Goal: Task Accomplishment & Management: Manage account settings

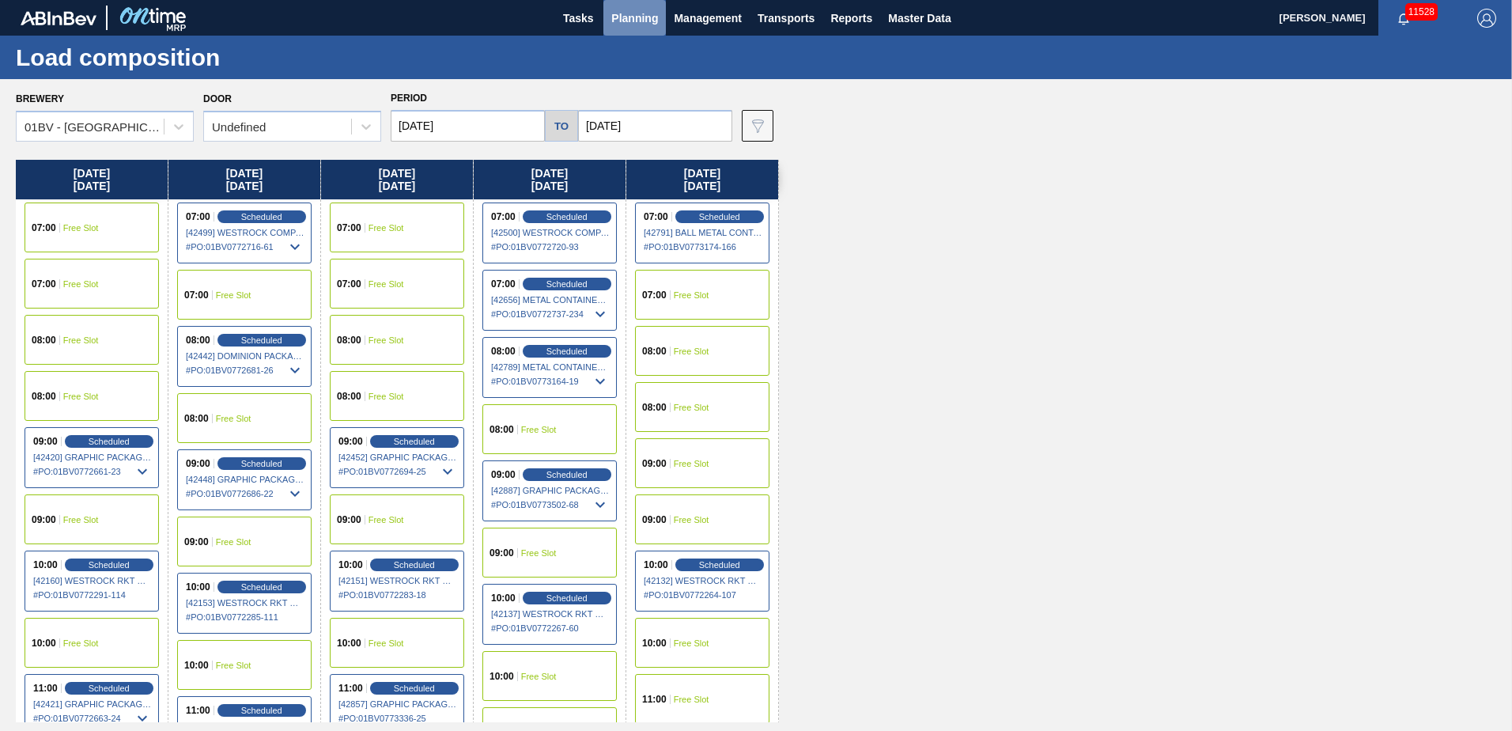
click at [621, 26] on span "Planning" at bounding box center [634, 18] width 47 height 19
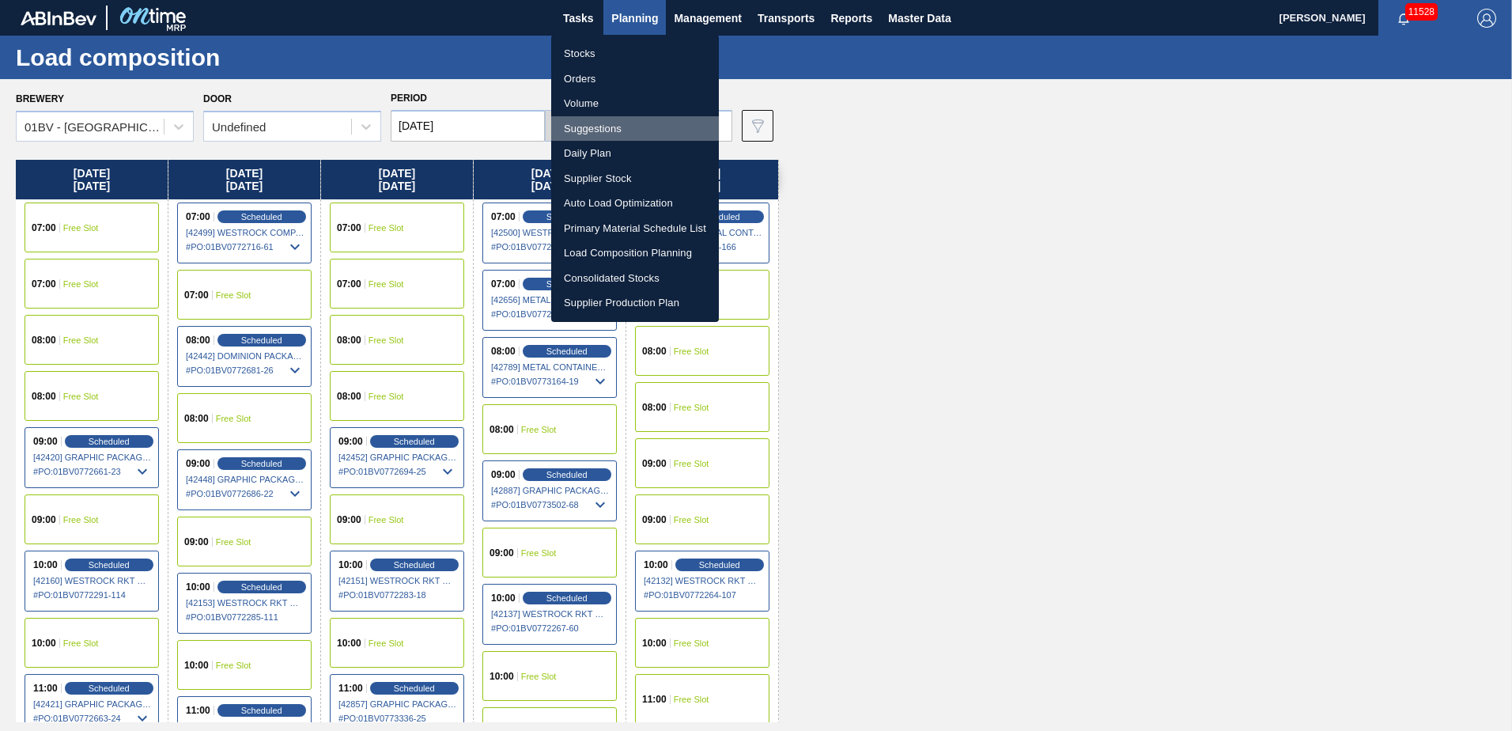
click at [596, 134] on li "Suggestions" at bounding box center [635, 128] width 168 height 25
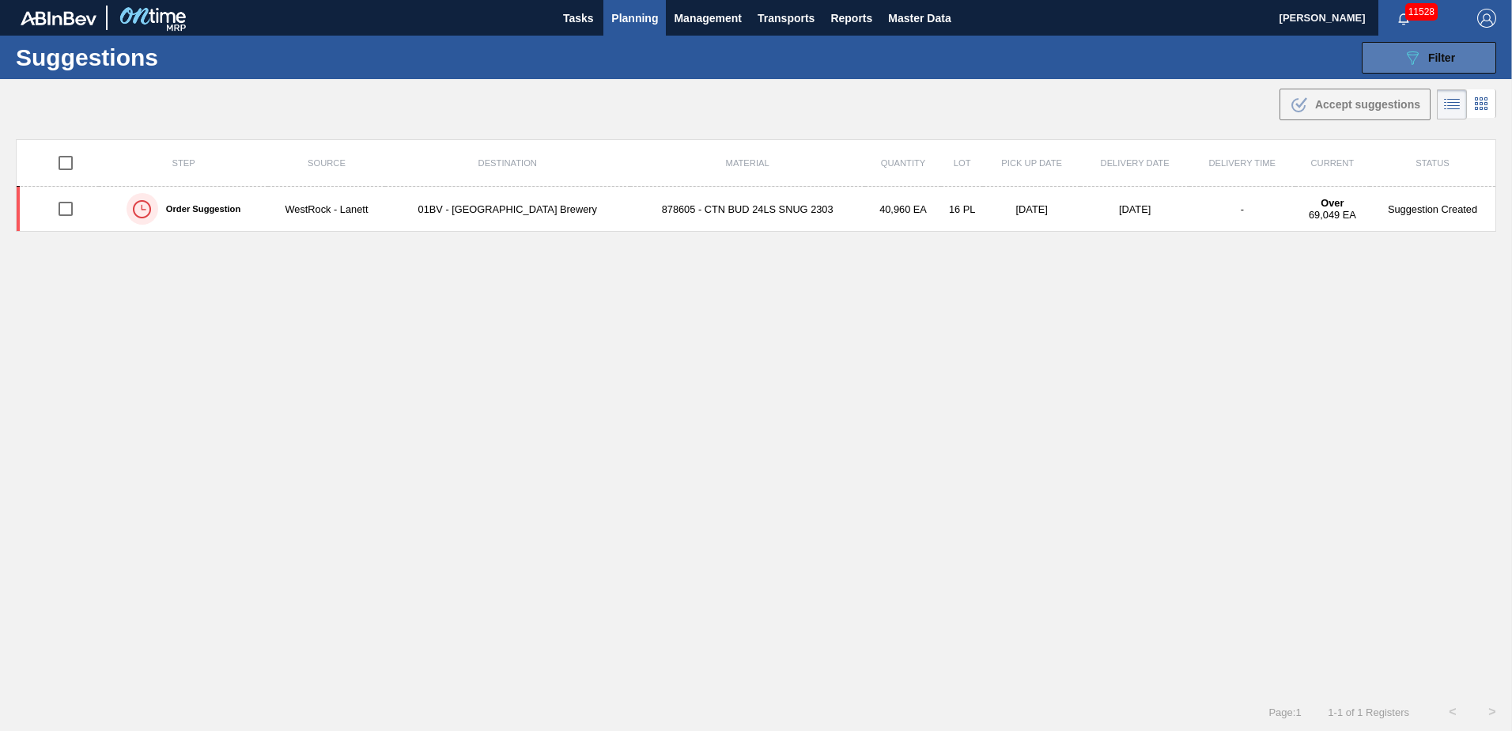
click at [1413, 59] on icon "089F7B8B-B2A5-4AFE-B5C0-19BA573D28AC" at bounding box center [1412, 57] width 19 height 19
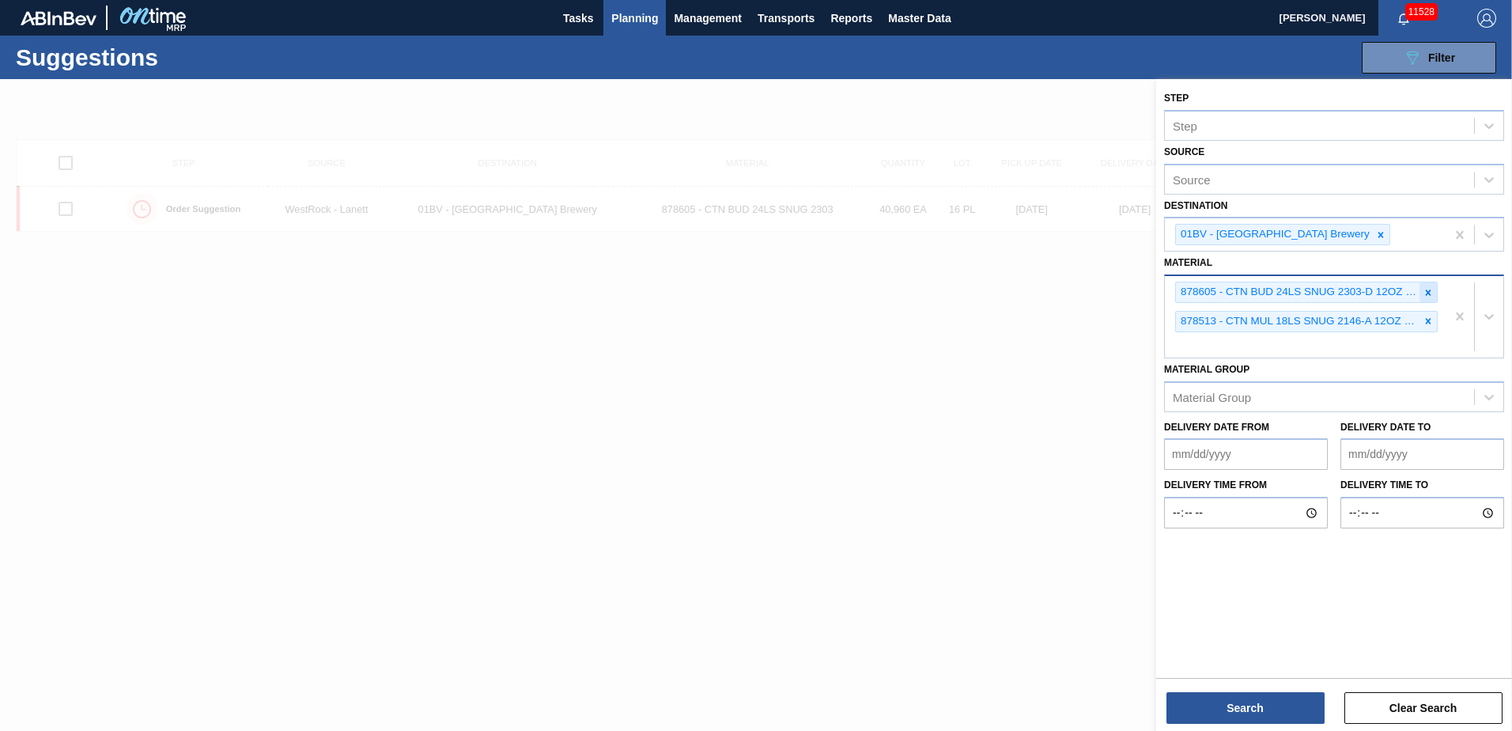
click at [1429, 294] on icon at bounding box center [1429, 292] width 6 height 6
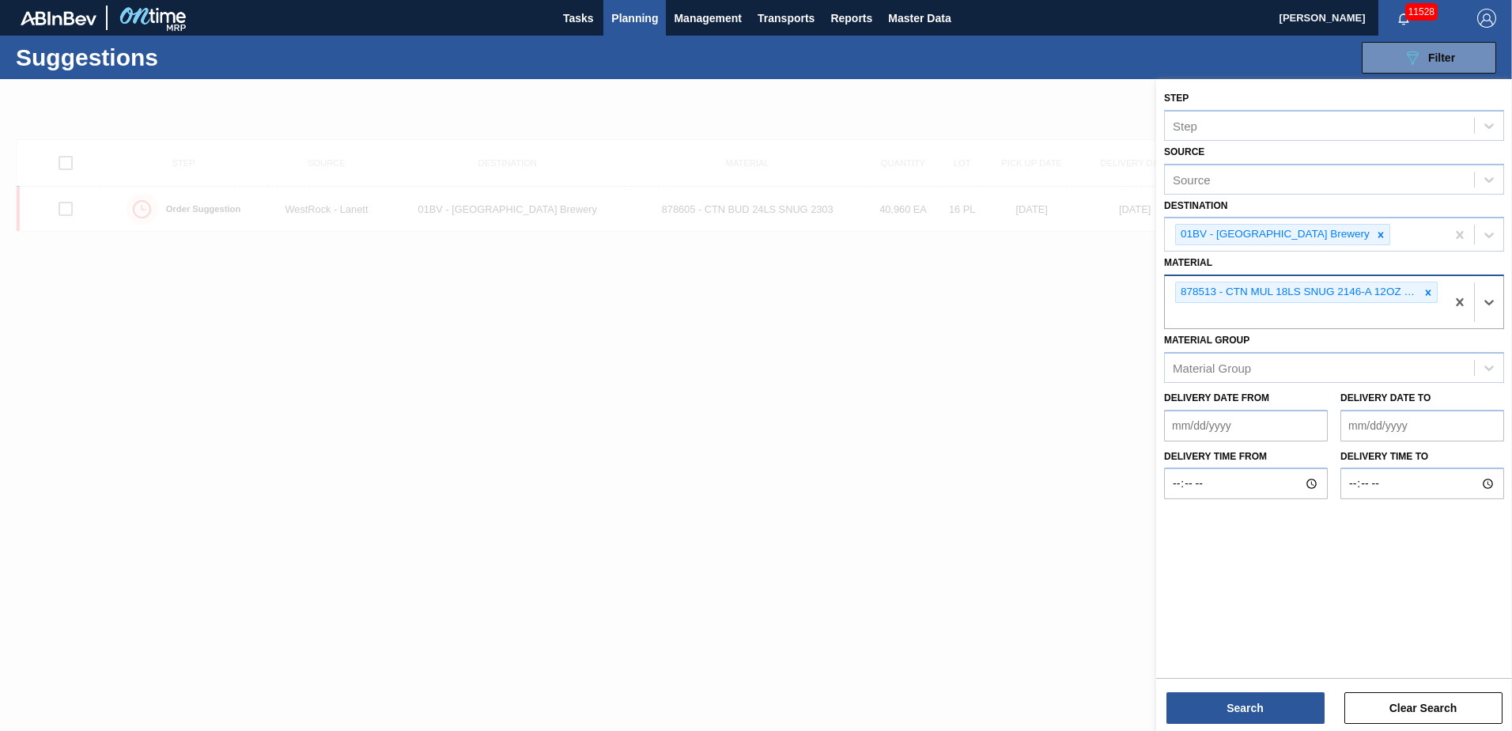
click at [1429, 294] on icon at bounding box center [1429, 292] width 6 height 6
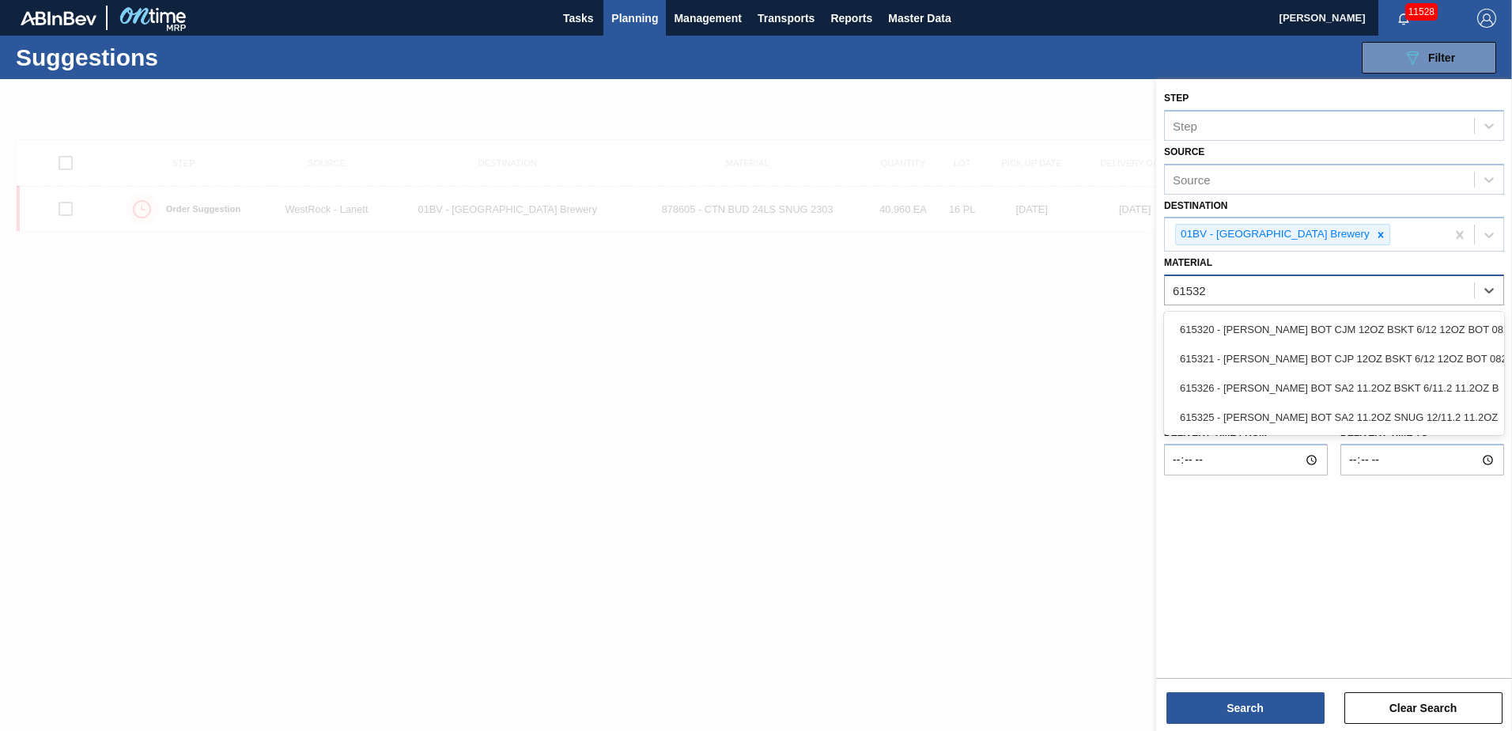
type input "615325"
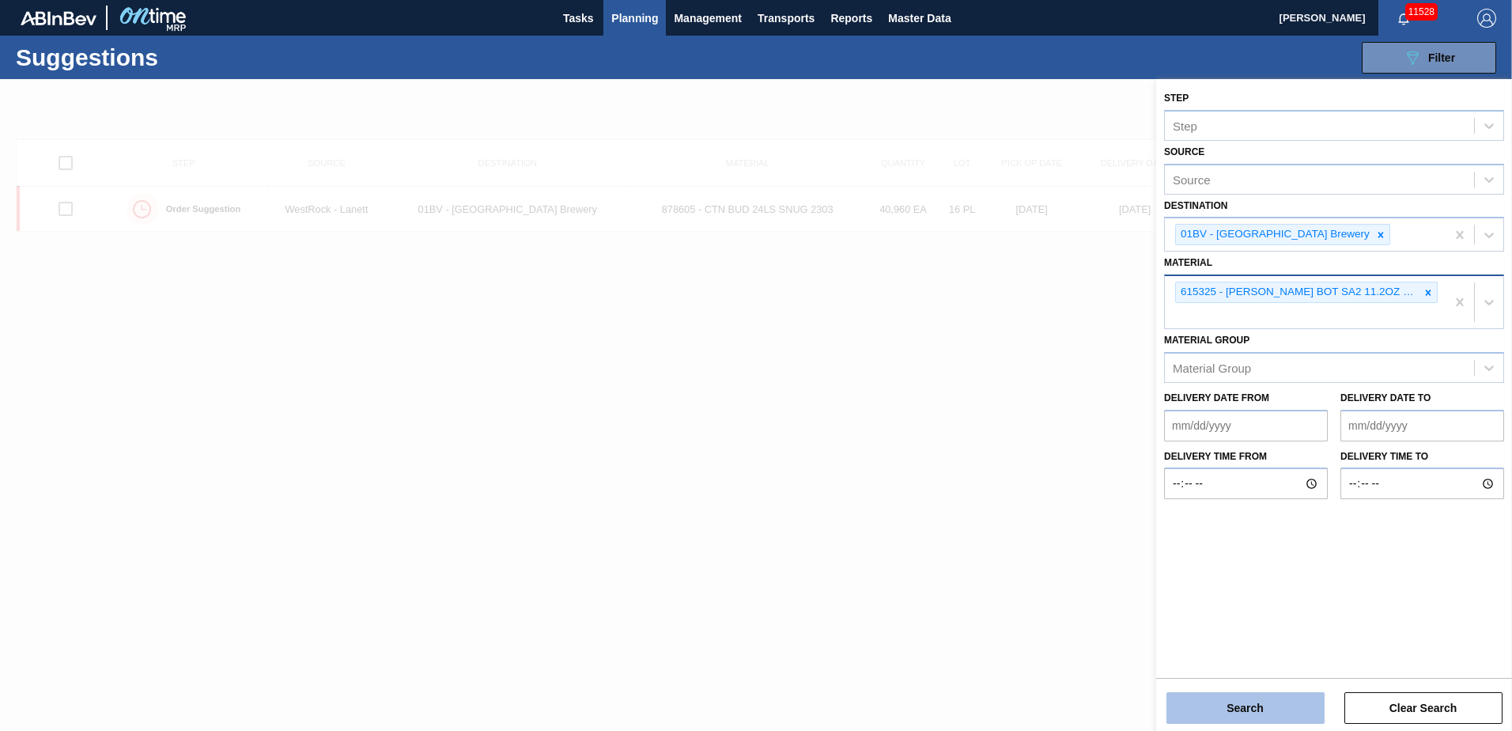
click at [1251, 702] on button "Search" at bounding box center [1245, 708] width 158 height 32
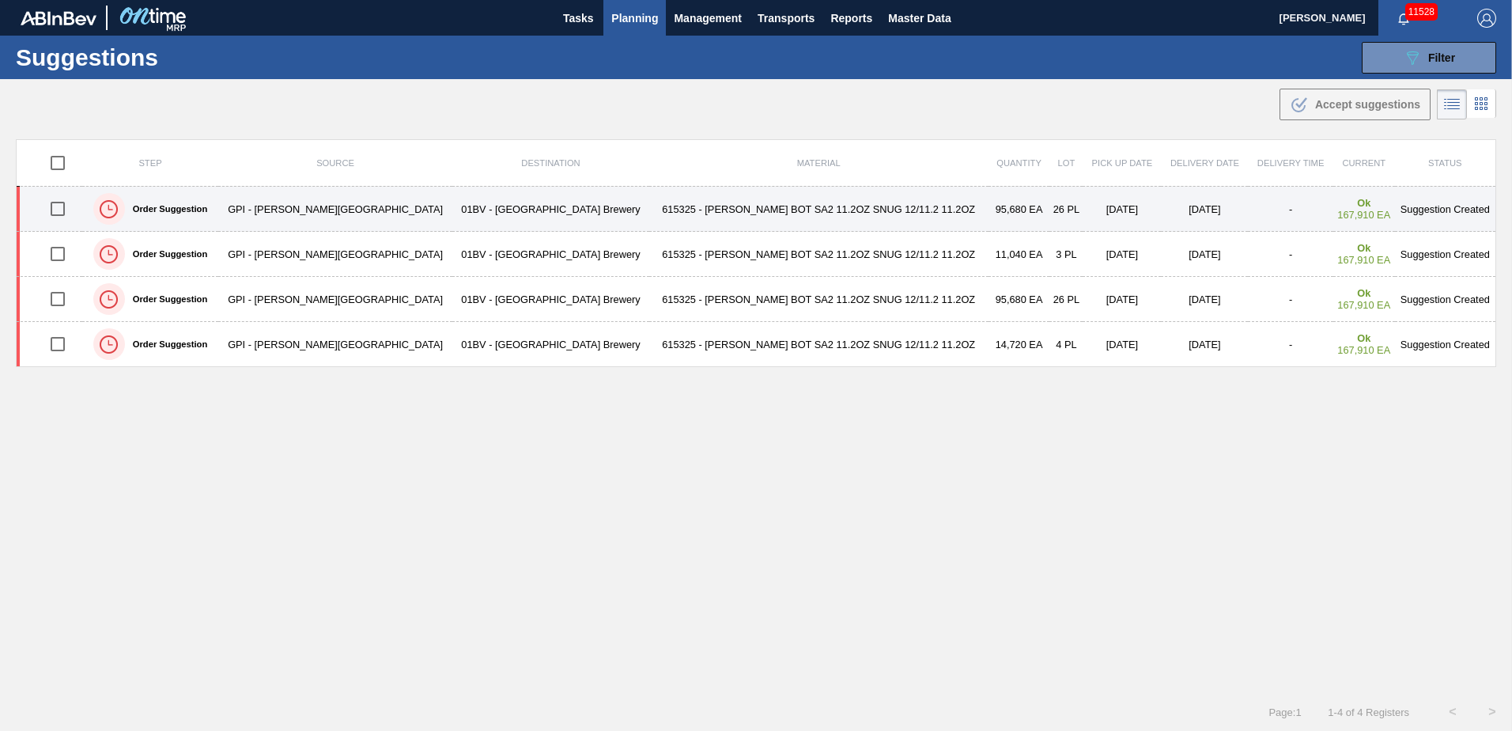
click at [67, 210] on input "checkbox" at bounding box center [57, 208] width 33 height 33
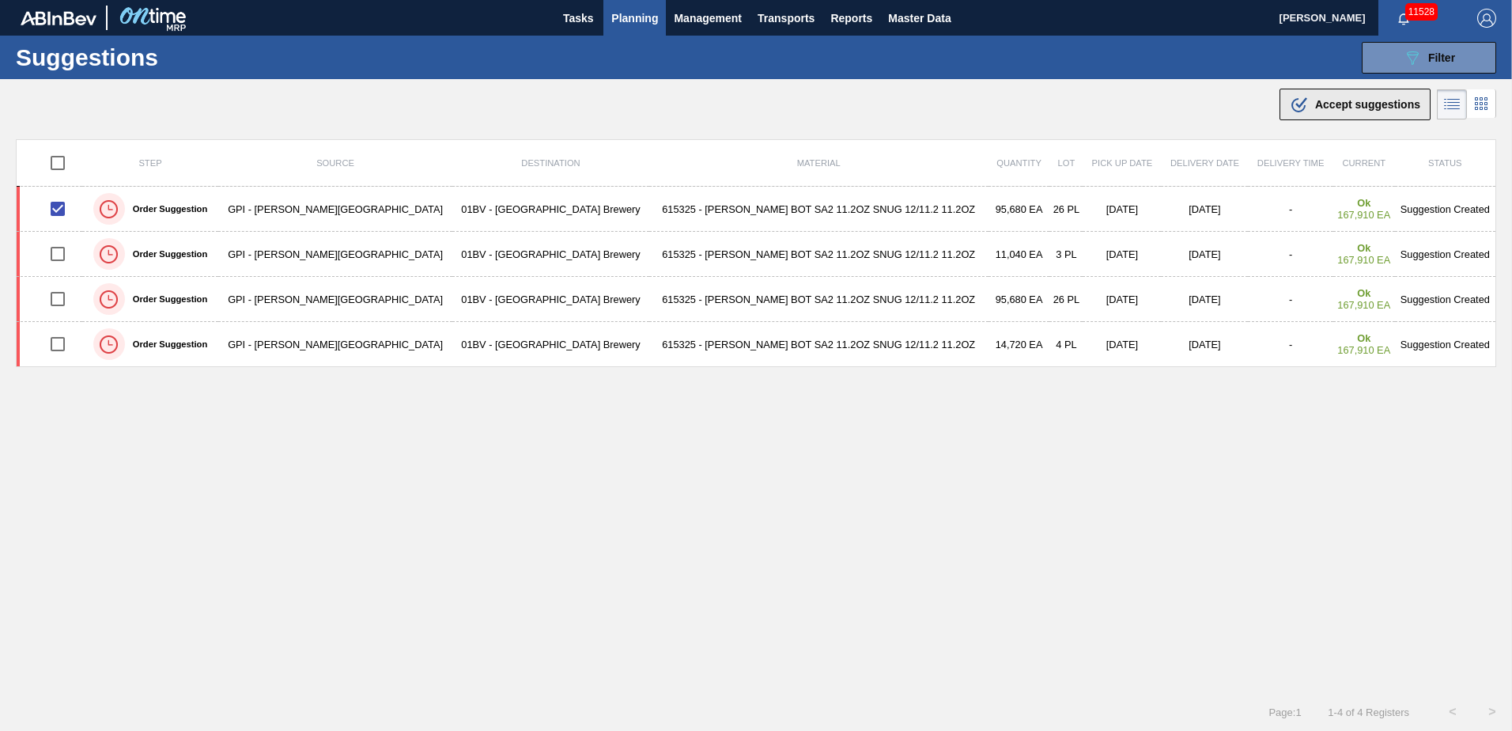
click at [1327, 107] on span "Accept suggestions" at bounding box center [1367, 104] width 105 height 13
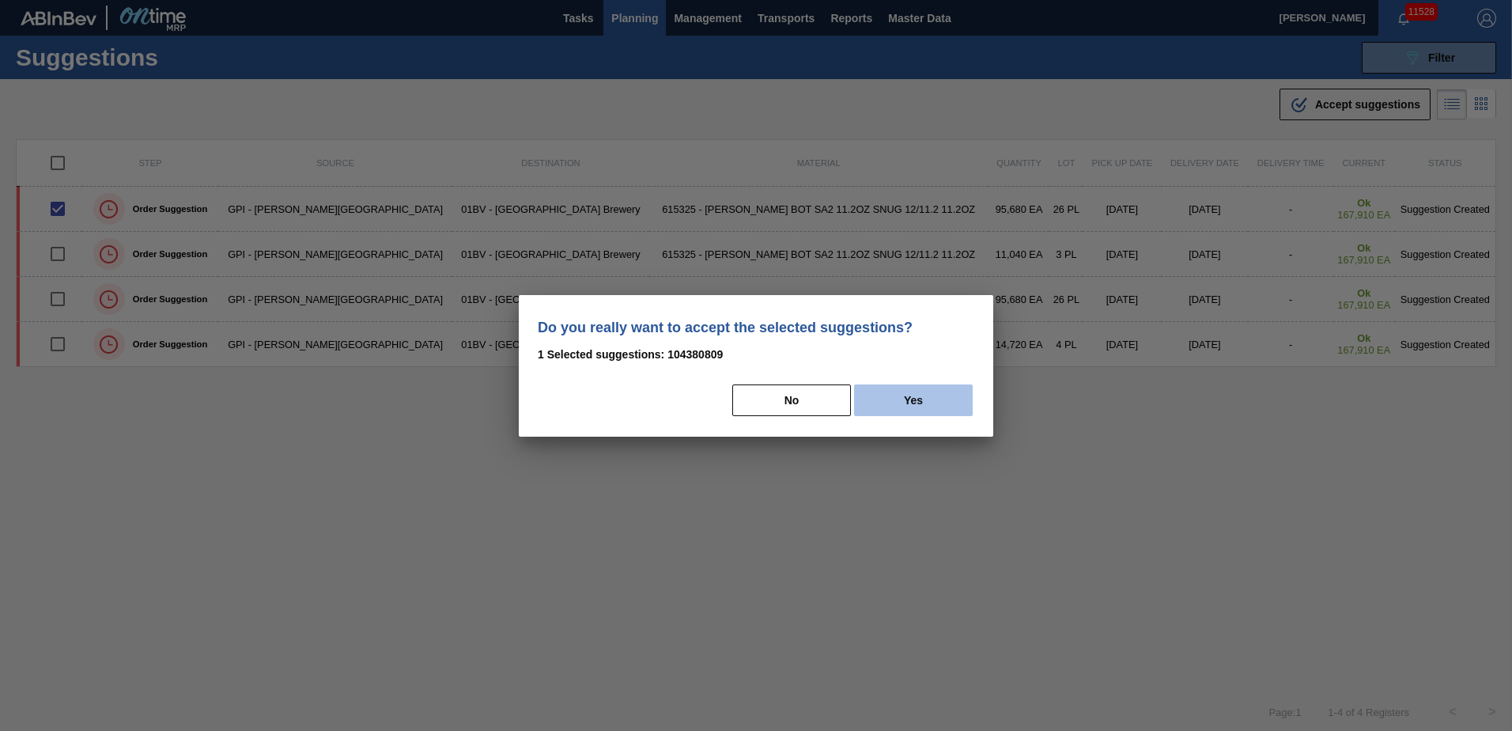
click at [921, 398] on button "Yes" at bounding box center [913, 400] width 119 height 32
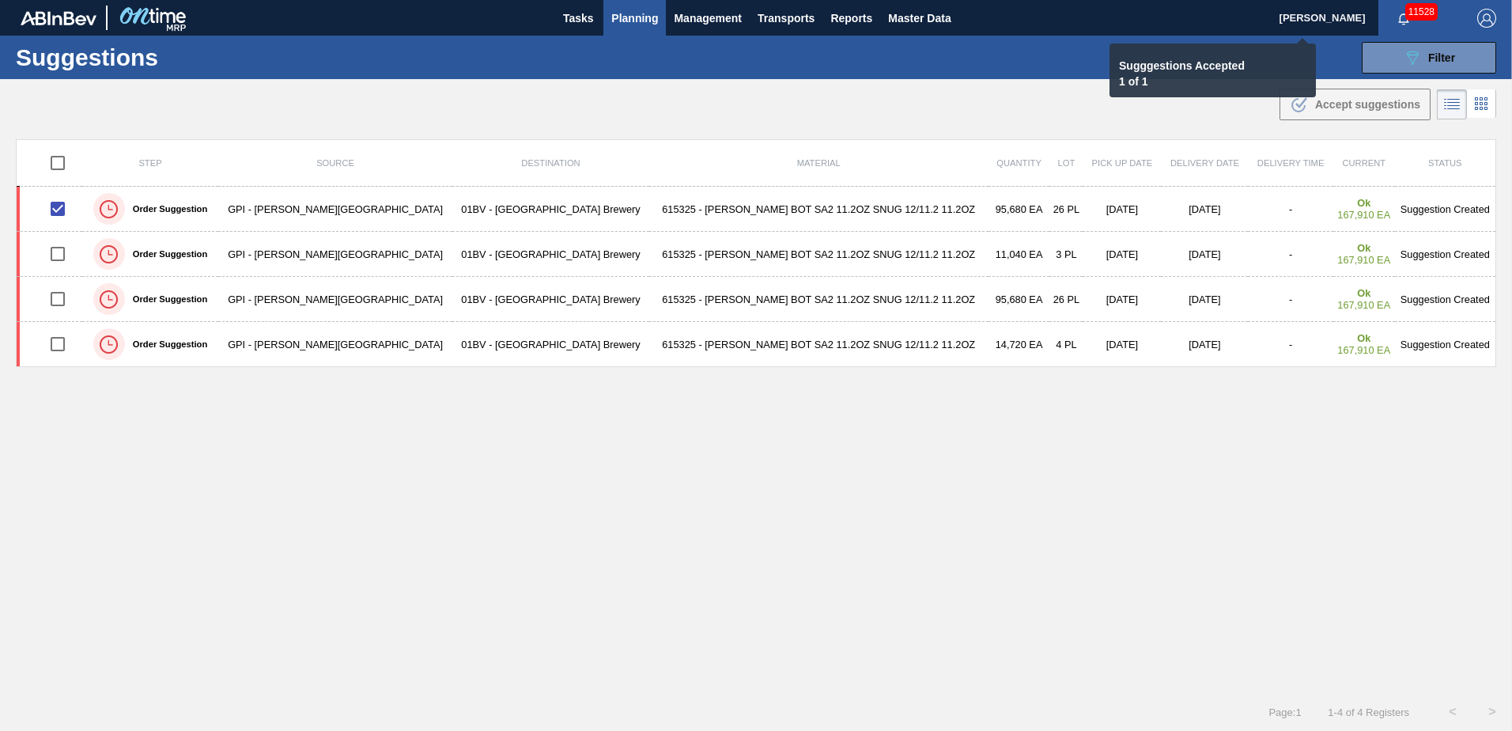
checkbox input "false"
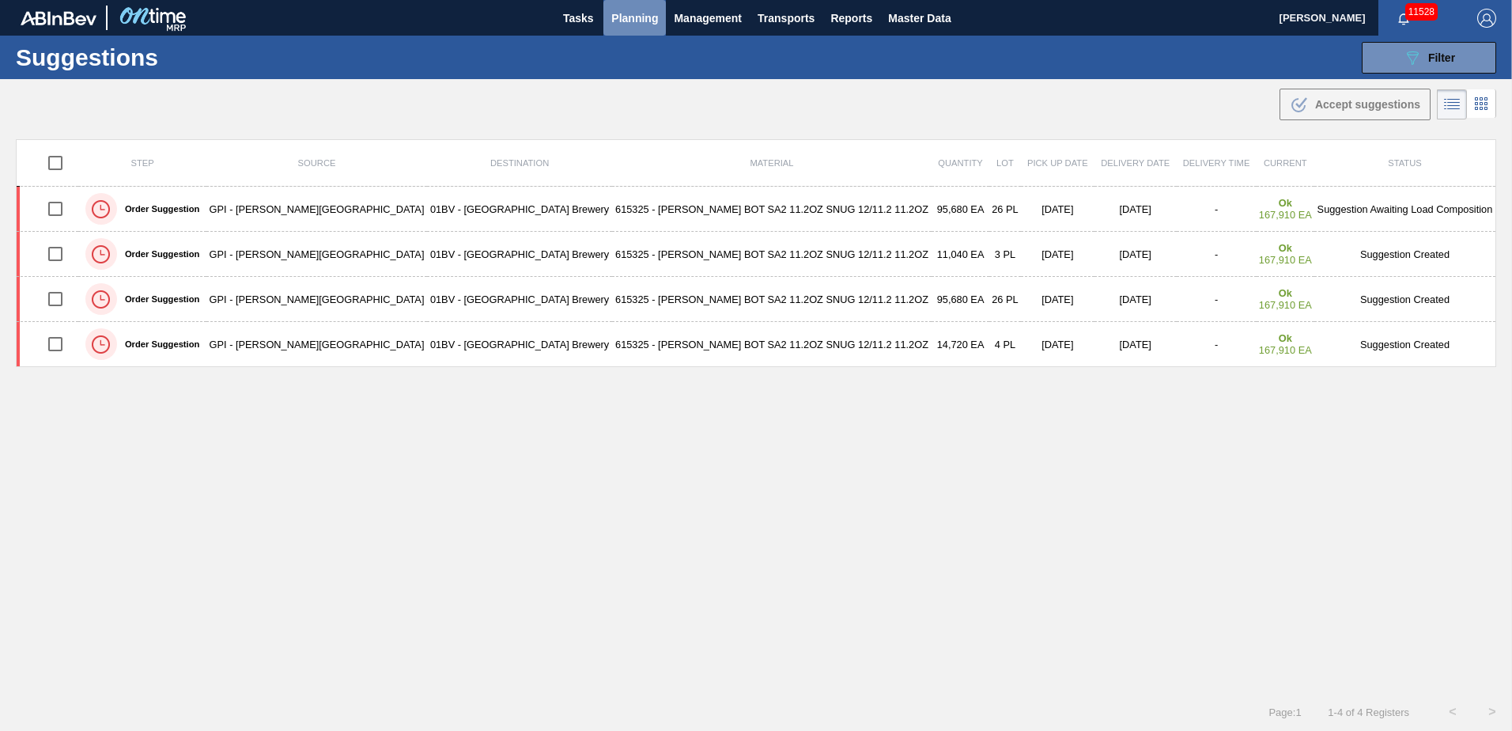
click at [621, 19] on span "Planning" at bounding box center [634, 18] width 47 height 19
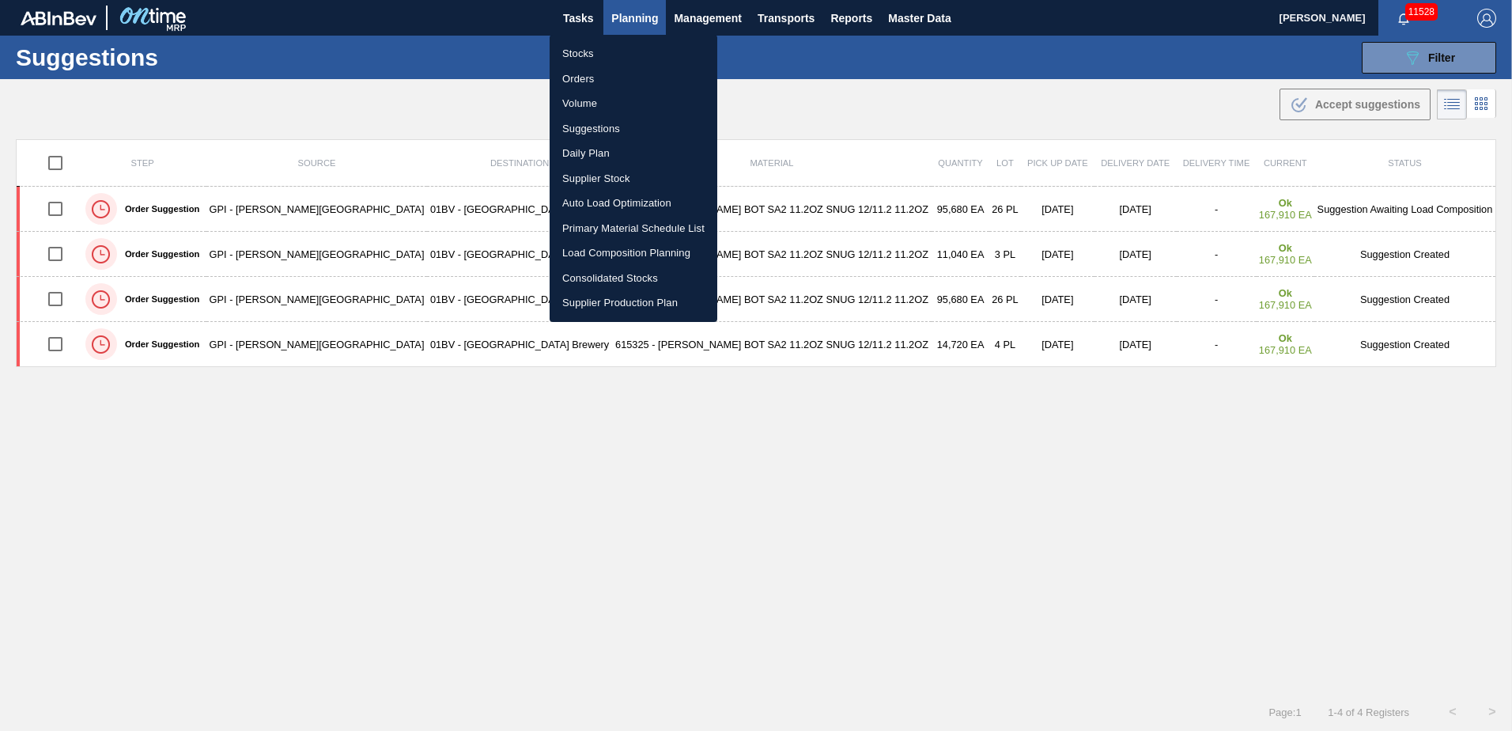
click at [618, 247] on li "Load Composition Planning" at bounding box center [633, 252] width 168 height 25
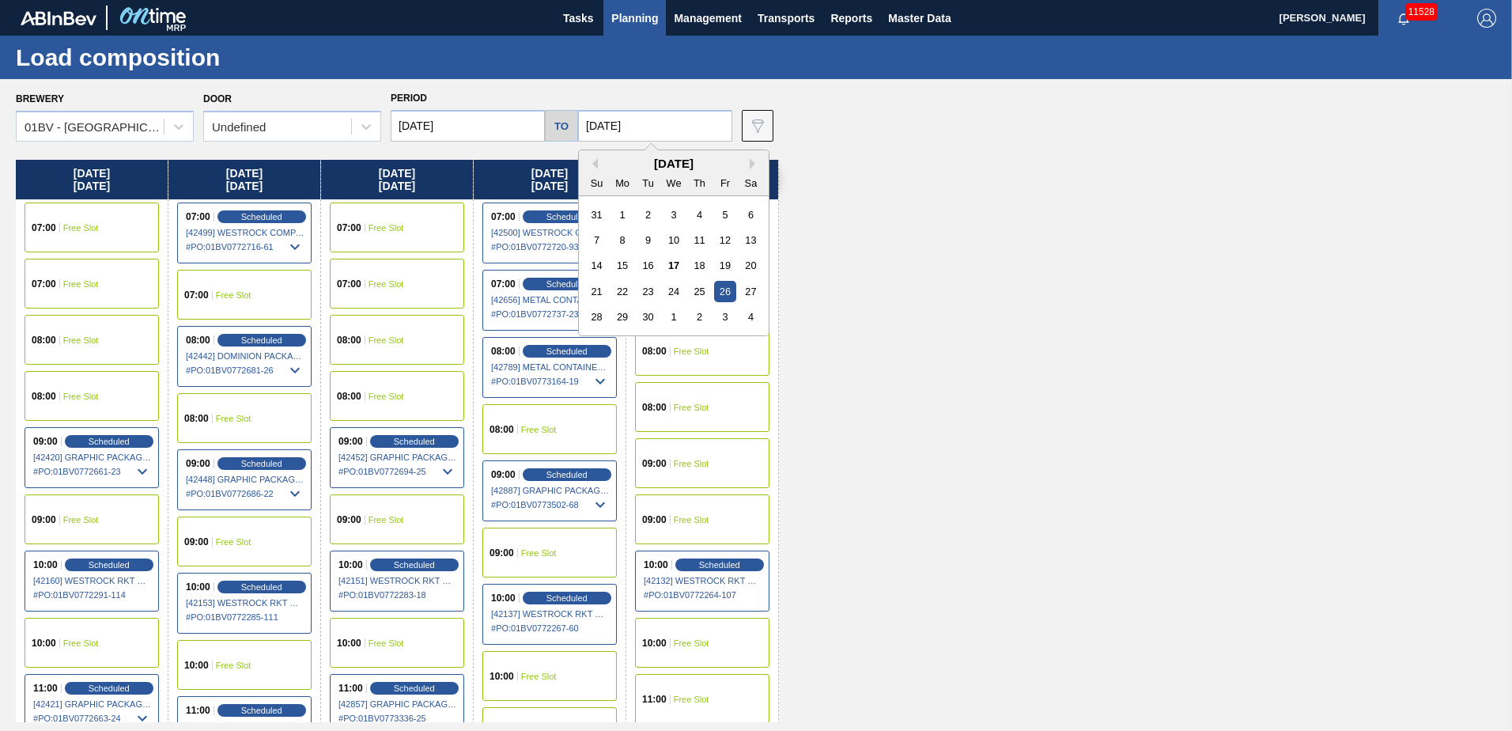
click at [688, 124] on input "[DATE]" at bounding box center [655, 126] width 154 height 32
click at [720, 319] on div "3" at bounding box center [724, 316] width 21 height 21
type input "[DATE]"
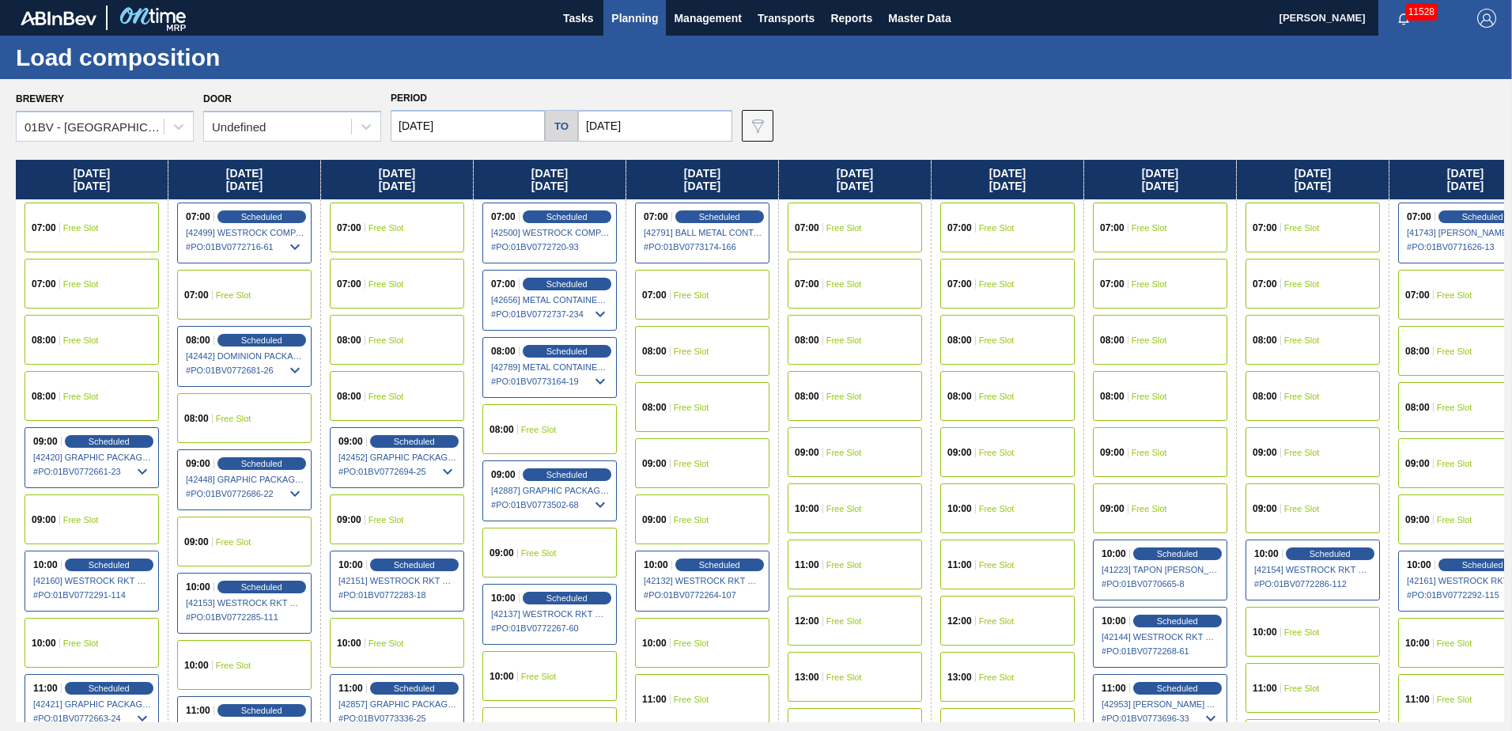
click at [480, 123] on input "[DATE]" at bounding box center [468, 126] width 154 height 32
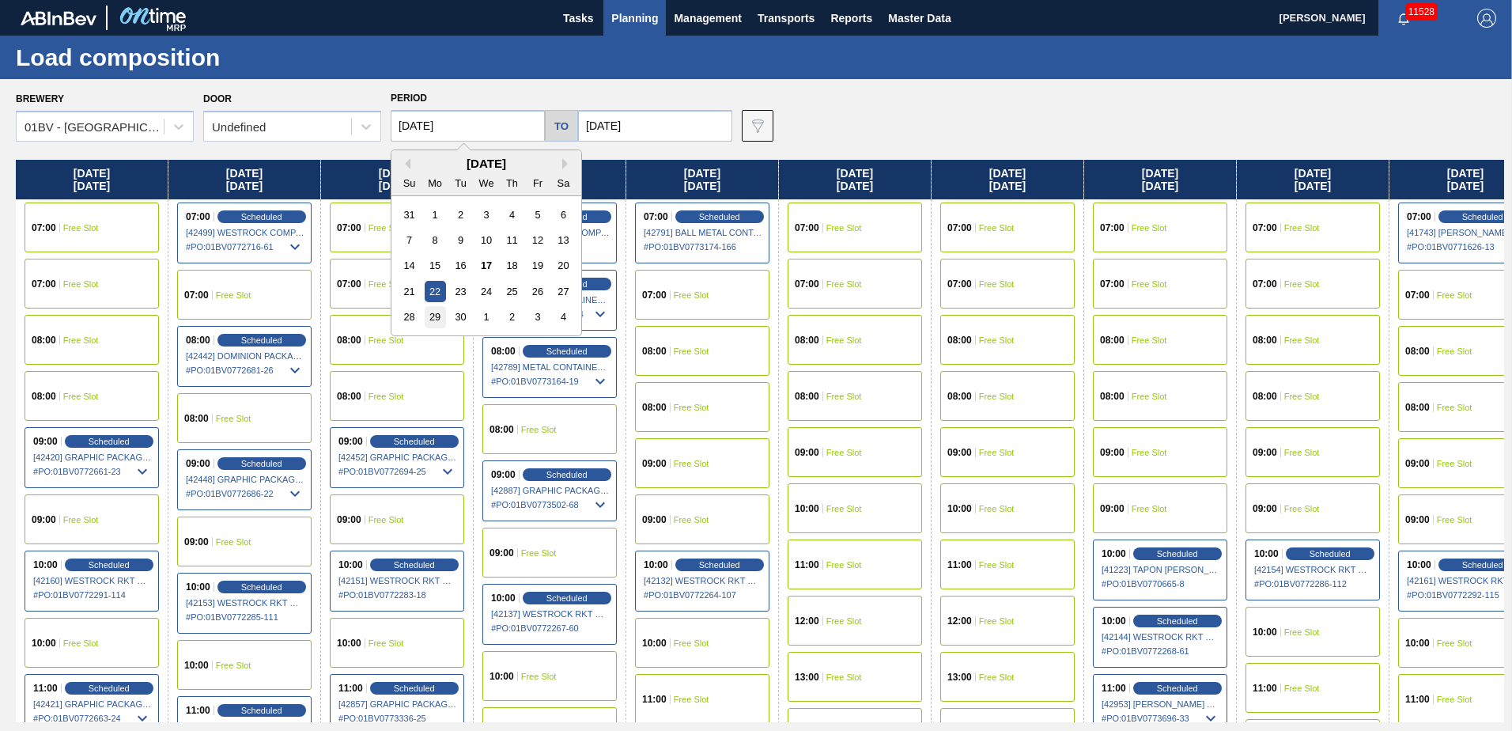
click at [433, 315] on div "29" at bounding box center [435, 316] width 21 height 21
type input "[DATE]"
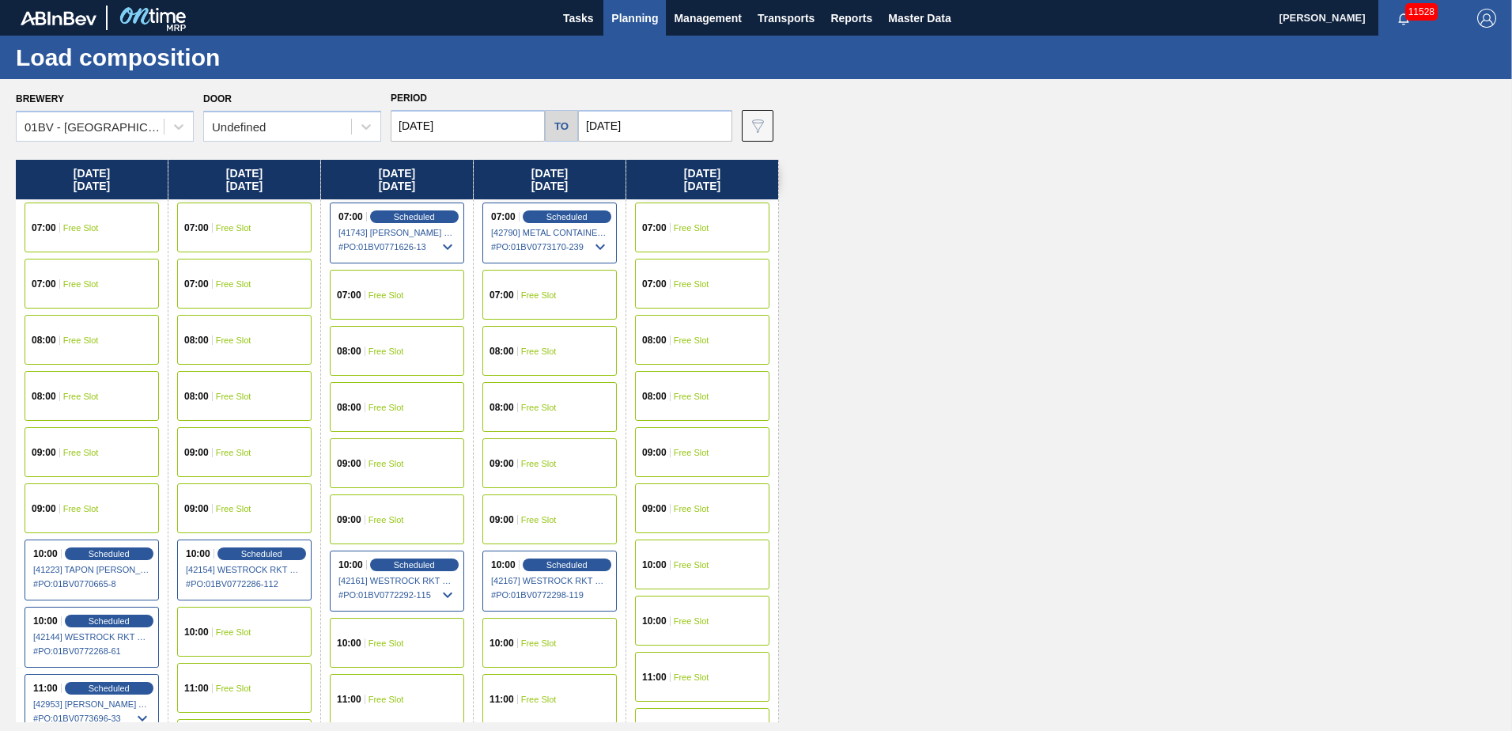
click at [531, 459] on span "Free Slot" at bounding box center [539, 463] width 36 height 9
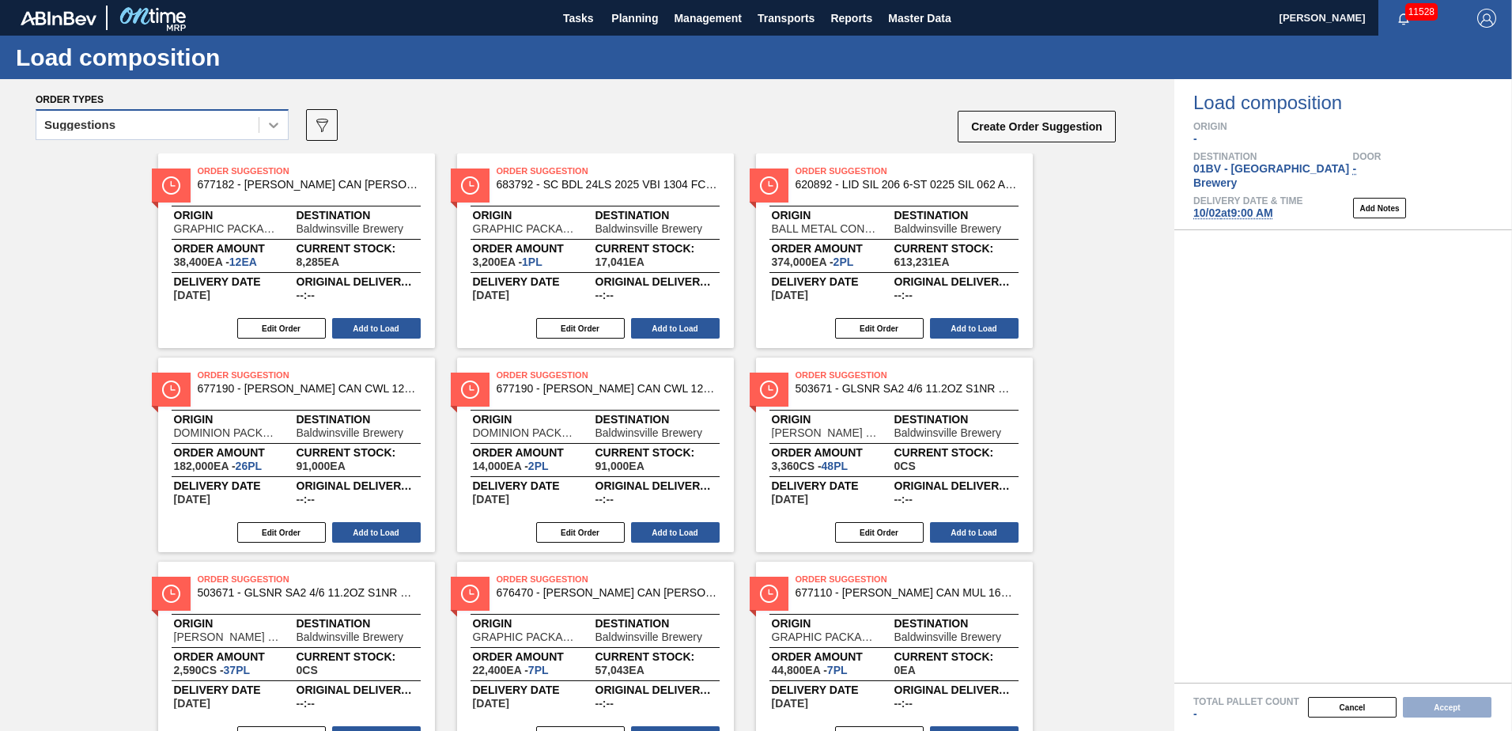
drag, startPoint x: 280, startPoint y: 117, endPoint x: 281, endPoint y: 126, distance: 8.7
click at [280, 121] on icon at bounding box center [274, 125] width 16 height 16
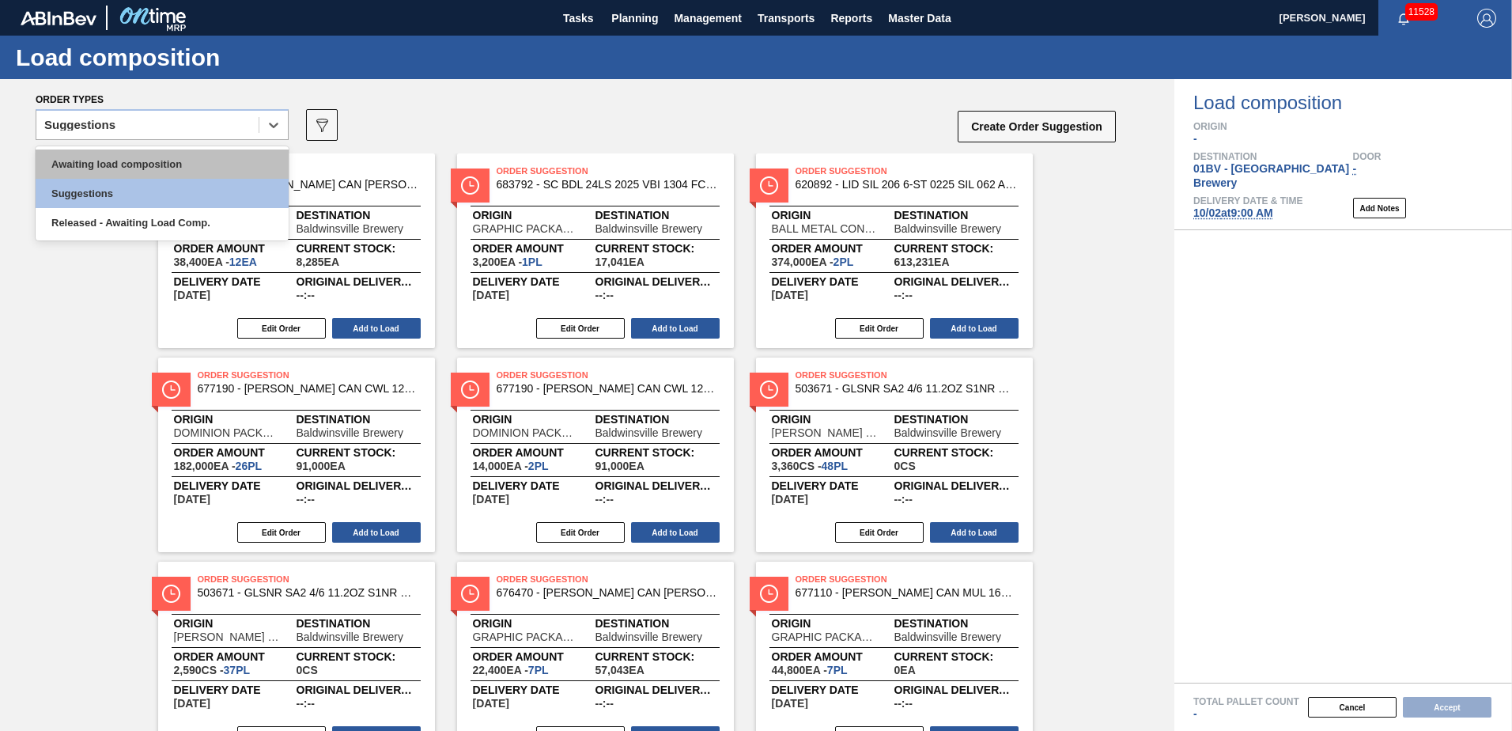
click at [189, 167] on div "Awaiting load composition" at bounding box center [162, 163] width 253 height 29
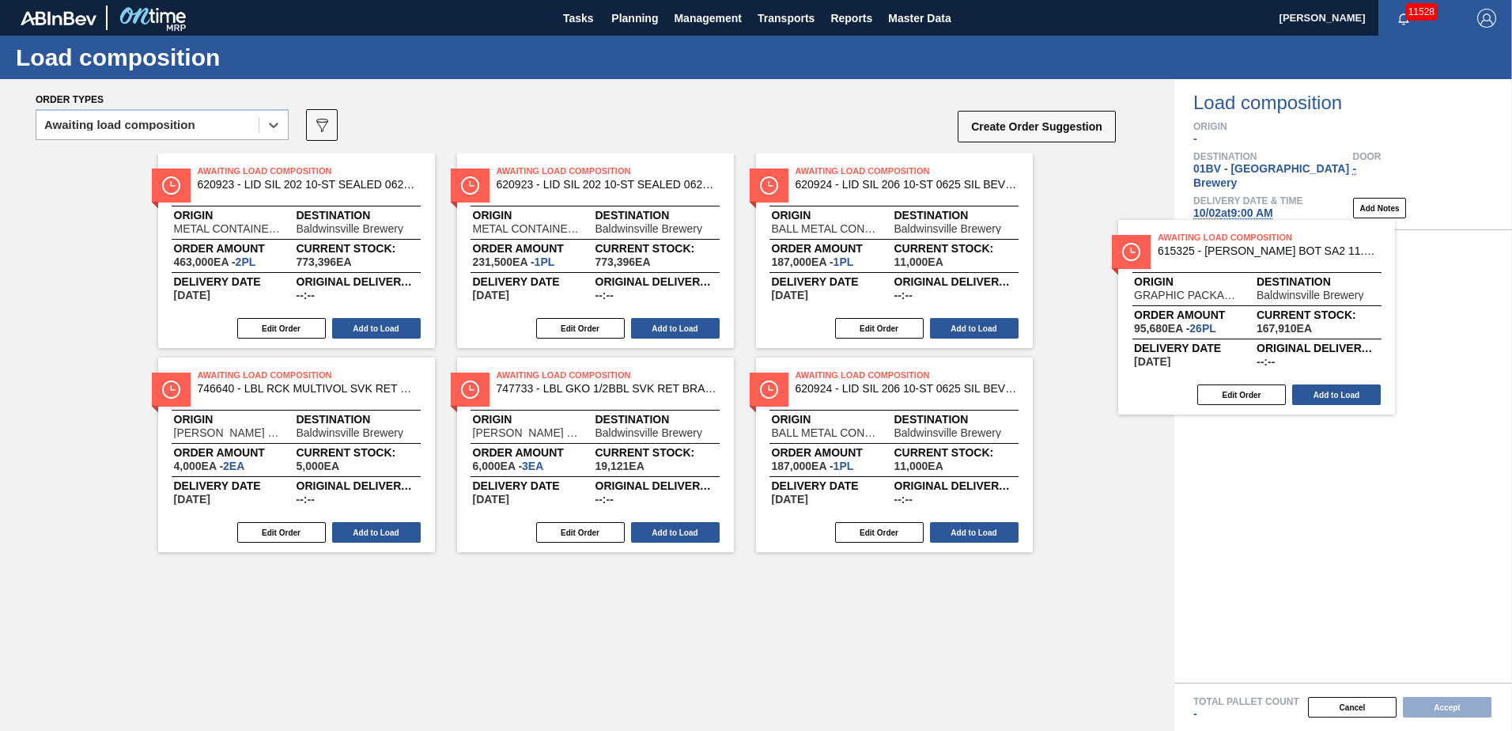
drag, startPoint x: 806, startPoint y: 180, endPoint x: 1233, endPoint y: 247, distance: 432.9
click at [1233, 247] on div "Order types option Awaiting load composition, selected. Select is focused ,type…" at bounding box center [756, 404] width 1512 height 651
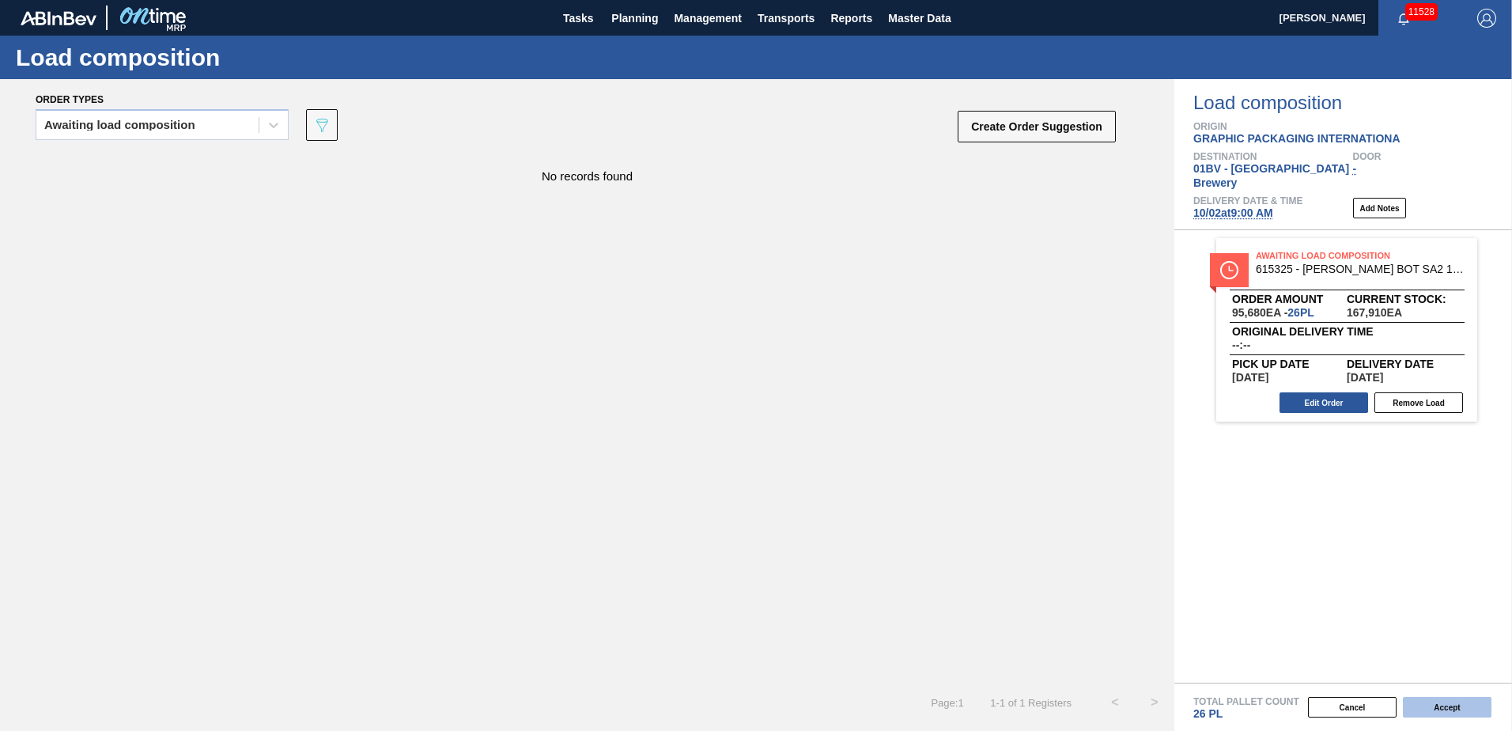
click at [1448, 709] on button "Accept" at bounding box center [1447, 707] width 89 height 21
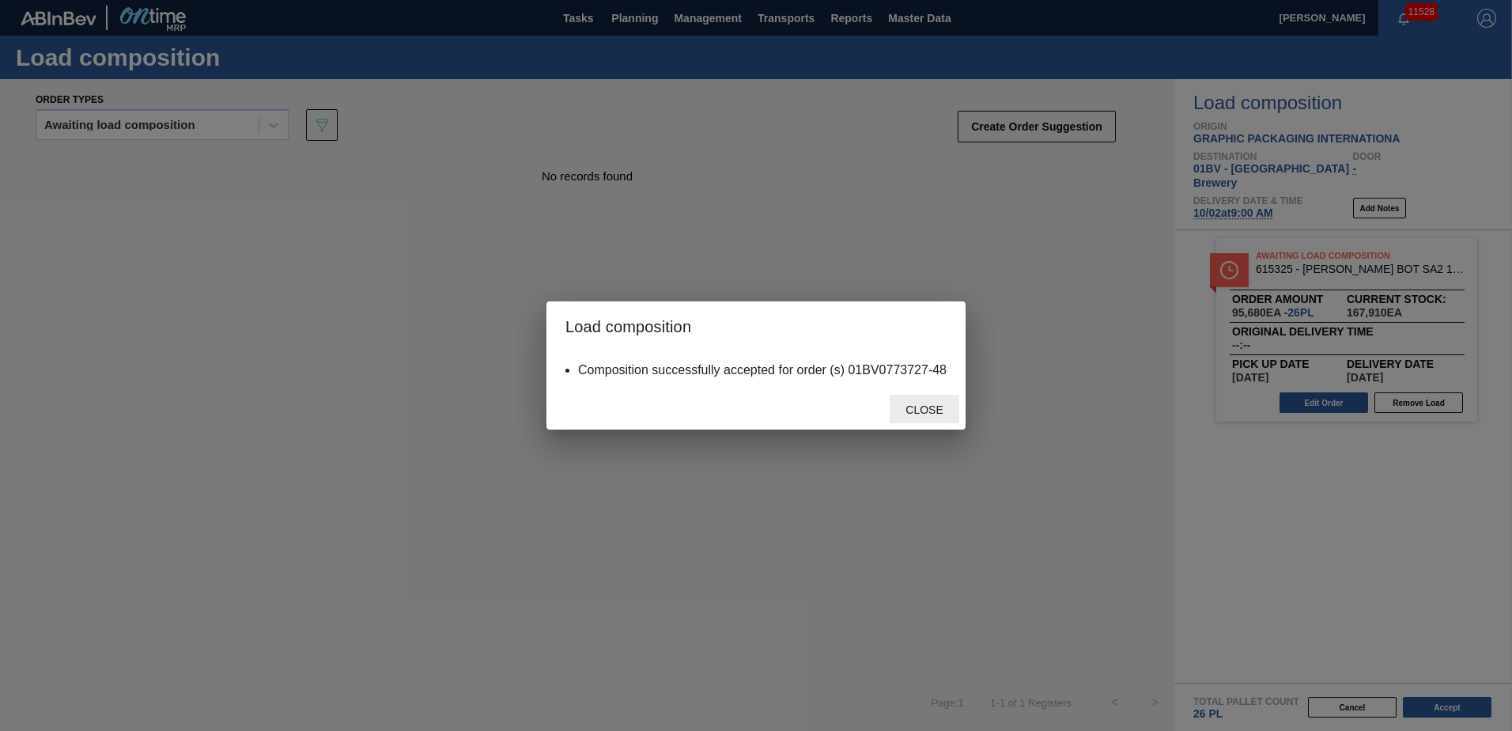
click at [917, 411] on span "Close" at bounding box center [924, 409] width 62 height 13
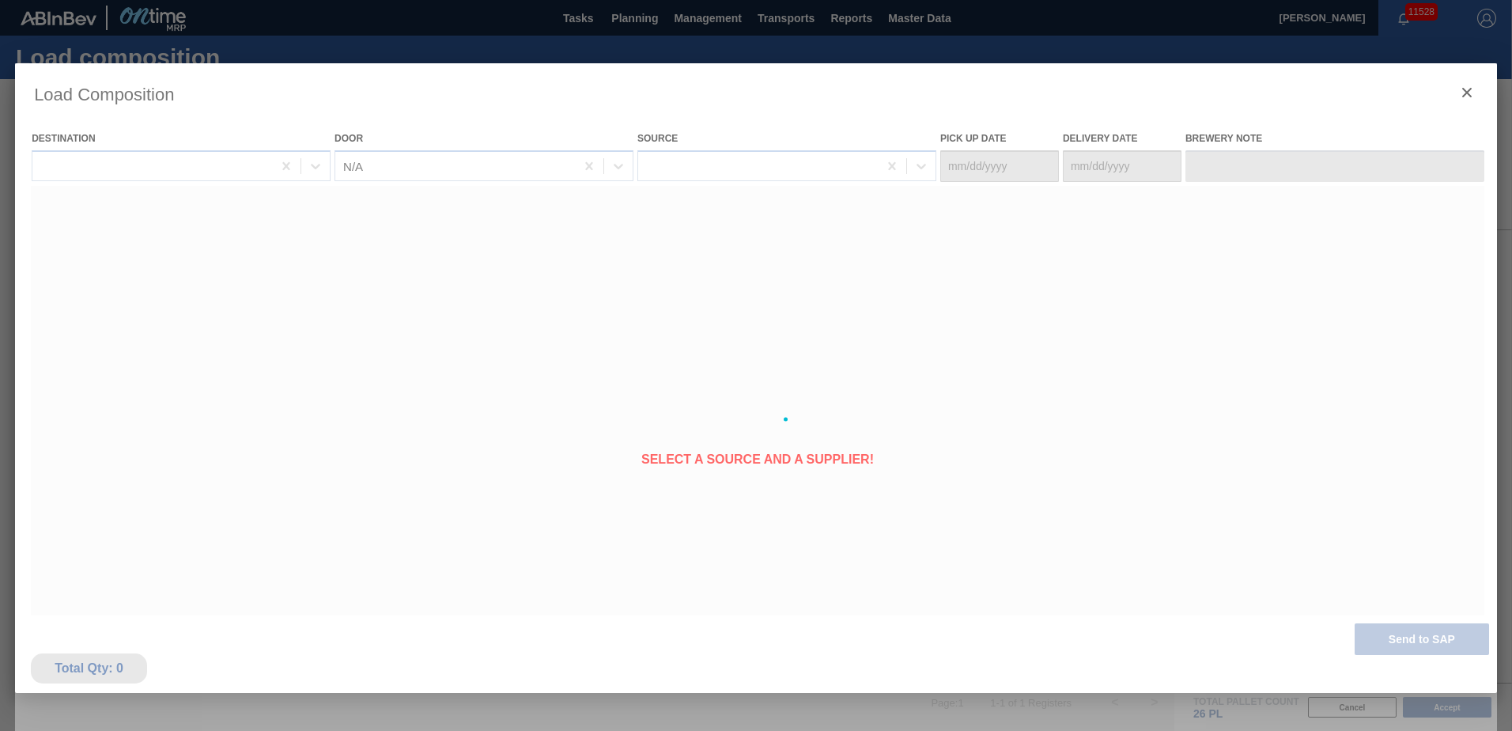
type Date "[DATE]"
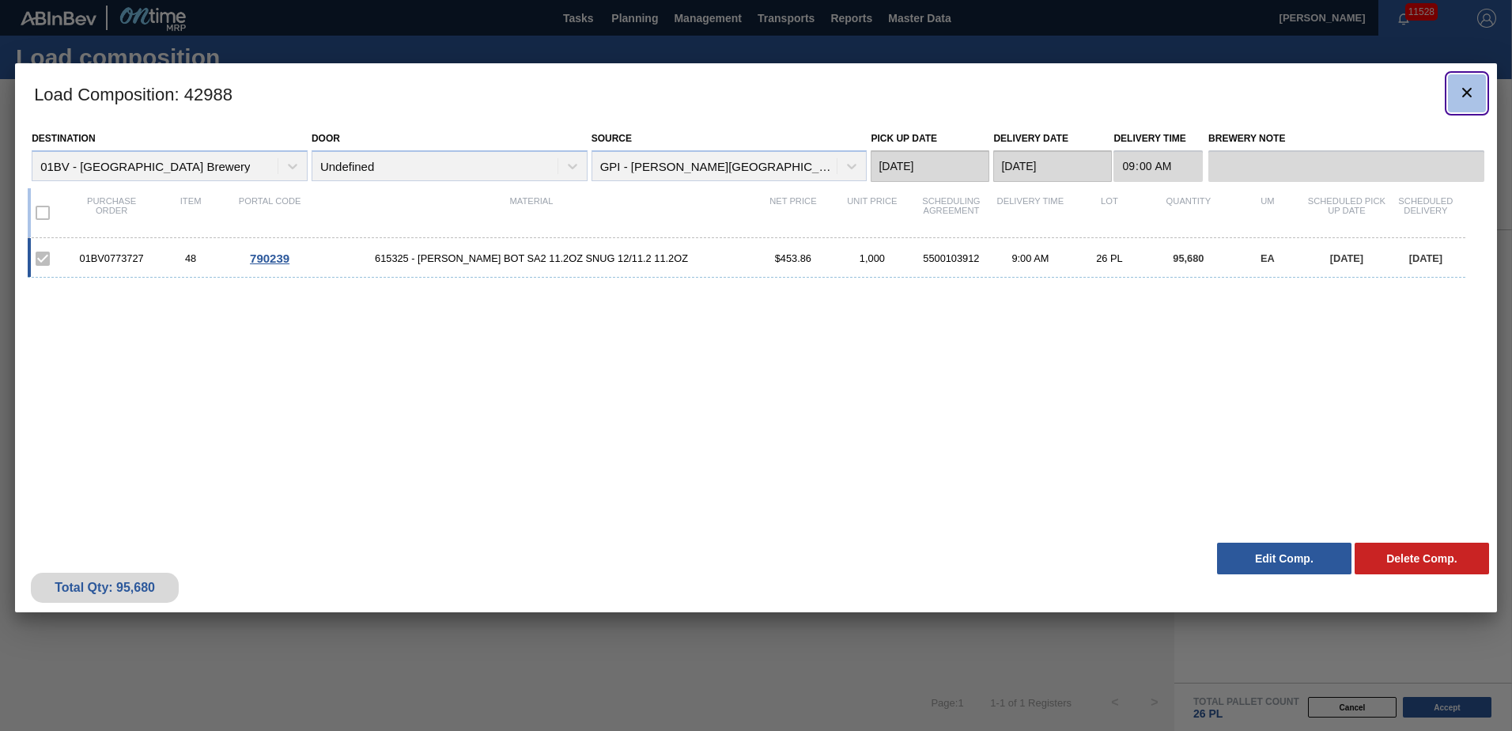
click at [1475, 92] on icon "botão de ícone" at bounding box center [1466, 92] width 19 height 19
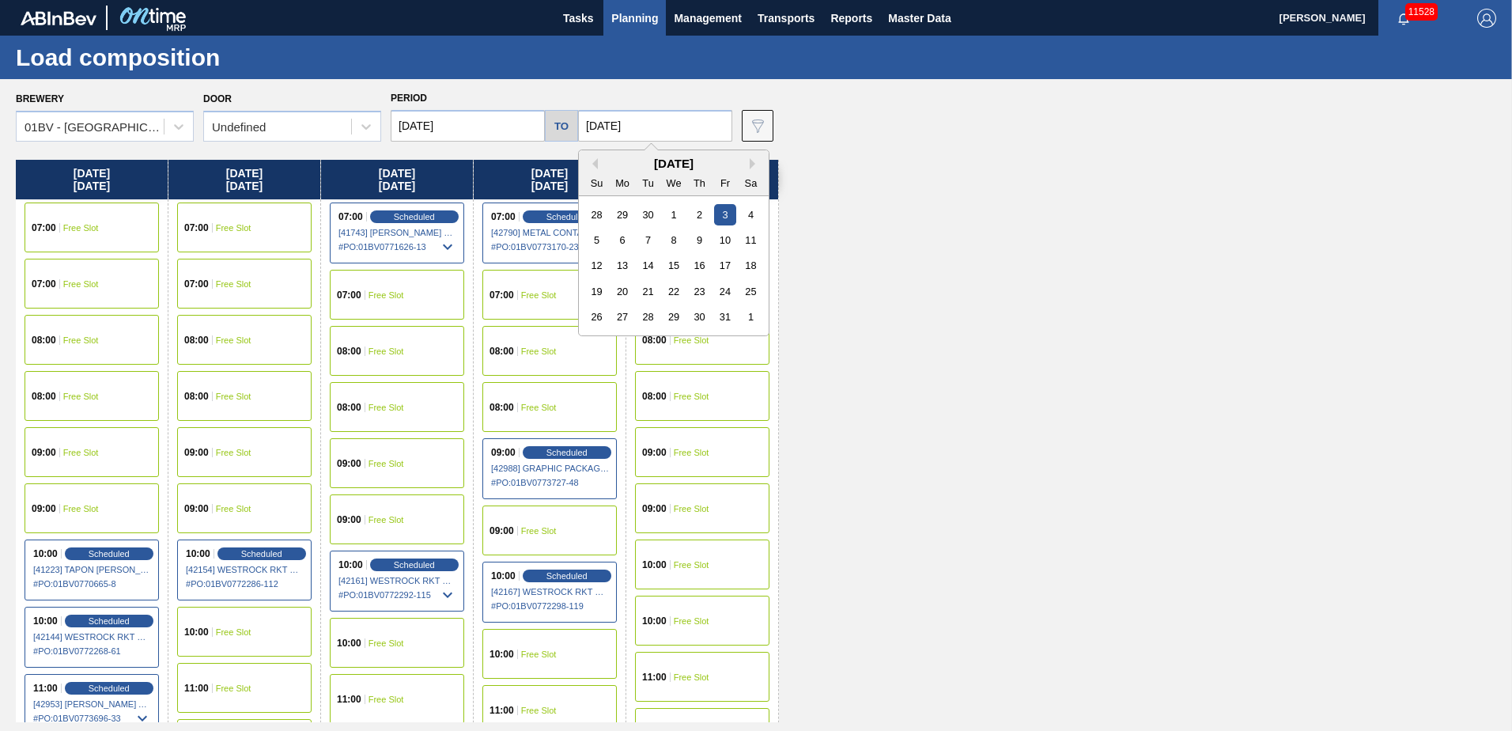
click at [651, 123] on input "[DATE]" at bounding box center [655, 126] width 154 height 32
click at [723, 265] on div "17" at bounding box center [724, 265] width 21 height 21
type input "[DATE]"
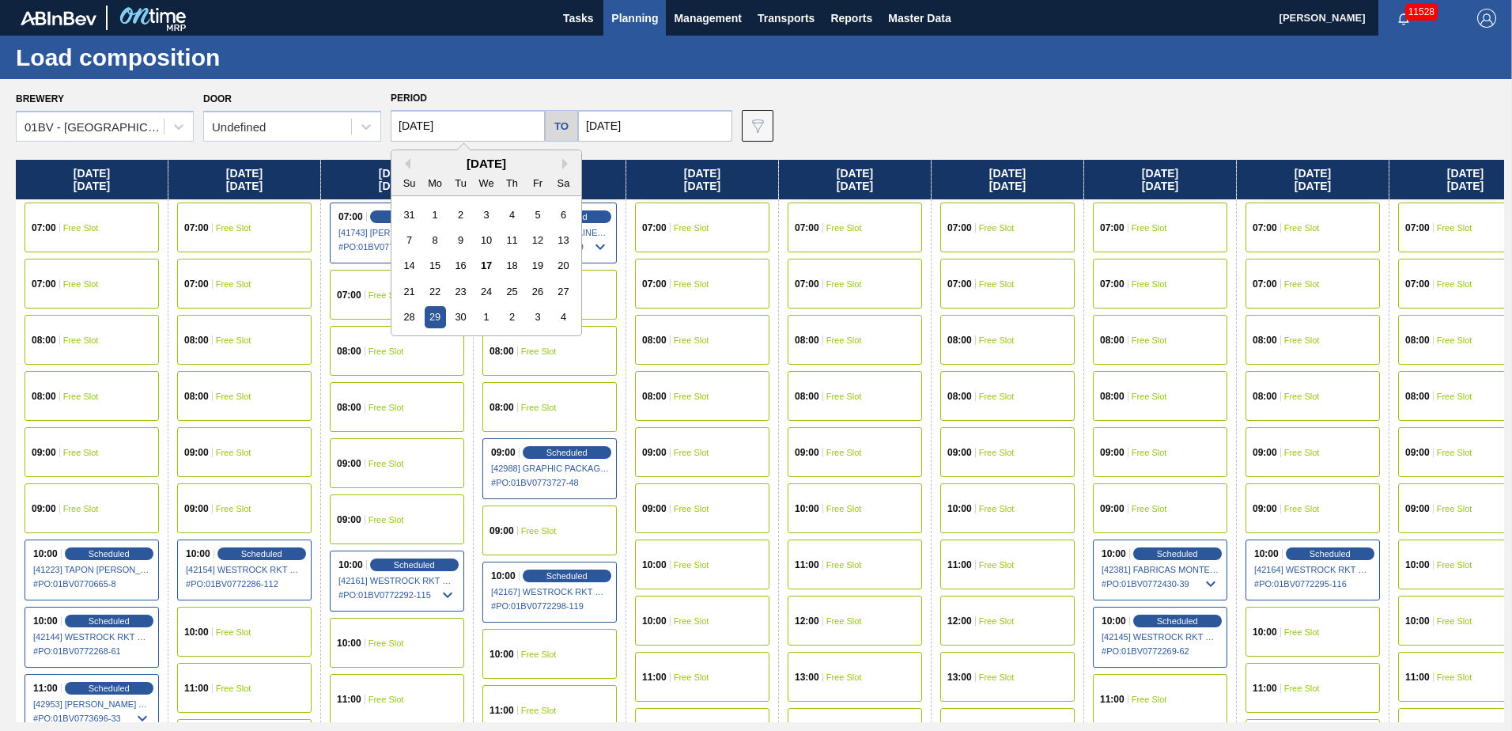
click at [465, 133] on input "[DATE]" at bounding box center [468, 126] width 154 height 32
click at [561, 160] on div "[DATE]" at bounding box center [486, 163] width 190 height 13
click at [565, 162] on button "Next Month" at bounding box center [567, 163] width 11 height 11
click at [436, 263] on div "13" at bounding box center [435, 265] width 21 height 21
type input "[DATE]"
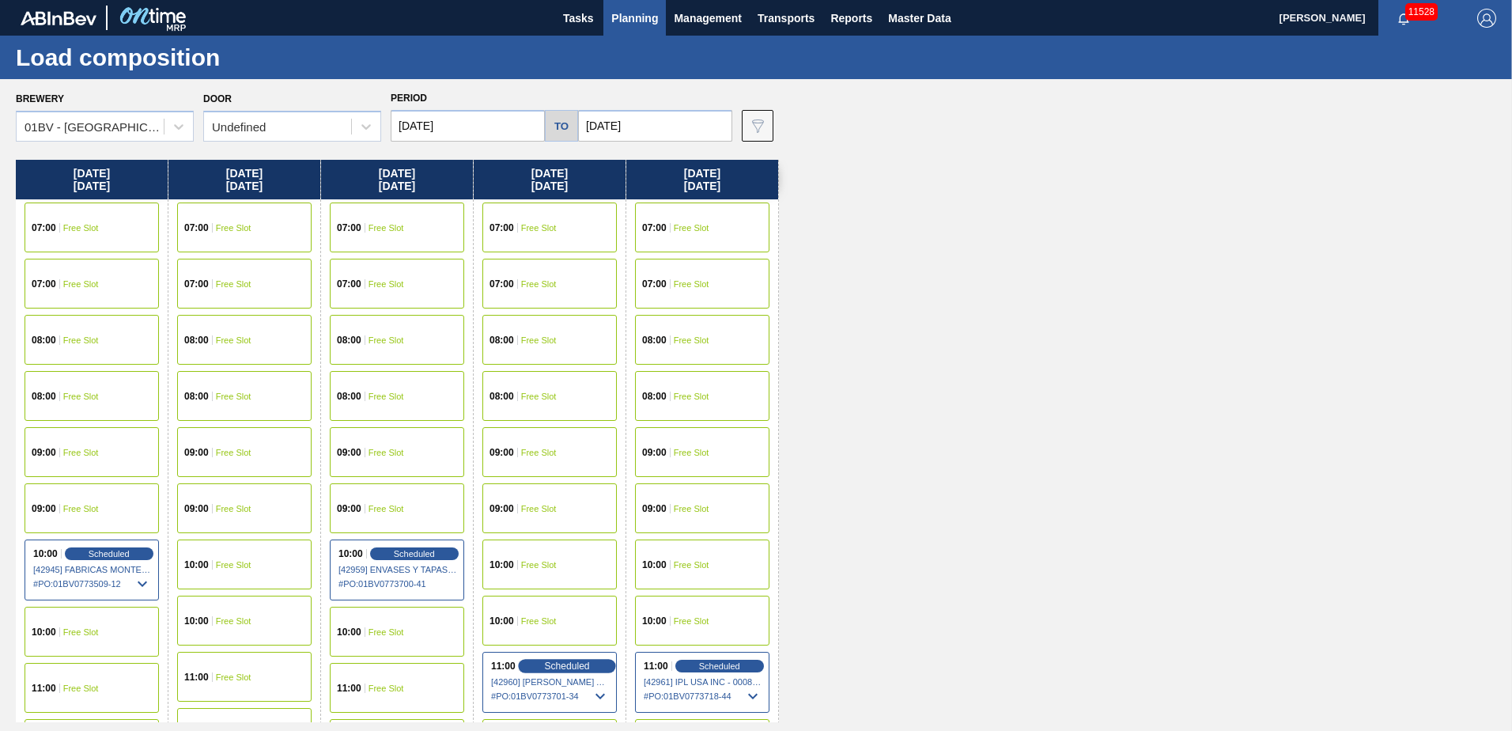
click at [555, 667] on span "Scheduled" at bounding box center [566, 665] width 45 height 10
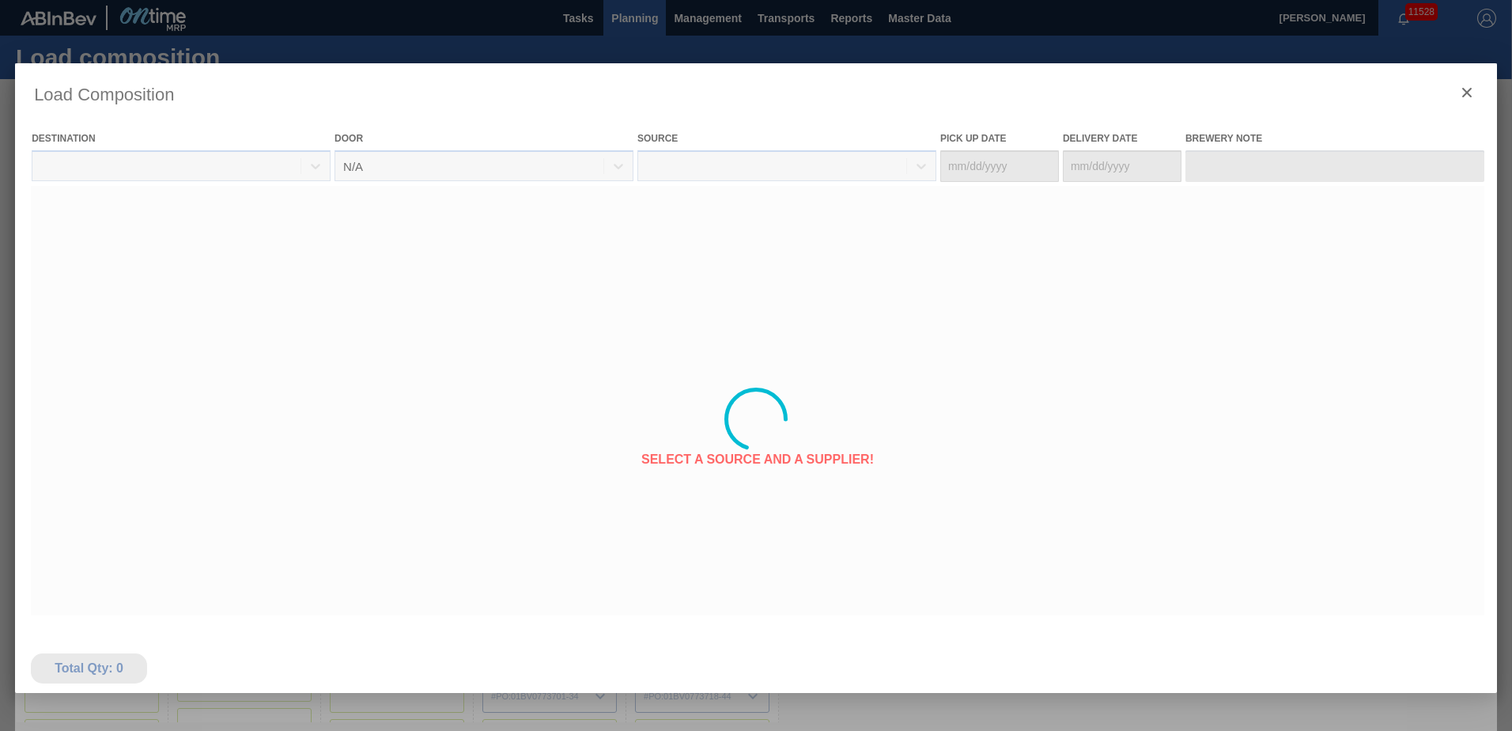
type Date "[DATE]"
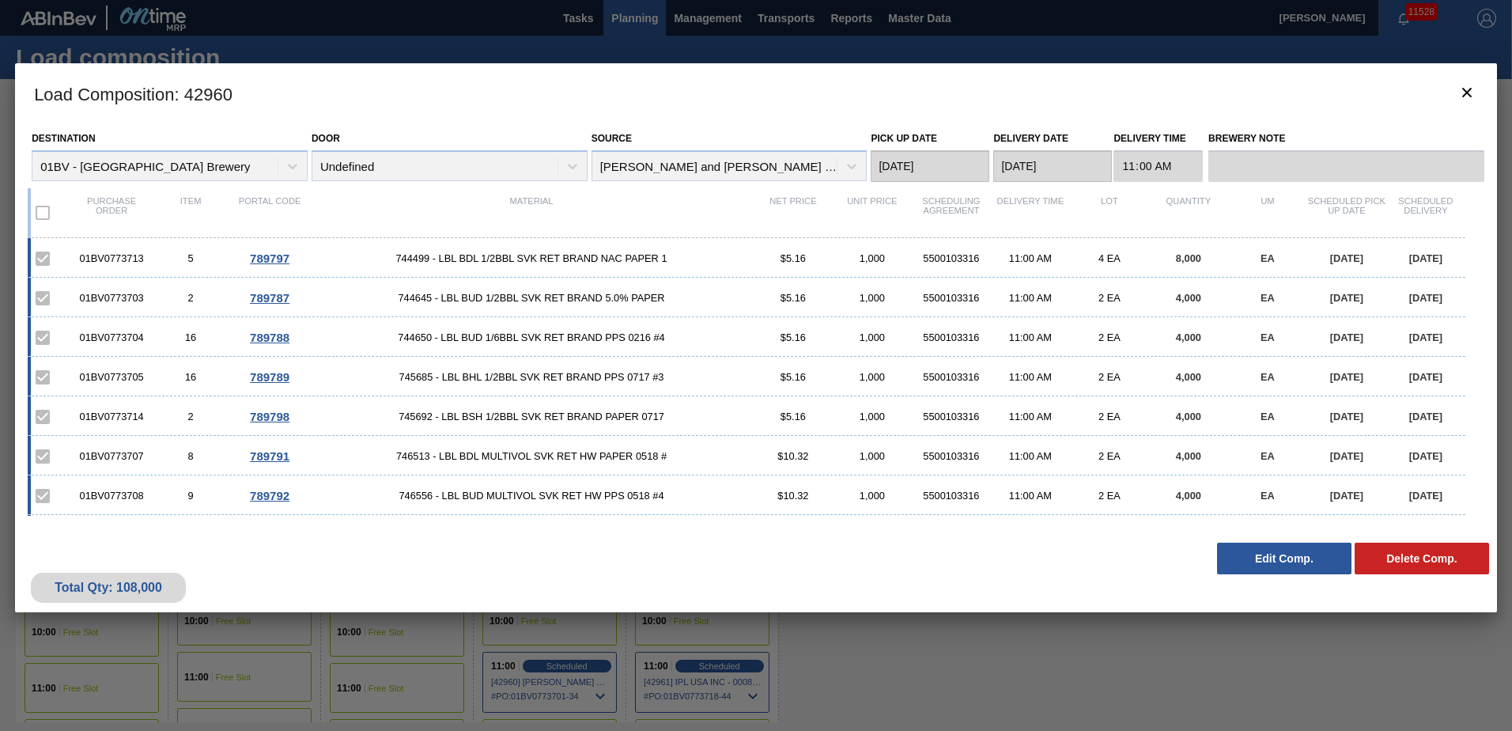
click at [1261, 557] on button "Edit Comp." at bounding box center [1284, 558] width 134 height 32
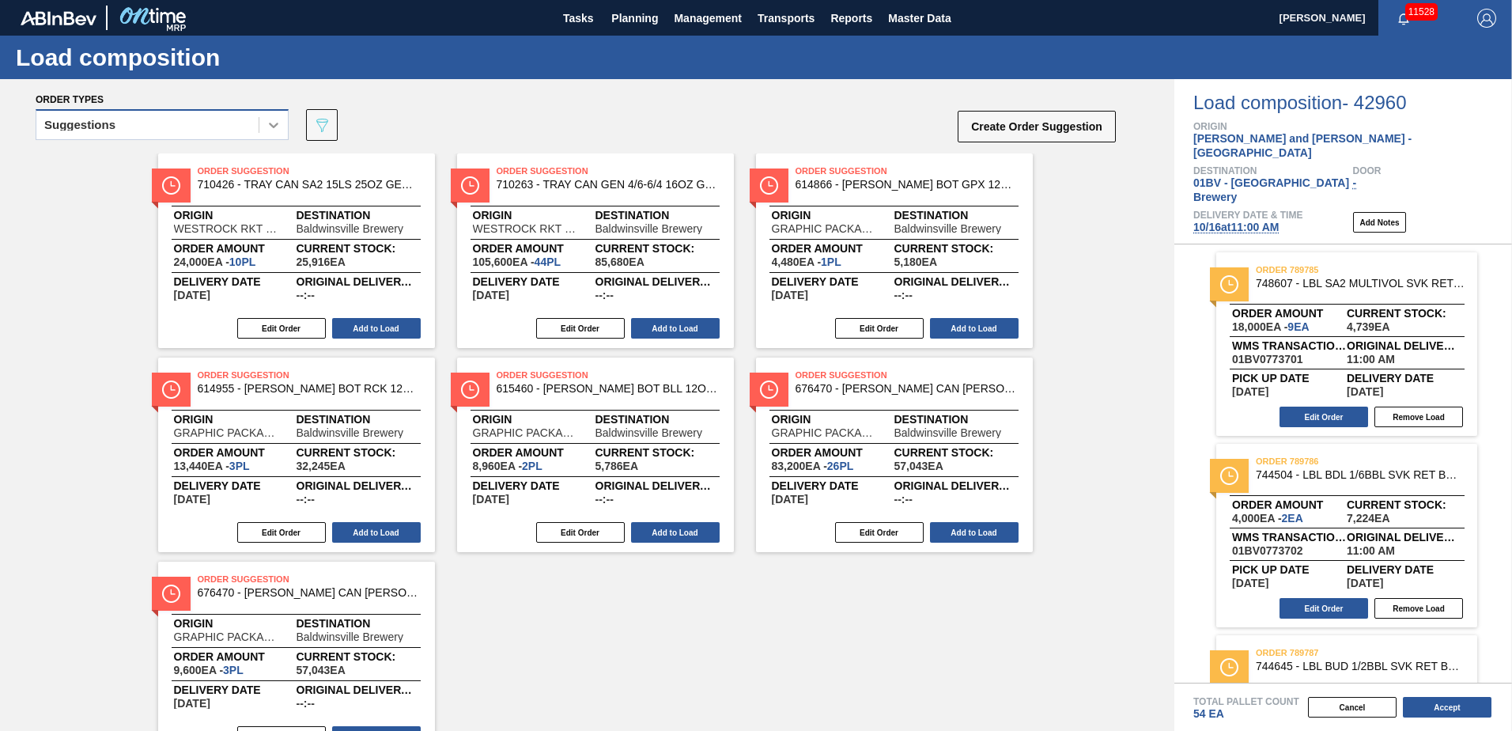
click at [274, 128] on icon at bounding box center [274, 125] width 16 height 16
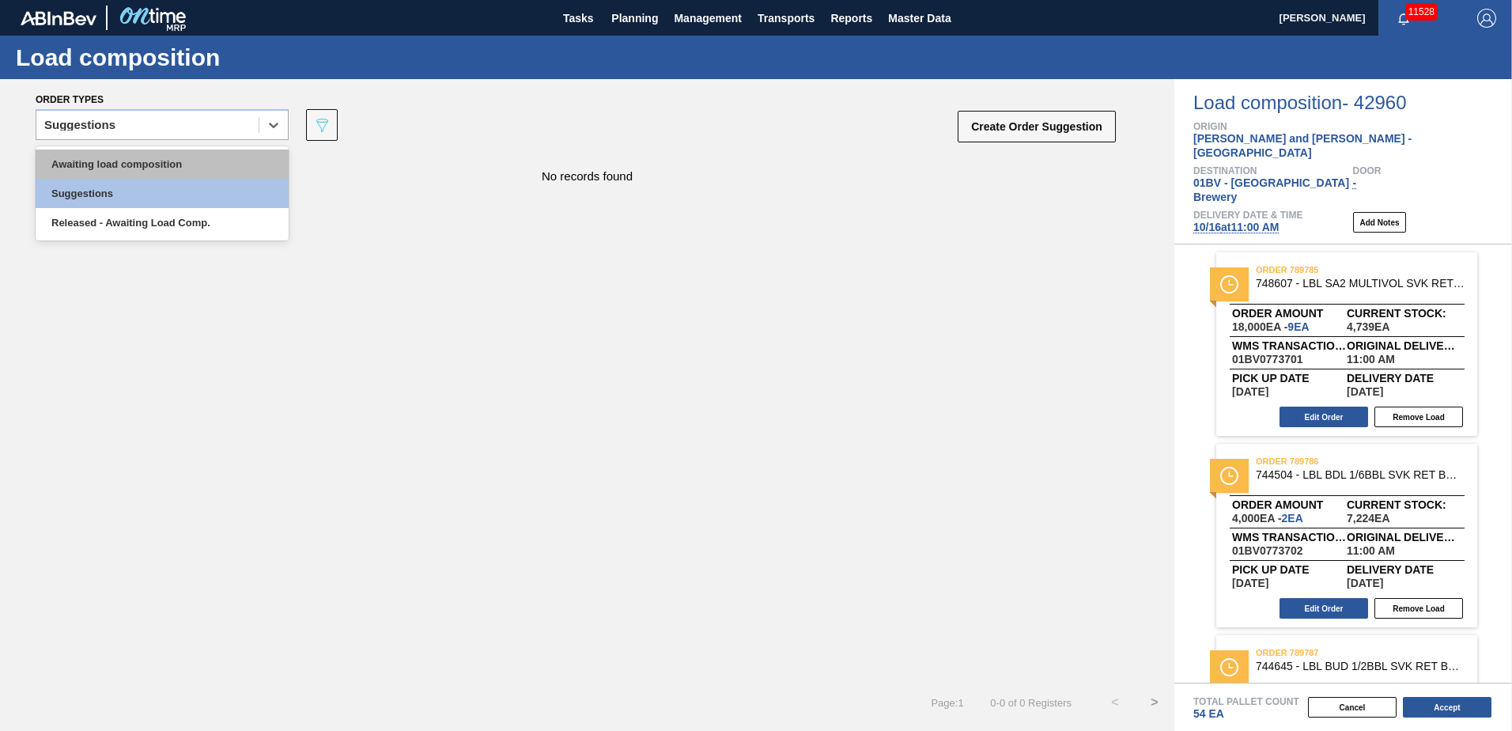
click at [192, 159] on div "Awaiting load composition" at bounding box center [162, 163] width 253 height 29
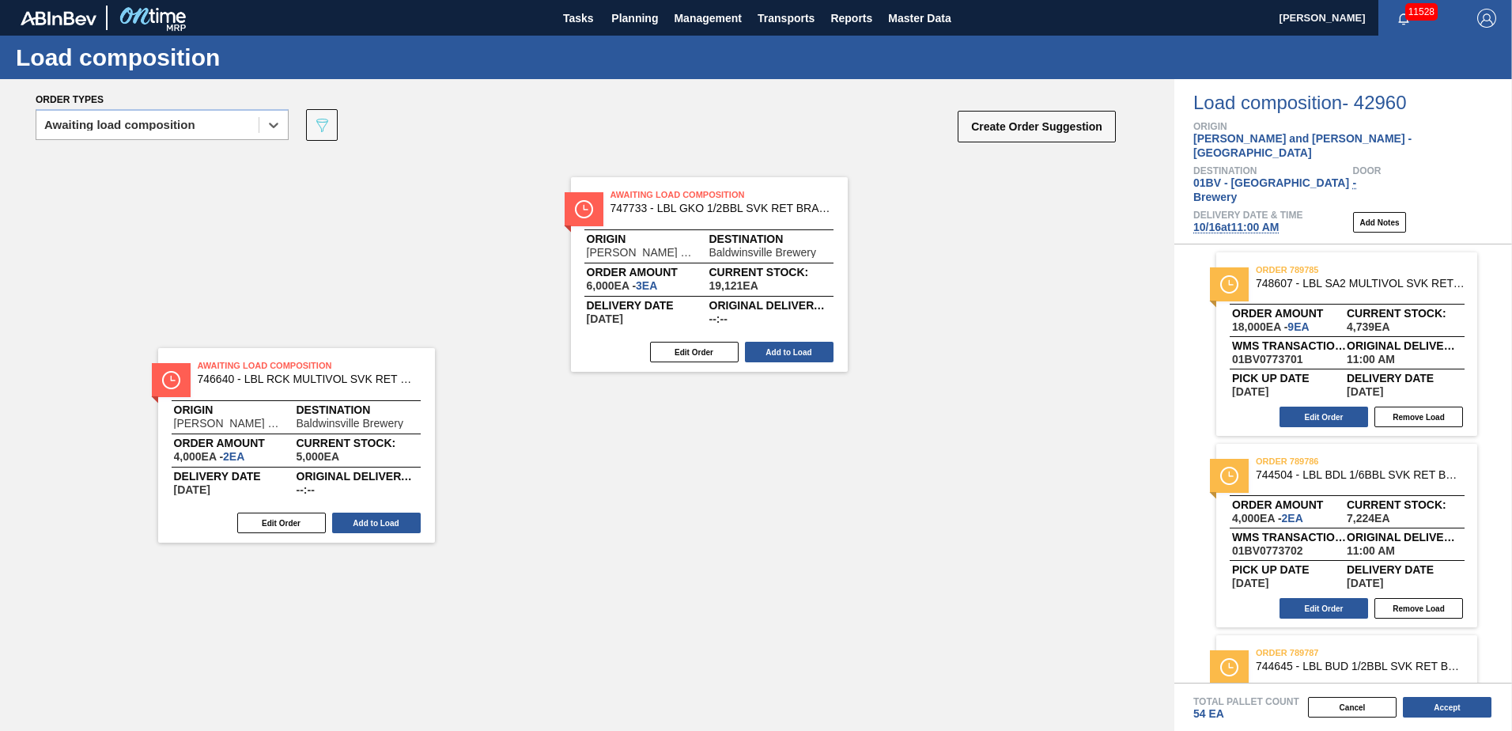
drag, startPoint x: 526, startPoint y: 179, endPoint x: 1356, endPoint y: 307, distance: 840.0
click at [1356, 307] on div "Order types option Awaiting load composition, selected. Select is focused ,type…" at bounding box center [756, 404] width 1512 height 651
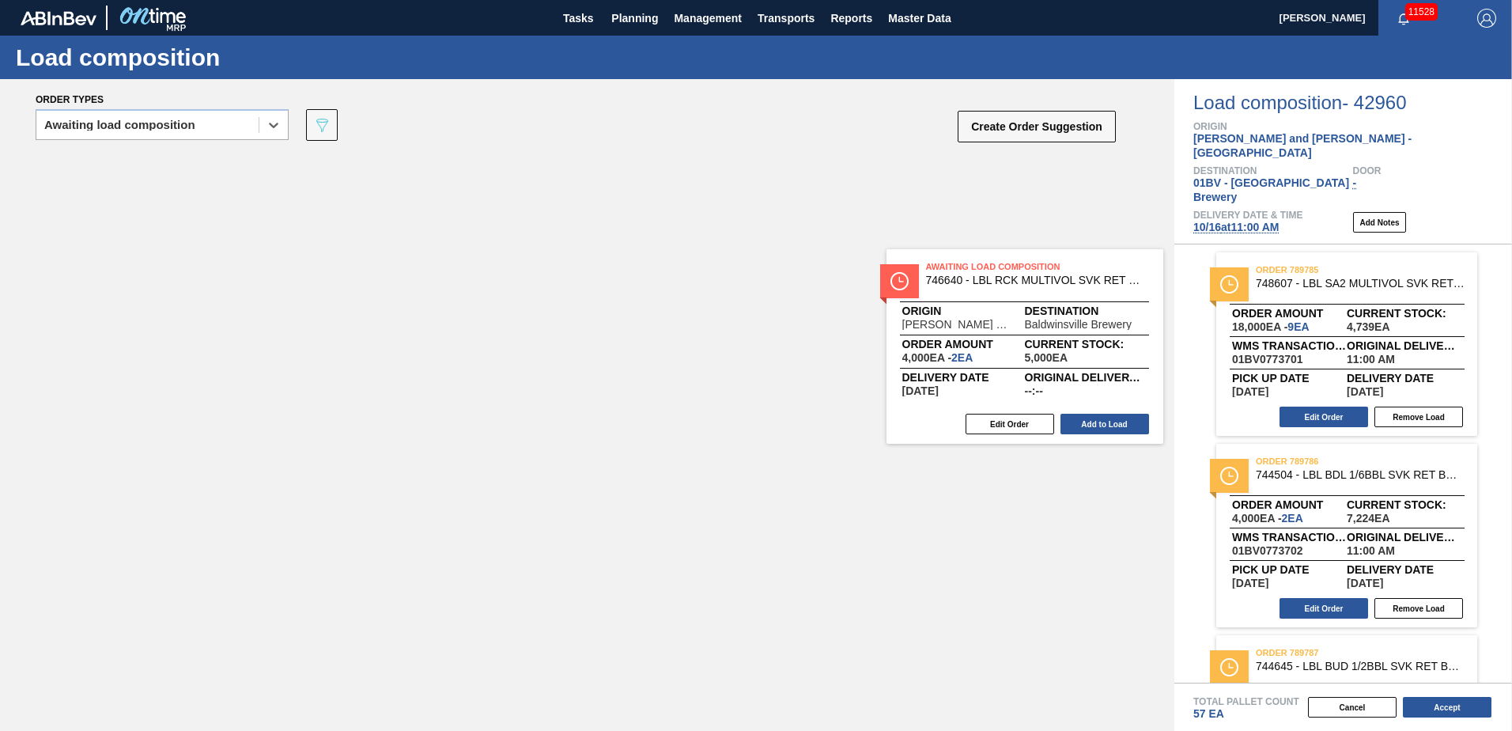
drag, startPoint x: 307, startPoint y: 187, endPoint x: 1364, endPoint y: 320, distance: 1065.4
click at [1362, 320] on div "Order types option Awaiting load composition, selected. Select is focused ,type…" at bounding box center [756, 404] width 1512 height 651
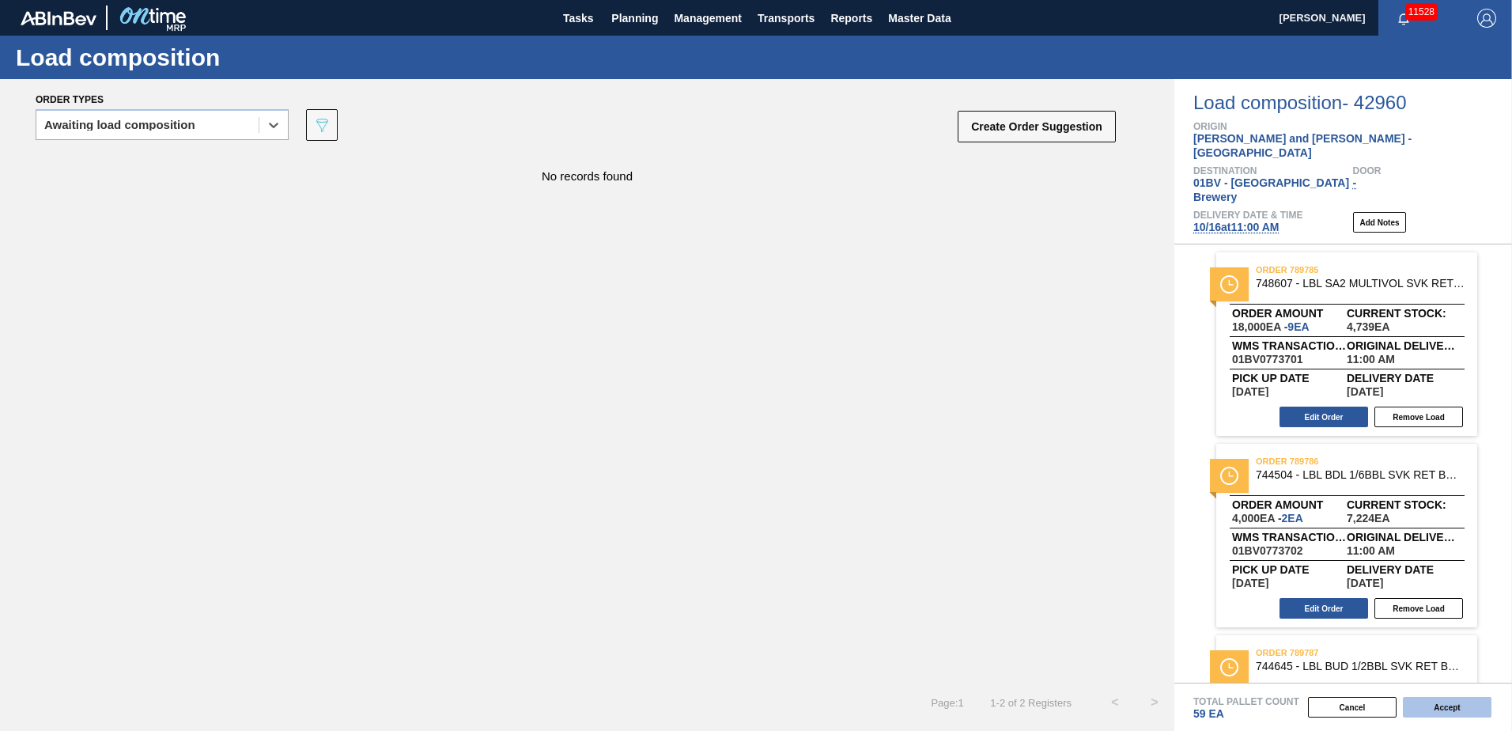
click at [1433, 711] on button "Accept" at bounding box center [1447, 707] width 89 height 21
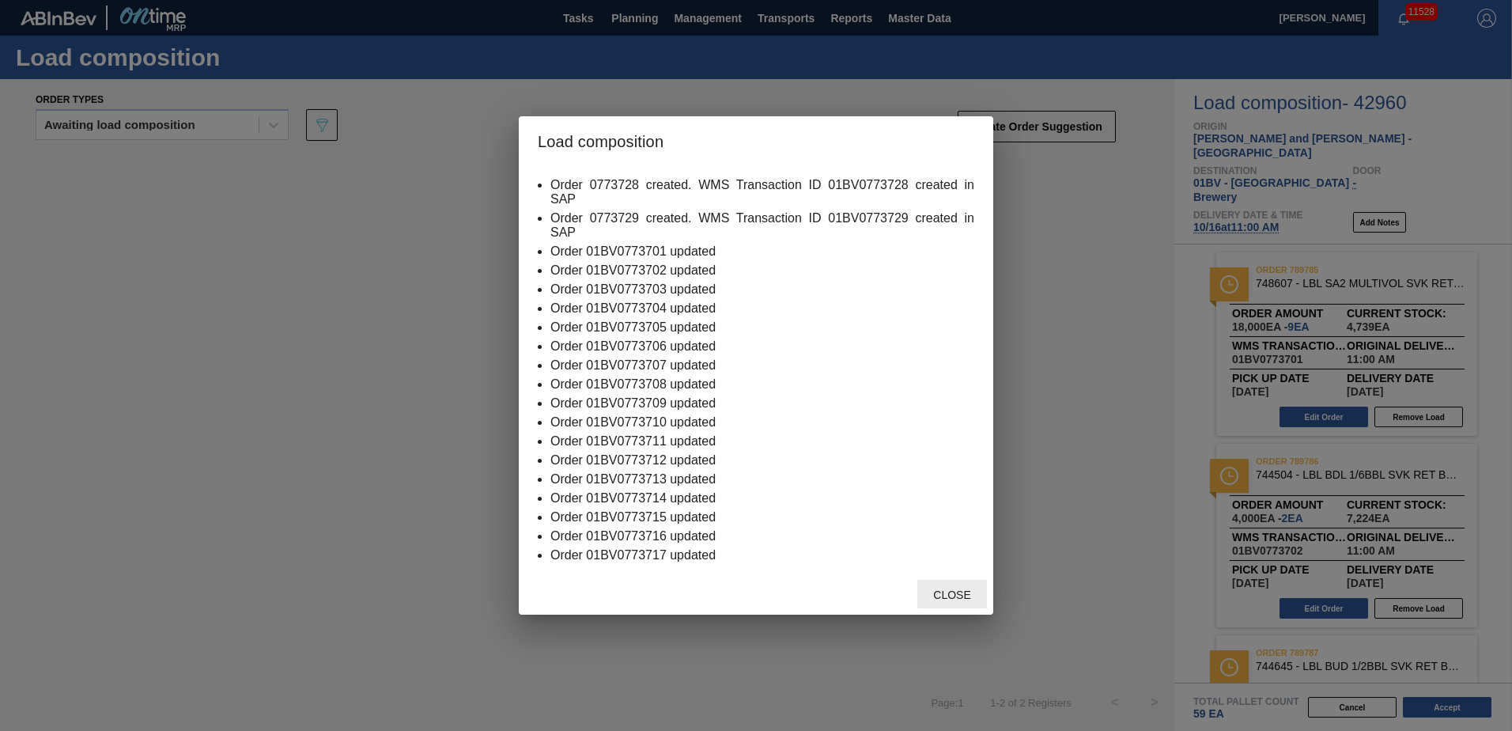
click at [952, 593] on span "Close" at bounding box center [951, 594] width 62 height 13
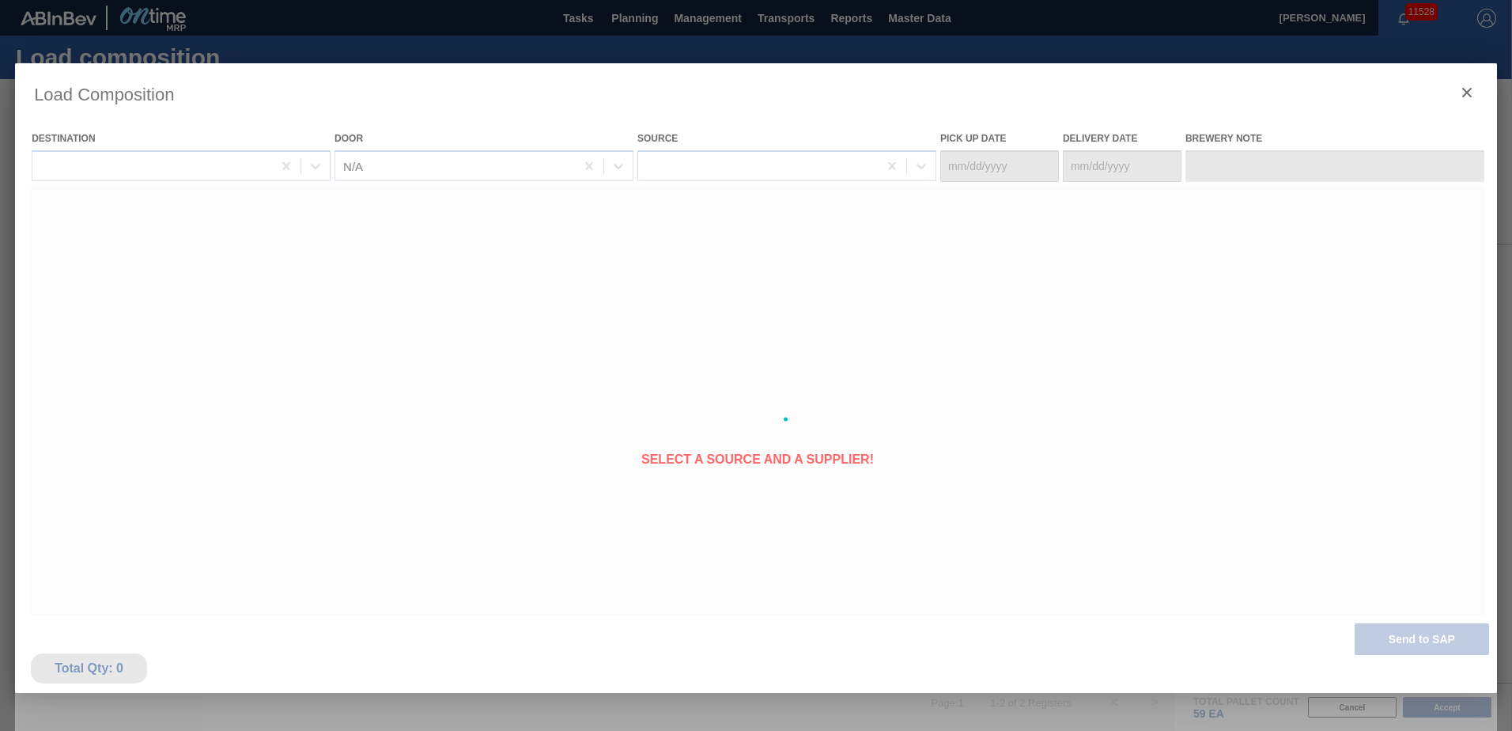
type Date "[DATE]"
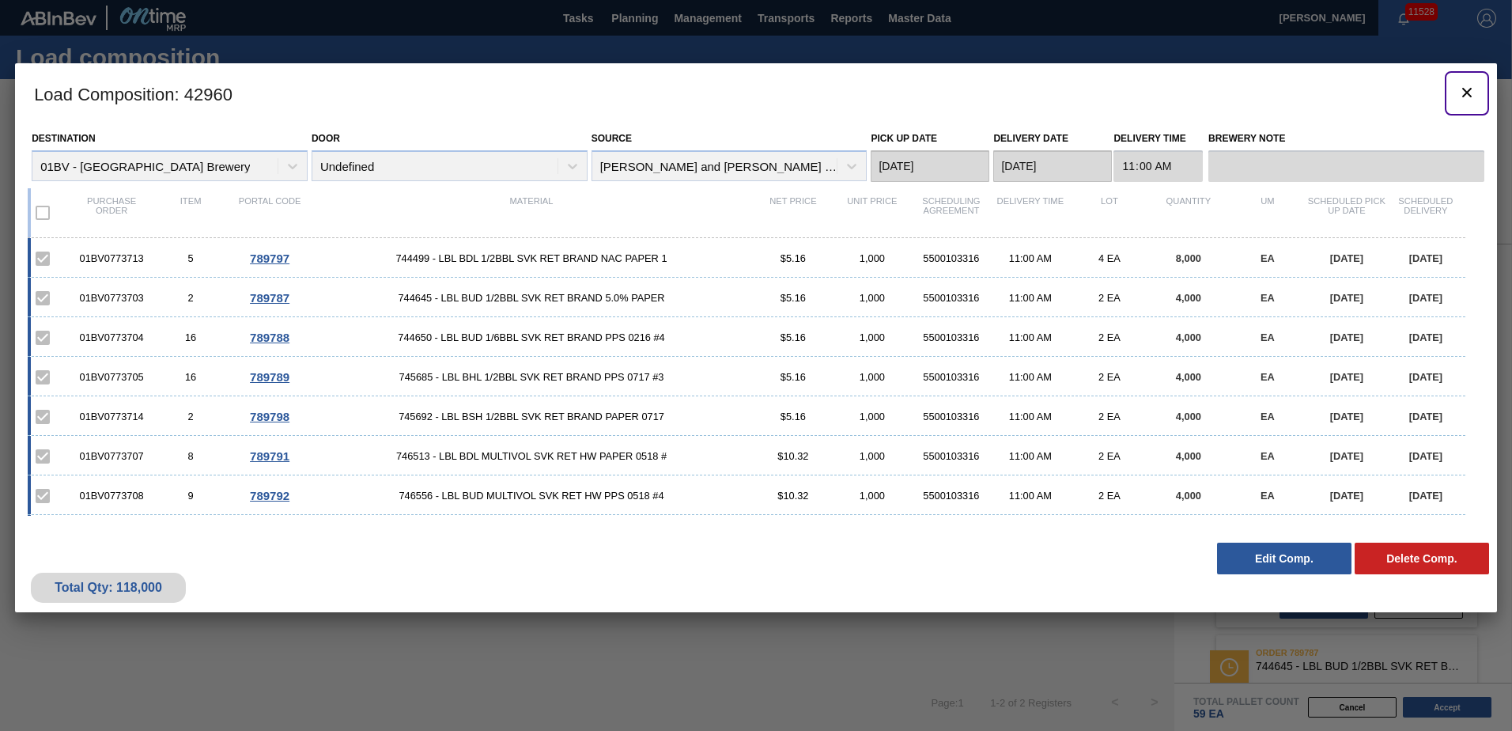
click at [1467, 93] on icon "botão de ícone" at bounding box center [1466, 92] width 9 height 9
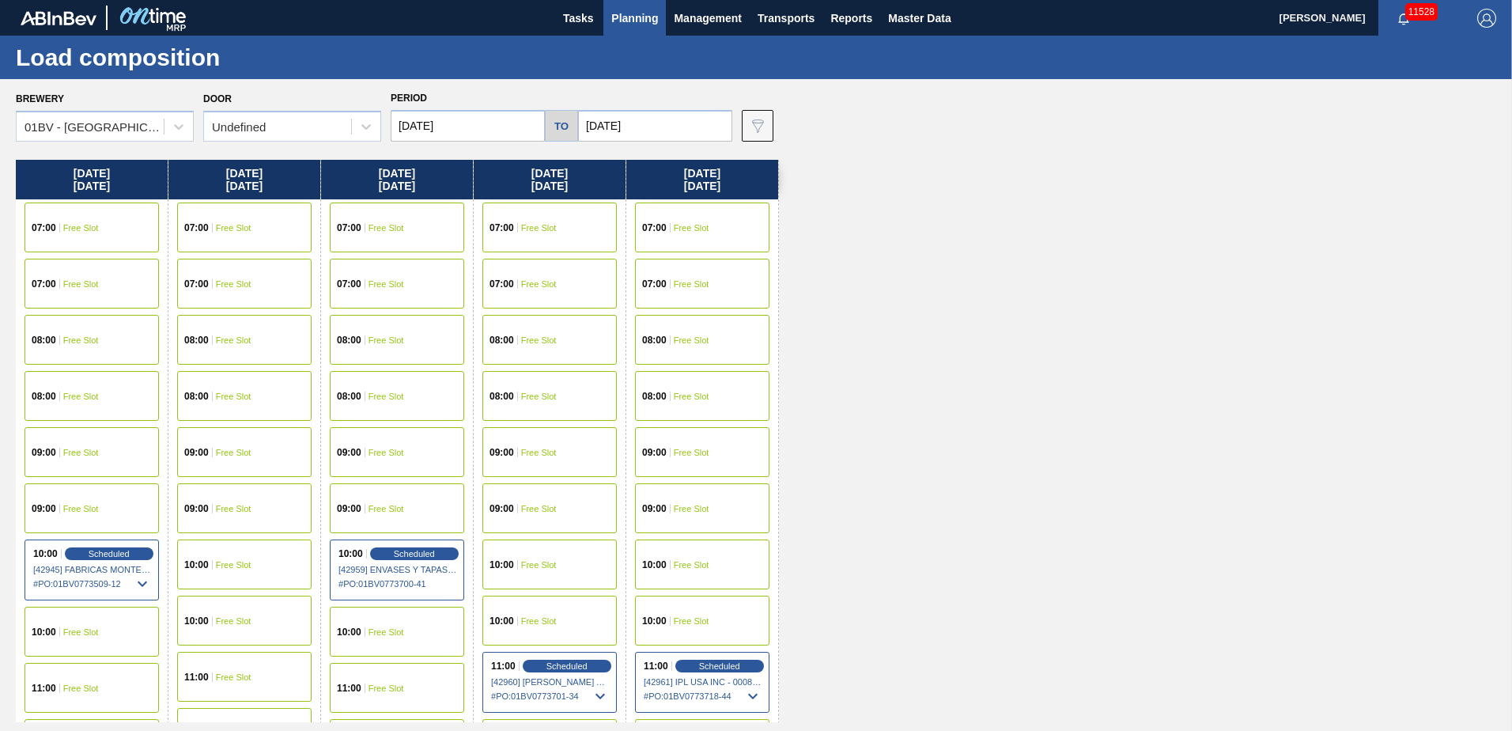
click at [479, 127] on input "[DATE]" at bounding box center [468, 126] width 154 height 32
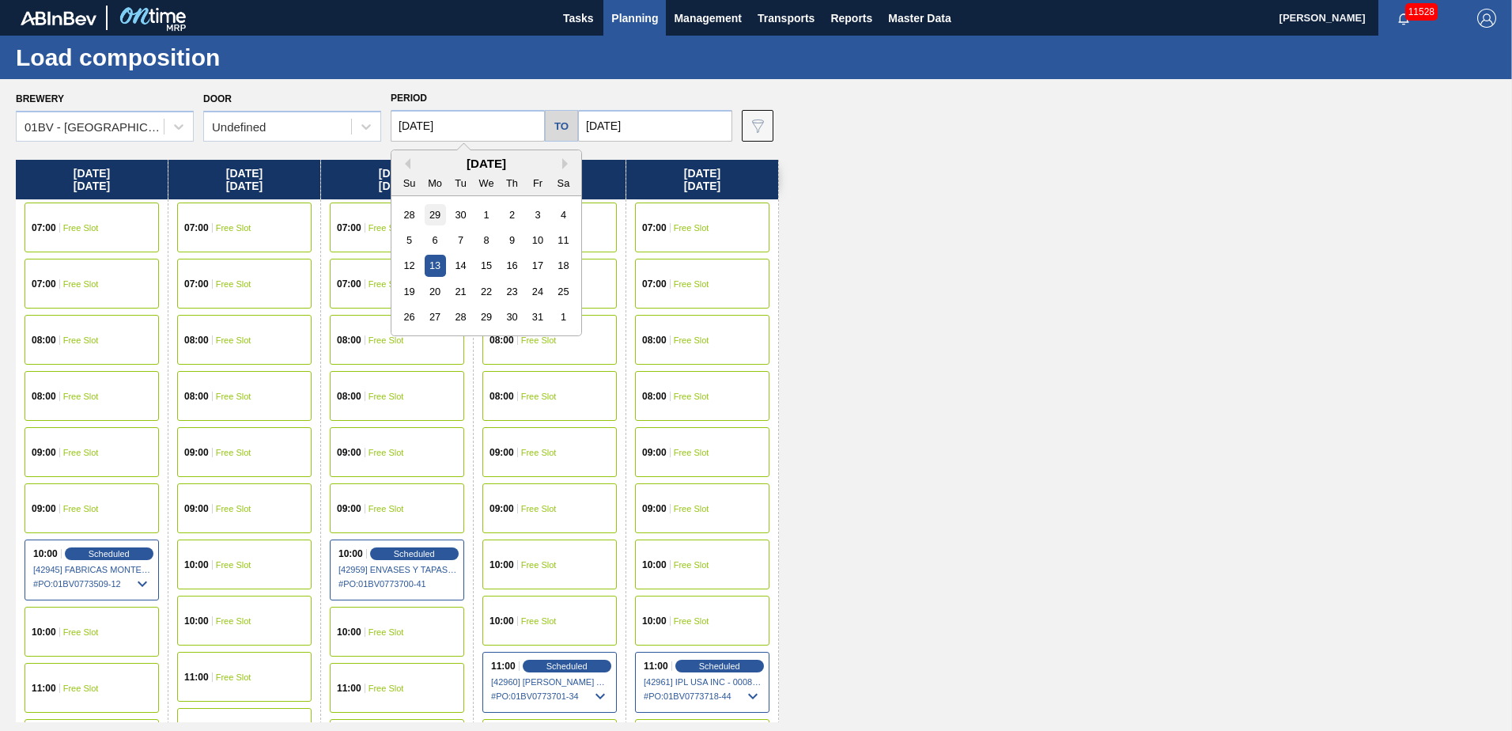
click at [432, 213] on div "29" at bounding box center [435, 214] width 21 height 21
type input "[DATE]"
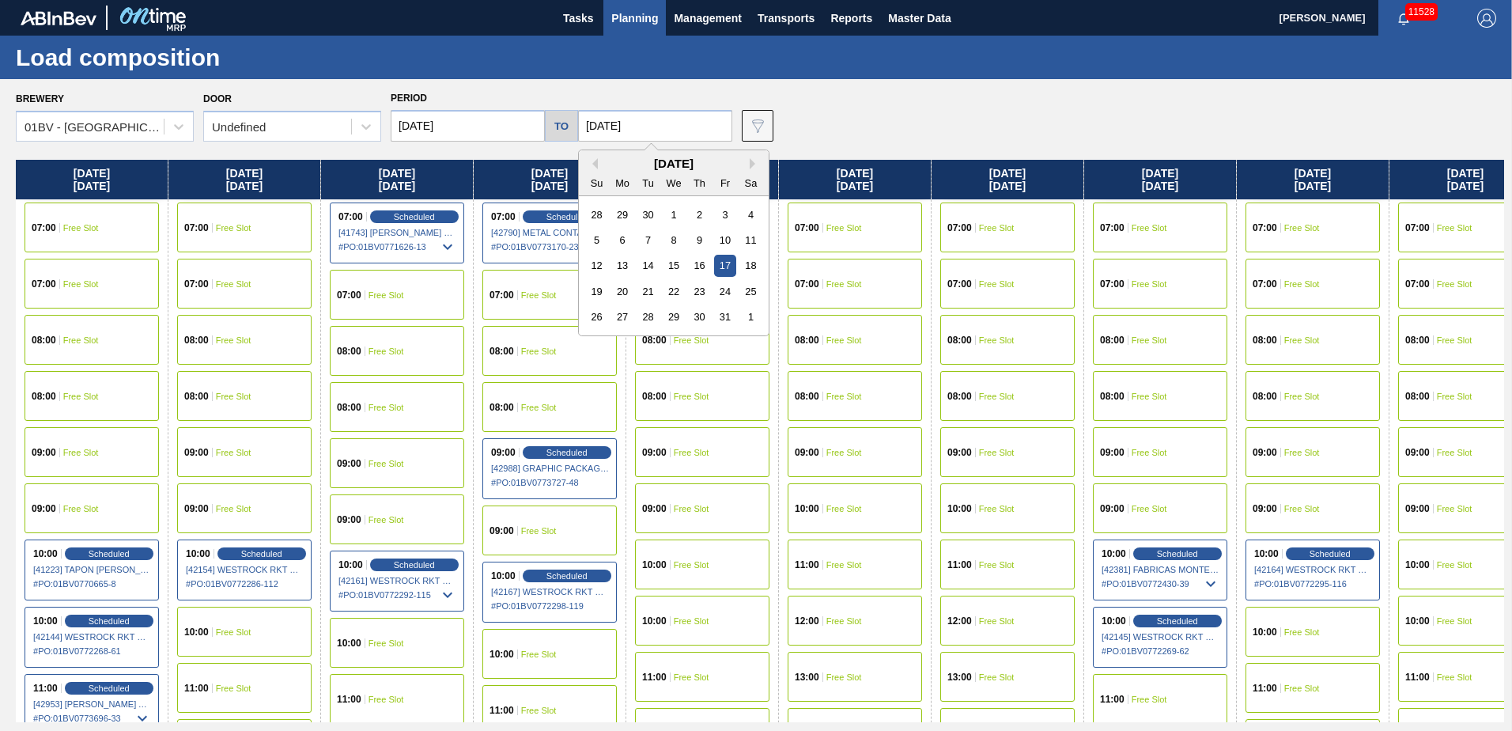
click at [635, 122] on input "[DATE]" at bounding box center [655, 126] width 154 height 32
click at [721, 213] on div "3" at bounding box center [724, 214] width 21 height 21
type input "[DATE]"
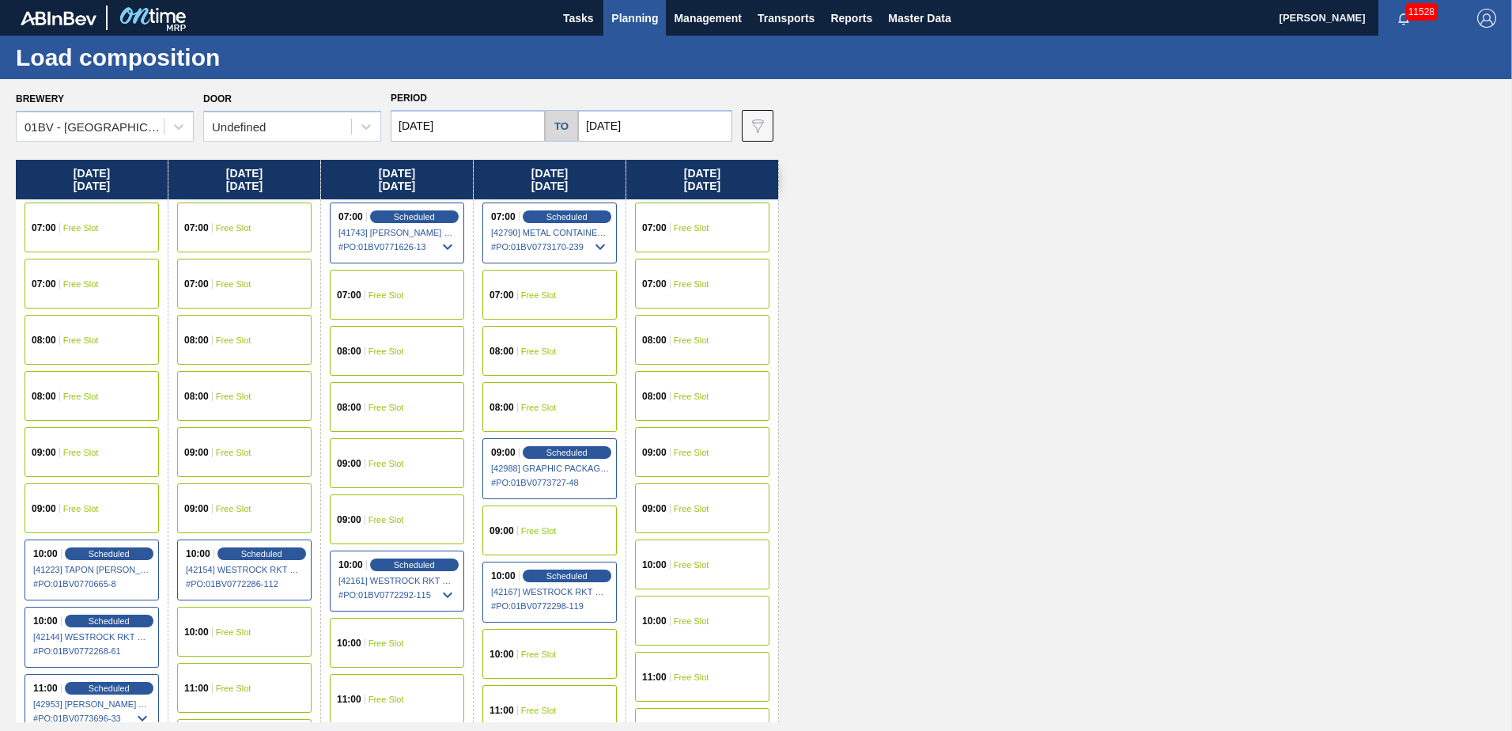
click at [629, 17] on span "Planning" at bounding box center [634, 18] width 47 height 19
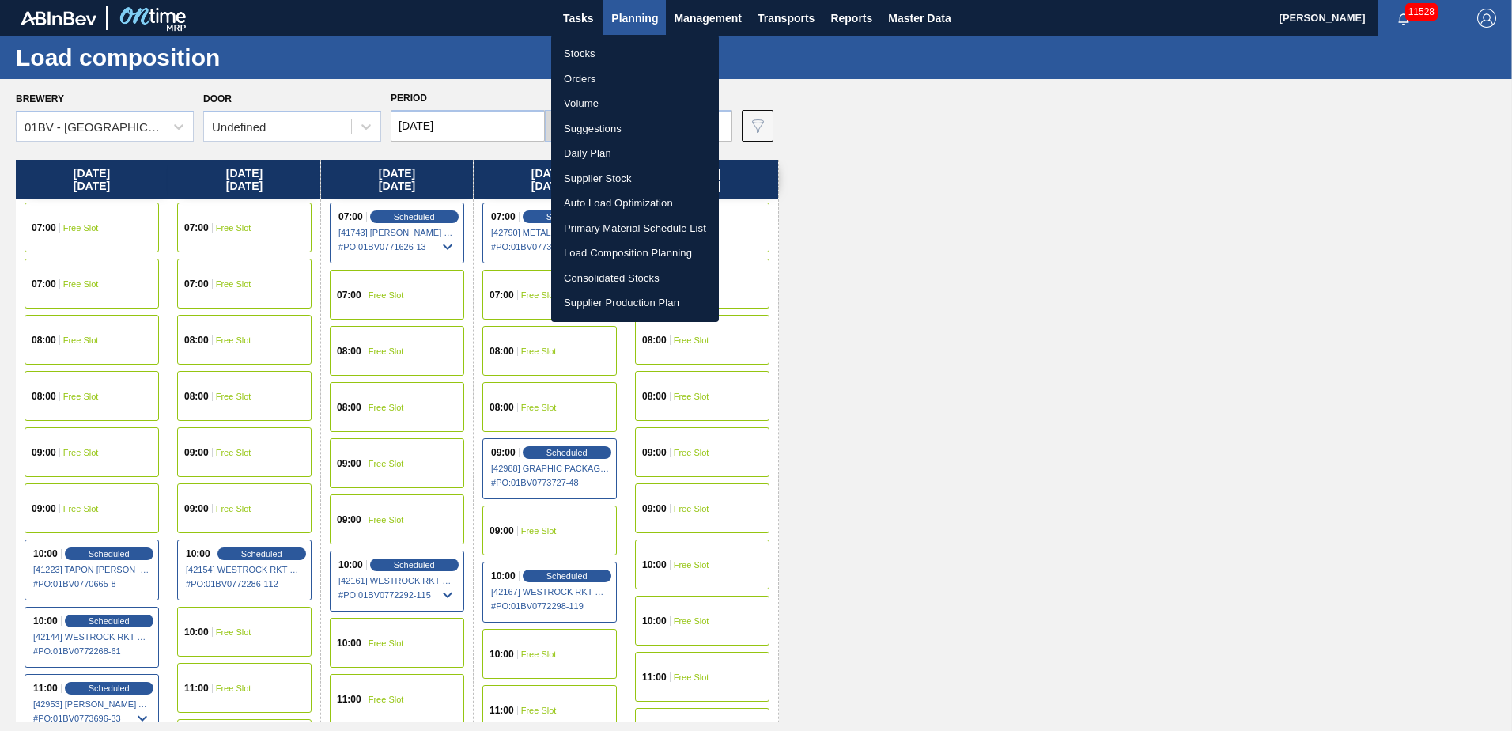
click at [603, 129] on li "Suggestions" at bounding box center [635, 128] width 168 height 25
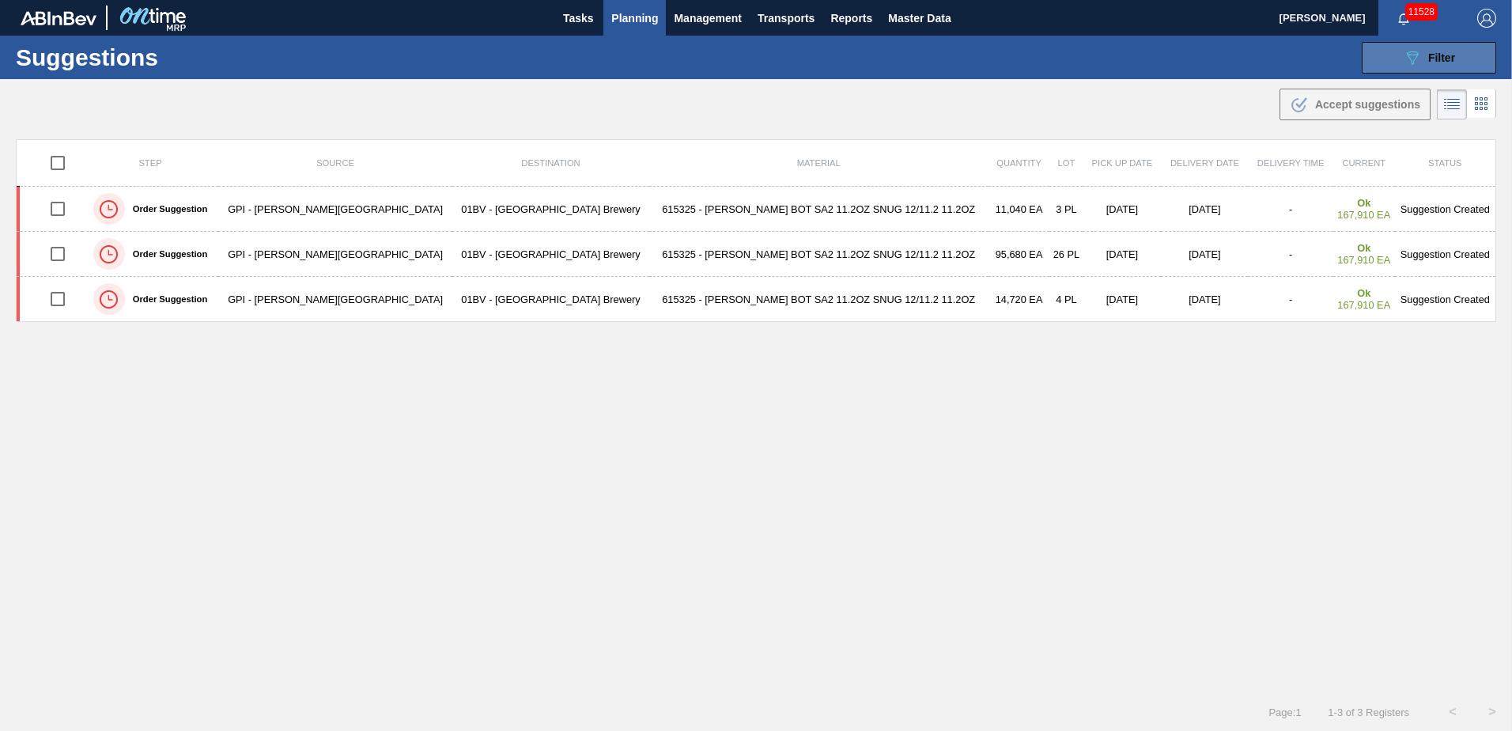
click at [1439, 52] on span "Filter" at bounding box center [1441, 57] width 27 height 13
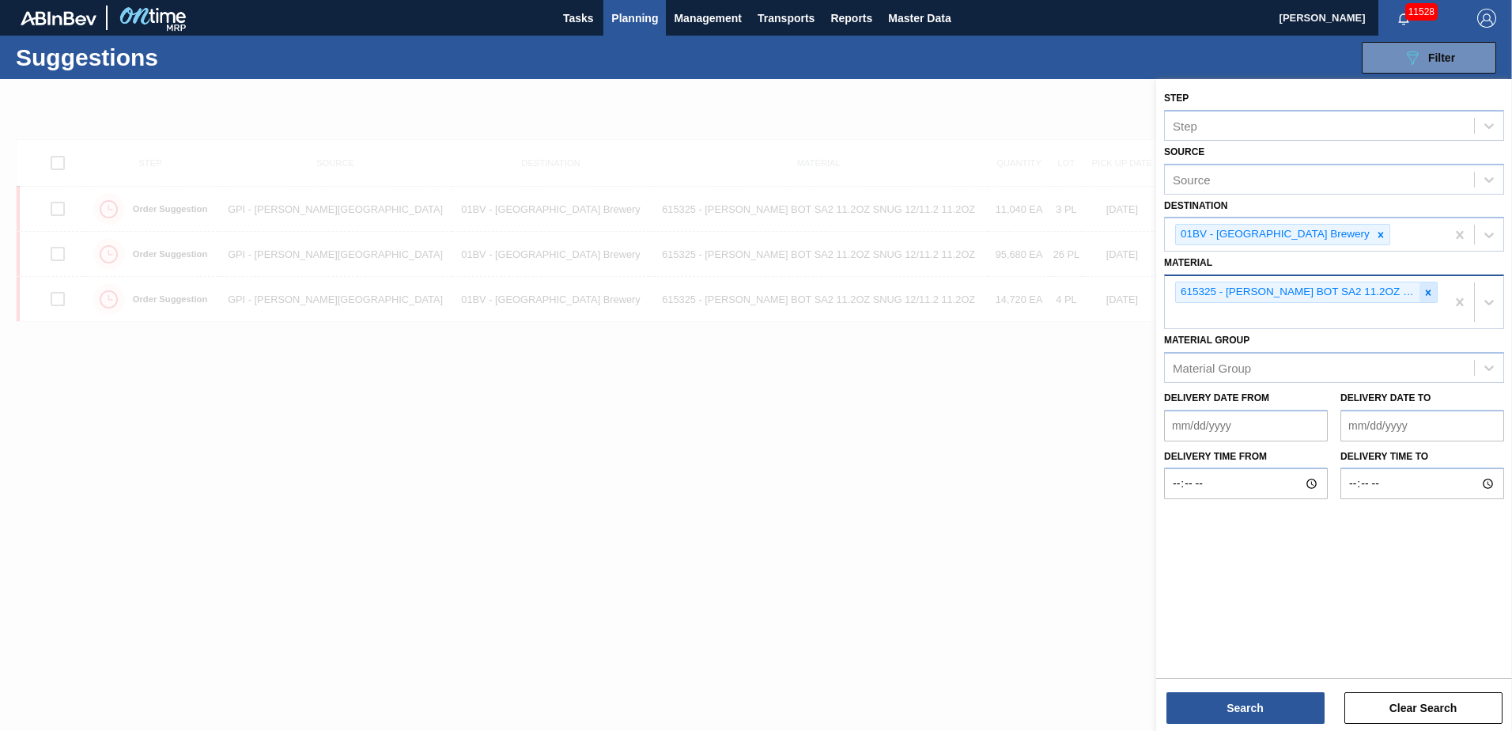
click at [1429, 291] on icon at bounding box center [1429, 292] width 6 height 6
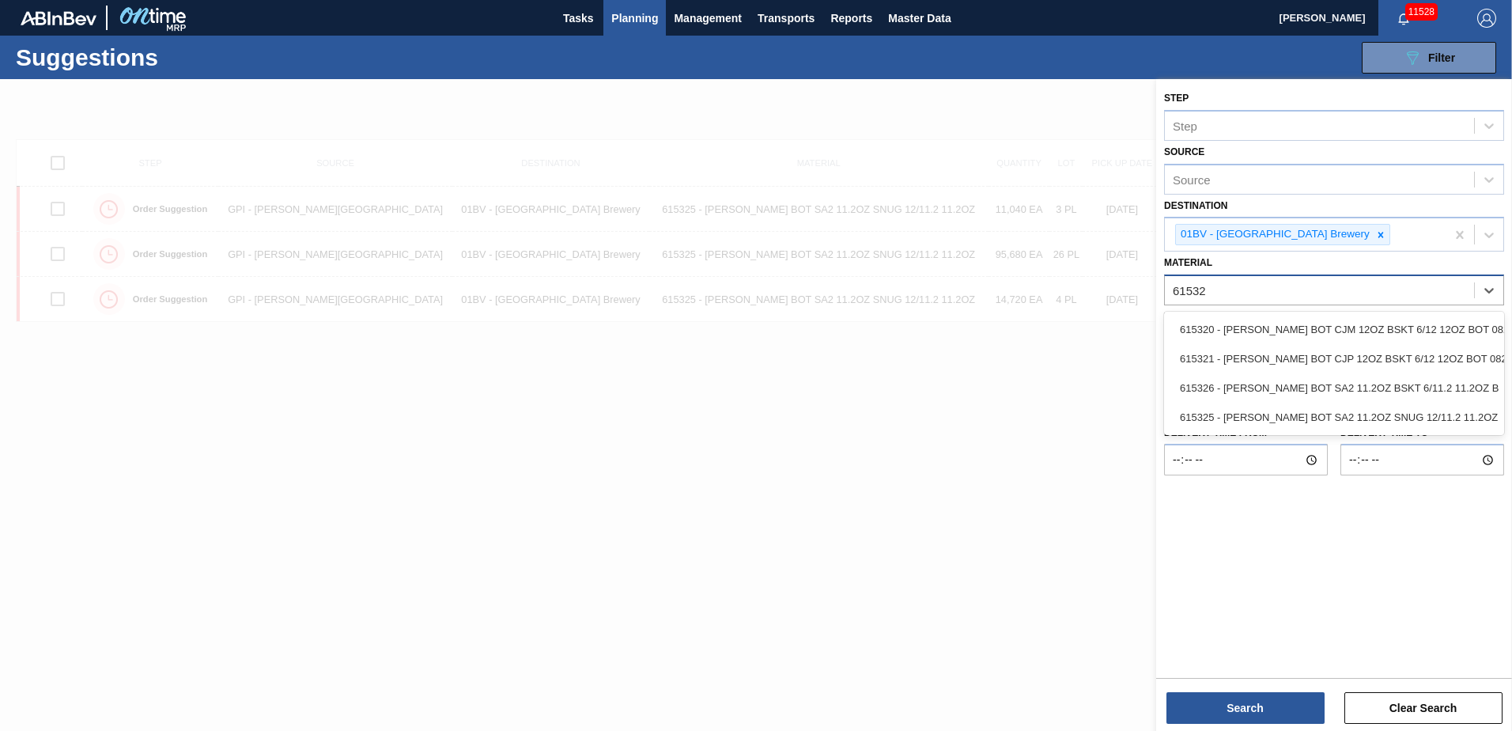
type input "615325"
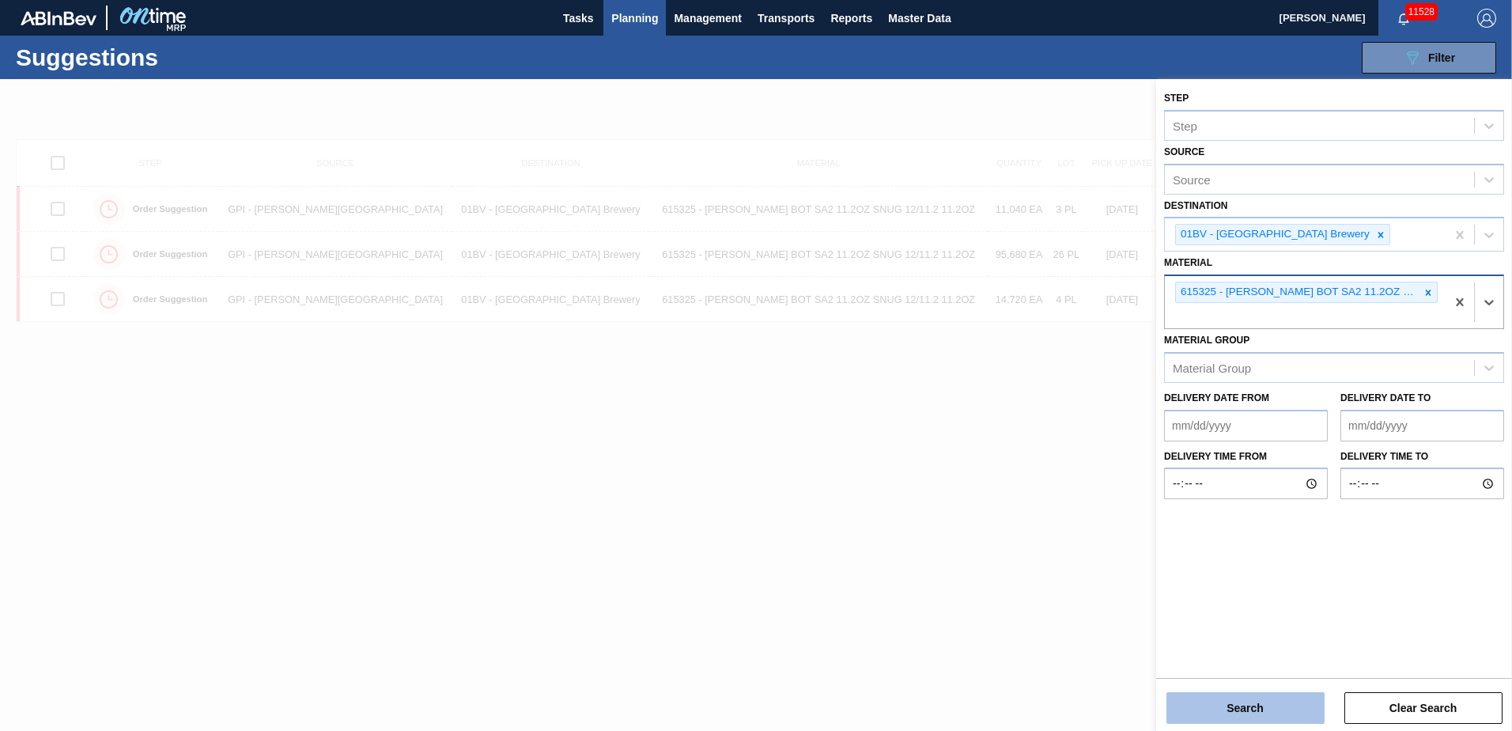
click at [1237, 711] on button "Search" at bounding box center [1245, 708] width 158 height 32
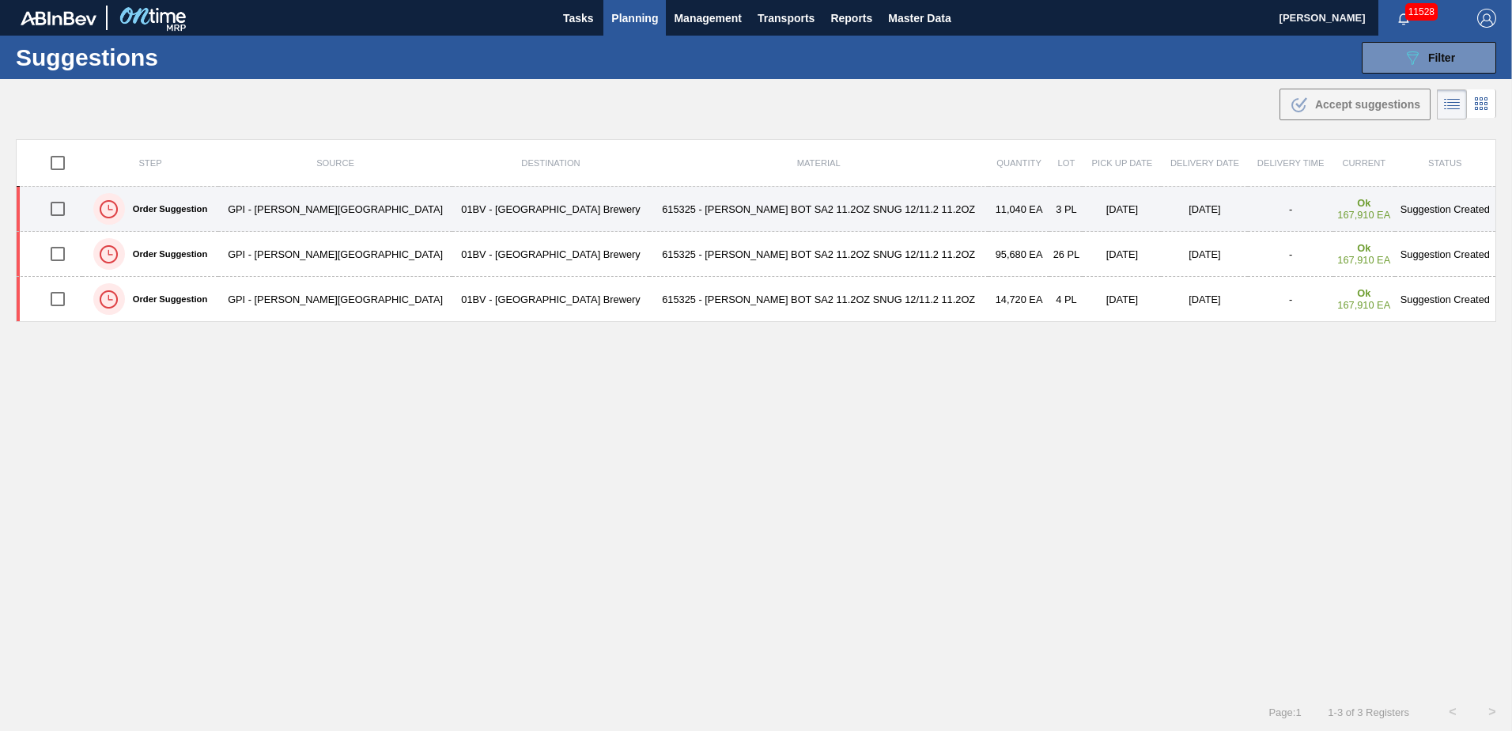
click at [698, 209] on td "615325 - [PERSON_NAME] BOT SA2 11.2OZ SNUG 12/11.2 11.2OZ" at bounding box center [818, 209] width 339 height 45
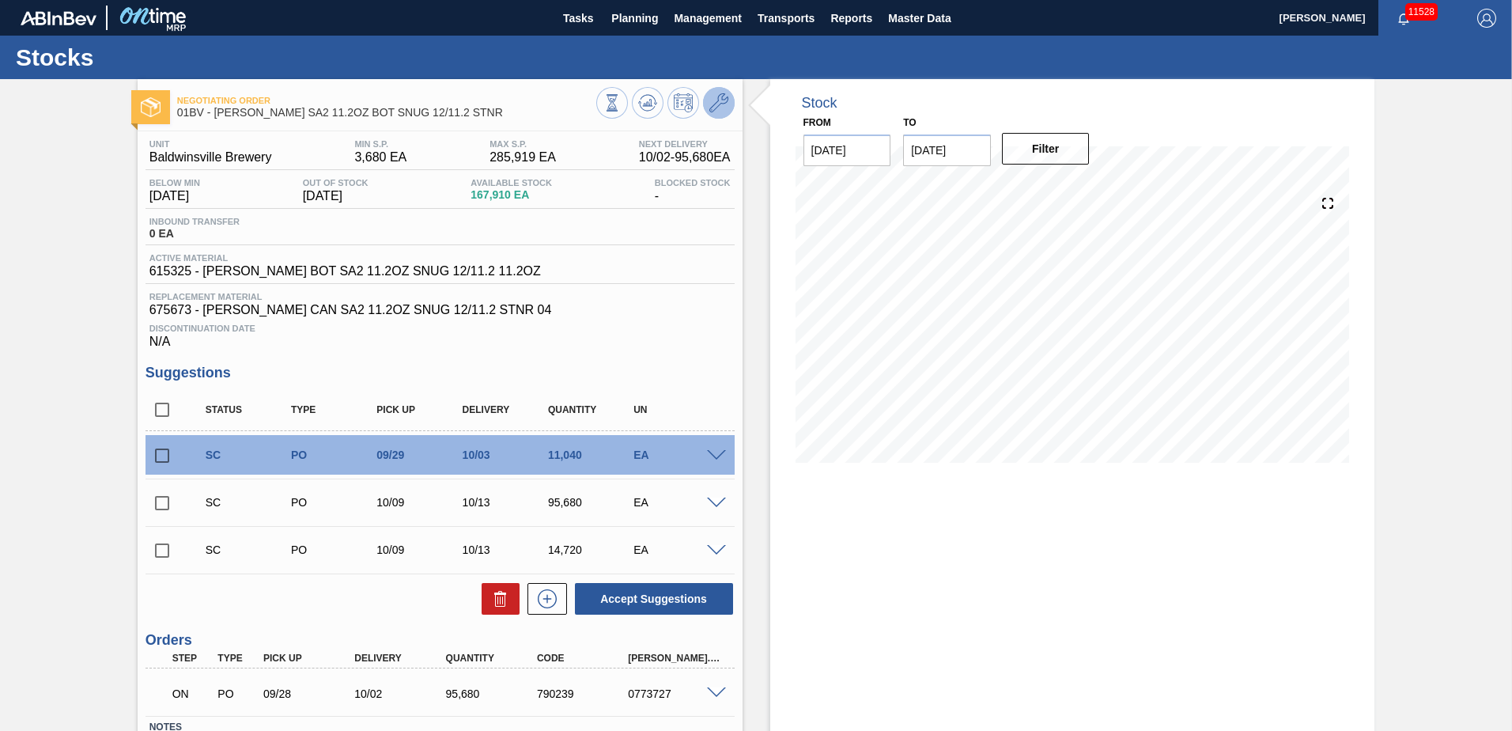
click at [712, 101] on icon at bounding box center [718, 102] width 19 height 19
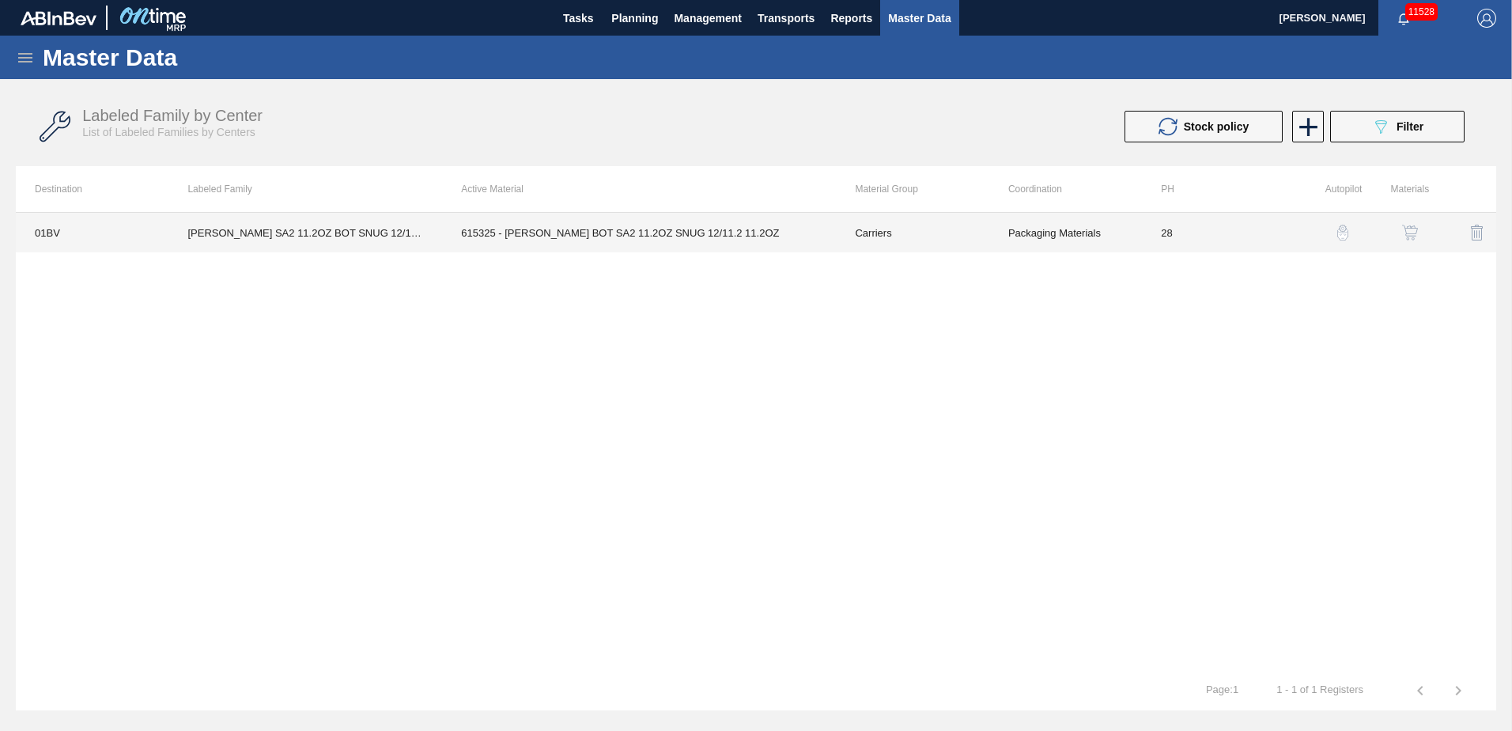
click at [559, 228] on td "615325 - [PERSON_NAME] BOT SA2 11.2OZ SNUG 12/11.2 11.2OZ" at bounding box center [639, 233] width 394 height 40
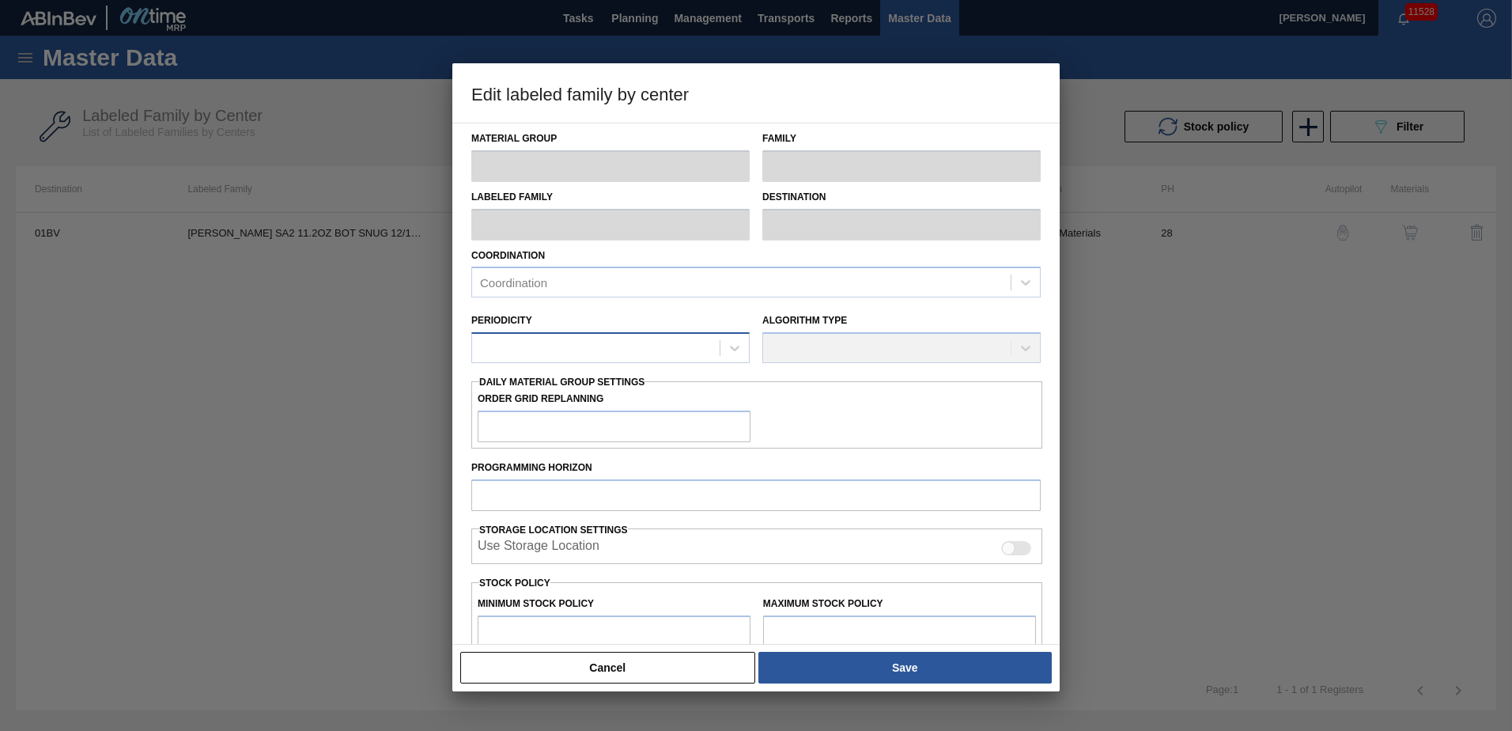
type input "Carriers"
type input "Bottle Carriers"
type input "[PERSON_NAME] SA2 11.2OZ BOT SNUG 12/11.2 STNR"
type input "01BV - [GEOGRAPHIC_DATA] Brewery"
type input "28"
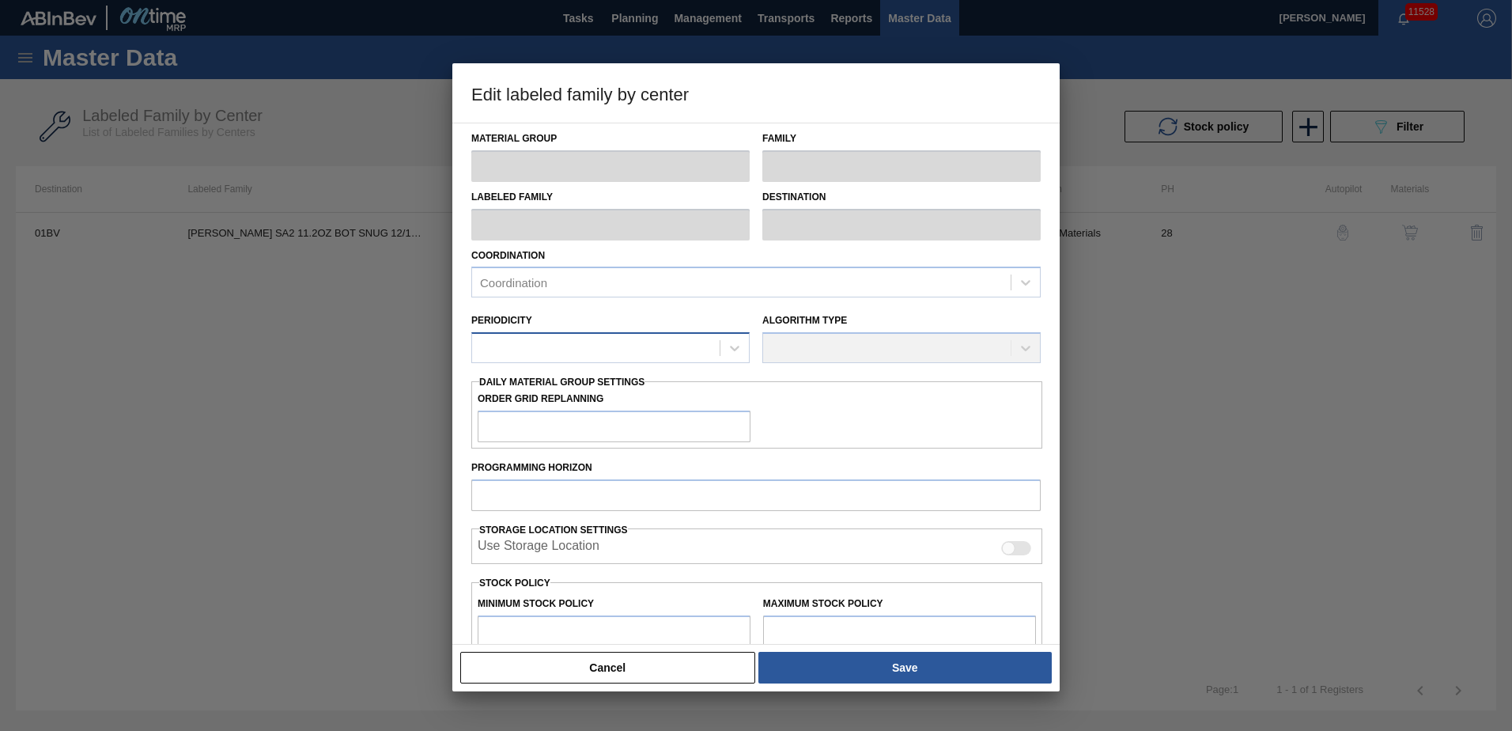
type input "3,680"
type input "285,919"
type input "3"
type input "12,147"
checkbox input "true"
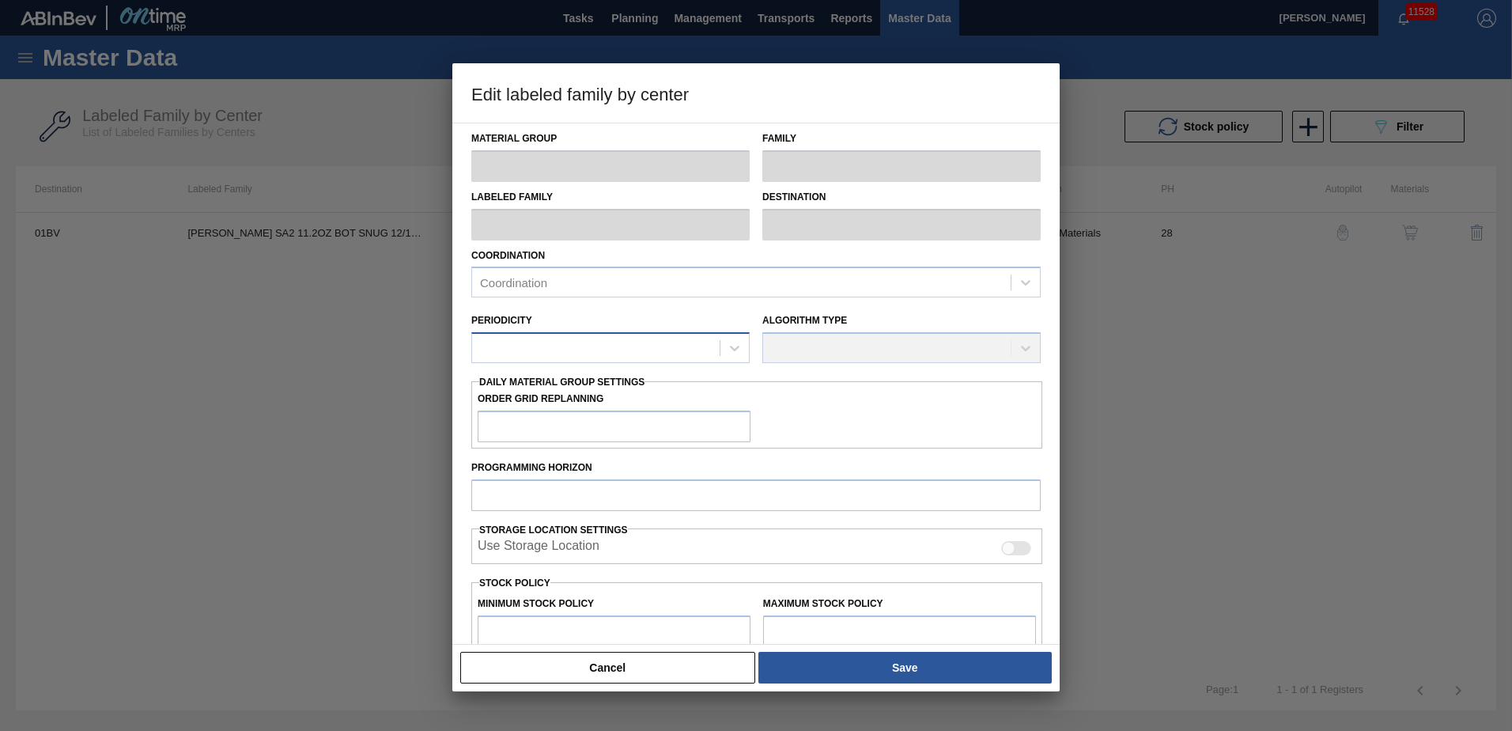
checkbox input "true"
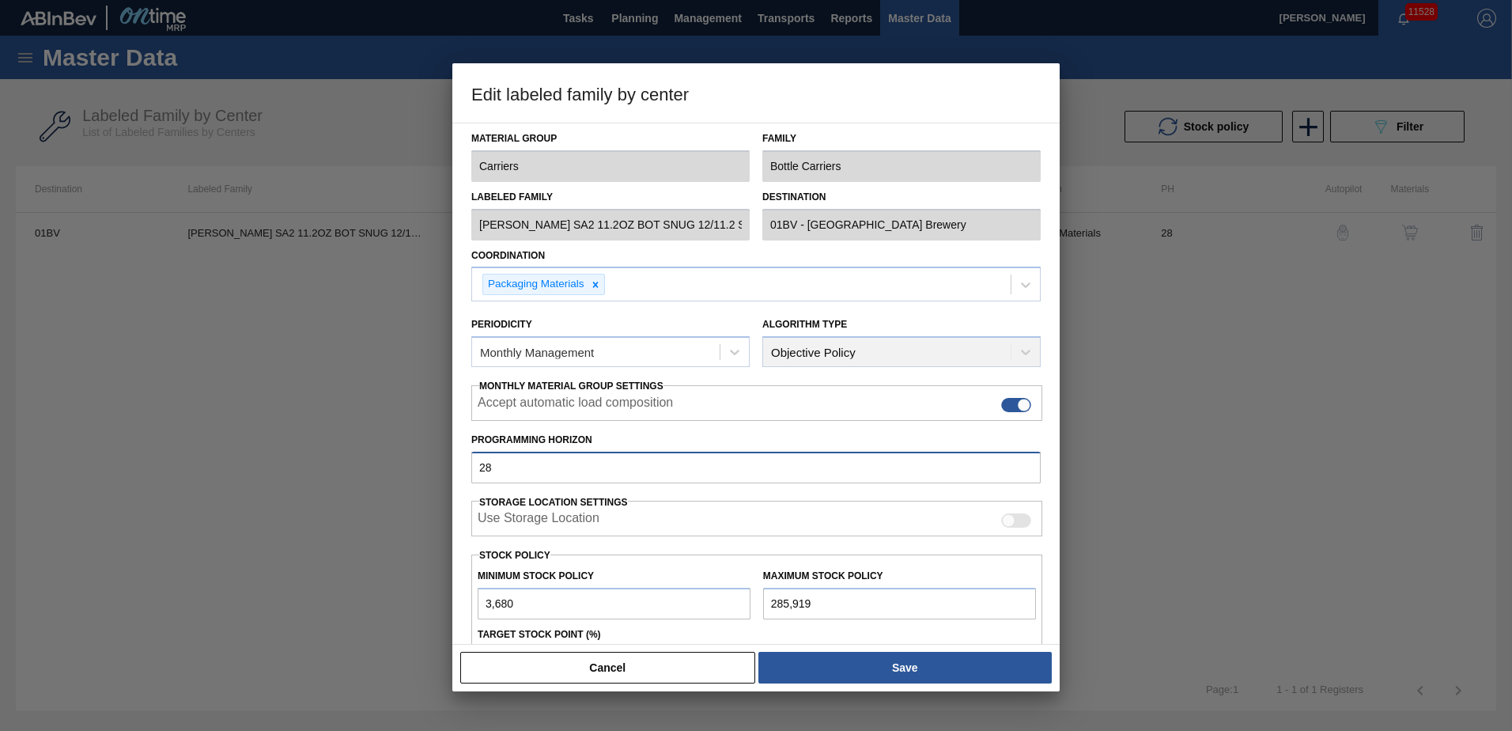
drag, startPoint x: 516, startPoint y: 466, endPoint x: 301, endPoint y: 459, distance: 215.2
click at [314, 457] on div "Edit labeled family by center Material Group Carriers Family Bottle Carriers La…" at bounding box center [756, 365] width 1512 height 731
type input "56"
click at [338, 474] on div at bounding box center [756, 365] width 1512 height 731
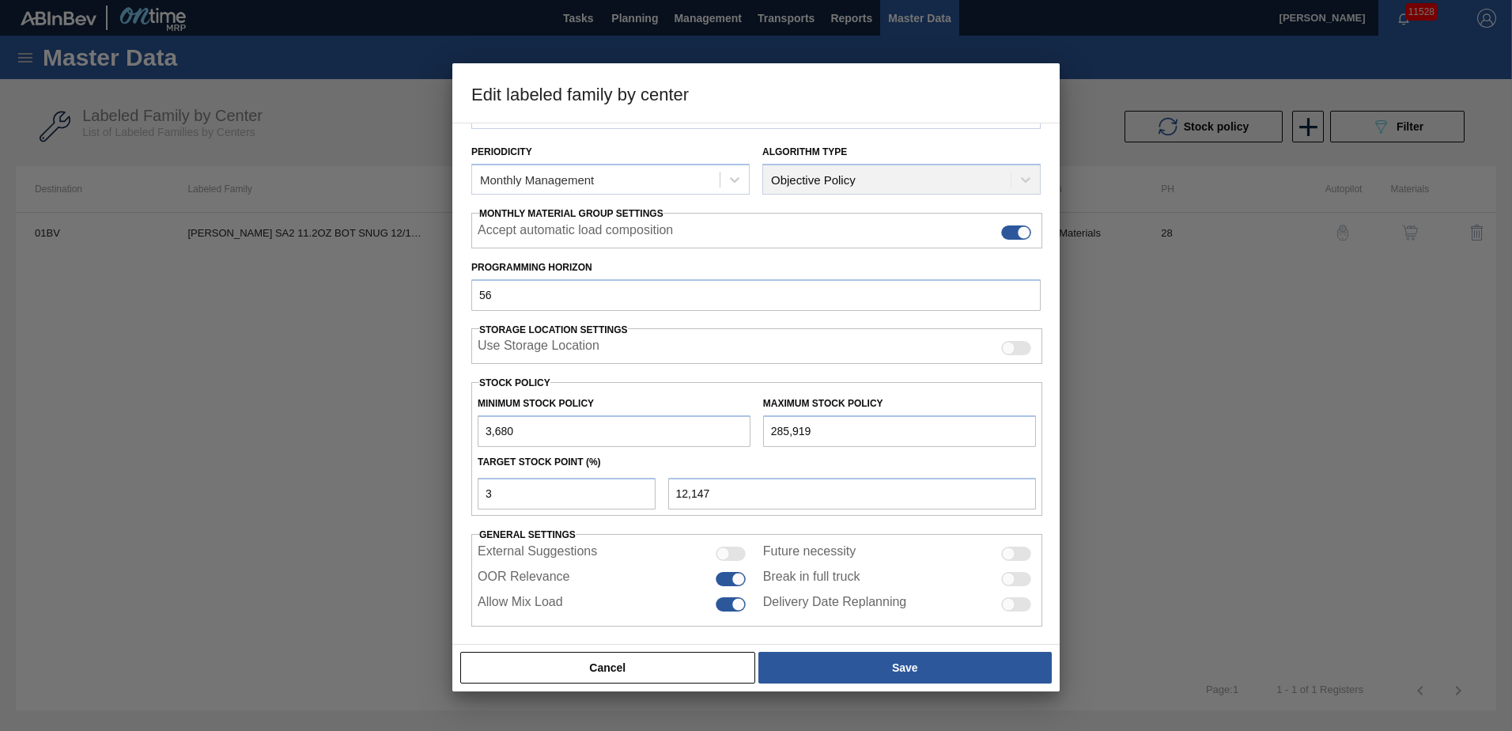
scroll to position [173, 0]
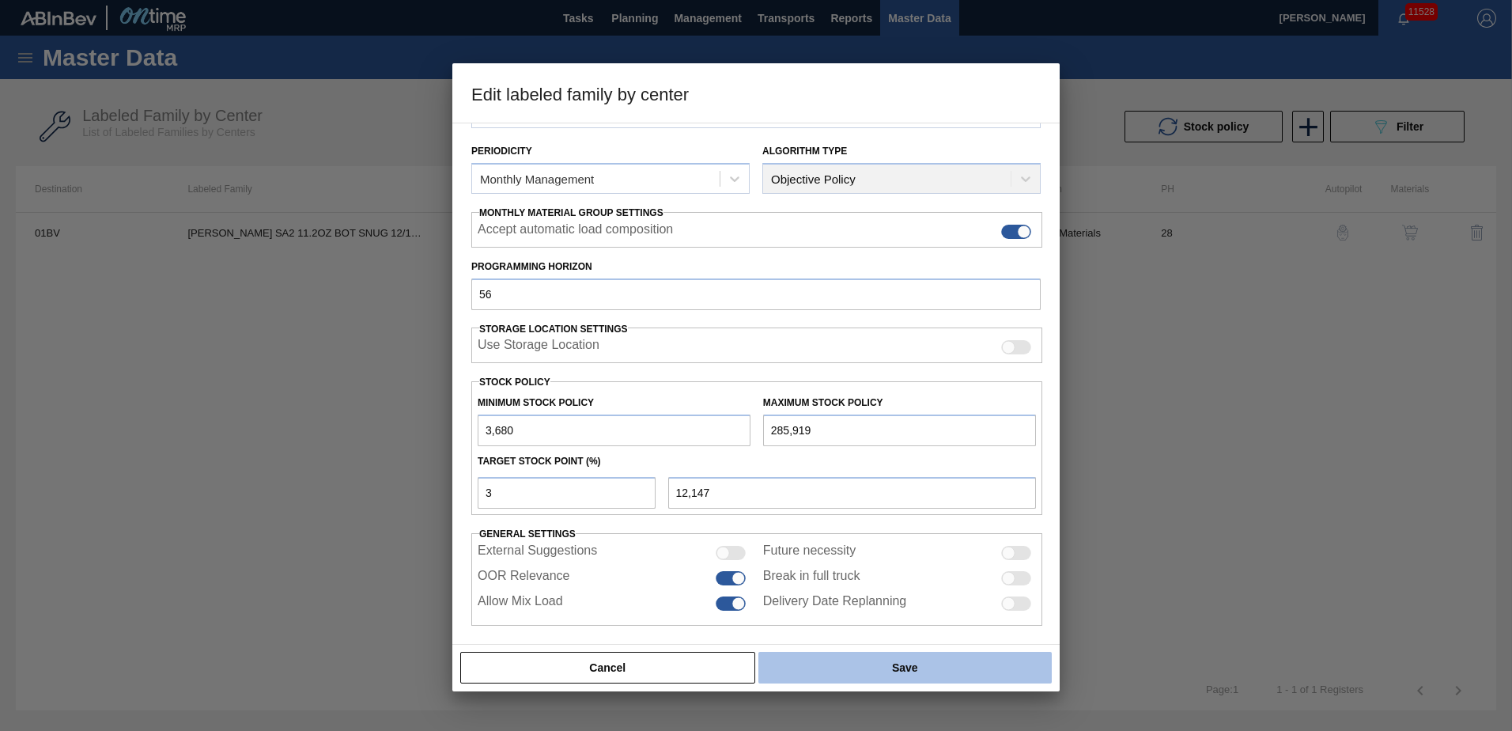
click at [900, 668] on button "Save" at bounding box center [904, 667] width 293 height 32
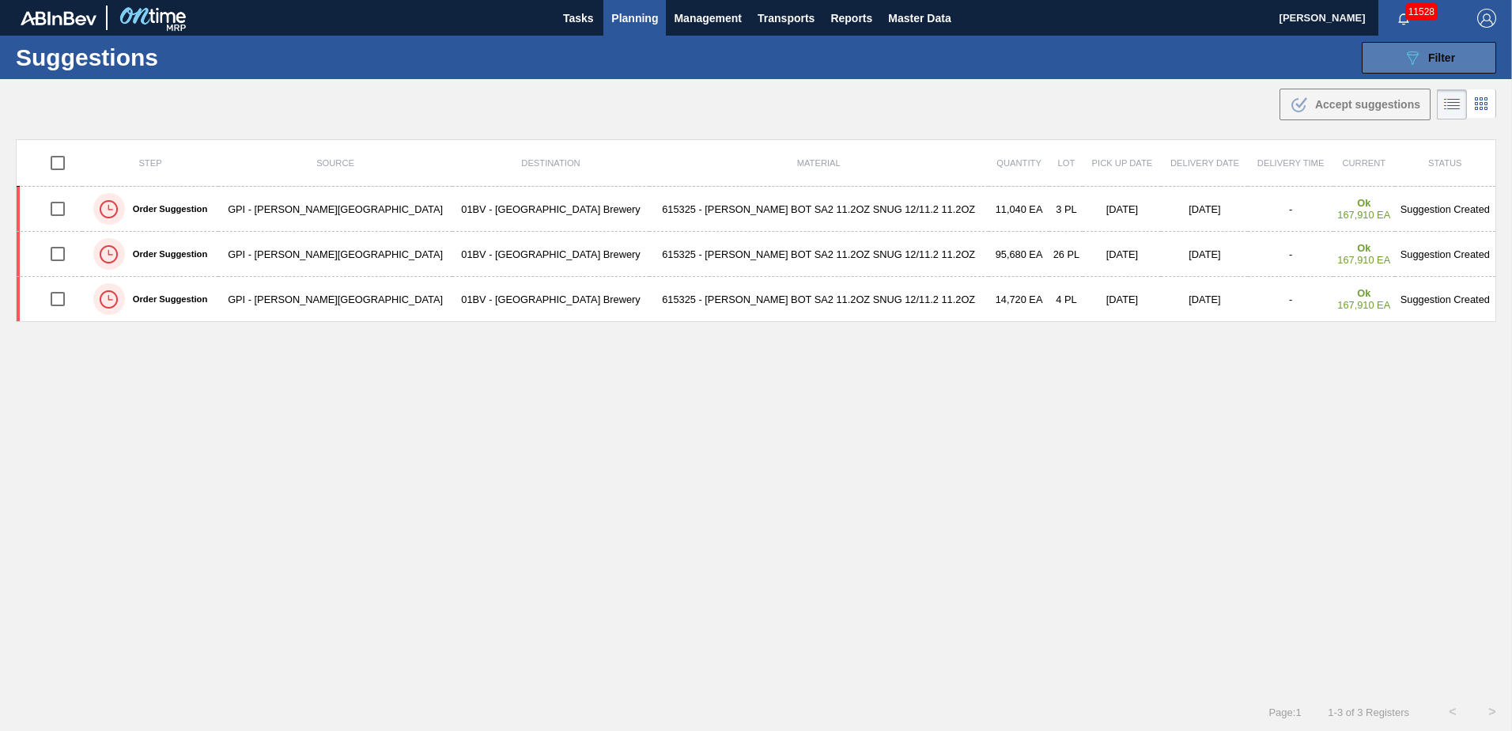
click at [1430, 59] on span "Filter" at bounding box center [1441, 57] width 27 height 13
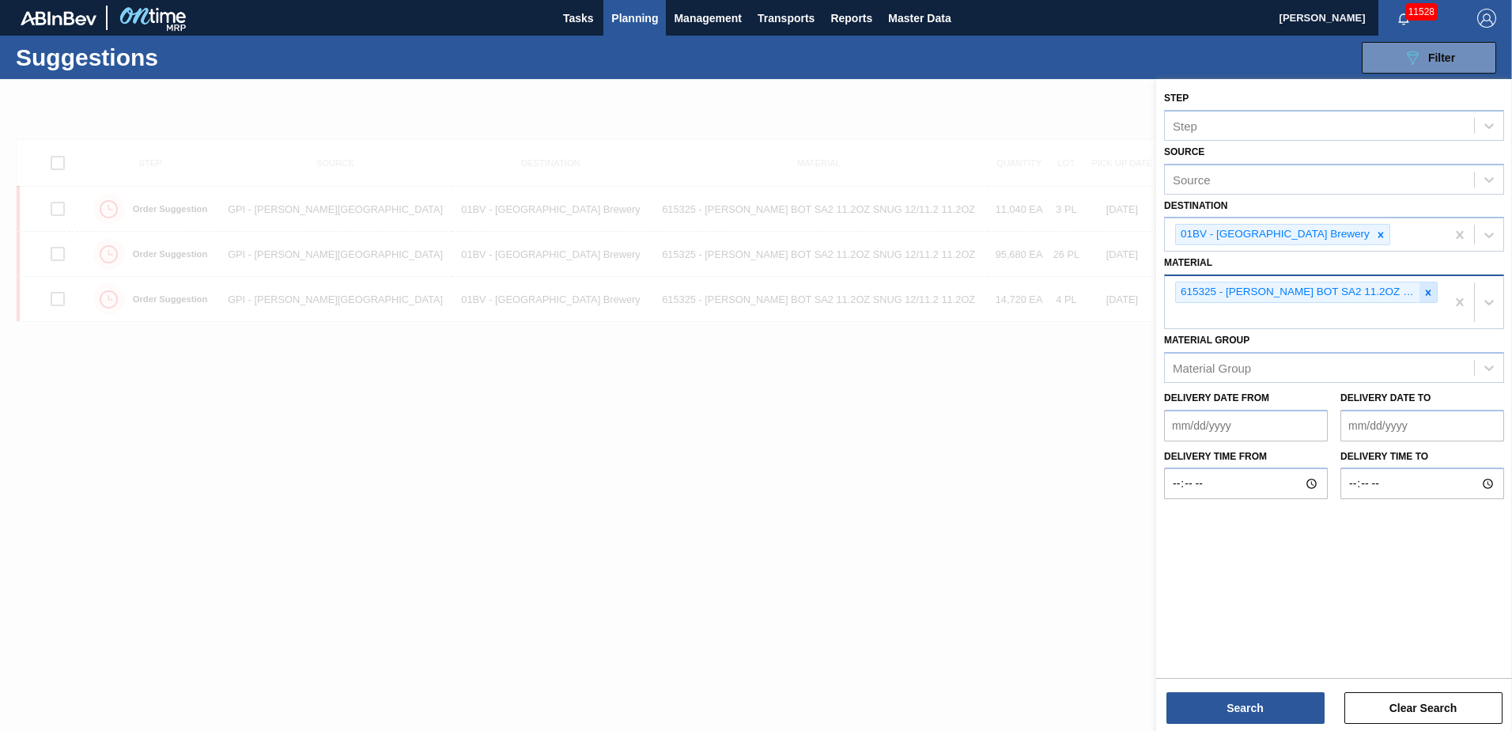
click at [1428, 287] on icon at bounding box center [1427, 292] width 11 height 11
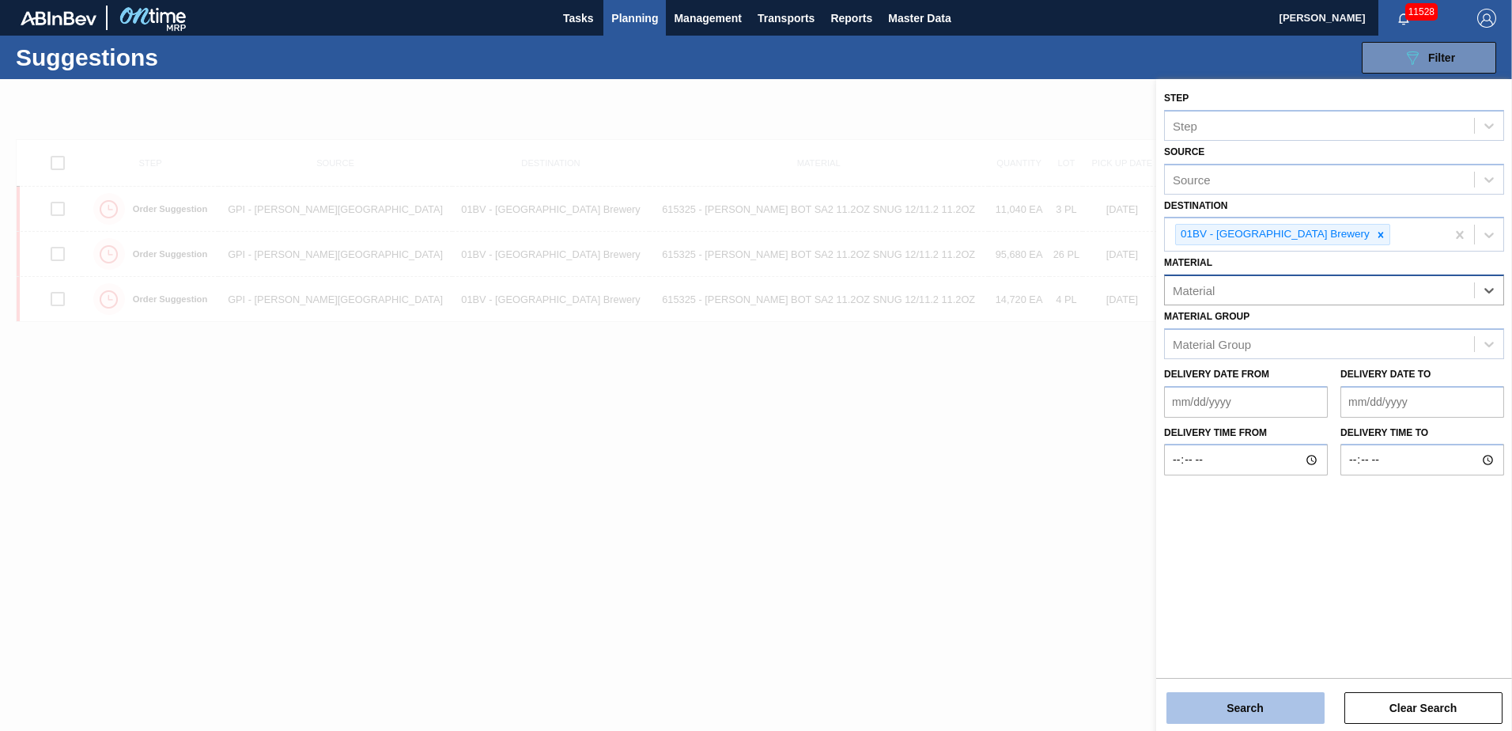
click at [1235, 699] on button "Search" at bounding box center [1245, 708] width 158 height 32
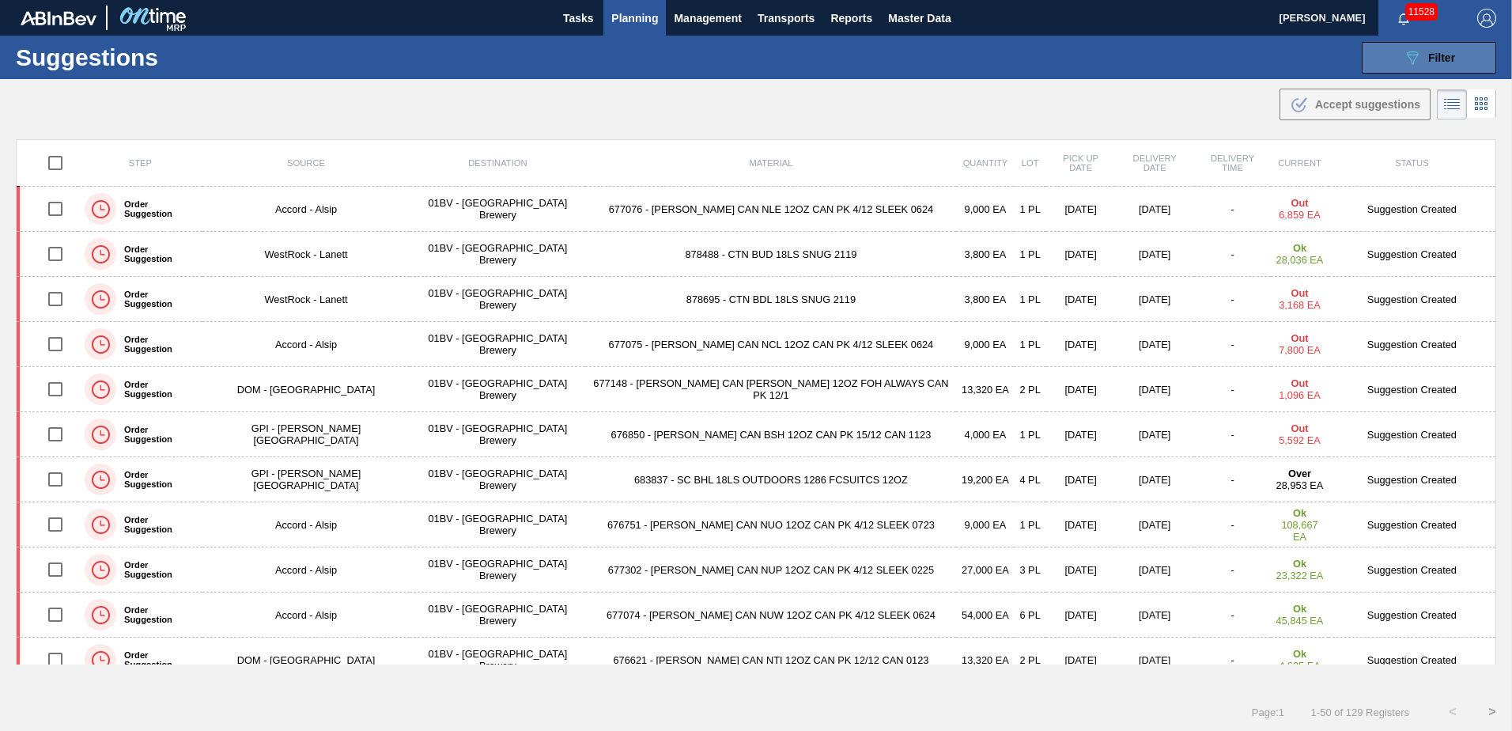
click at [1380, 60] on button "089F7B8B-B2A5-4AFE-B5C0-19BA573D28AC Filter" at bounding box center [1428, 58] width 134 height 32
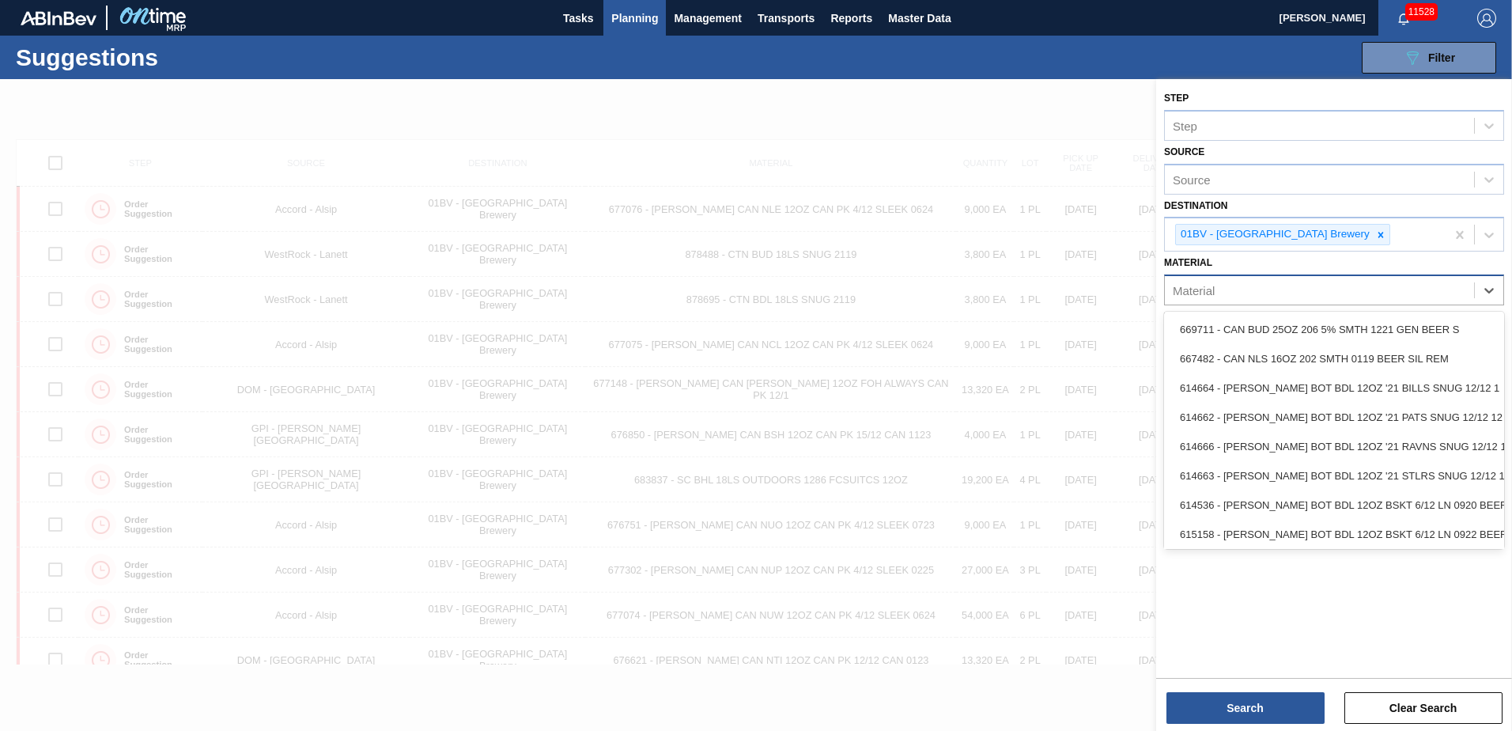
drag, startPoint x: 1223, startPoint y: 289, endPoint x: 1216, endPoint y: 297, distance: 11.2
click at [1222, 289] on div "Material" at bounding box center [1319, 290] width 309 height 23
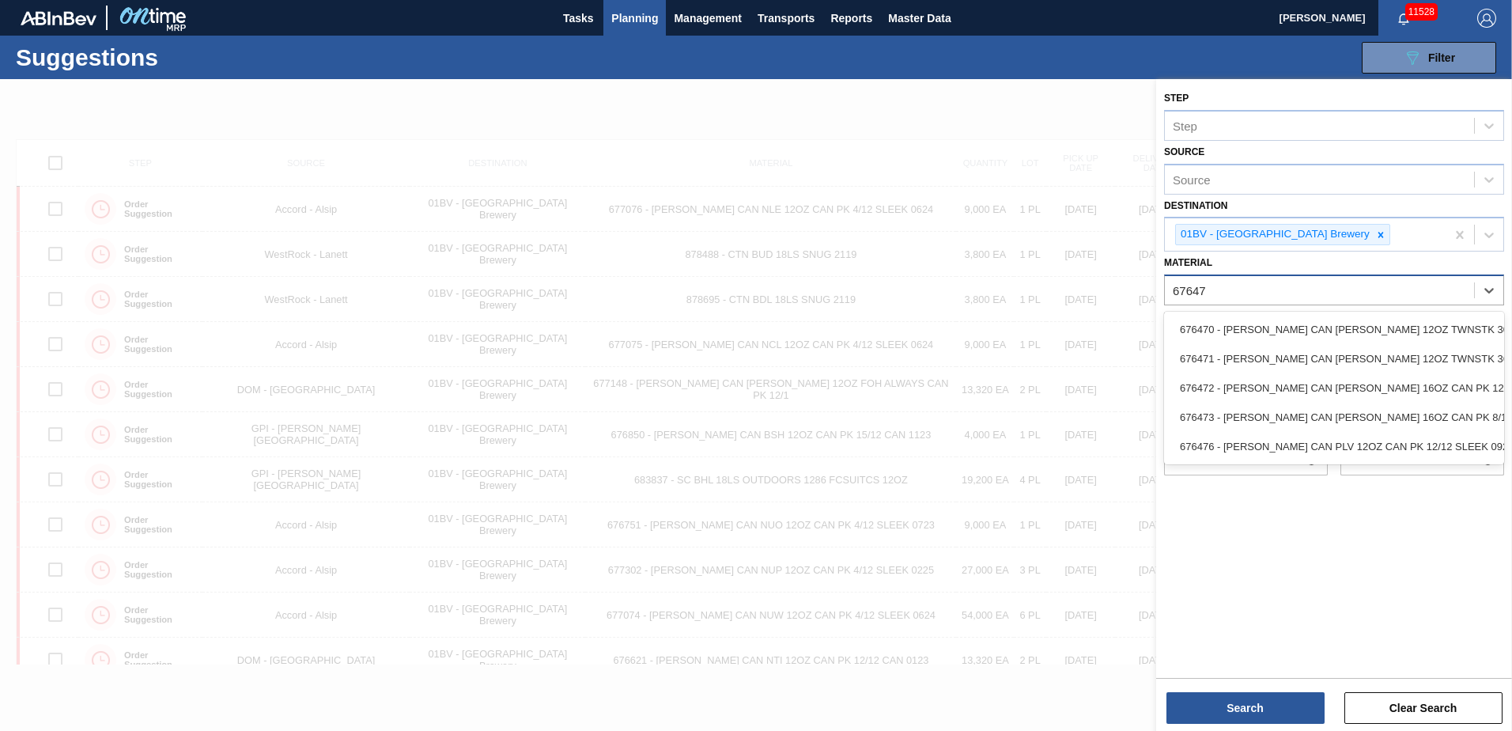
type input "676470"
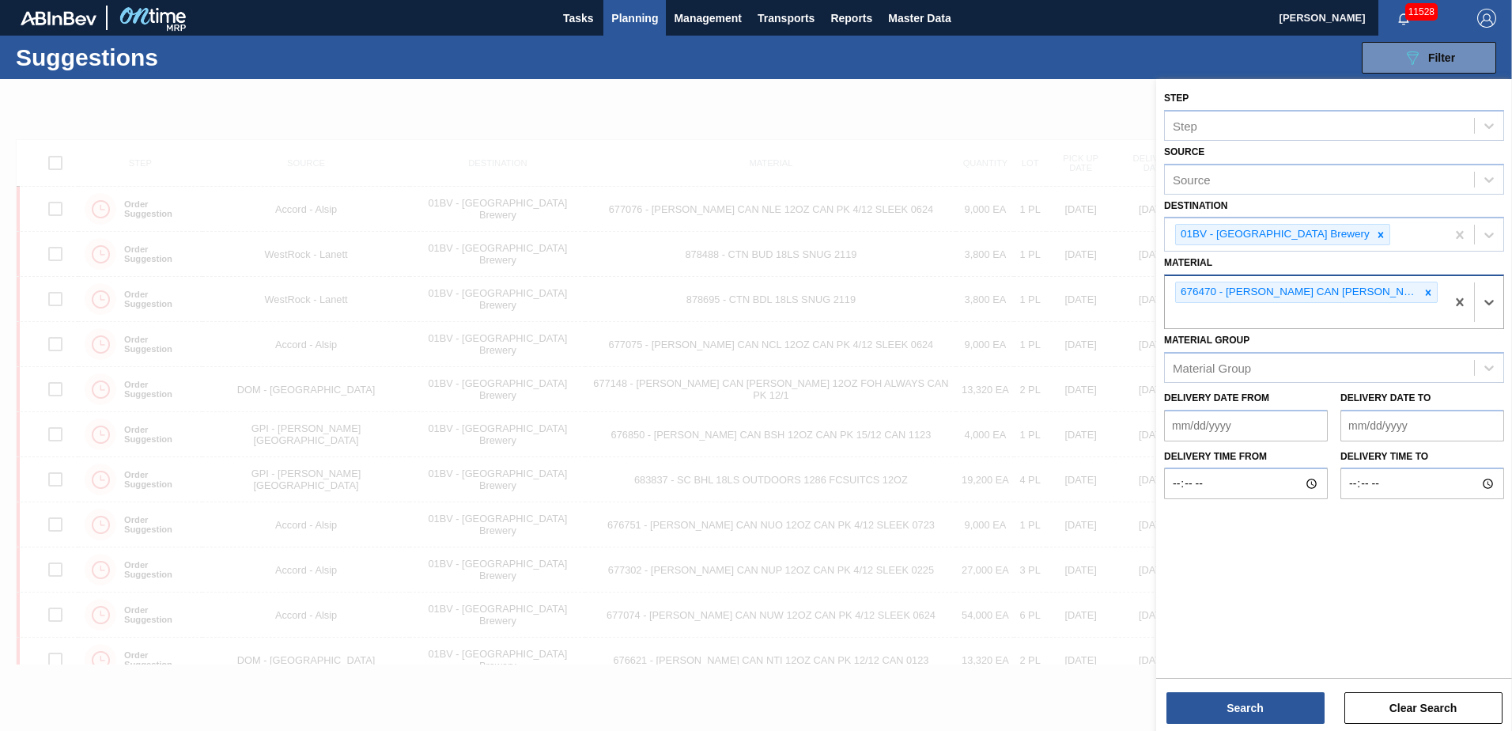
drag, startPoint x: 1197, startPoint y: 313, endPoint x: 1203, endPoint y: 327, distance: 15.3
click at [1197, 313] on div "676470 - [PERSON_NAME] CAN [PERSON_NAME] 12OZ TWNSTK 30/12 CAN 0922" at bounding box center [1305, 302] width 281 height 52
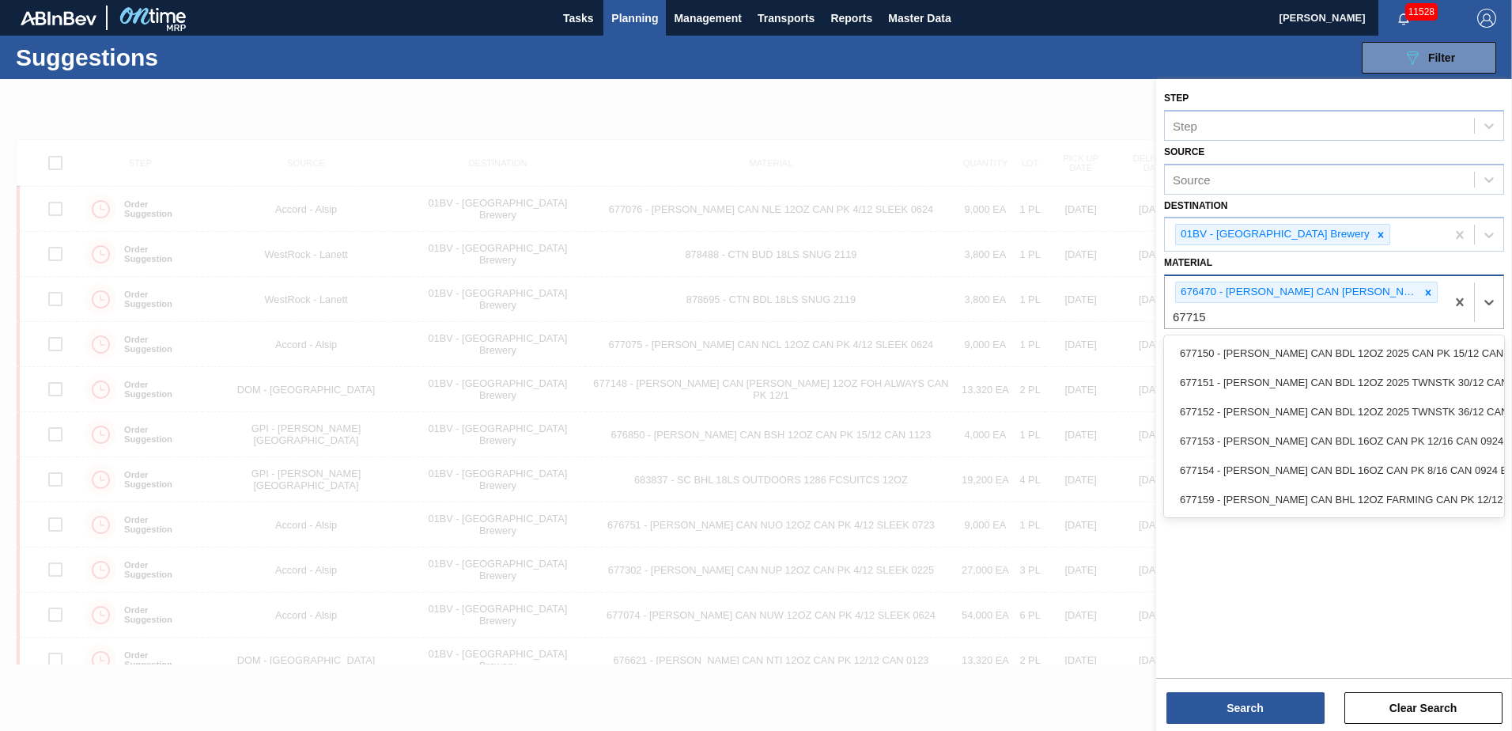
type input "677152"
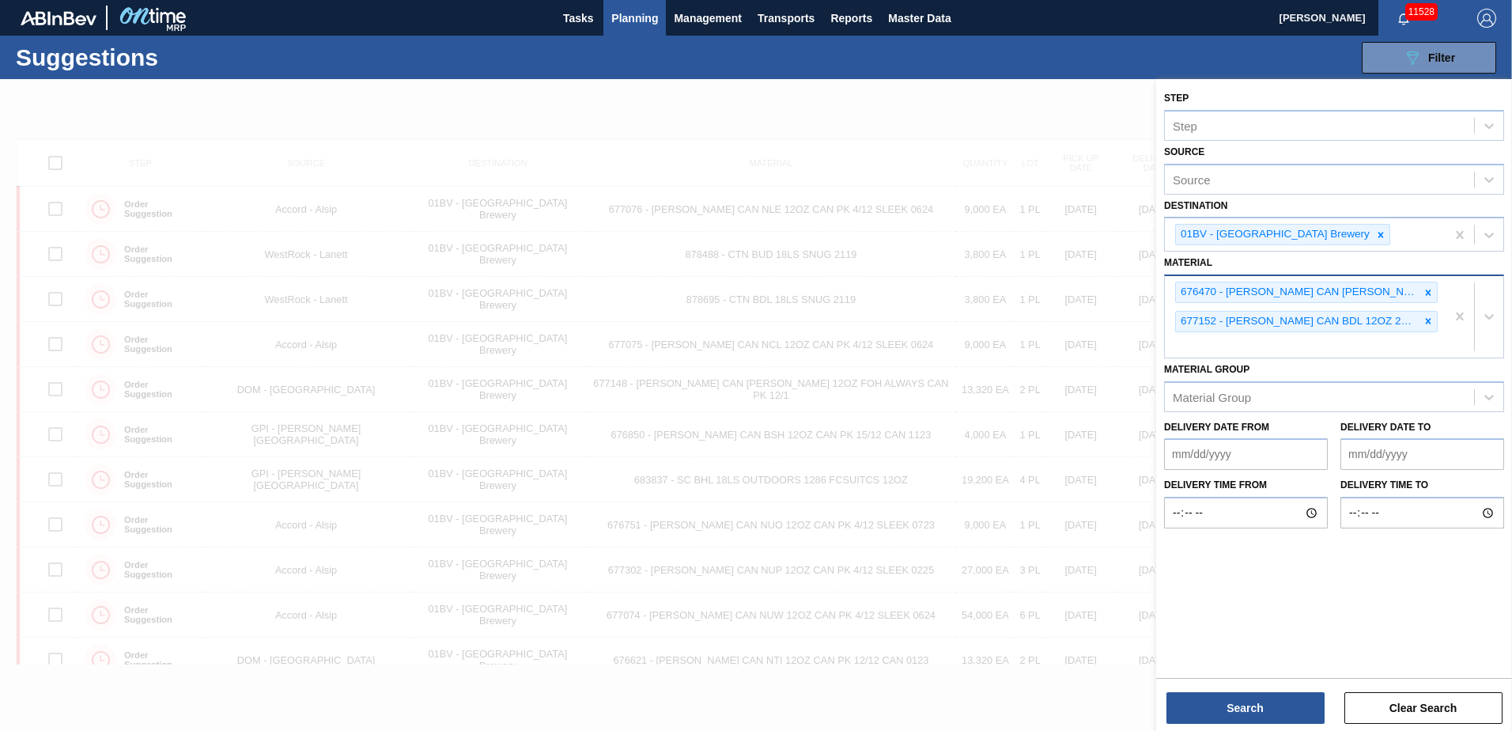
click at [1210, 351] on div "676470 - [PERSON_NAME] CAN [PERSON_NAME] 12OZ TWNSTK 30/12 CAN 0922 677152 - [P…" at bounding box center [1305, 316] width 281 height 81
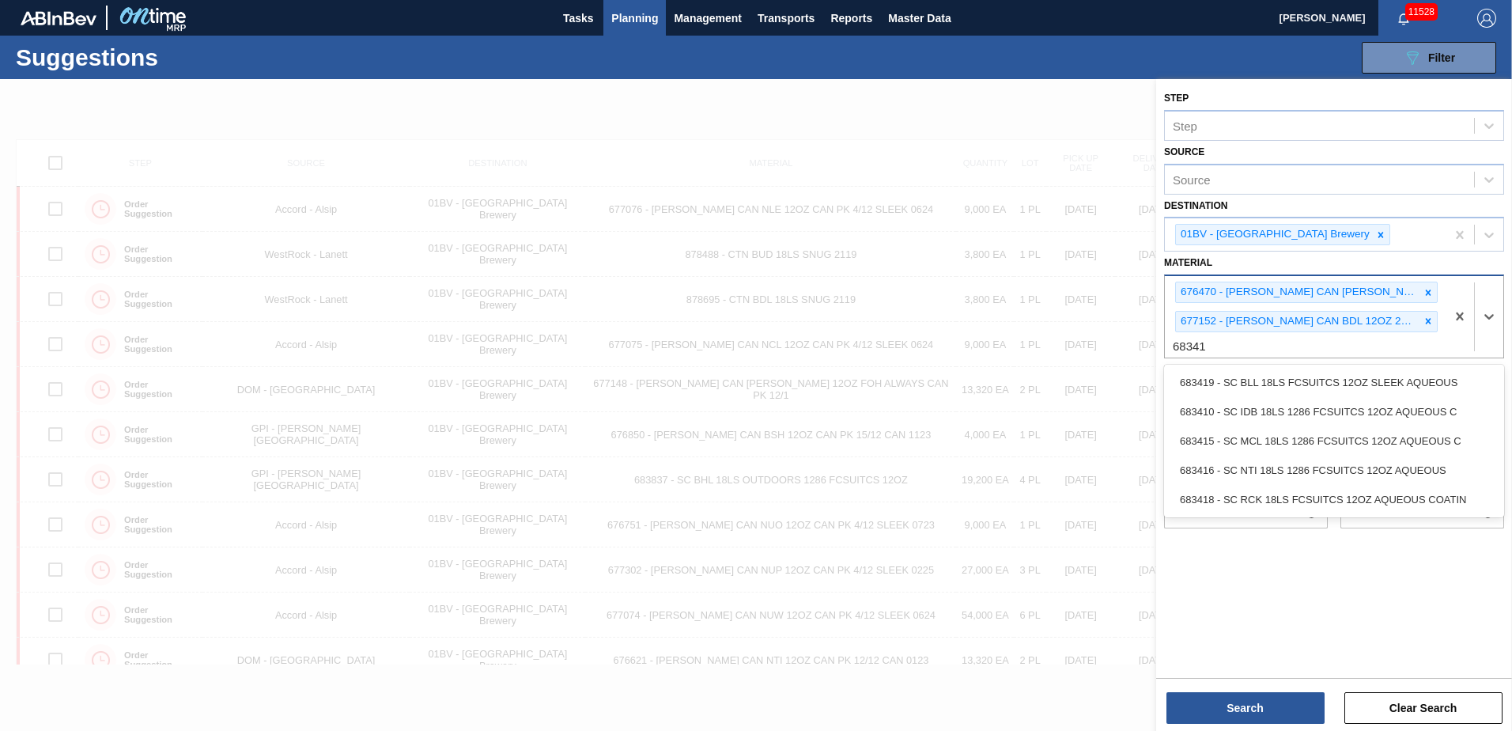
type input "683418"
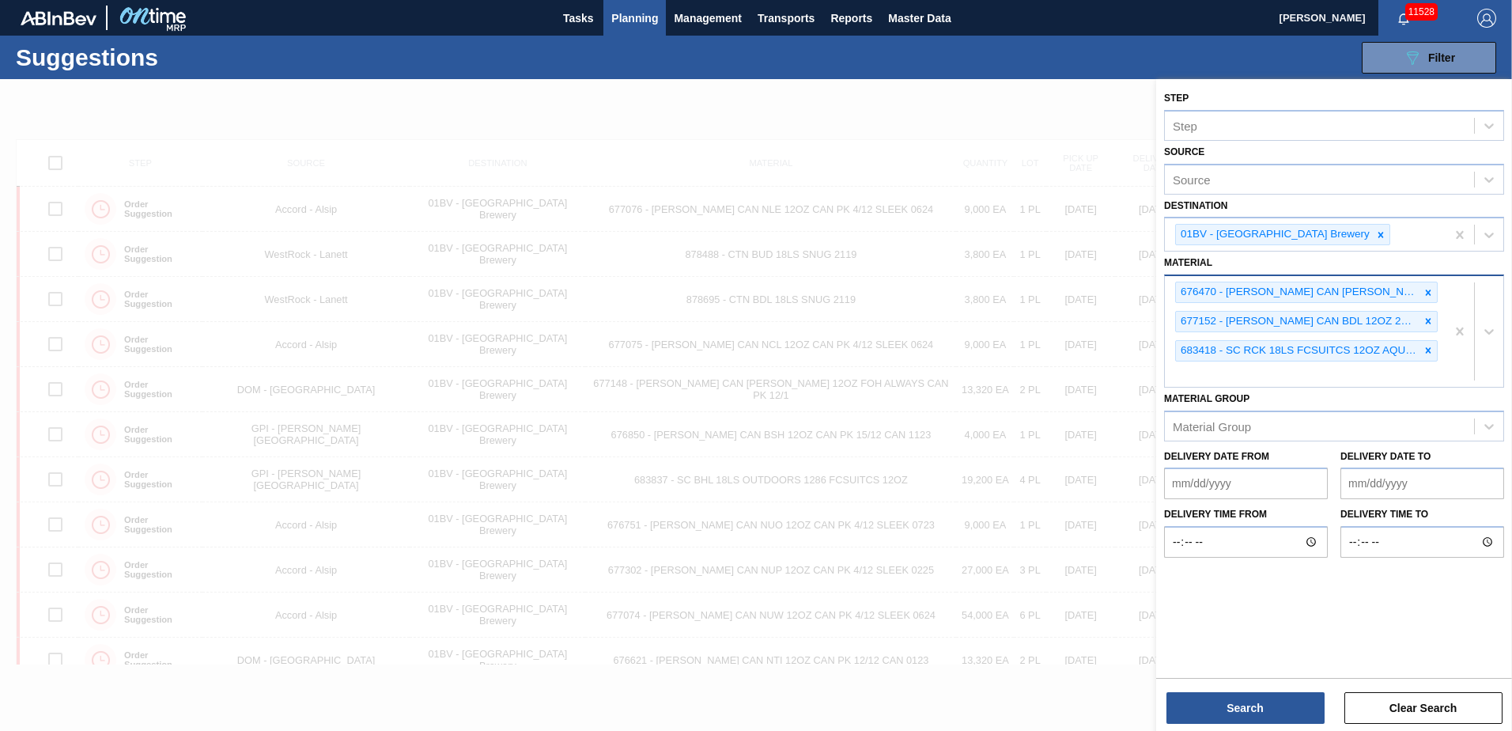
click at [1193, 382] on div "676470 - [PERSON_NAME] CAN [PERSON_NAME] 12OZ TWNSTK 30/12 CAN 0922 677152 - [P…" at bounding box center [1305, 331] width 281 height 111
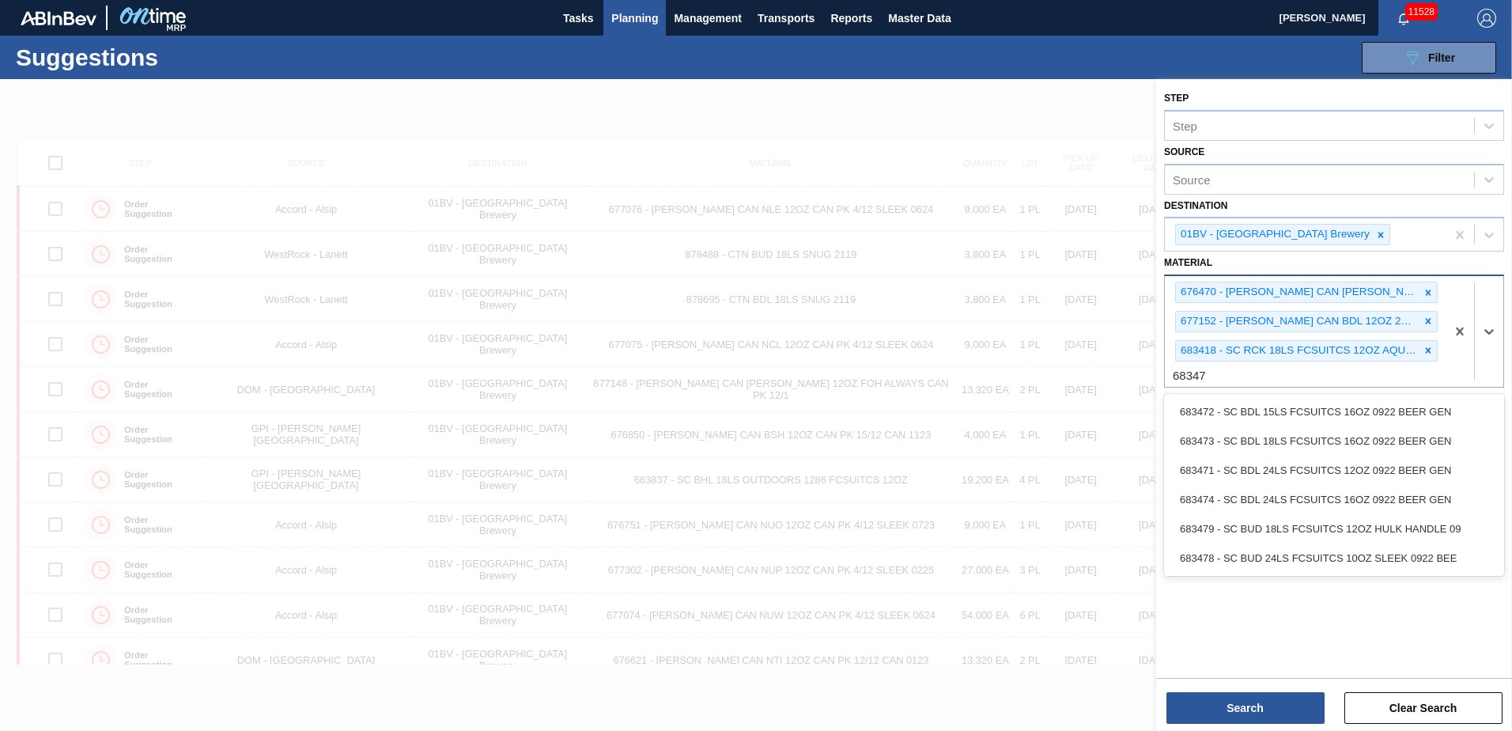
type input "683479"
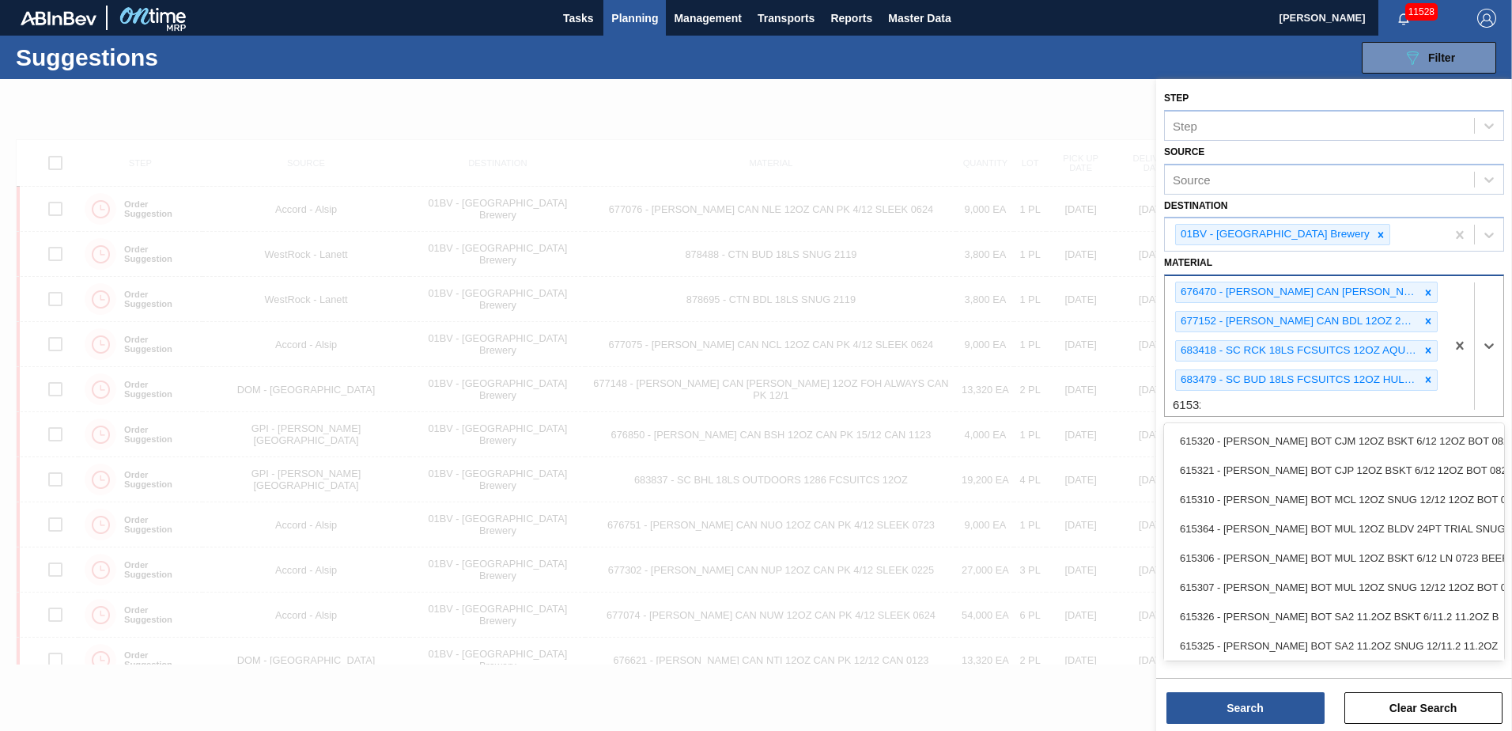
type input "615325"
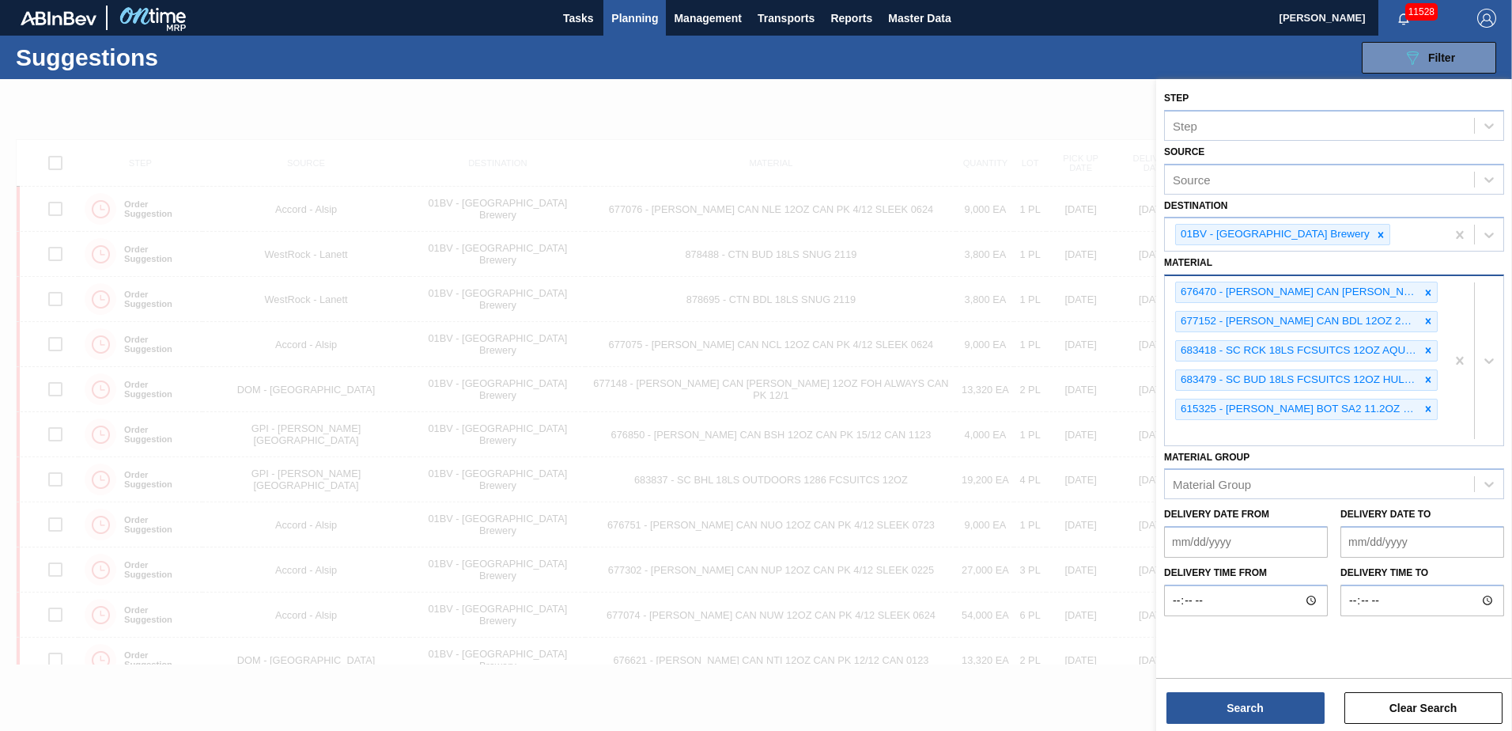
click at [1255, 439] on div "676470 - [PERSON_NAME] CAN [PERSON_NAME] 12OZ TWNSTK 30/12 CAN 0922 677152 - [P…" at bounding box center [1305, 360] width 281 height 168
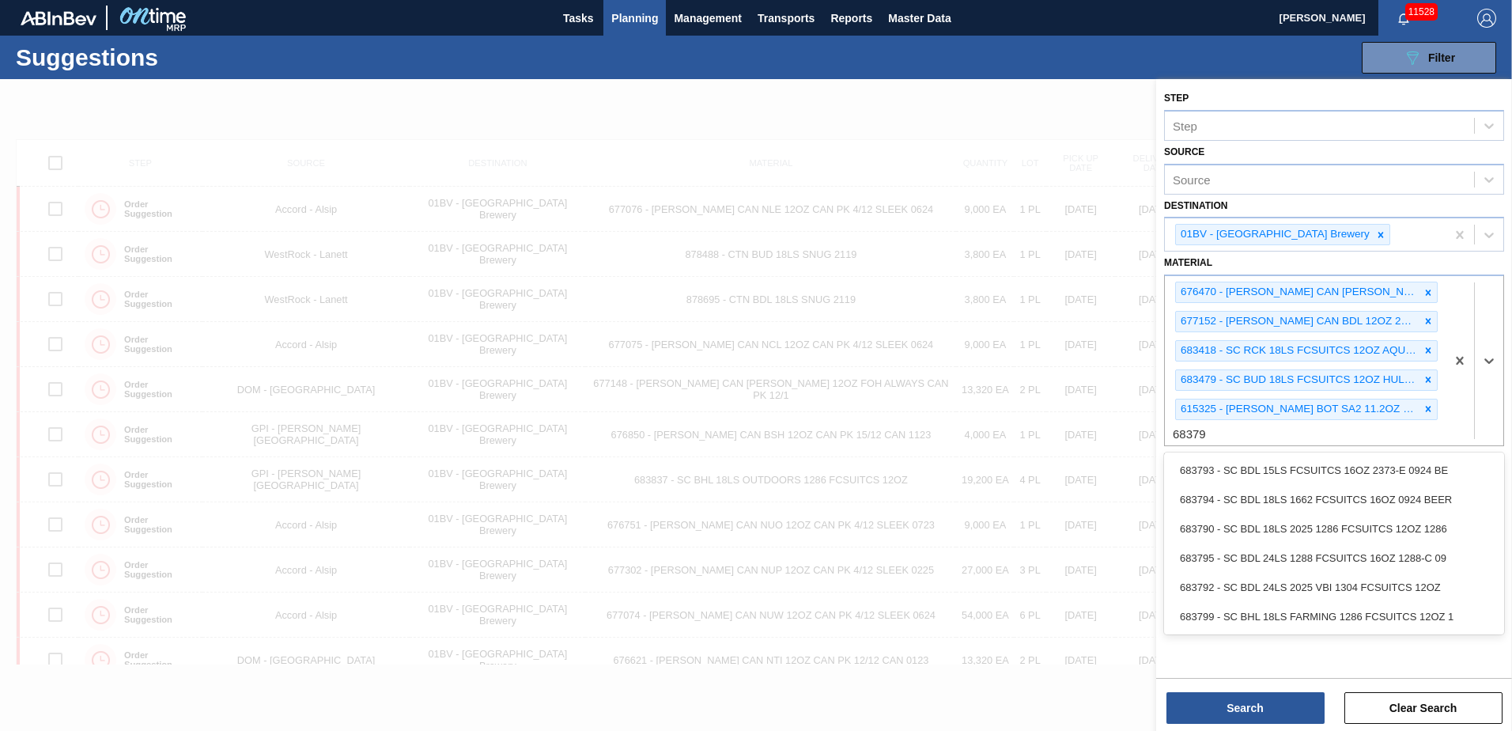
type input "683792"
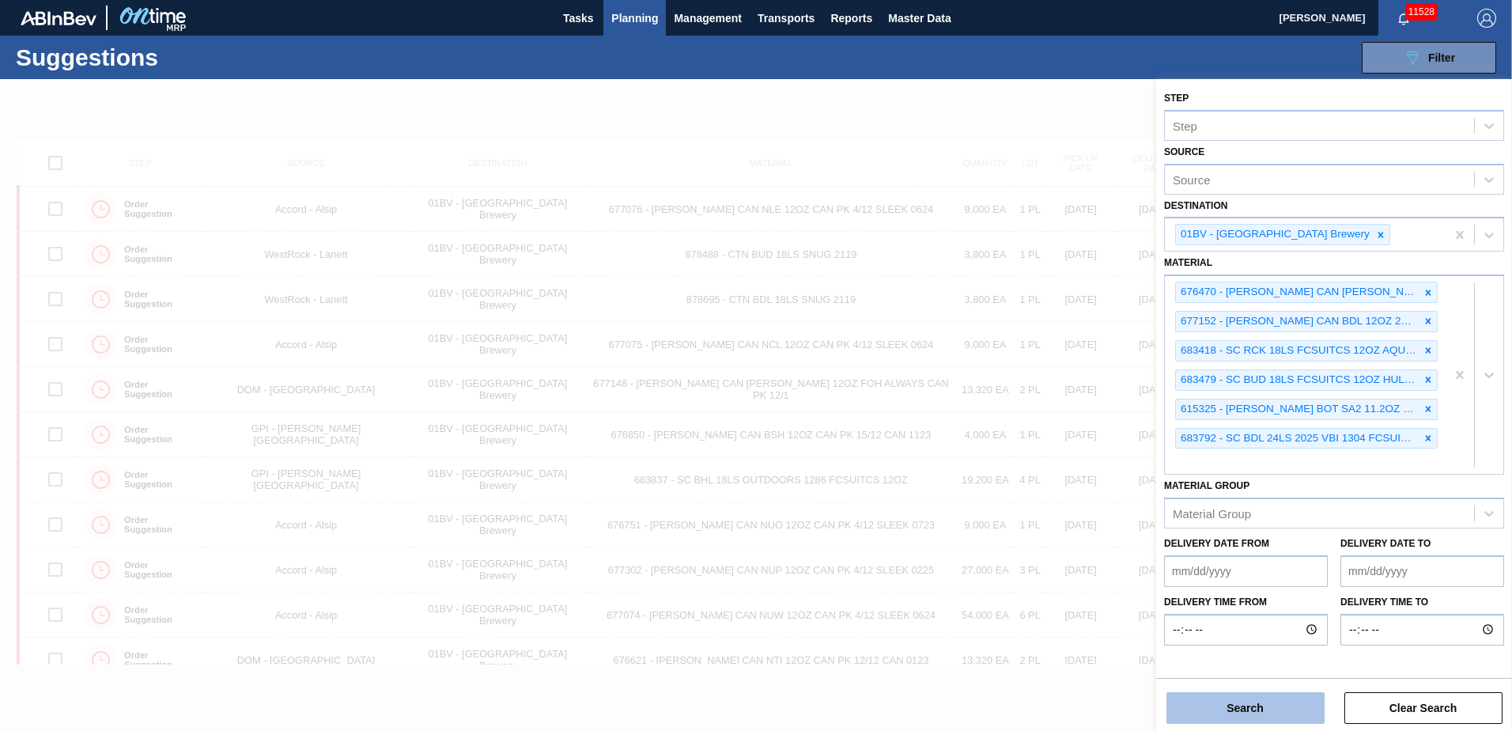
click at [1232, 704] on button "Search" at bounding box center [1245, 708] width 158 height 32
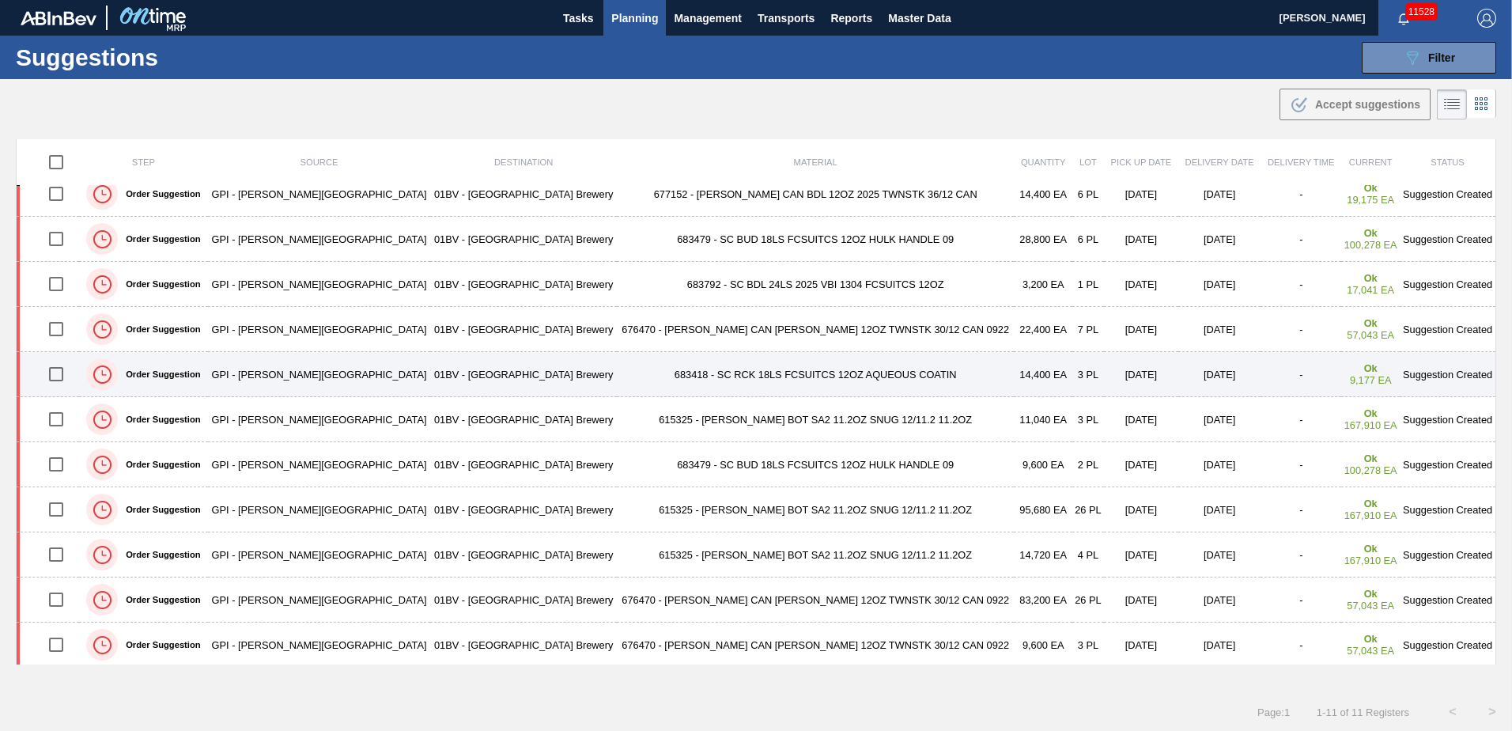
scroll to position [18, 0]
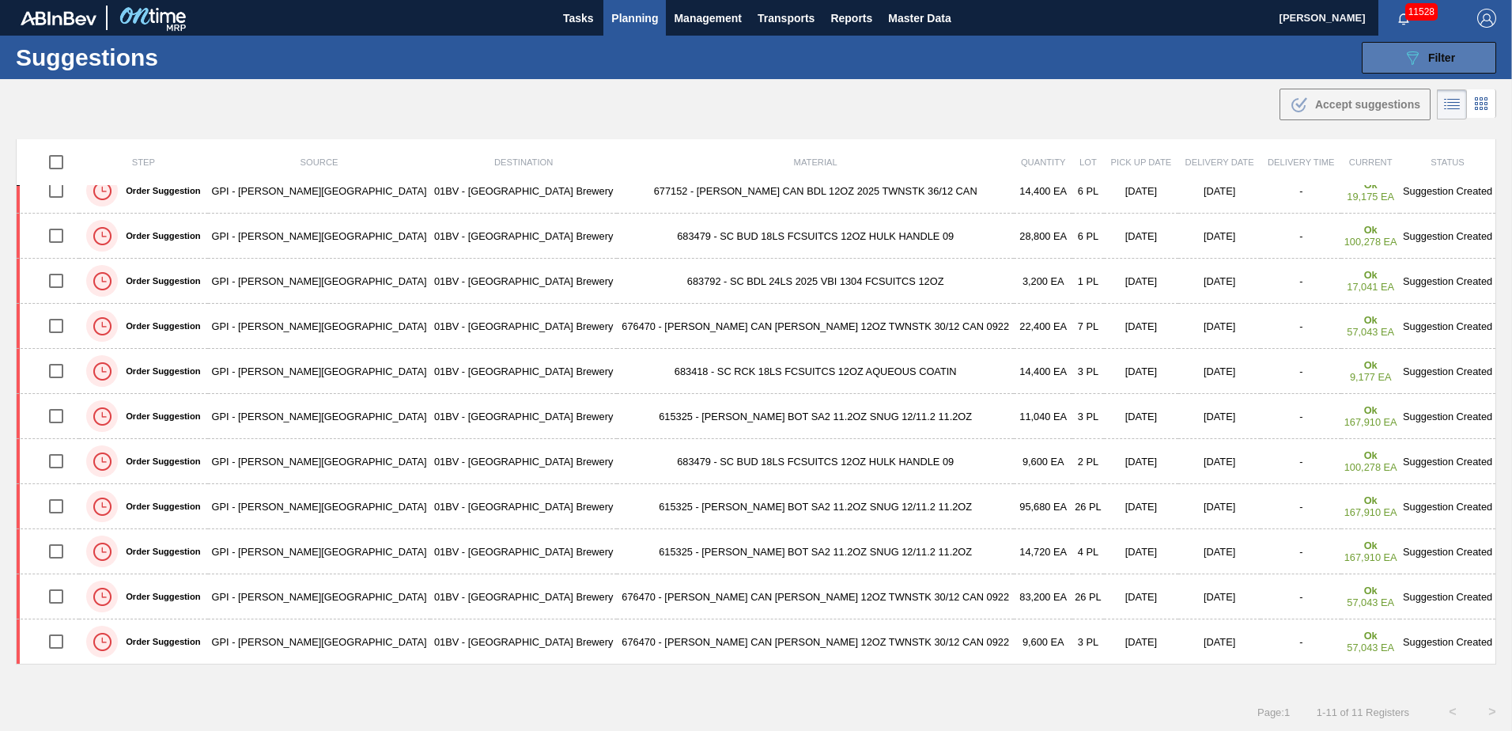
click at [1437, 49] on div "089F7B8B-B2A5-4AFE-B5C0-19BA573D28AC Filter" at bounding box center [1429, 57] width 52 height 19
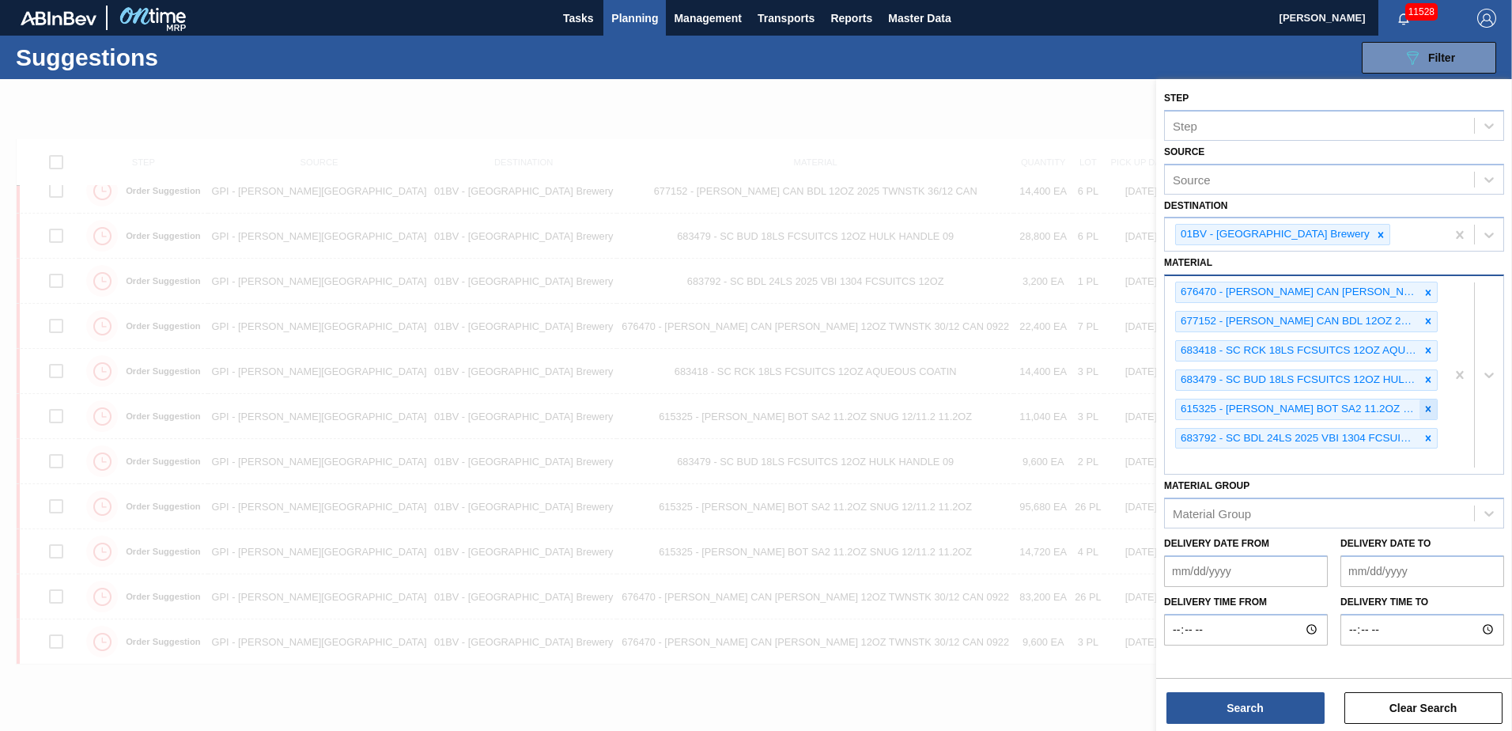
click at [1429, 406] on icon at bounding box center [1429, 409] width 6 height 6
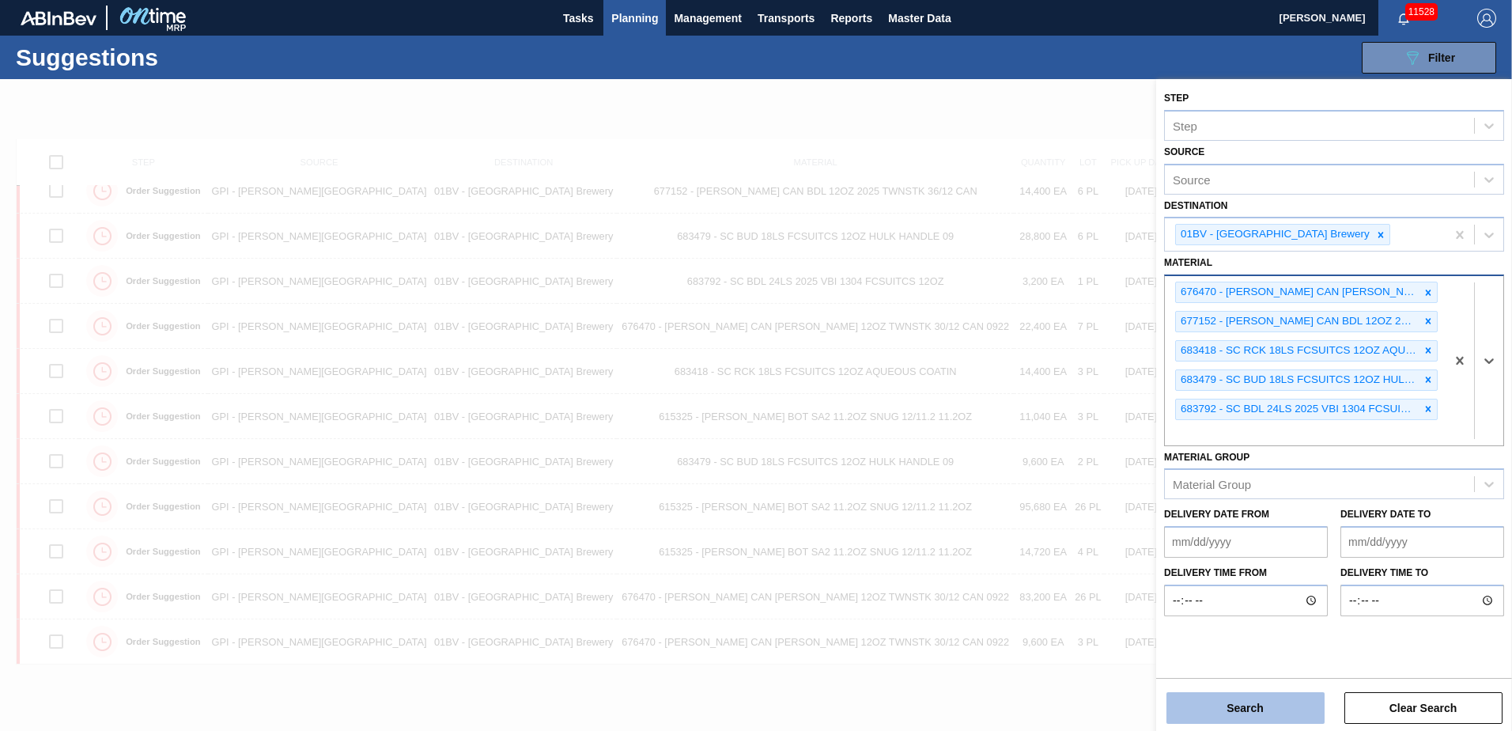
click at [1237, 707] on button "Search" at bounding box center [1245, 708] width 158 height 32
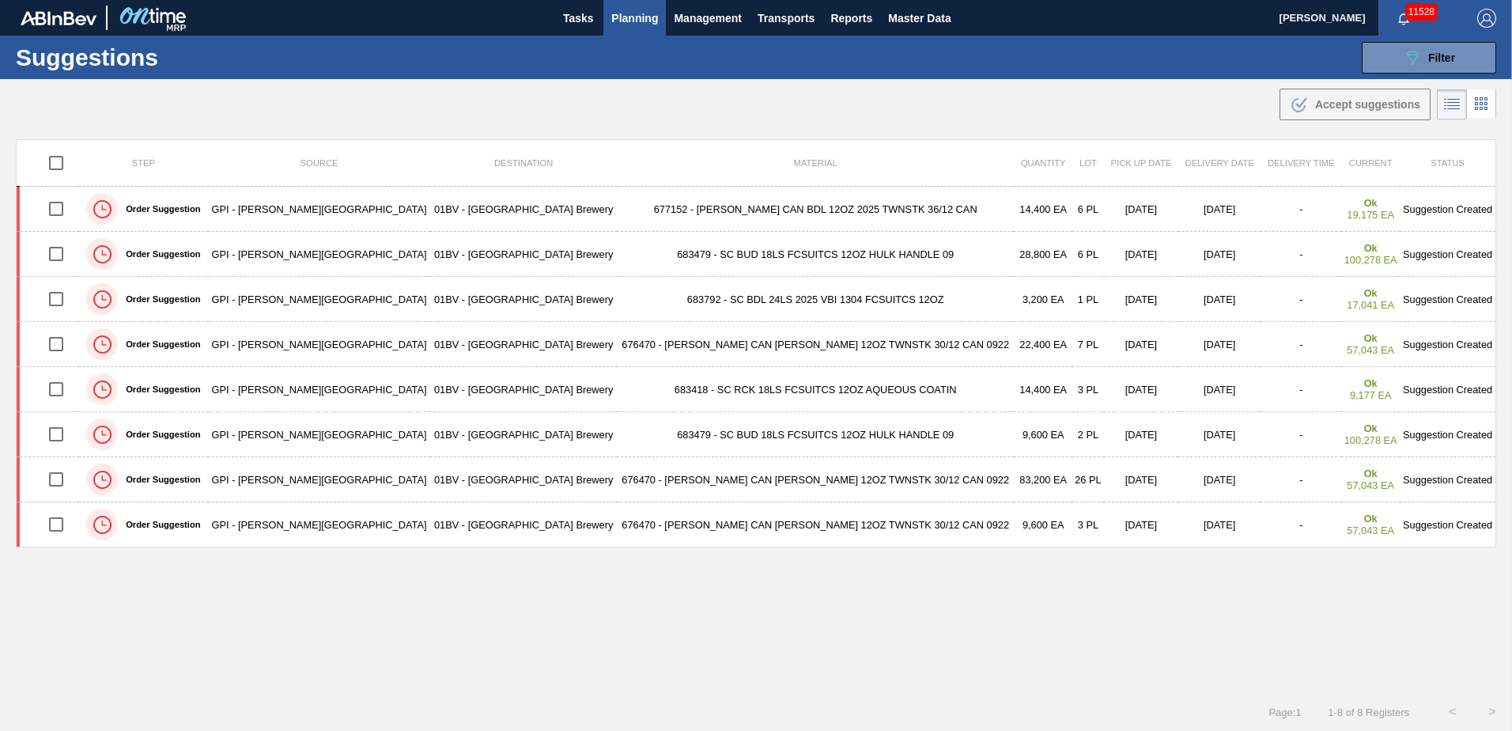
scroll to position [0, 0]
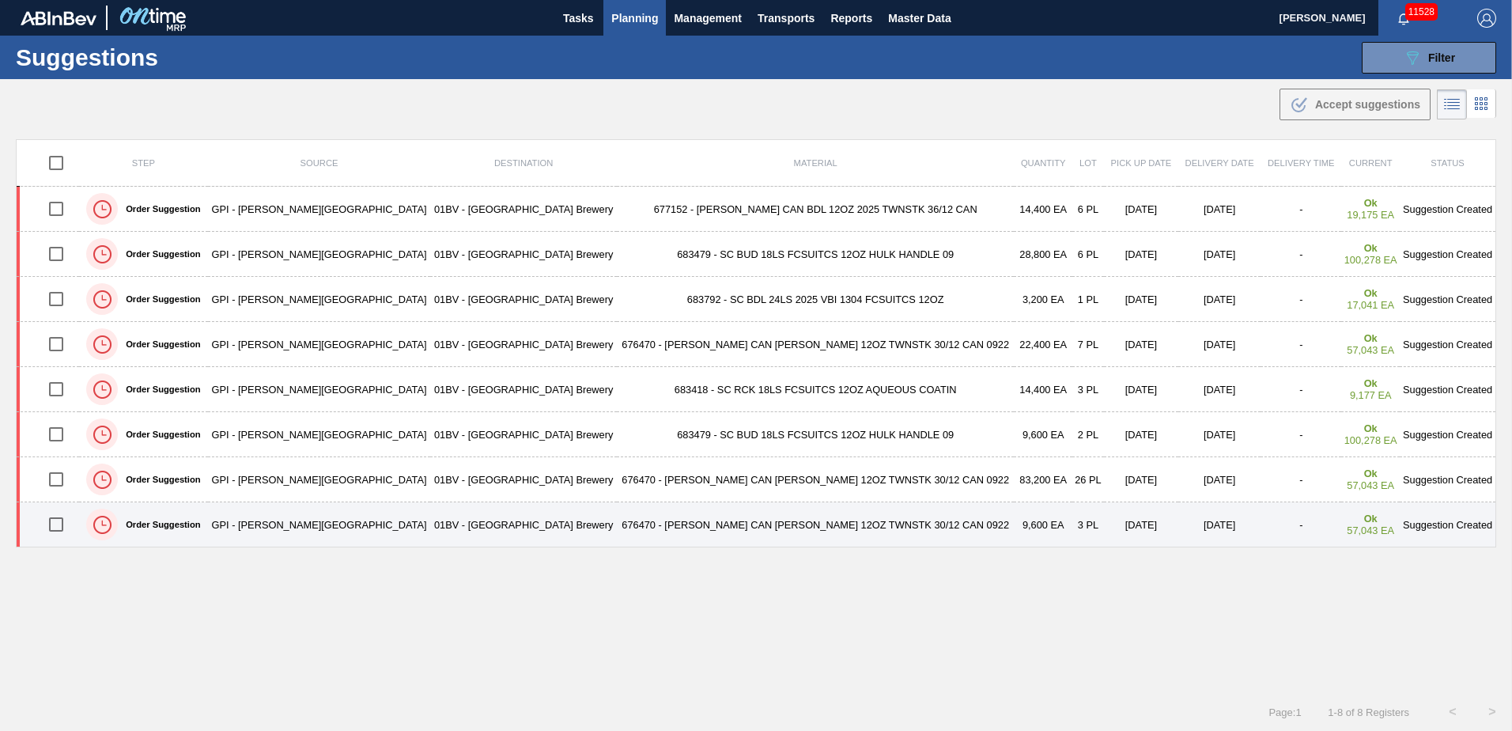
click at [642, 527] on td "676470 - [PERSON_NAME] CAN [PERSON_NAME] 12OZ TWNSTK 30/12 CAN 0922" at bounding box center [816, 524] width 398 height 45
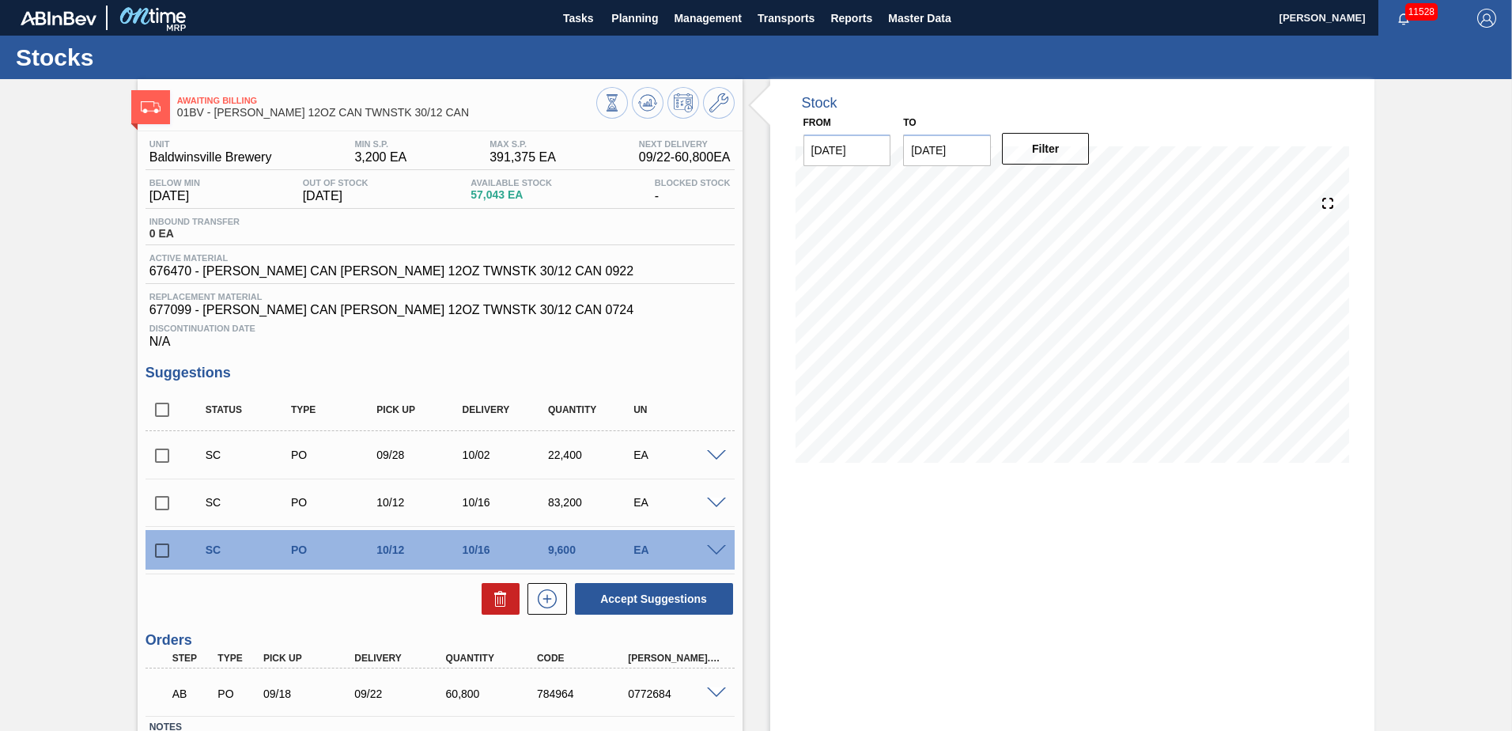
click at [716, 544] on div at bounding box center [719, 549] width 32 height 12
click at [714, 546] on span at bounding box center [716, 551] width 19 height 12
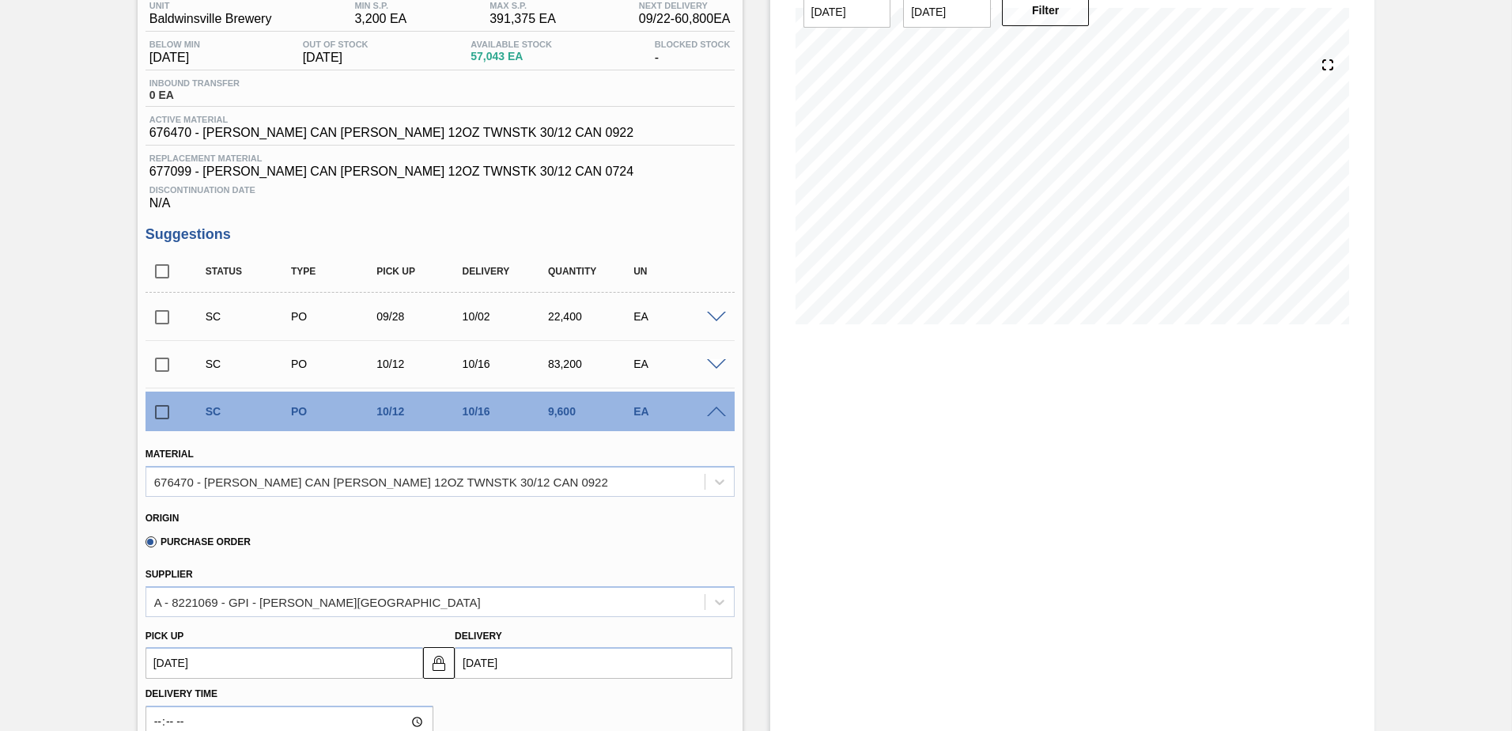
scroll to position [158, 0]
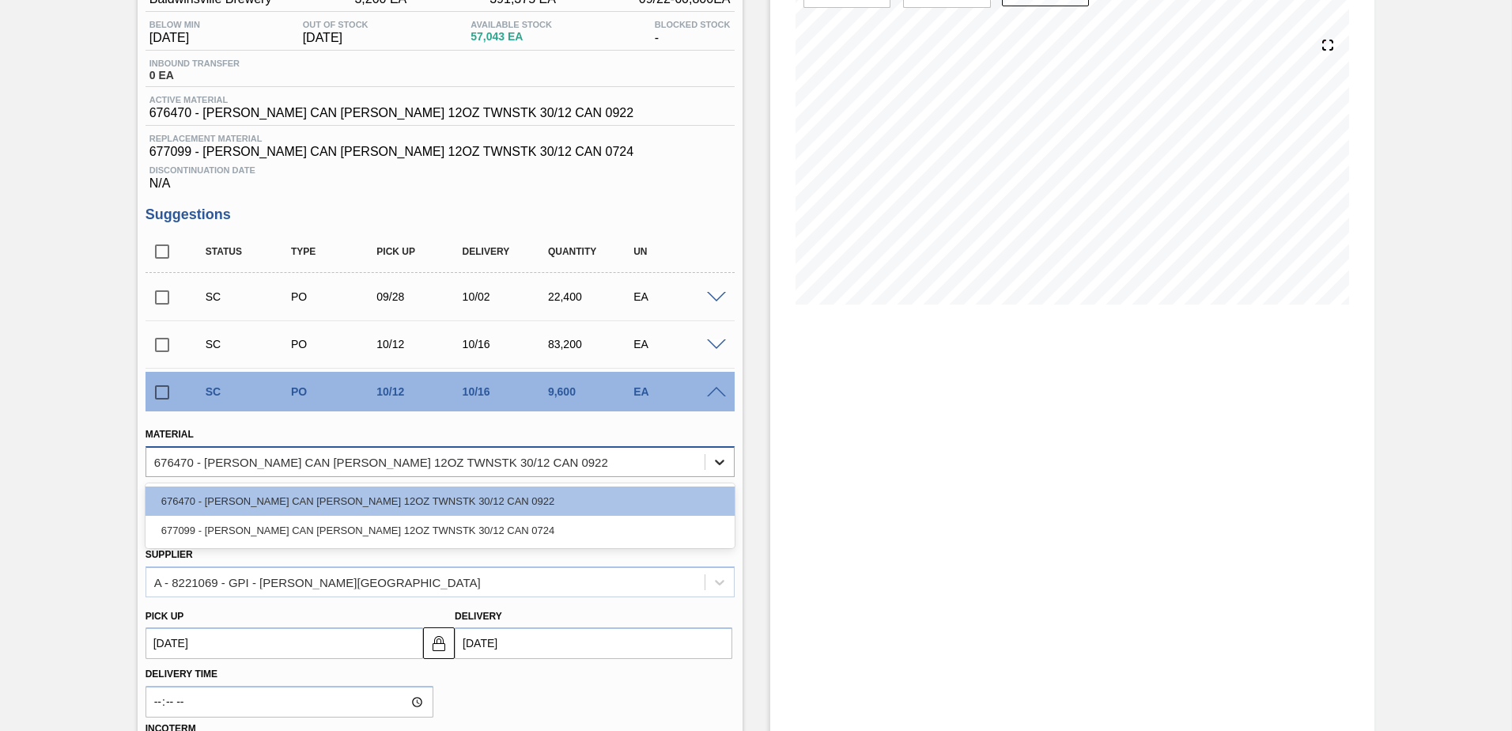
click at [718, 462] on icon at bounding box center [720, 462] width 16 height 16
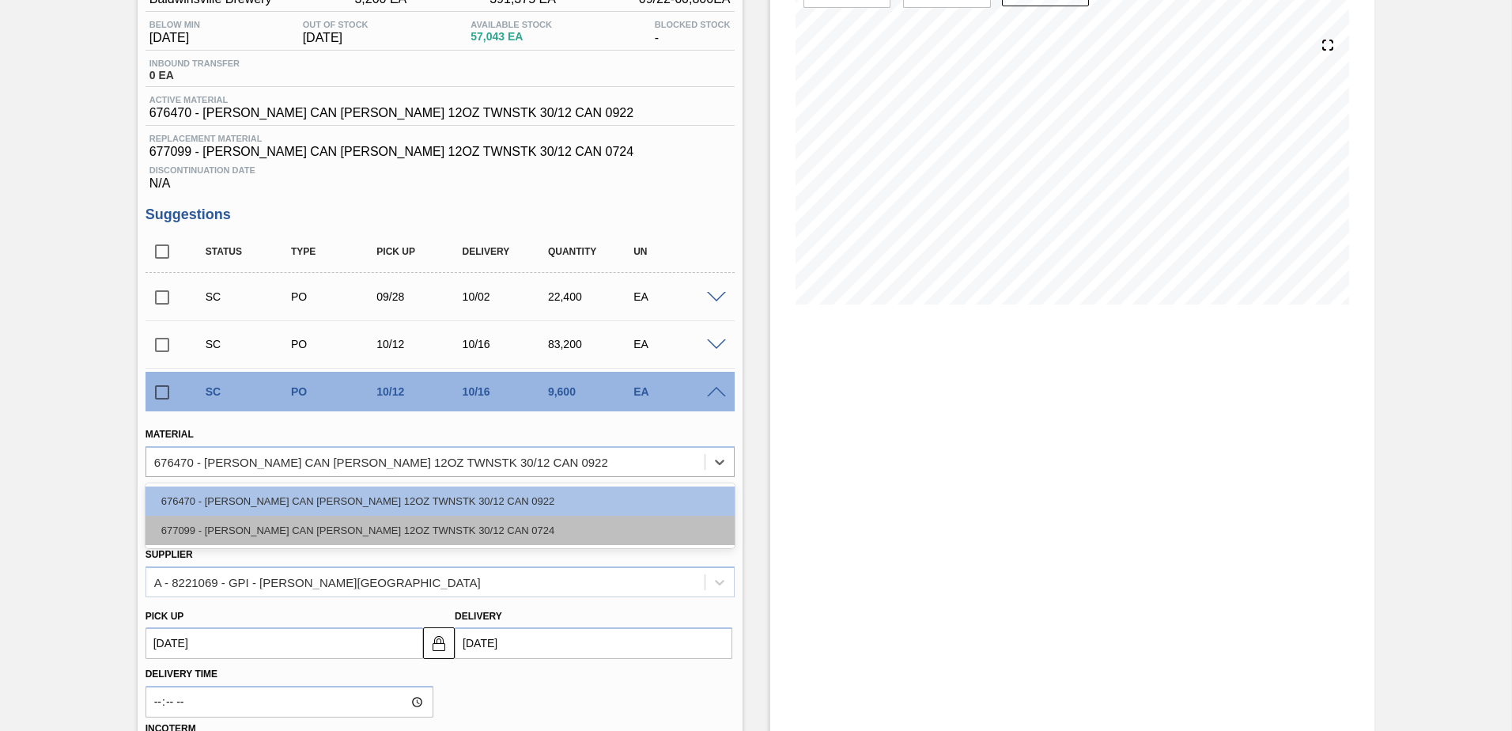
click at [370, 525] on div "677099 - [PERSON_NAME] CAN [PERSON_NAME] 12OZ TWNSTK 30/12 CAN 0724" at bounding box center [439, 529] width 589 height 29
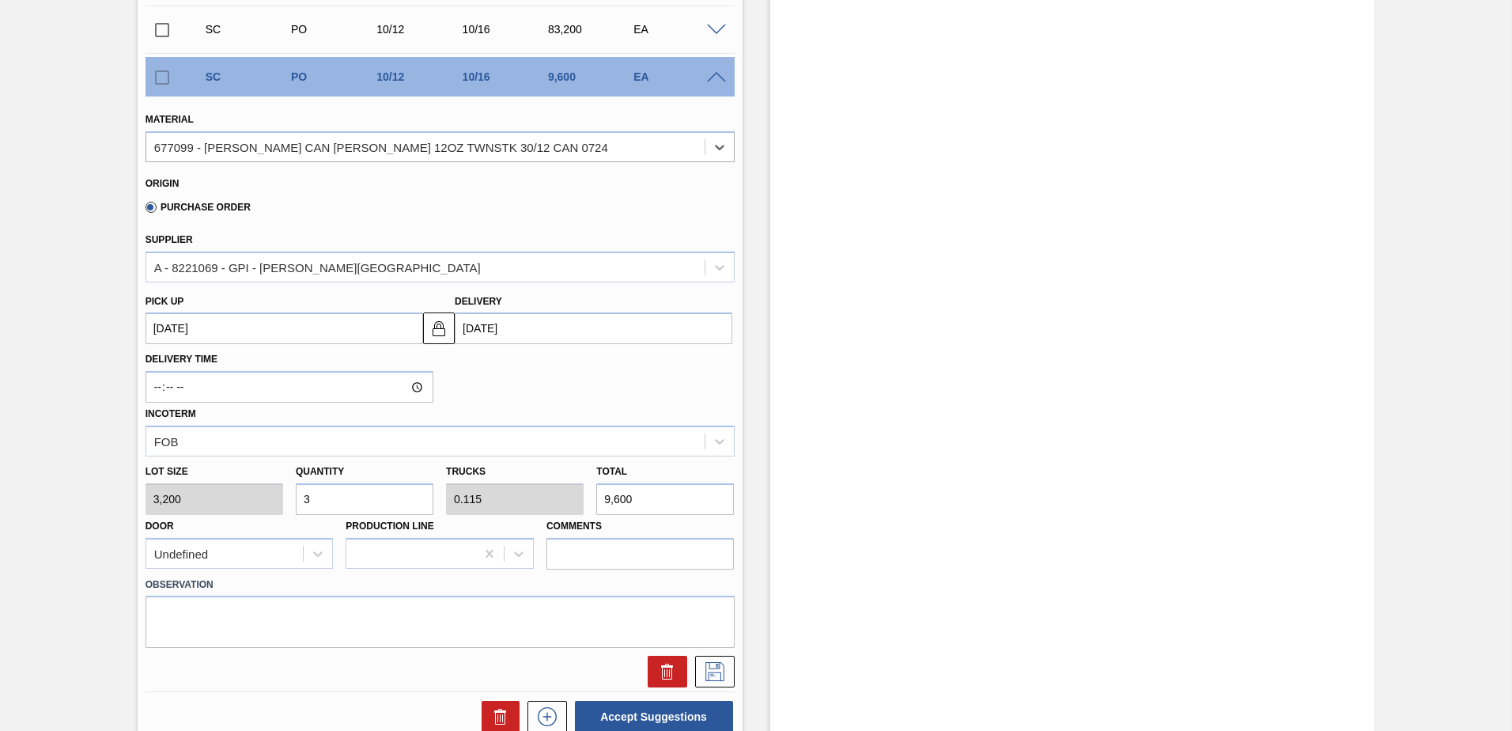
scroll to position [474, 0]
click at [707, 666] on icon at bounding box center [714, 669] width 25 height 19
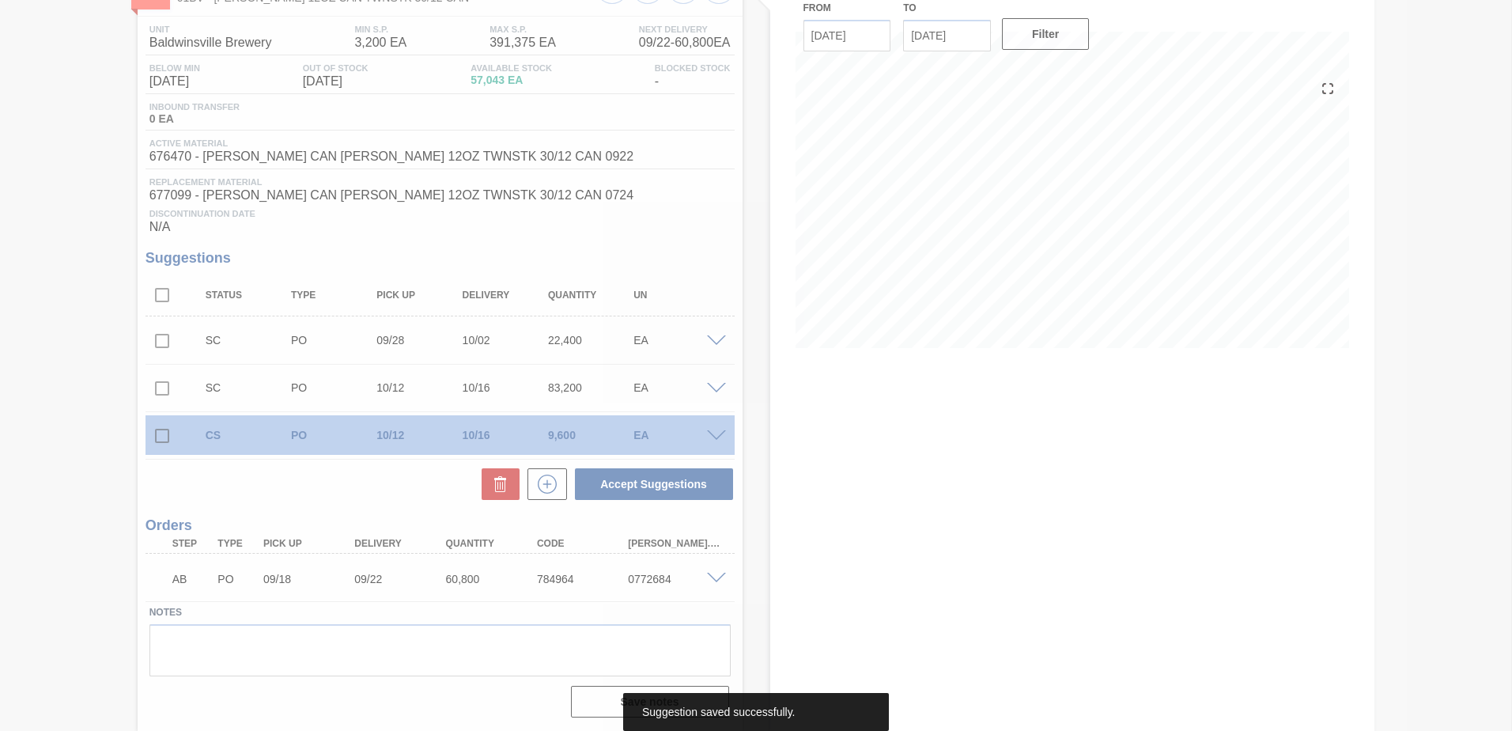
scroll to position [115, 0]
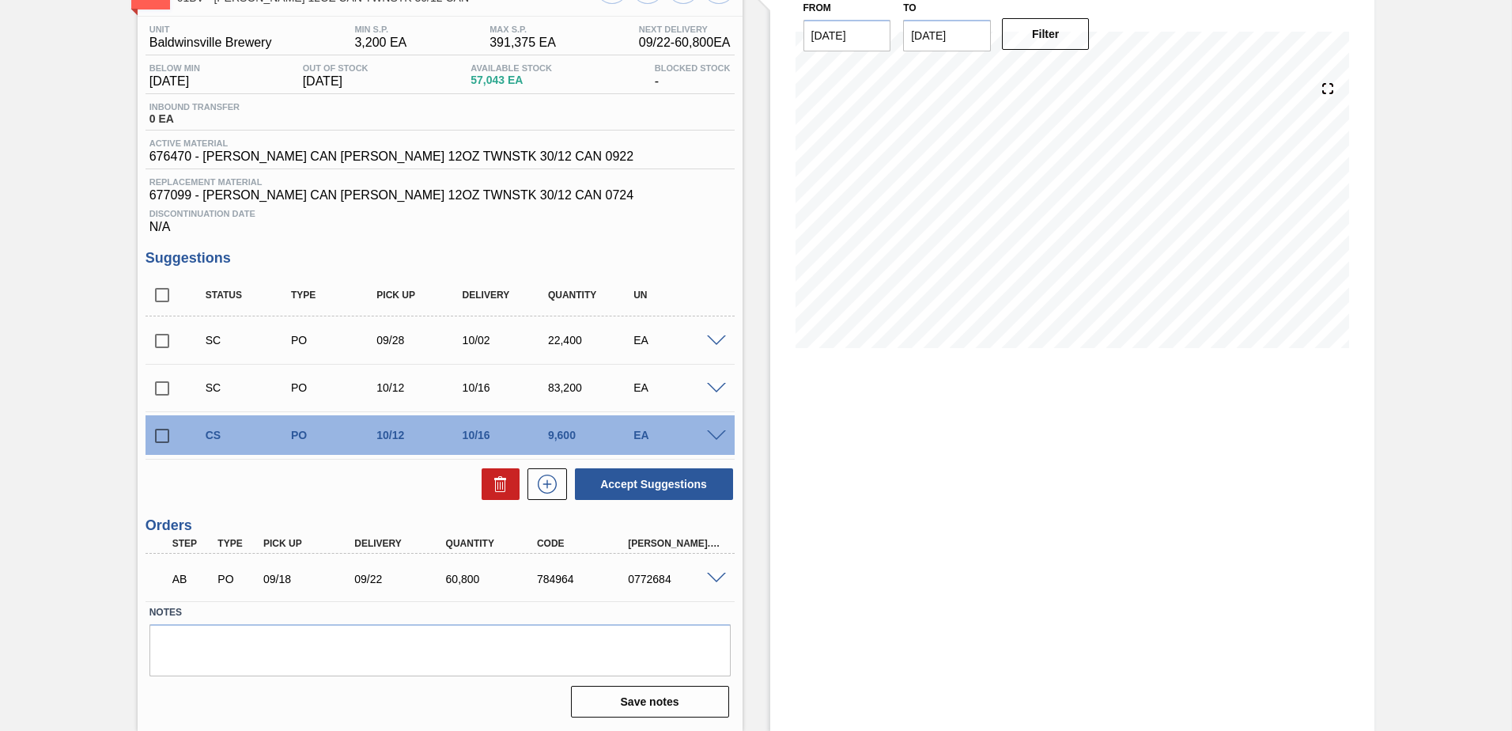
click at [161, 435] on input "checkbox" at bounding box center [161, 435] width 33 height 33
click at [607, 480] on button "Accept Suggestions" at bounding box center [654, 484] width 158 height 32
click at [162, 432] on input "checkbox" at bounding box center [161, 435] width 33 height 33
checkbox input "true"
click at [712, 437] on span at bounding box center [716, 436] width 19 height 12
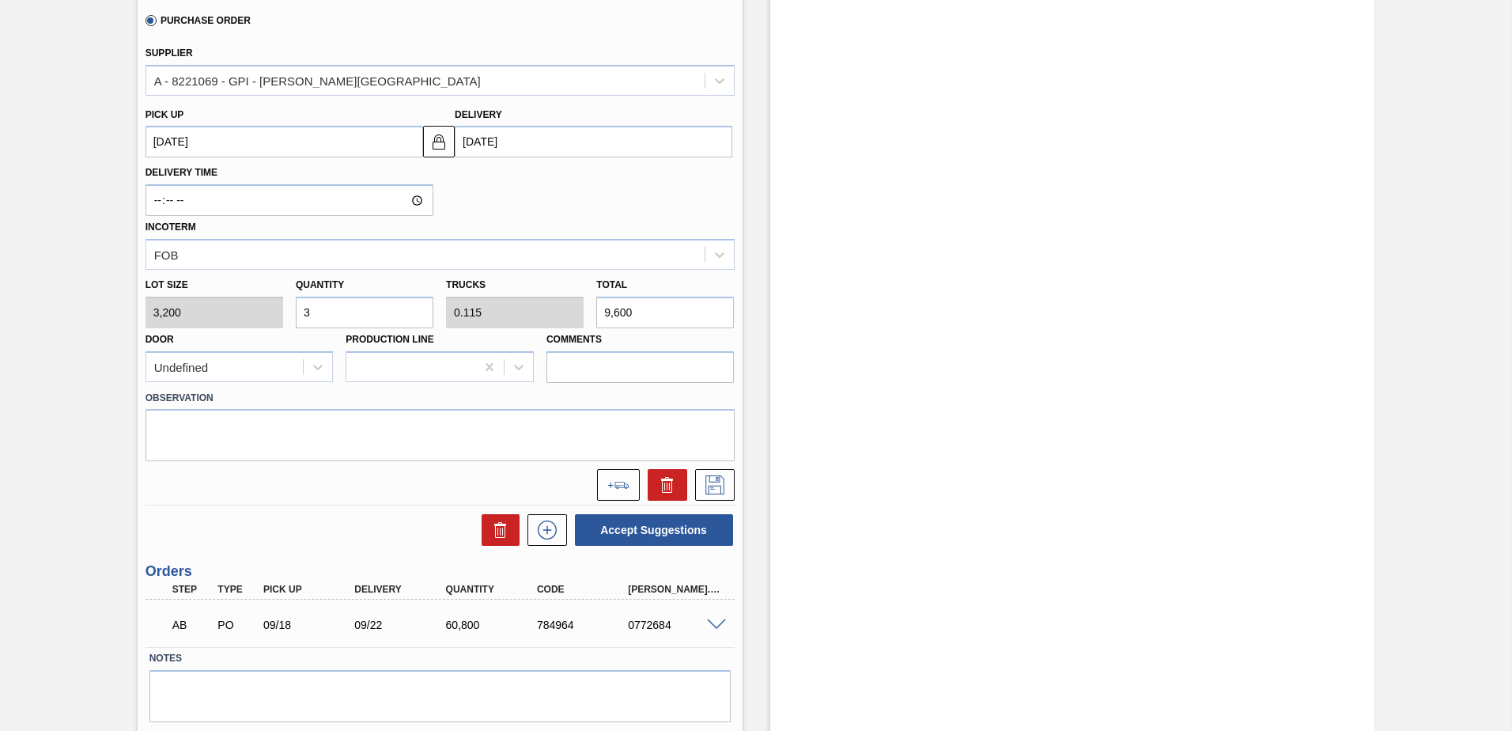
scroll to position [668, 0]
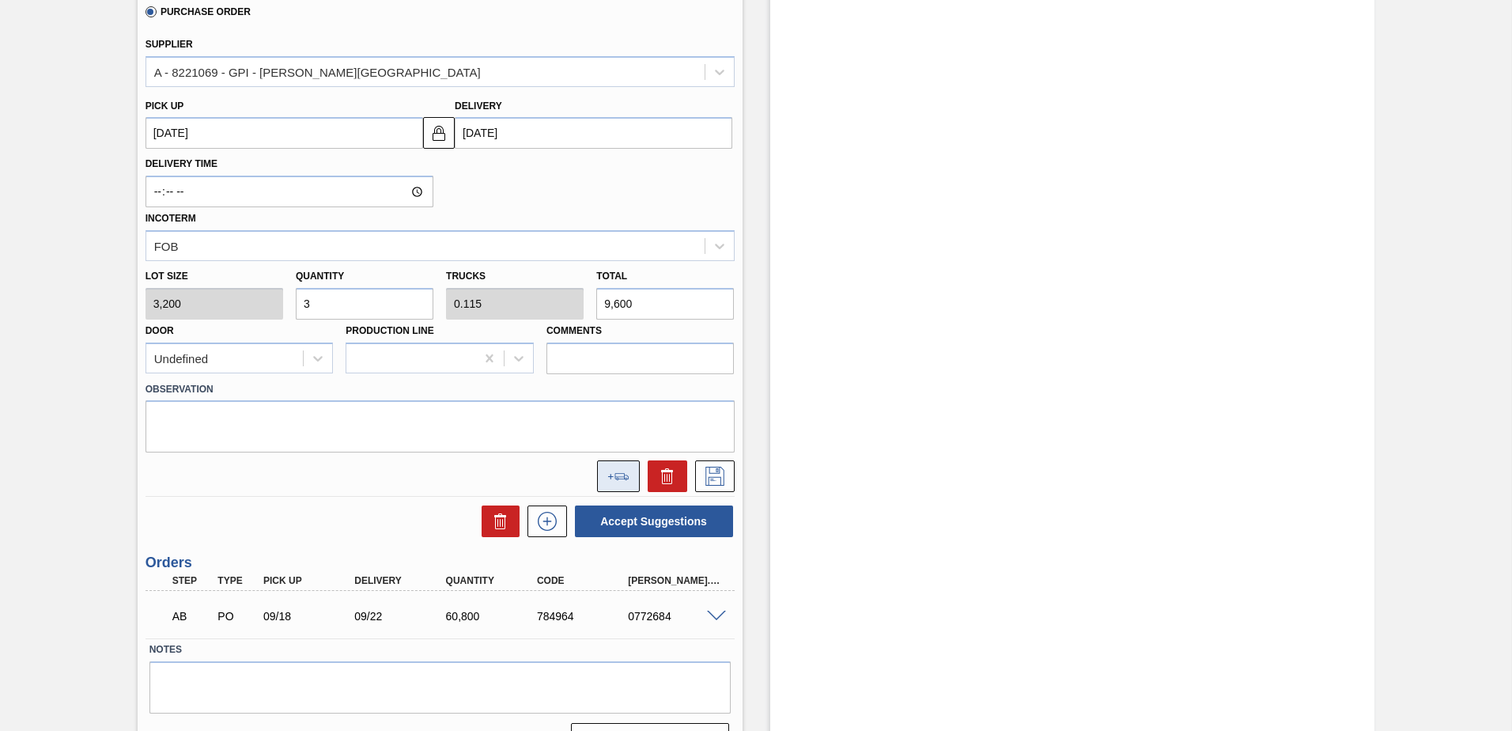
click at [612, 470] on button at bounding box center [618, 476] width 43 height 32
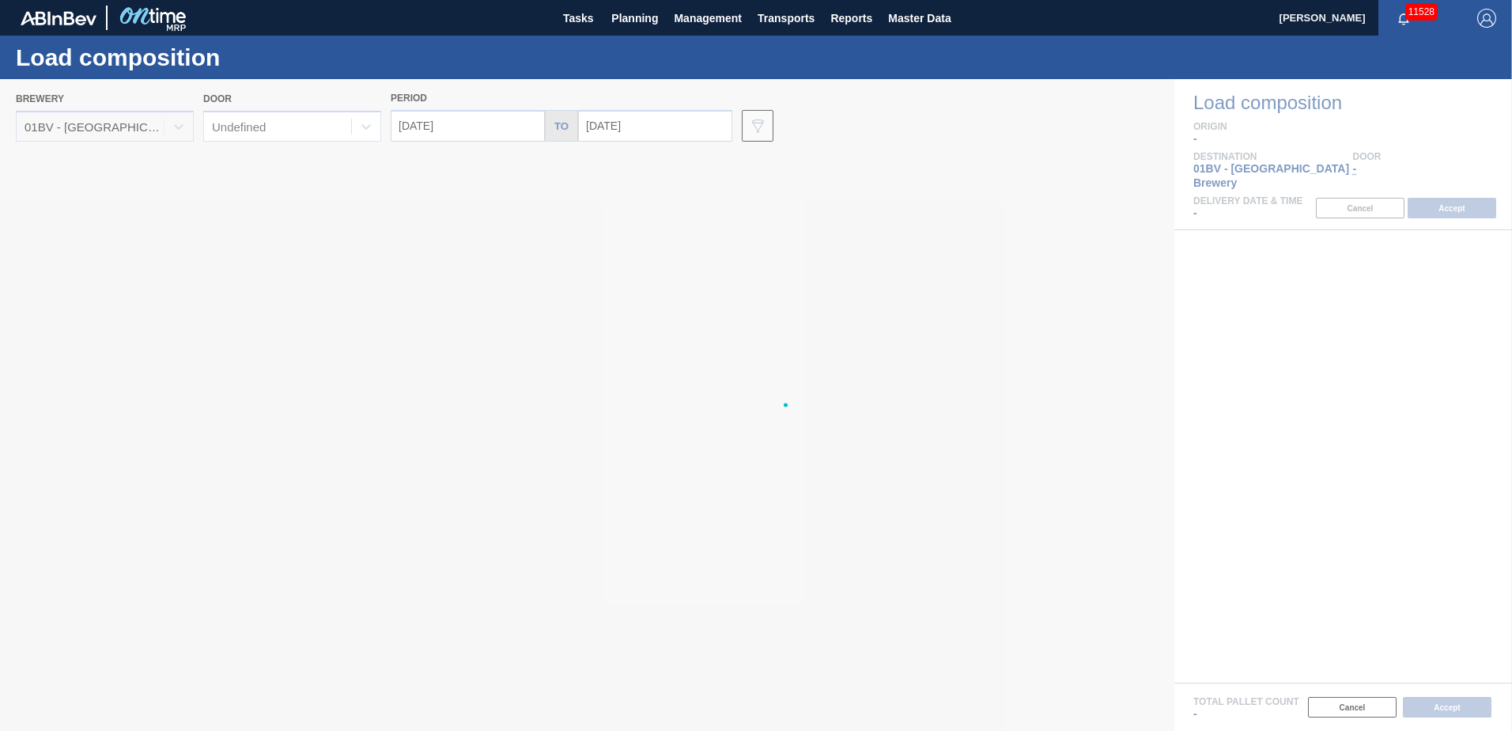
type input "[DATE]"
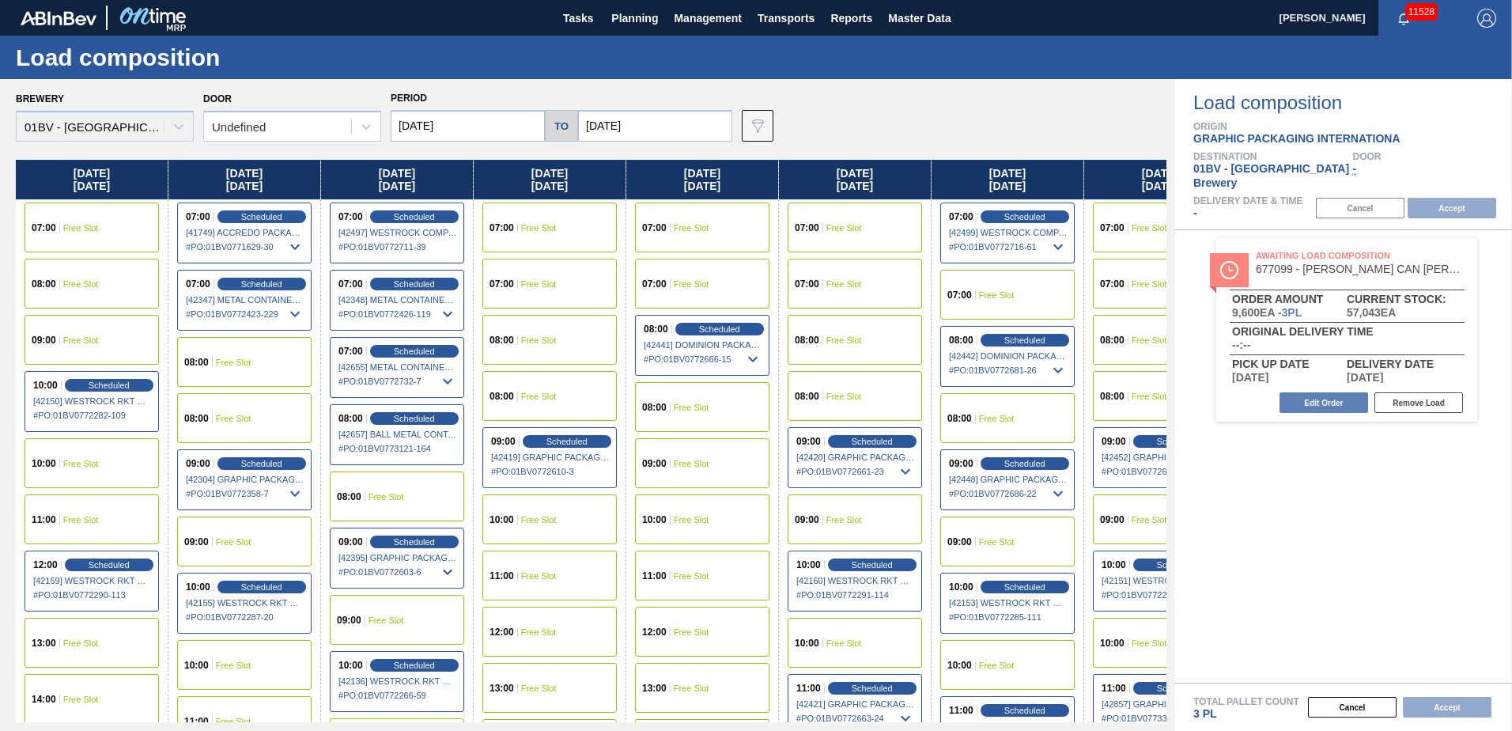
click at [640, 125] on input "[DATE]" at bounding box center [655, 126] width 154 height 32
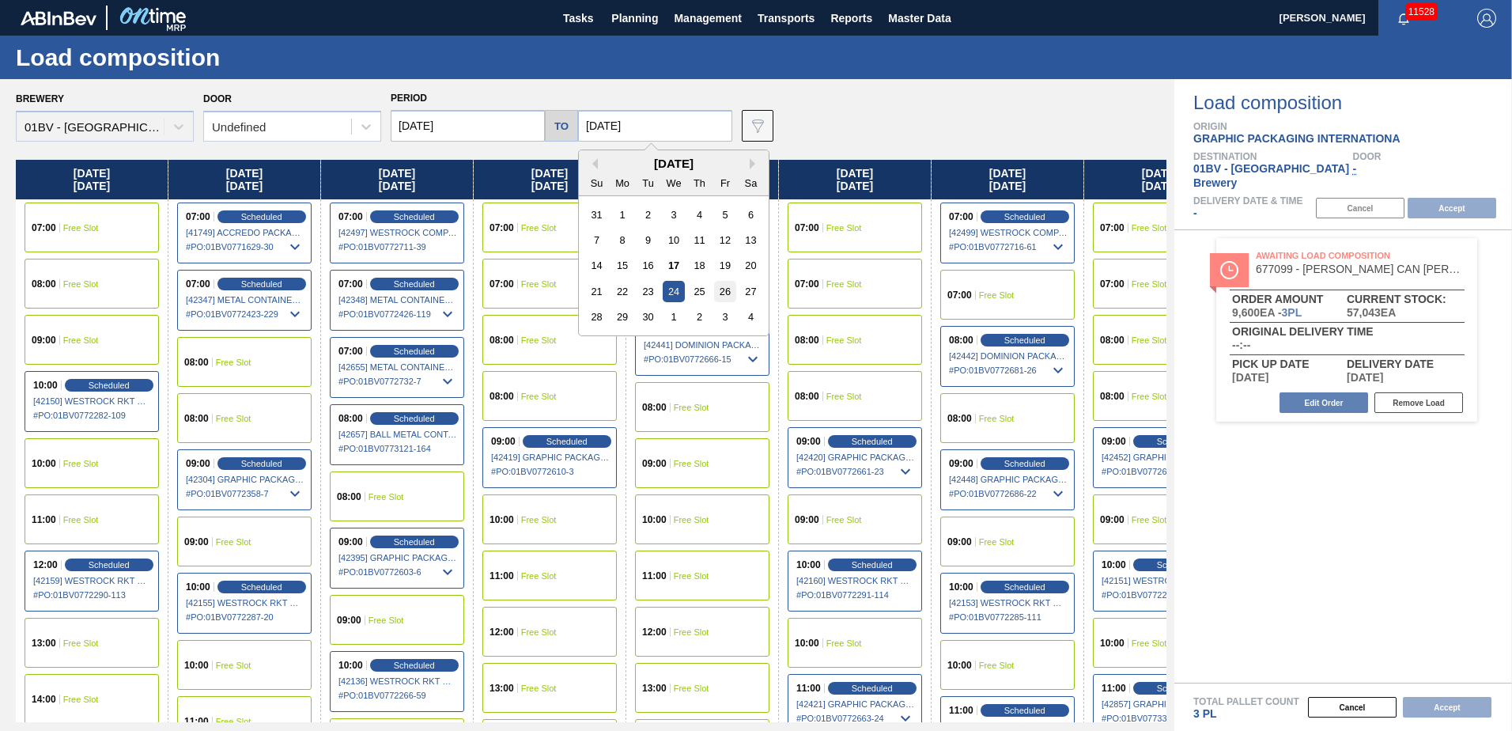
click at [717, 289] on div "26" at bounding box center [724, 291] width 21 height 21
type input "[DATE]"
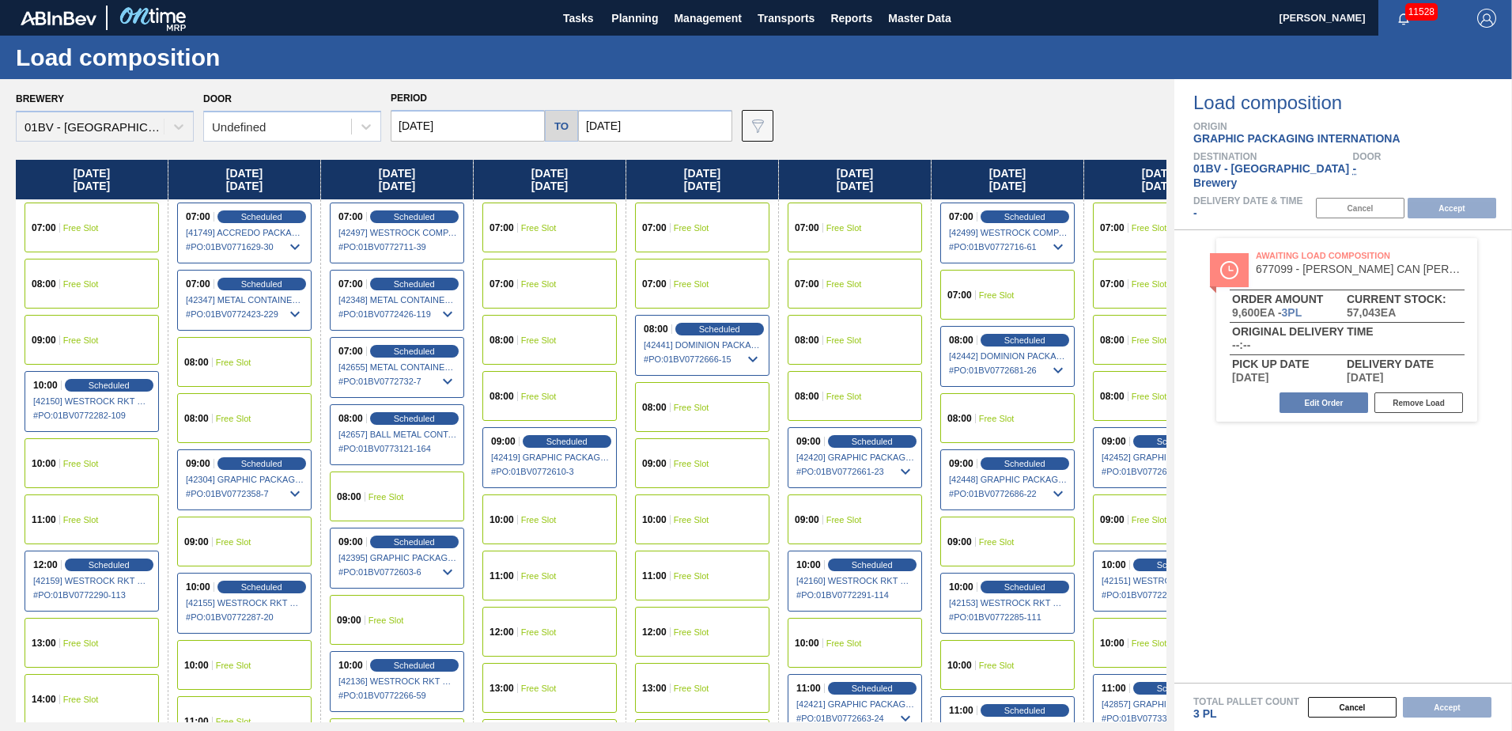
click at [464, 125] on input "[DATE]" at bounding box center [468, 126] width 154 height 32
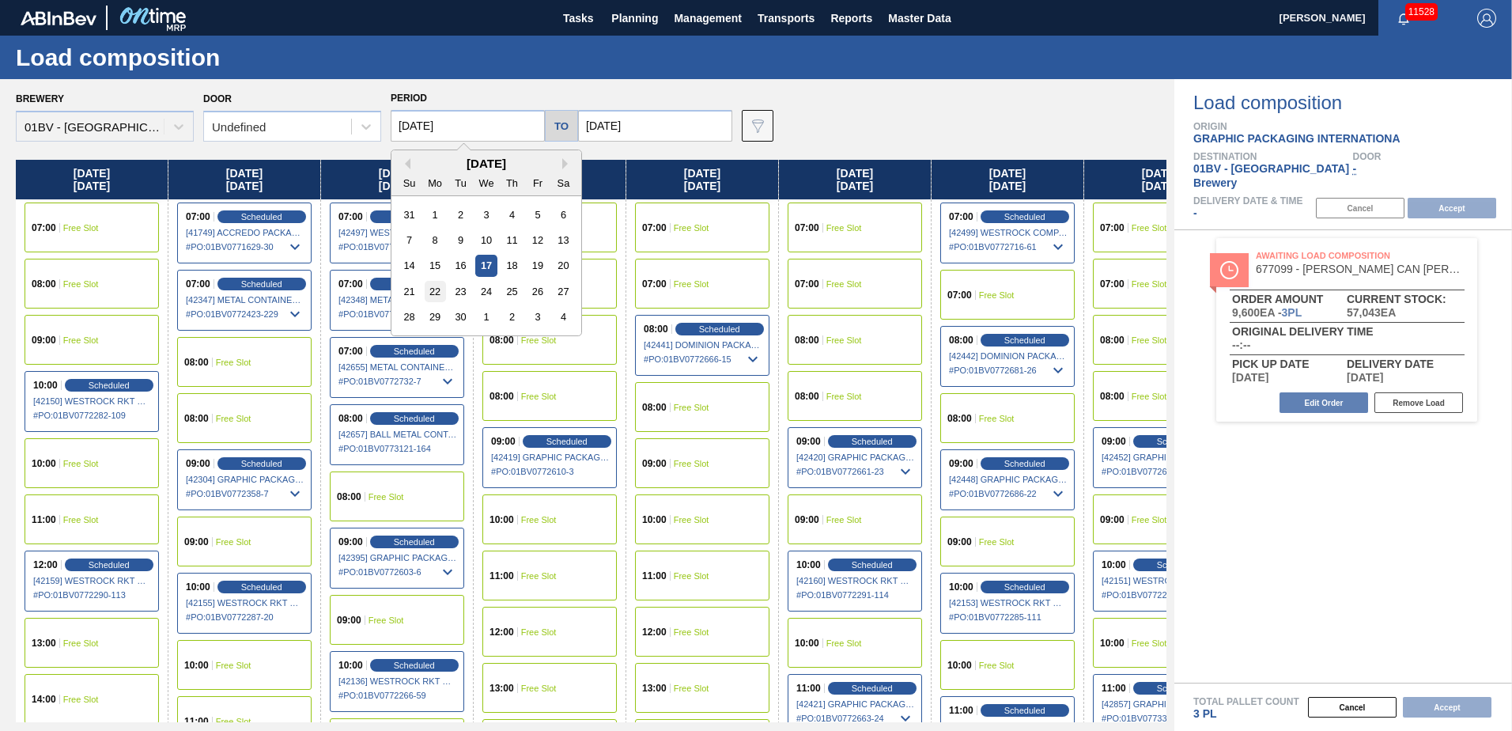
click at [435, 286] on div "22" at bounding box center [435, 291] width 21 height 21
type input "[DATE]"
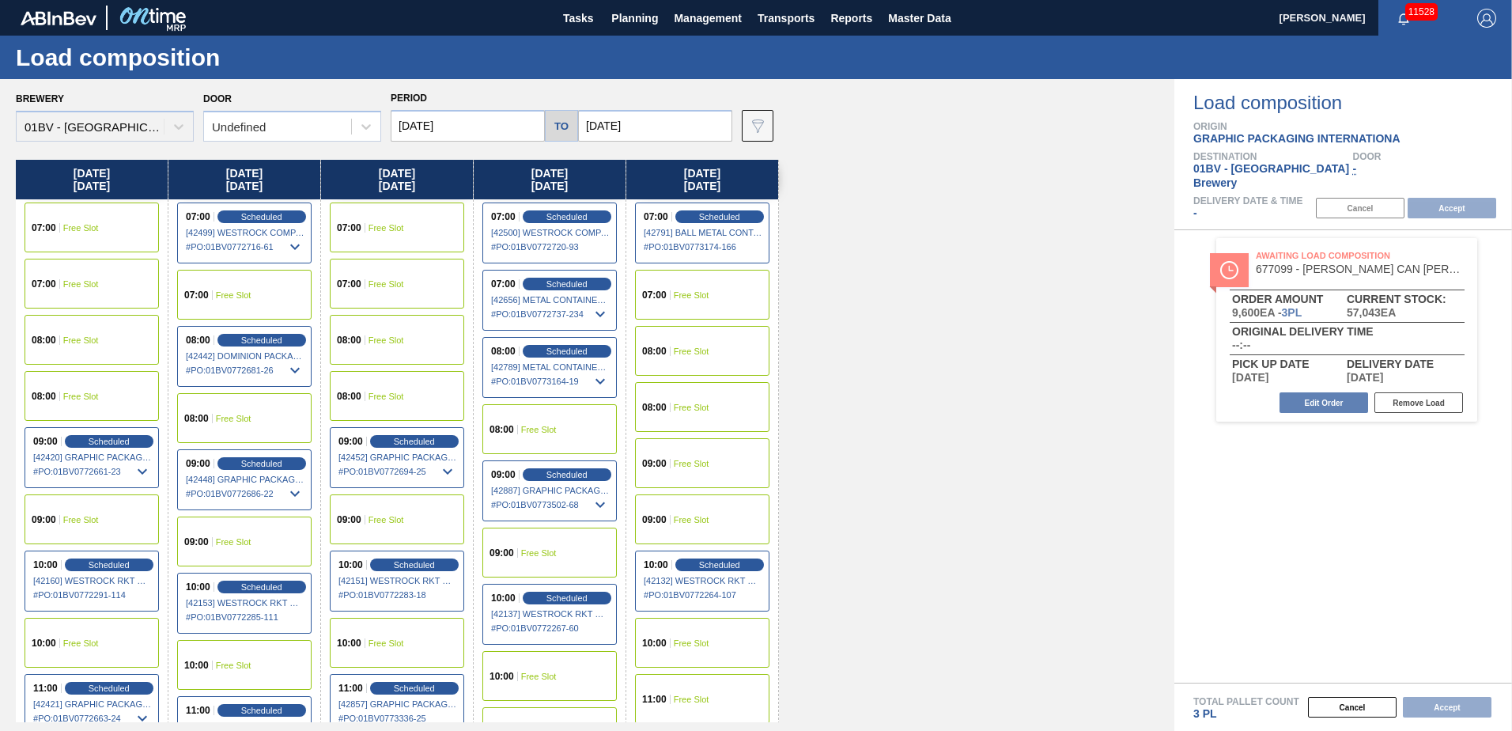
click at [681, 456] on div "09:00 Free Slot" at bounding box center [702, 463] width 134 height 50
click at [1446, 198] on button "Accept" at bounding box center [1451, 208] width 89 height 21
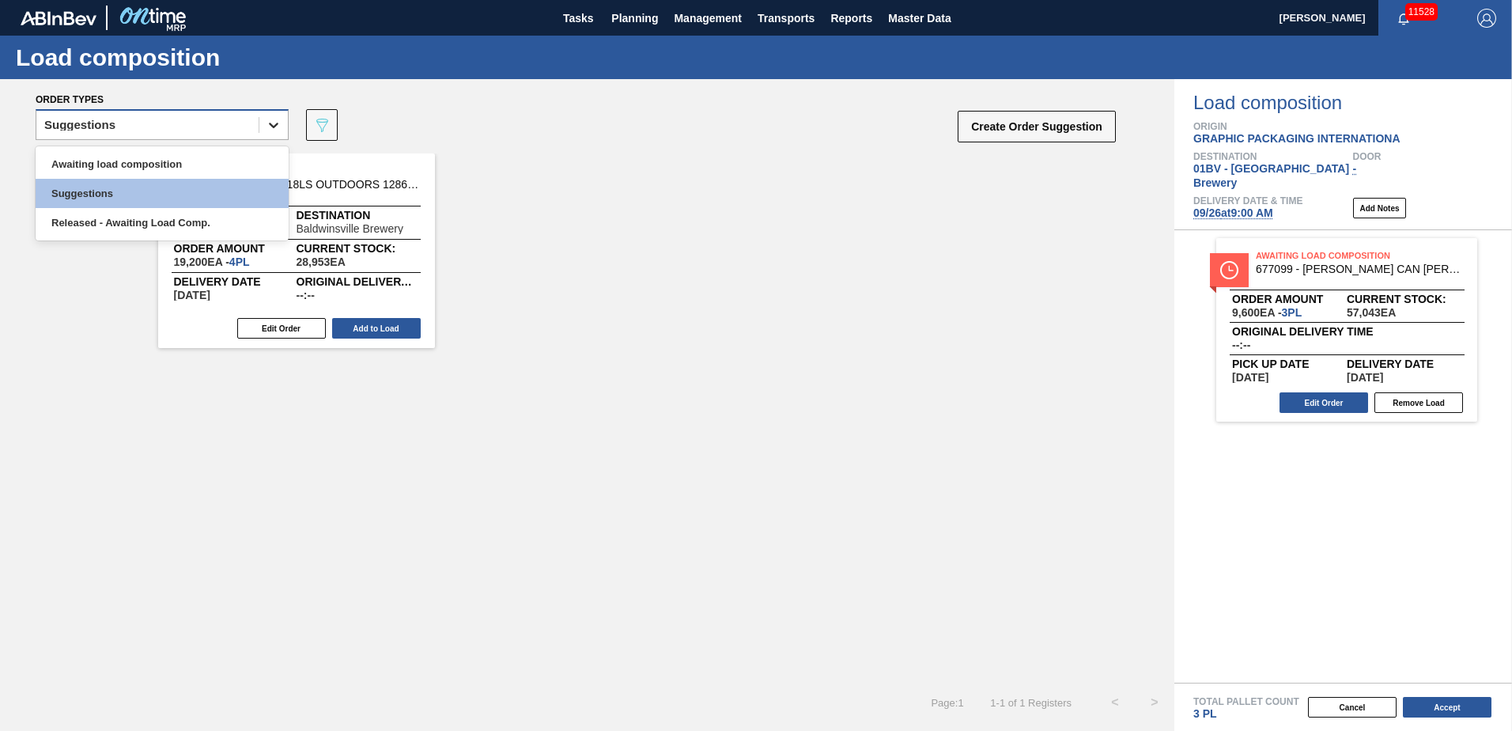
click at [275, 123] on icon at bounding box center [274, 125] width 16 height 16
click at [209, 163] on div "Awaiting load composition" at bounding box center [162, 163] width 253 height 29
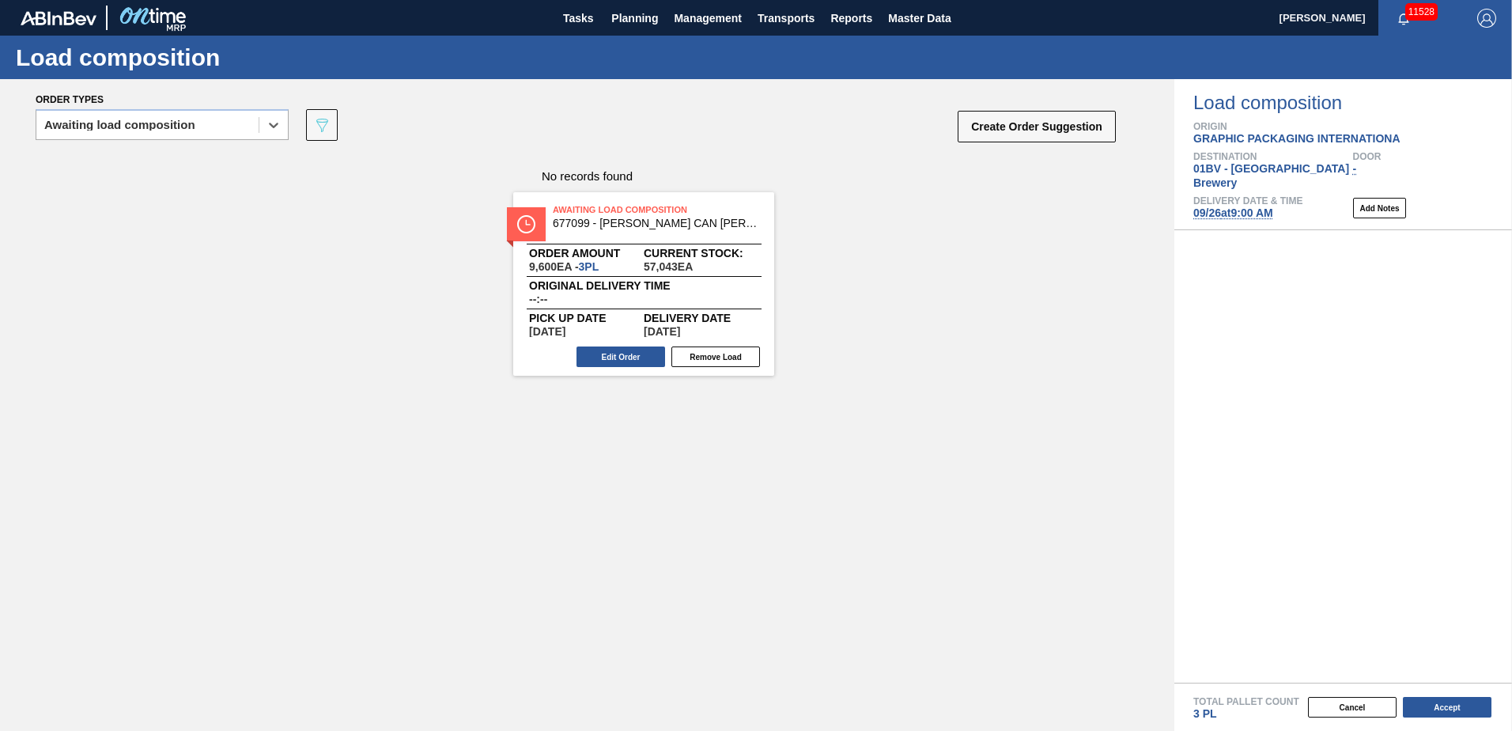
drag, startPoint x: 1112, startPoint y: 256, endPoint x: 667, endPoint y: 228, distance: 446.0
click at [667, 228] on div "Order types option Awaiting load composition, selected. Select is focused ,type…" at bounding box center [756, 404] width 1512 height 651
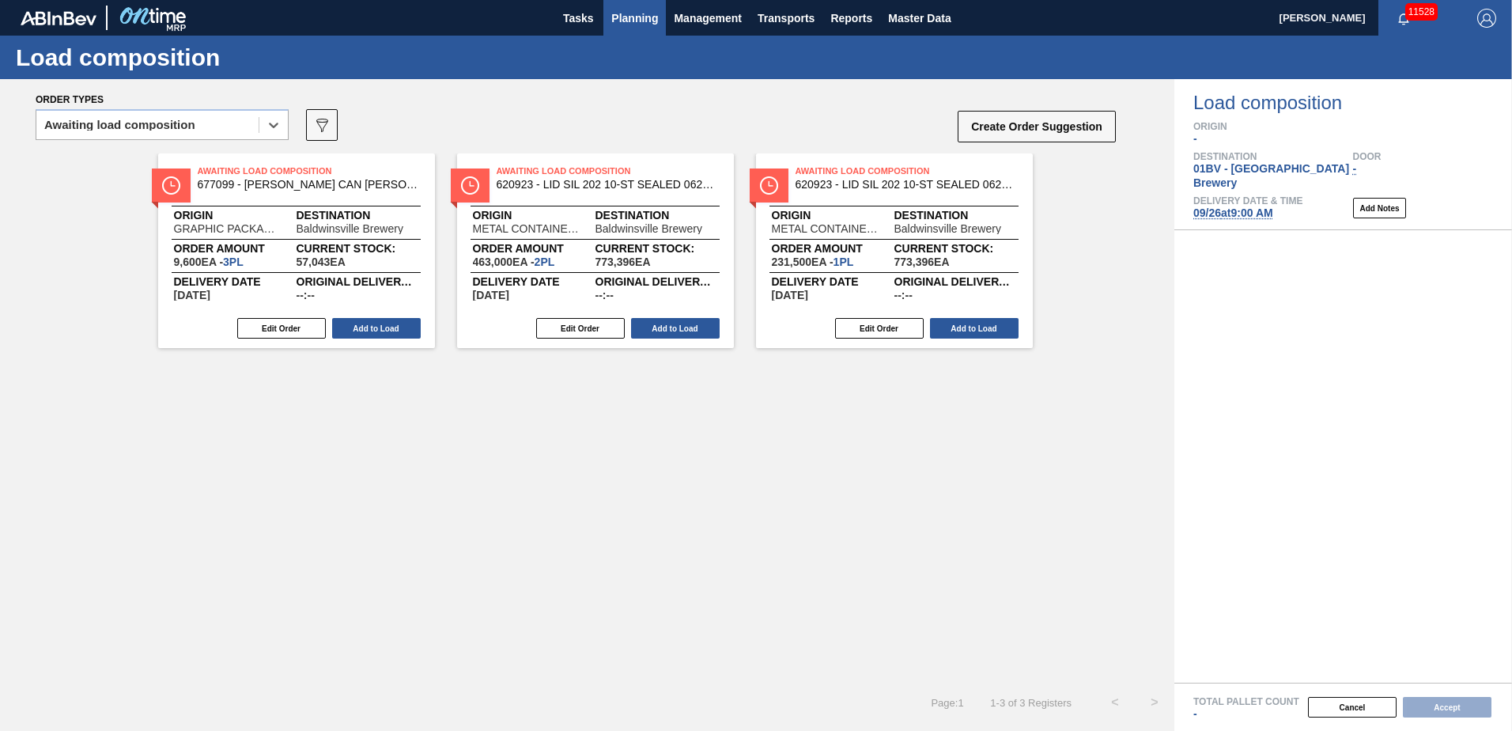
click at [646, 18] on span "Planning" at bounding box center [634, 18] width 47 height 19
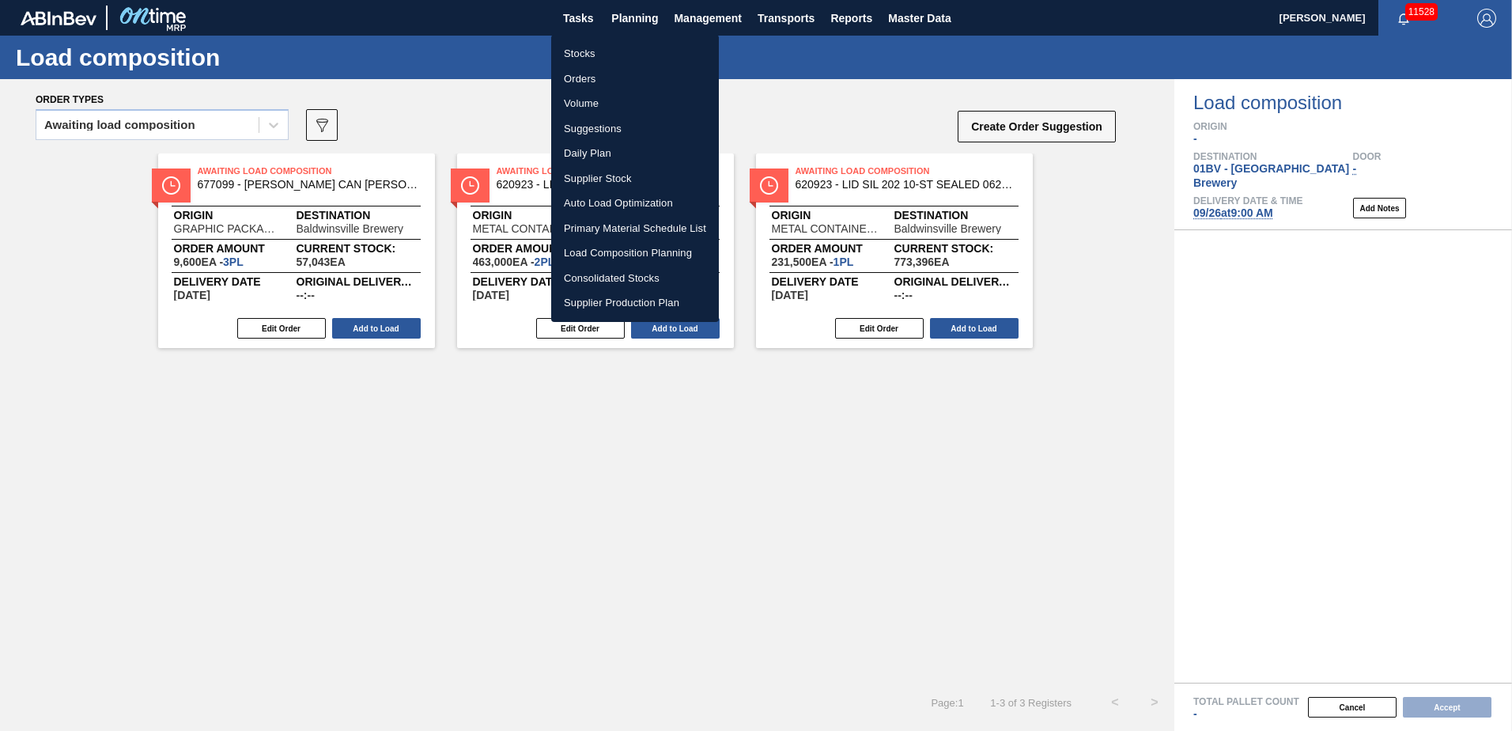
click at [598, 130] on li "Suggestions" at bounding box center [635, 128] width 168 height 25
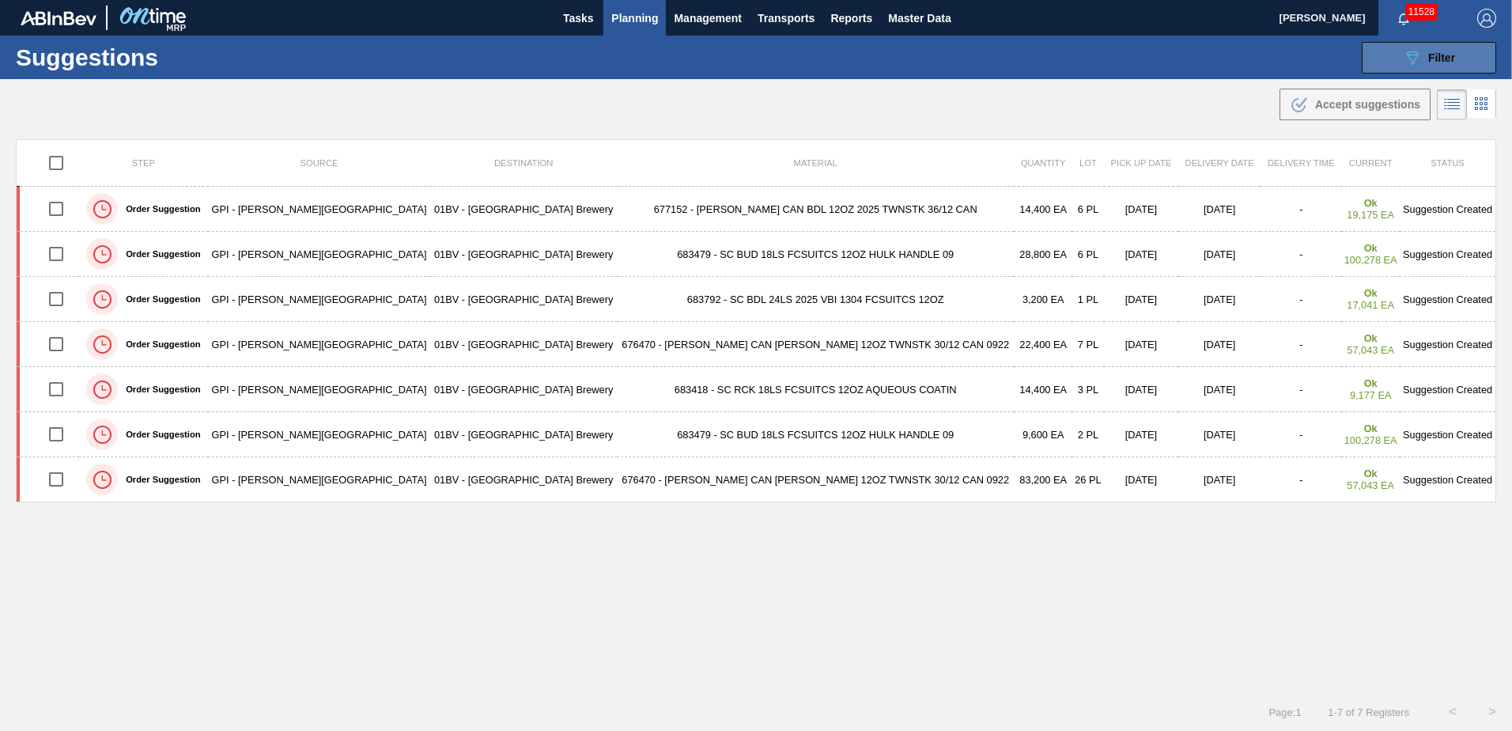
click at [1440, 54] on span "Filter" at bounding box center [1441, 57] width 27 height 13
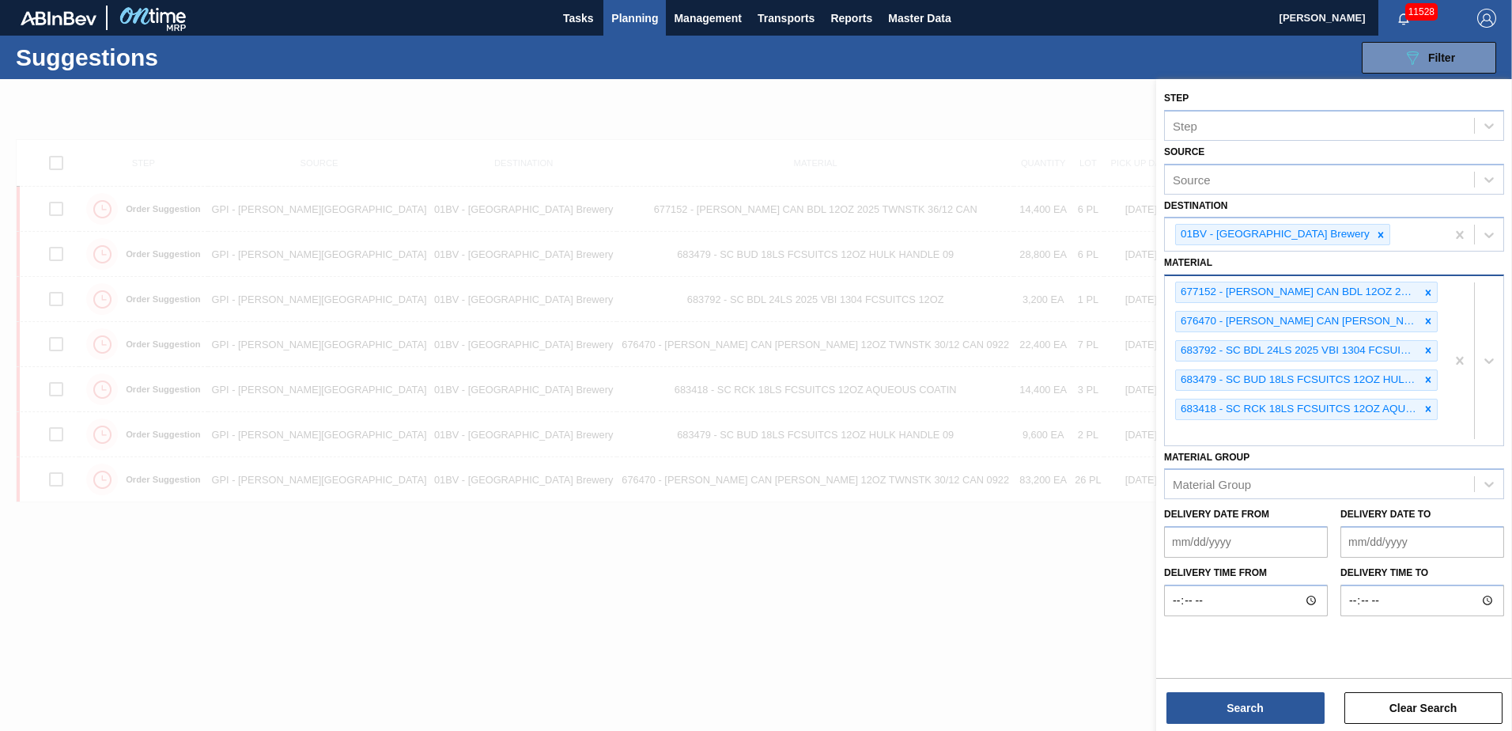
drag, startPoint x: 1423, startPoint y: 319, endPoint x: 1414, endPoint y: 338, distance: 21.9
click at [1424, 318] on icon at bounding box center [1427, 320] width 11 height 11
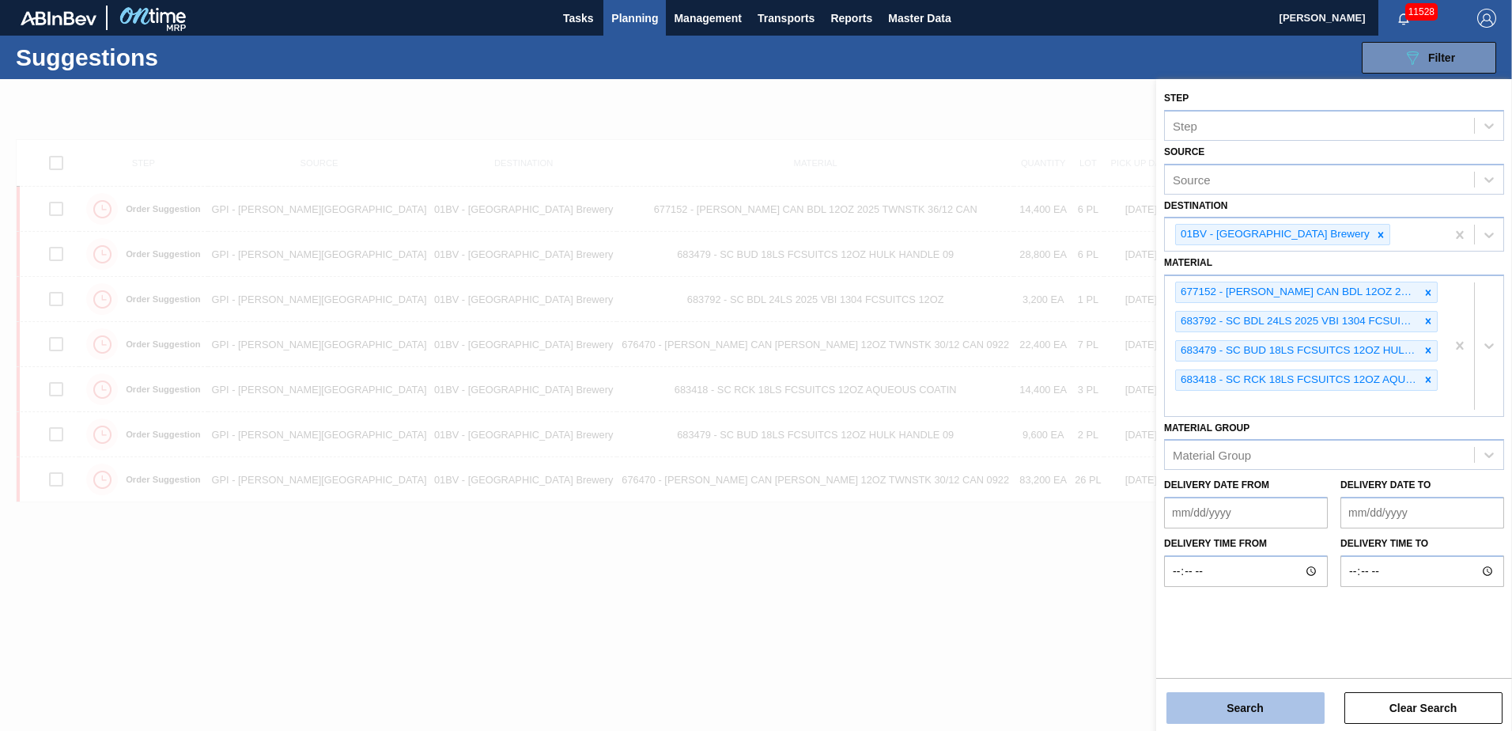
click at [1234, 704] on button "Search" at bounding box center [1245, 708] width 158 height 32
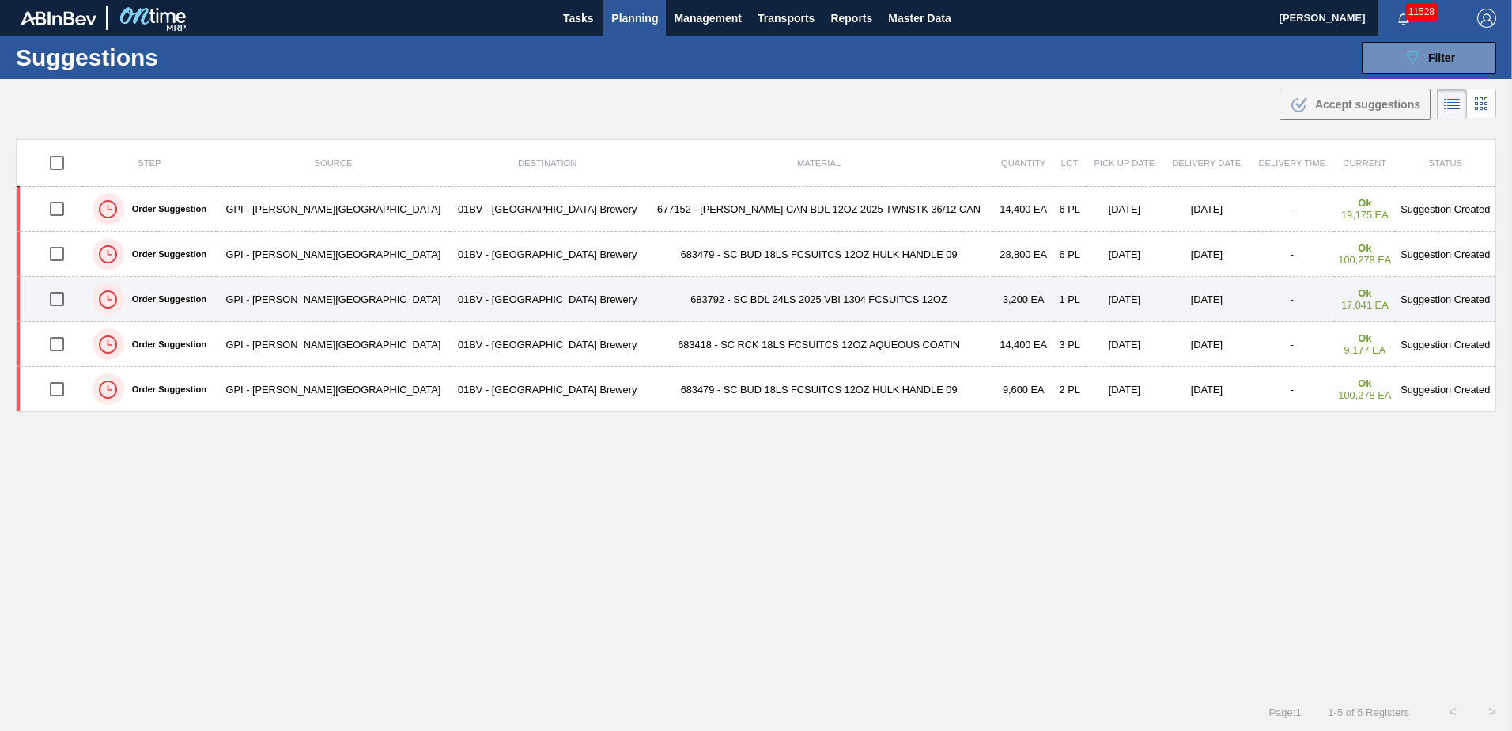
click at [655, 294] on td "683792 - SC BDL 24LS 2025 VBI 1304 FCSUITCS 12OZ" at bounding box center [818, 299] width 348 height 45
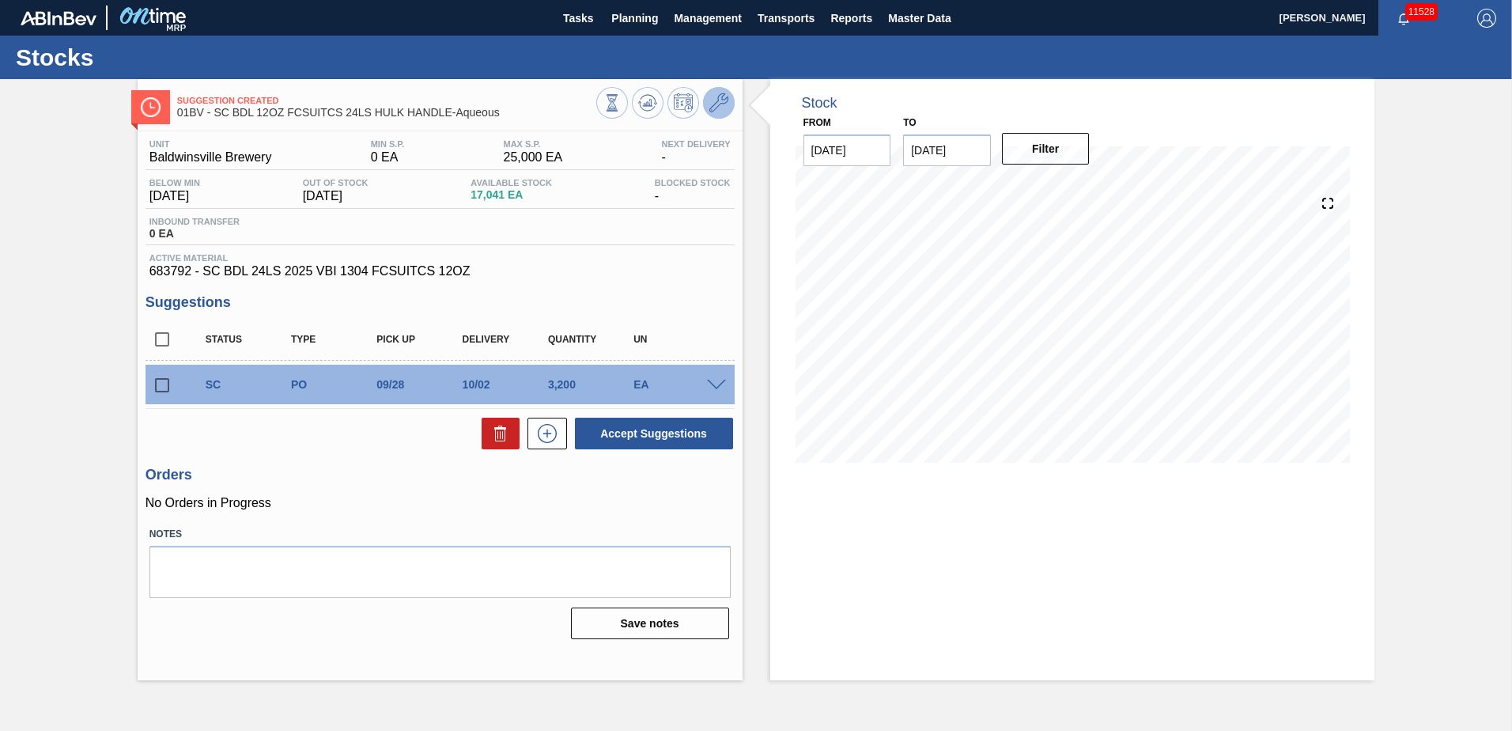
click at [716, 98] on icon at bounding box center [718, 102] width 19 height 19
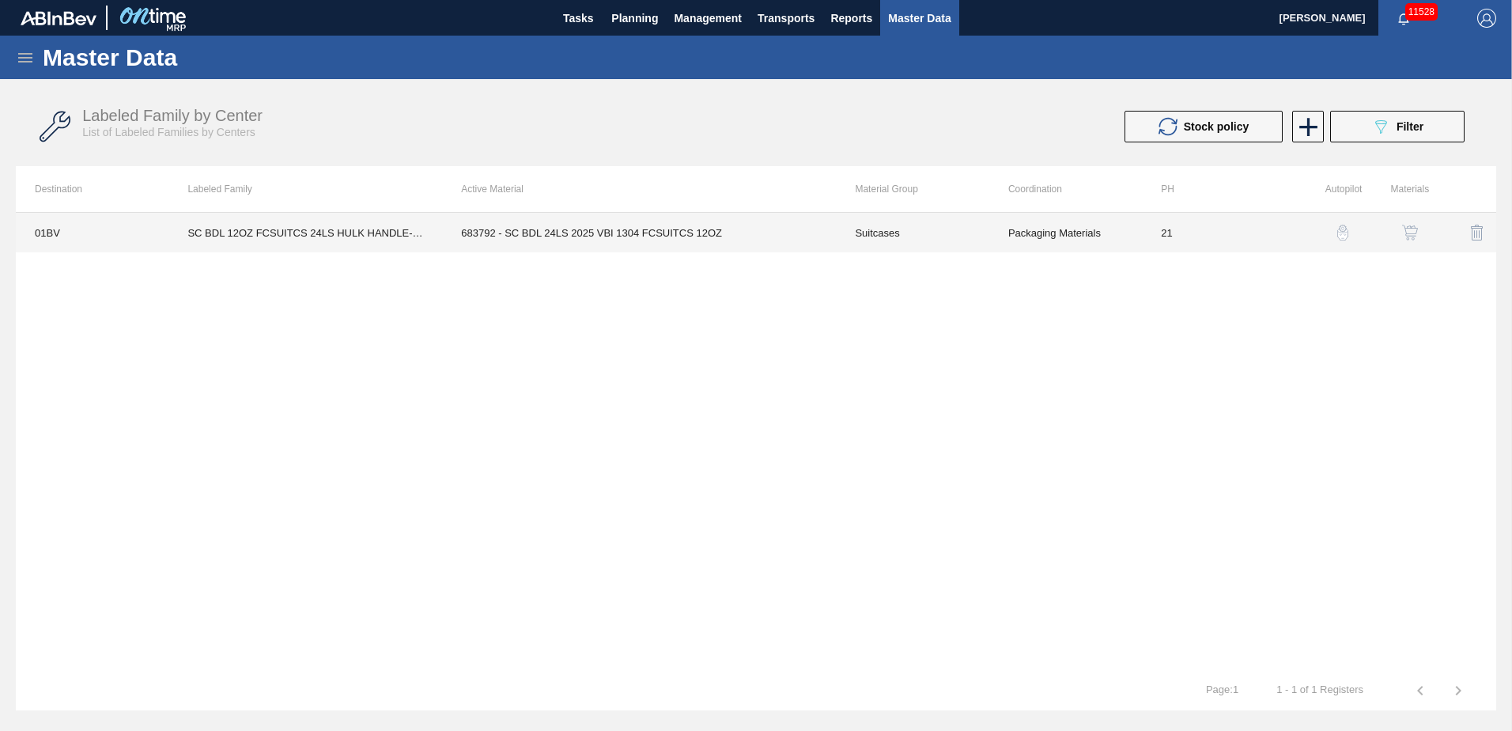
click at [527, 233] on td "683792 - SC BDL 24LS 2025 VBI 1304 FCSUITCS 12OZ" at bounding box center [639, 233] width 394 height 40
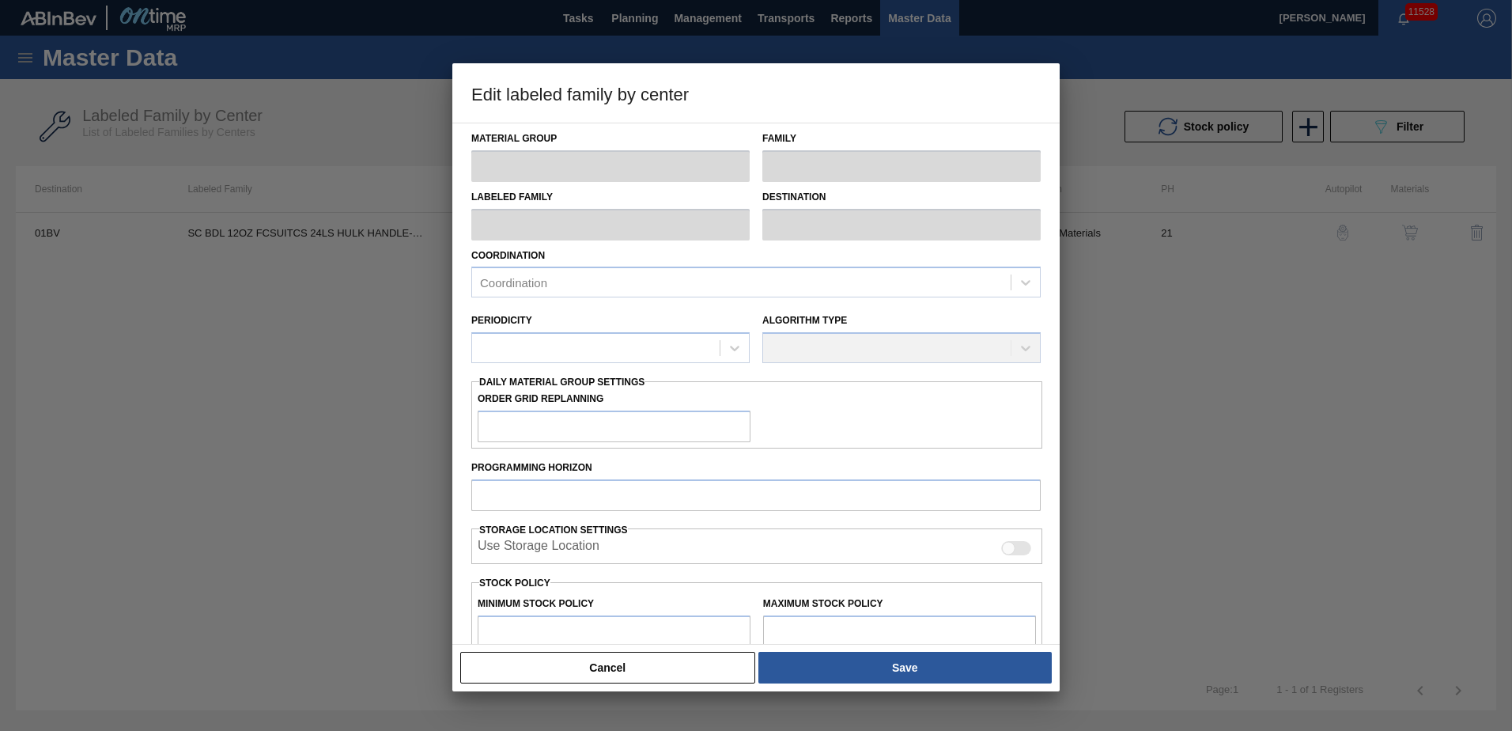
type input "Suitcases"
type input "SC BDL 12OZ FCSUITCS 24LS HULK HANDLE-Aqueous"
type input "01BV - [GEOGRAPHIC_DATA] Brewery"
type input "21"
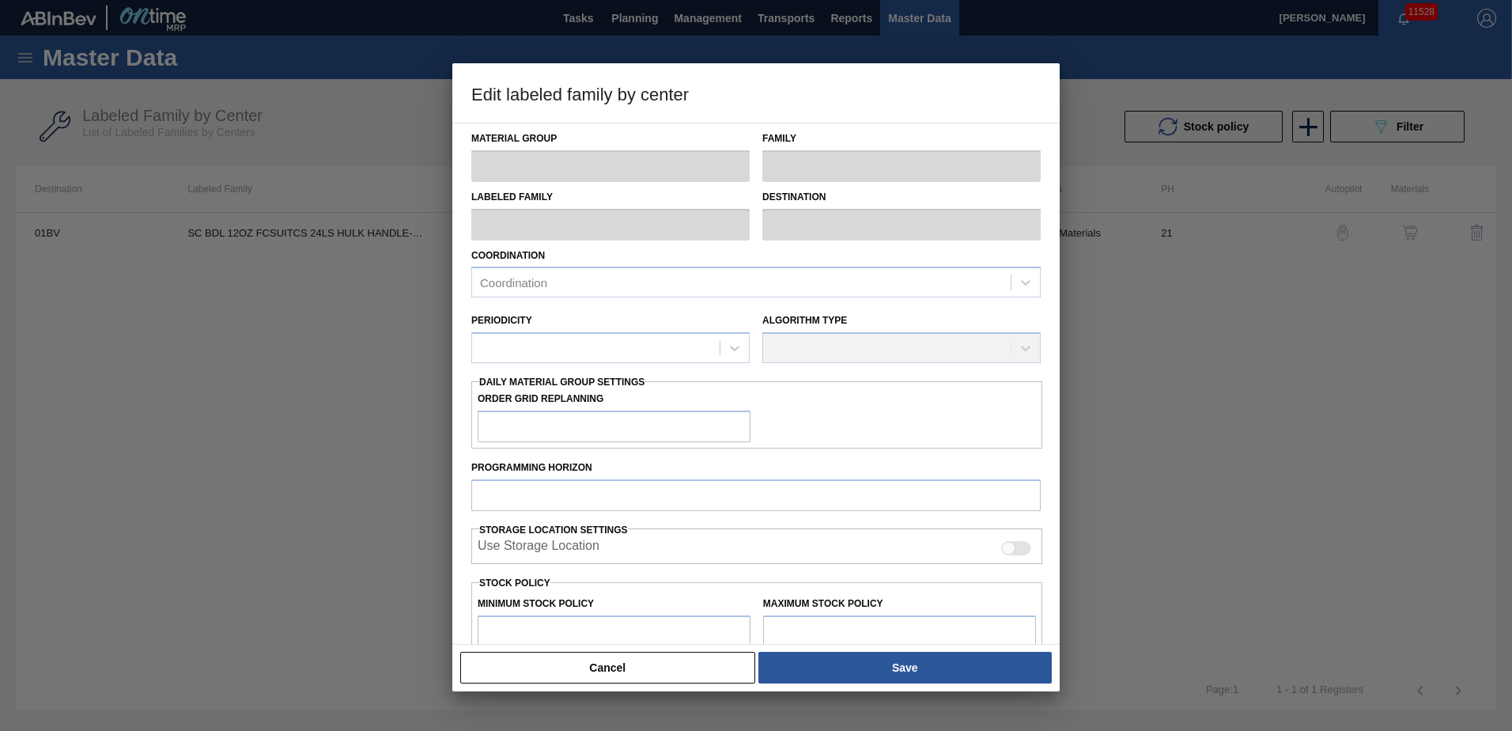
type input "0"
type input "25,000"
type input "0"
checkbox input "true"
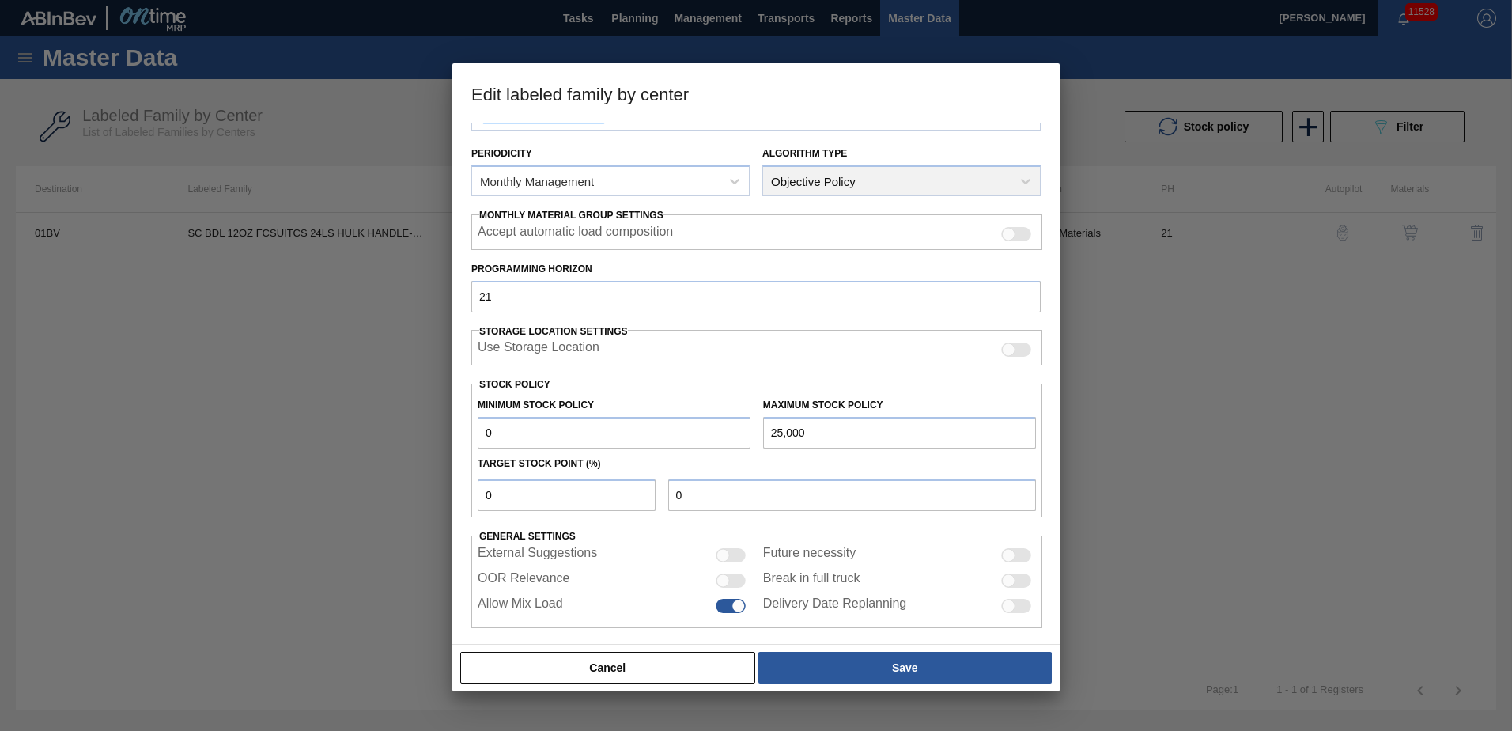
scroll to position [182, 0]
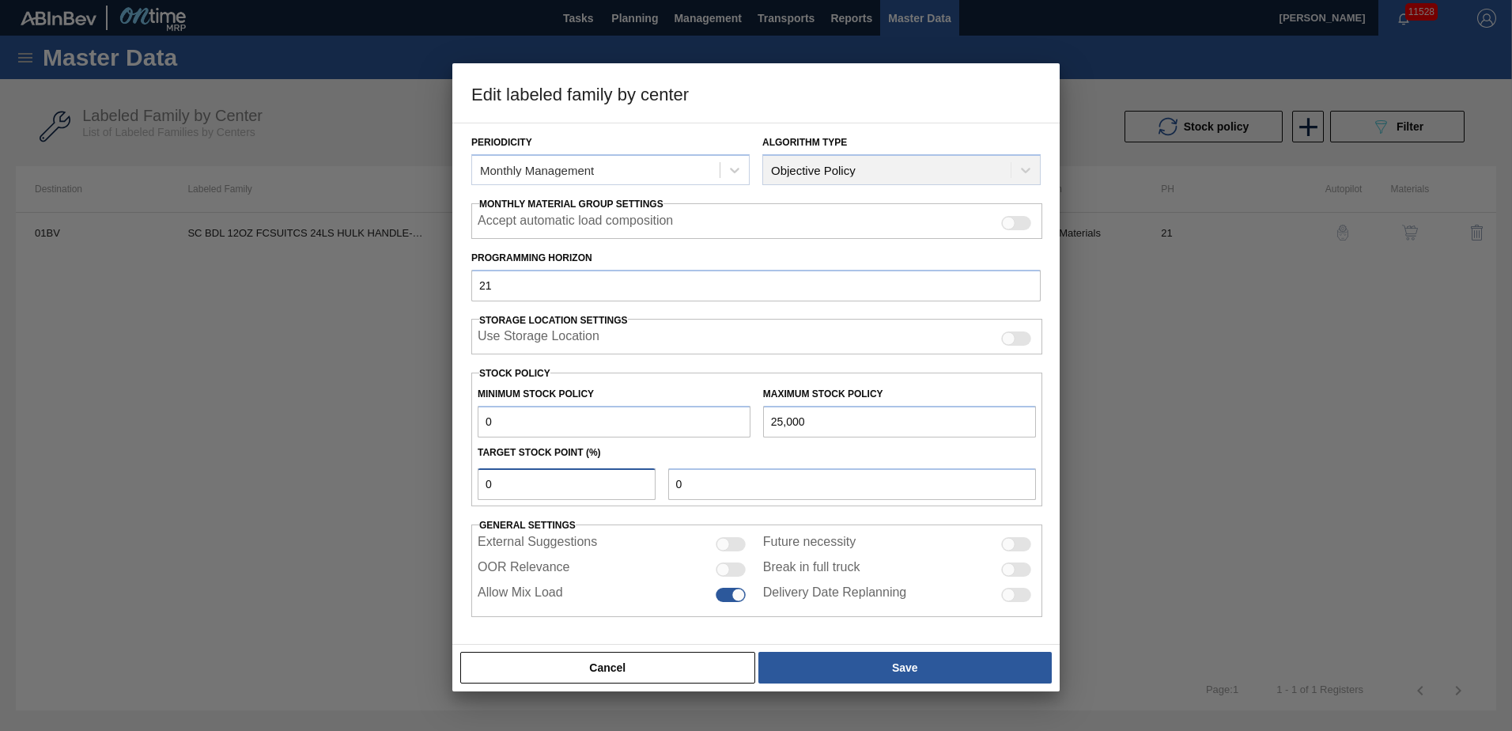
drag, startPoint x: 569, startPoint y: 489, endPoint x: 431, endPoint y: 464, distance: 140.7
click at [431, 464] on div "Edit labeled family by center Material Group Suitcases Family Suitcases Labeled…" at bounding box center [756, 365] width 1512 height 731
type input "1"
type input "250"
type input "10"
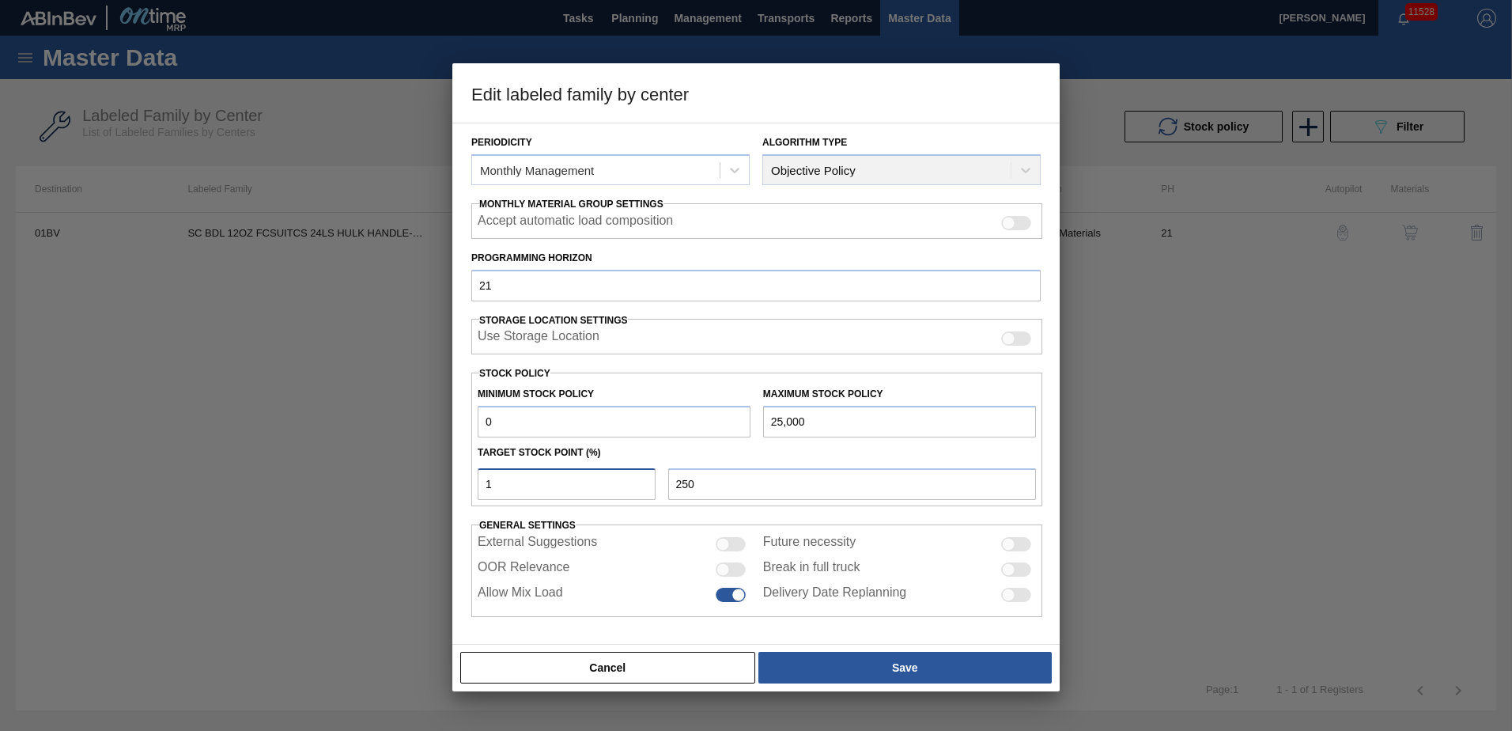
type input "2,500"
type input "1"
type input "250"
type input "0"
type input "1"
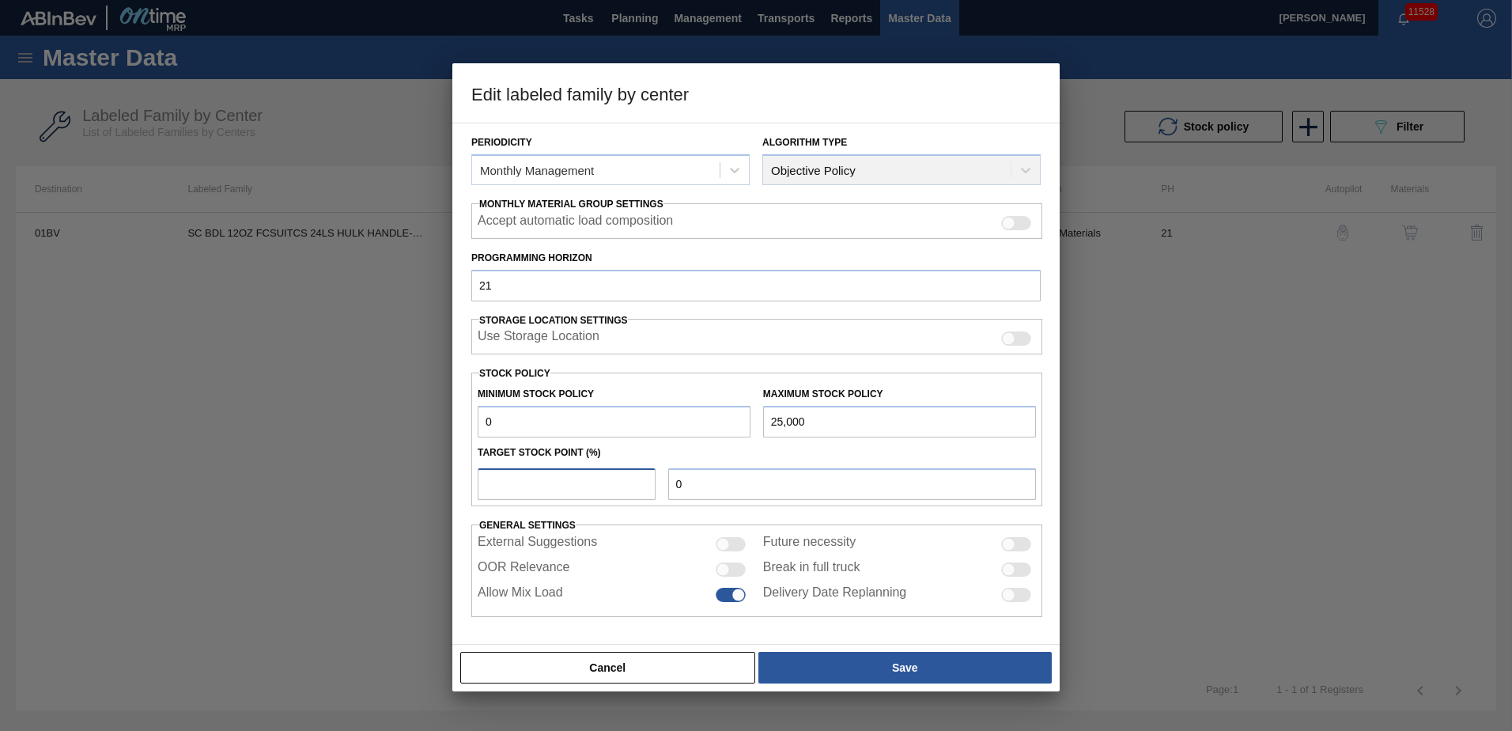
type input "250"
type input "15"
type input "3,750"
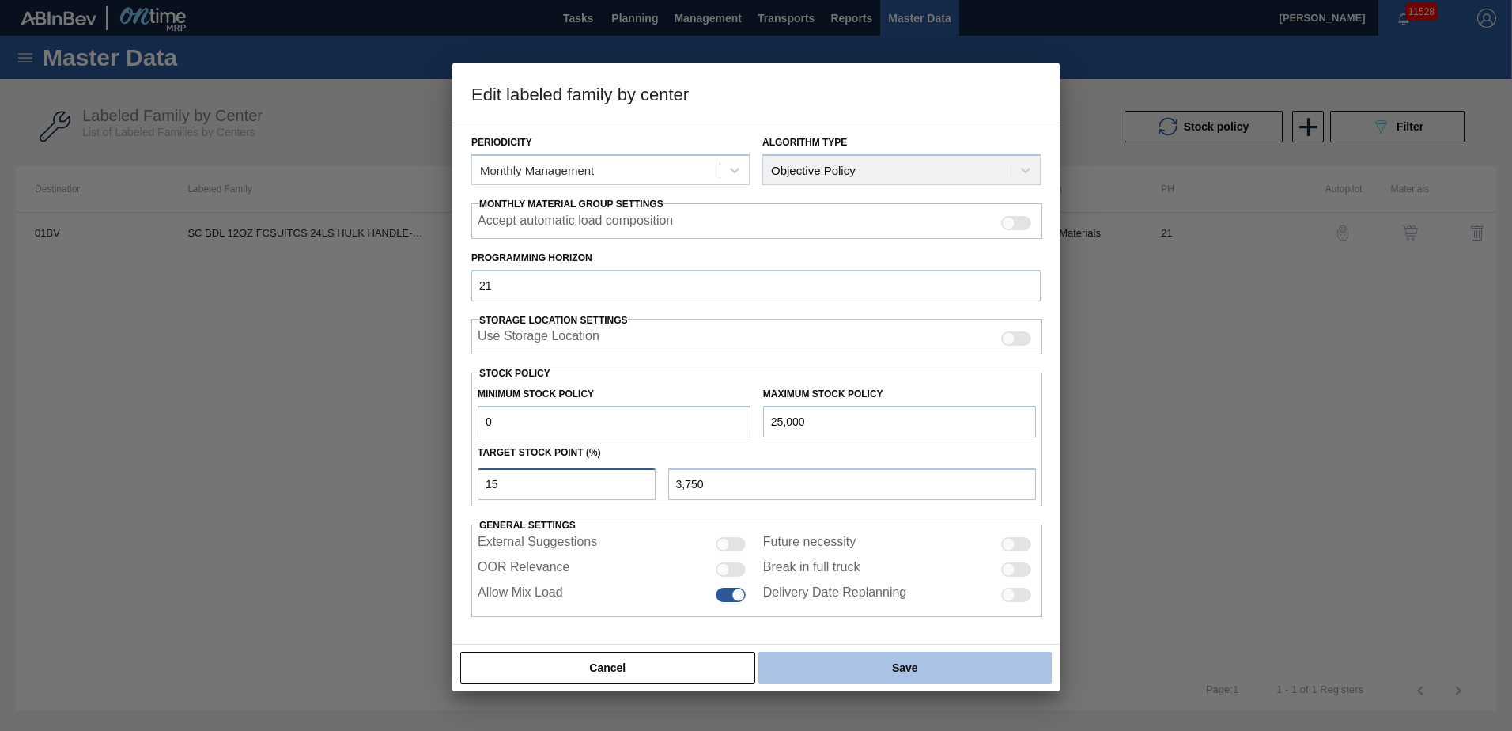
type input "15"
click at [912, 665] on button "Save" at bounding box center [904, 667] width 293 height 32
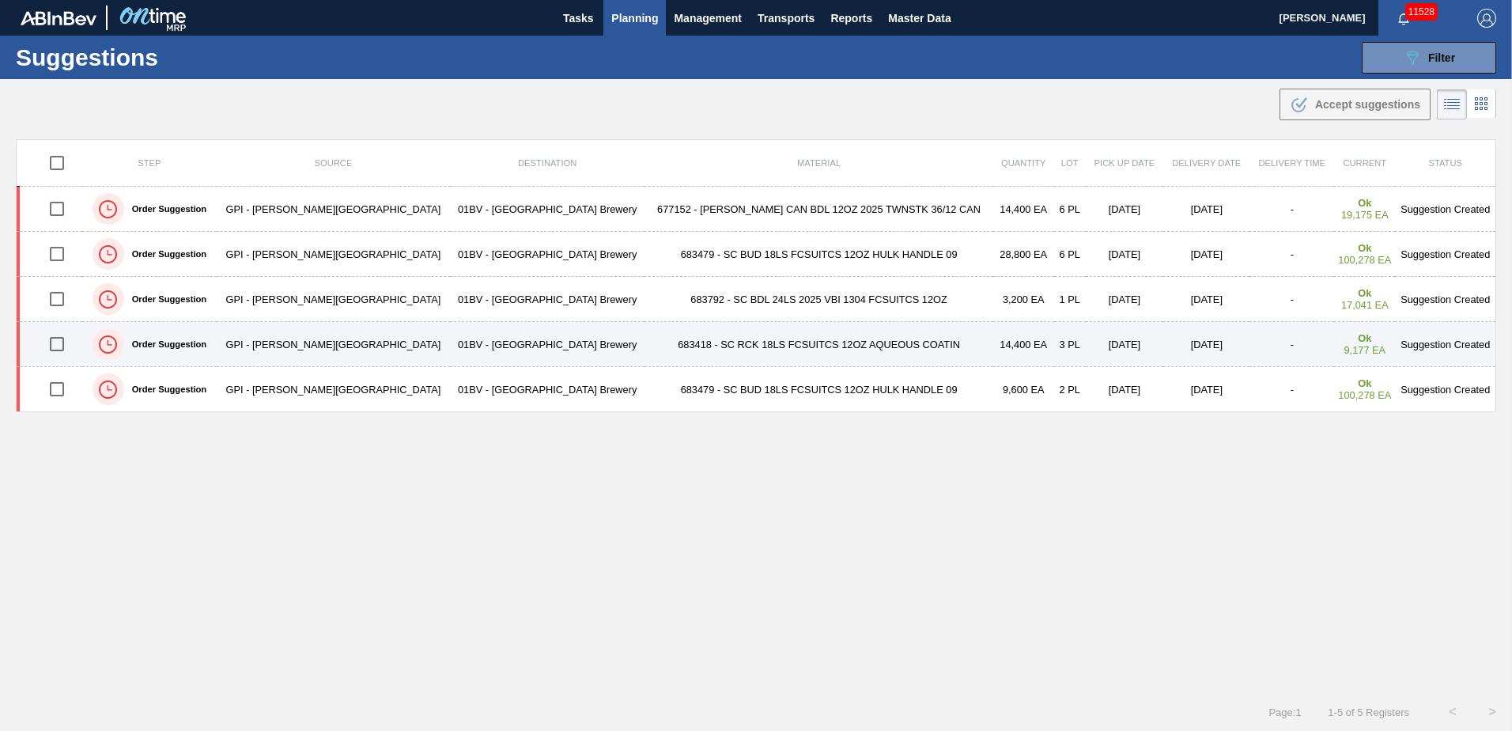
drag, startPoint x: 56, startPoint y: 342, endPoint x: 343, endPoint y: 353, distance: 287.2
click at [56, 342] on input "checkbox" at bounding box center [56, 343] width 33 height 33
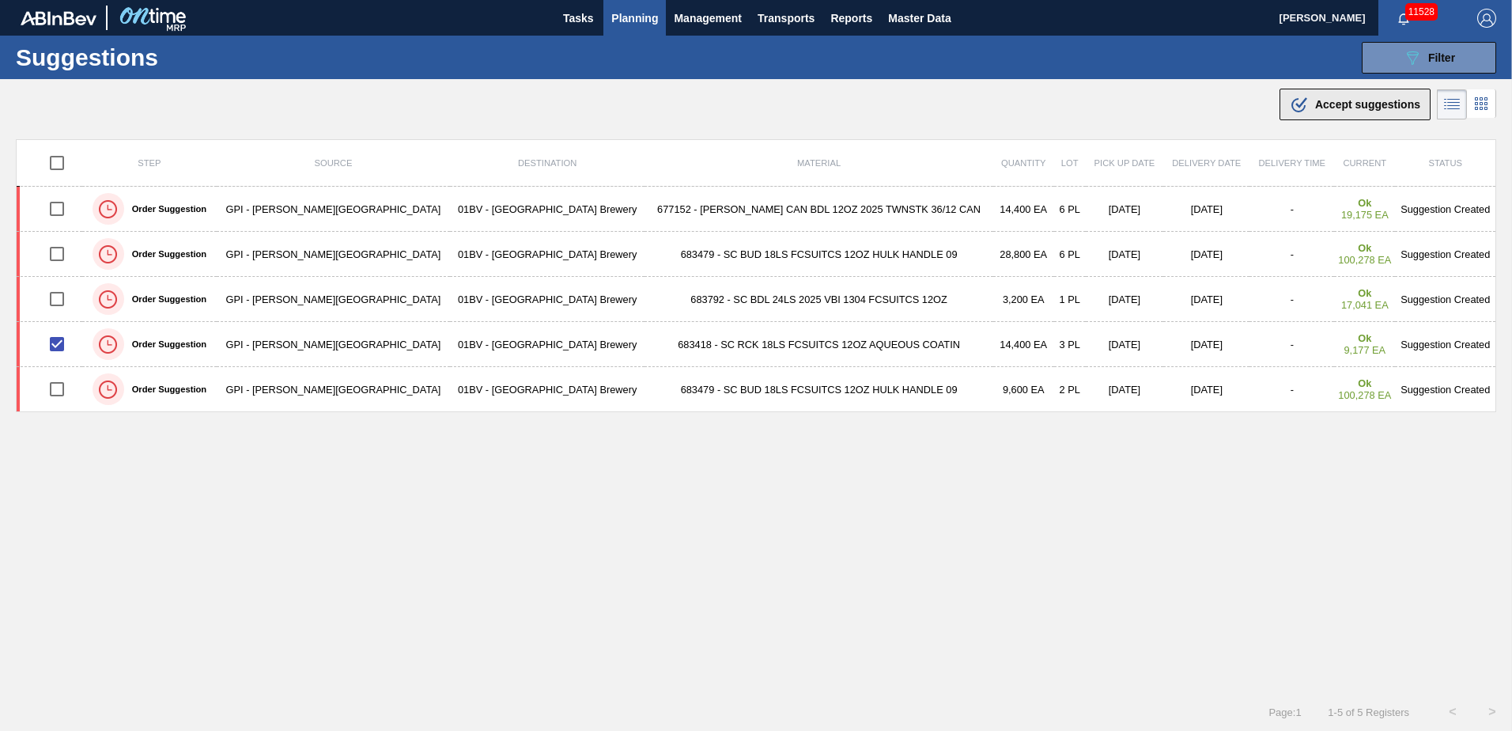
click at [1380, 104] on span "Accept suggestions" at bounding box center [1367, 104] width 105 height 13
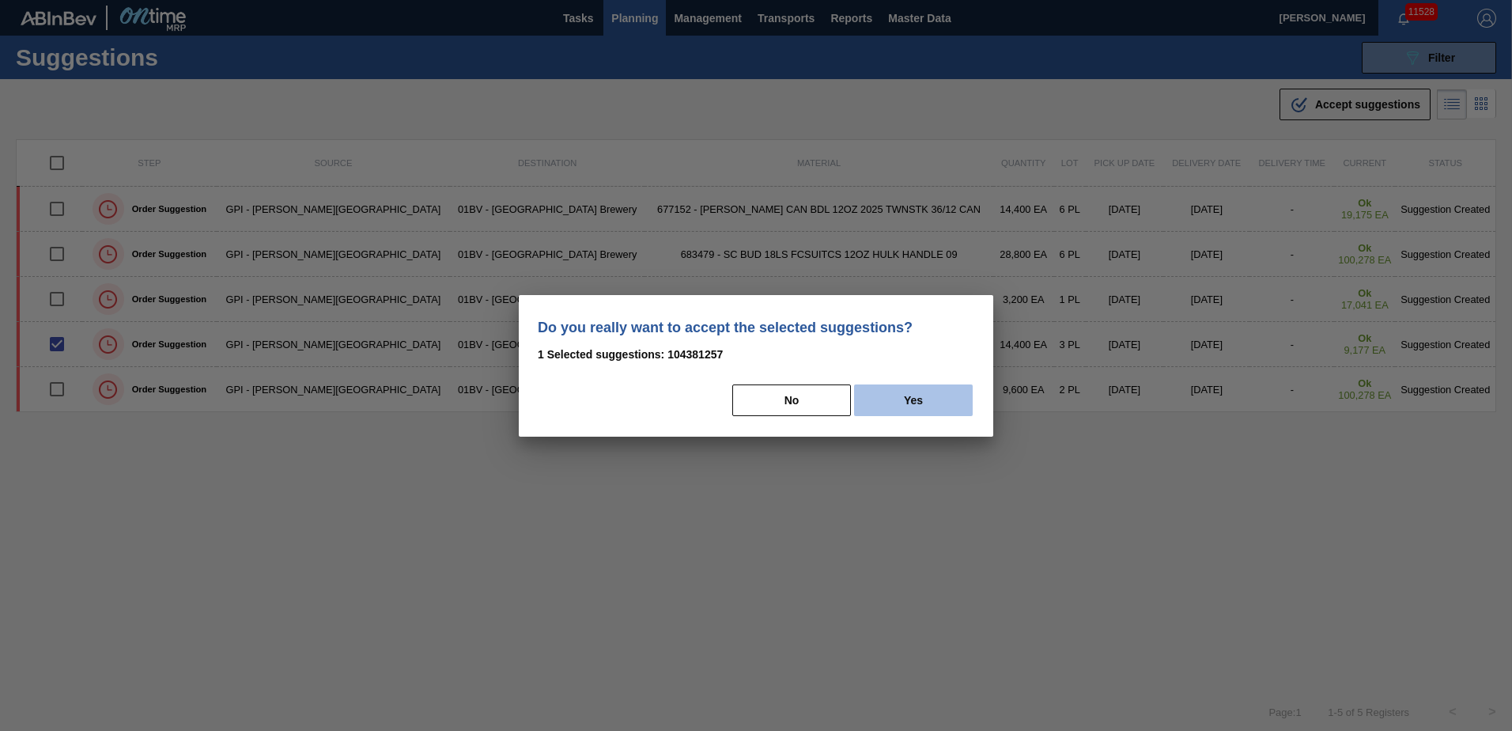
click at [904, 401] on button "Yes" at bounding box center [913, 400] width 119 height 32
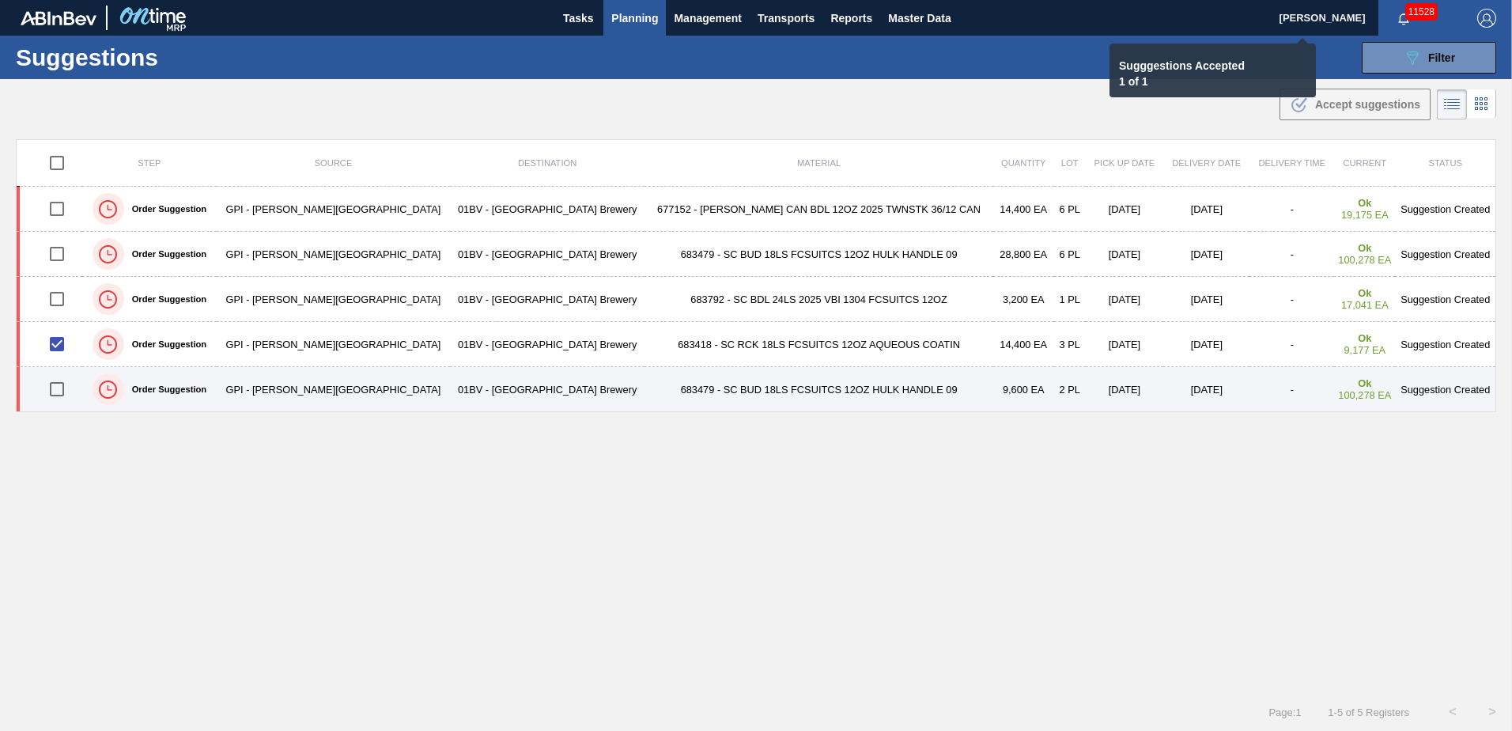
checkbox input "false"
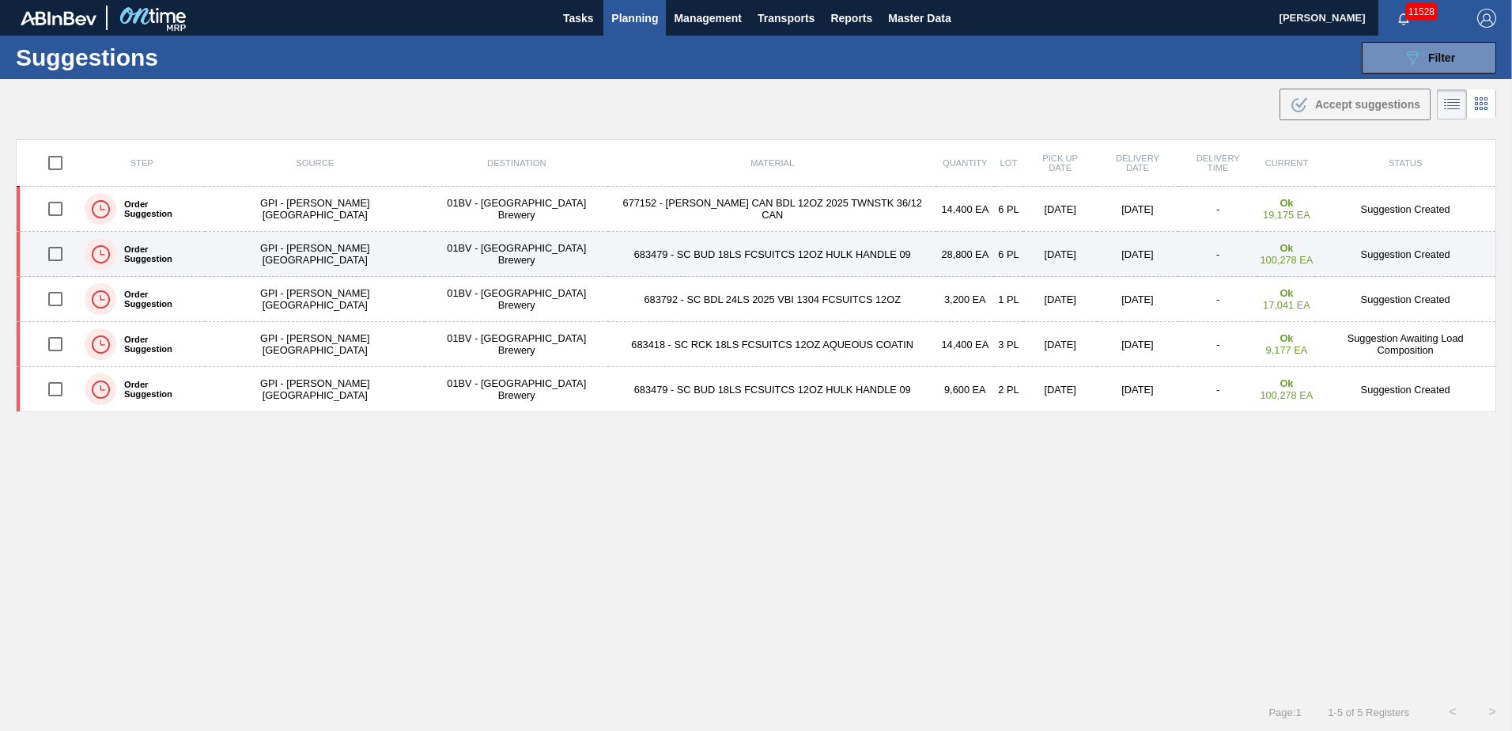
drag, startPoint x: 59, startPoint y: 255, endPoint x: 120, endPoint y: 249, distance: 61.1
click at [59, 255] on input "checkbox" at bounding box center [55, 253] width 33 height 33
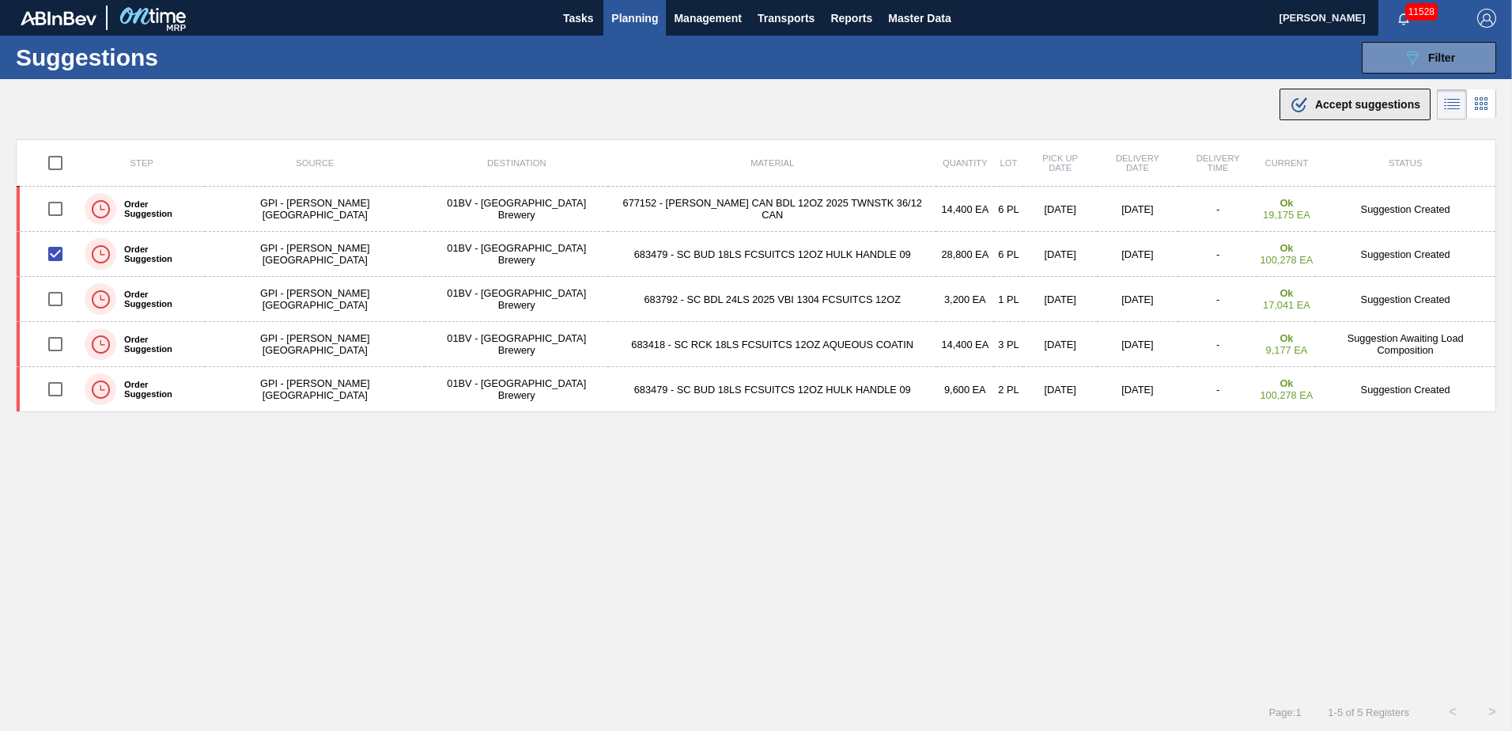
click at [1332, 89] on button ".b{fill:var(--color-action-default)} Accept suggestions" at bounding box center [1354, 105] width 151 height 32
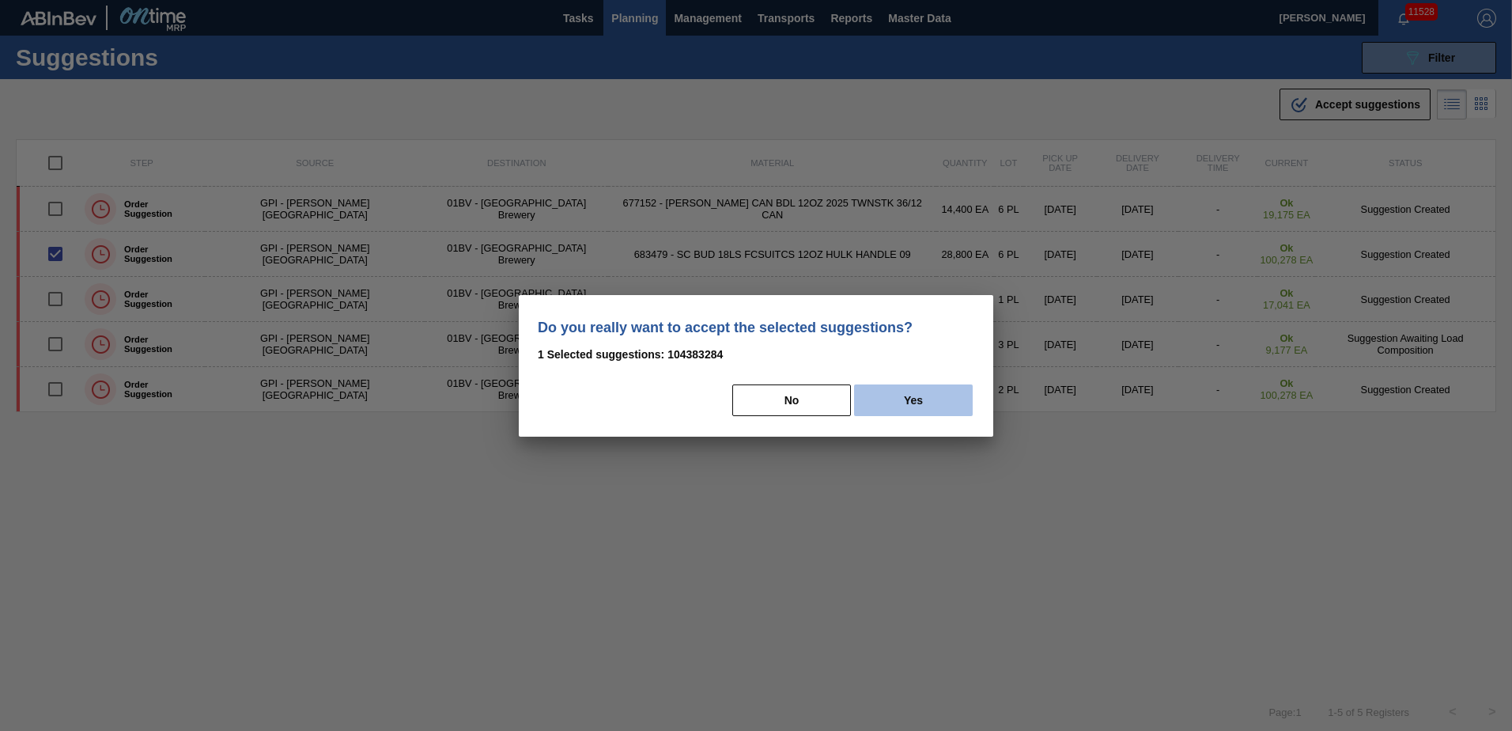
click at [920, 399] on button "Yes" at bounding box center [913, 400] width 119 height 32
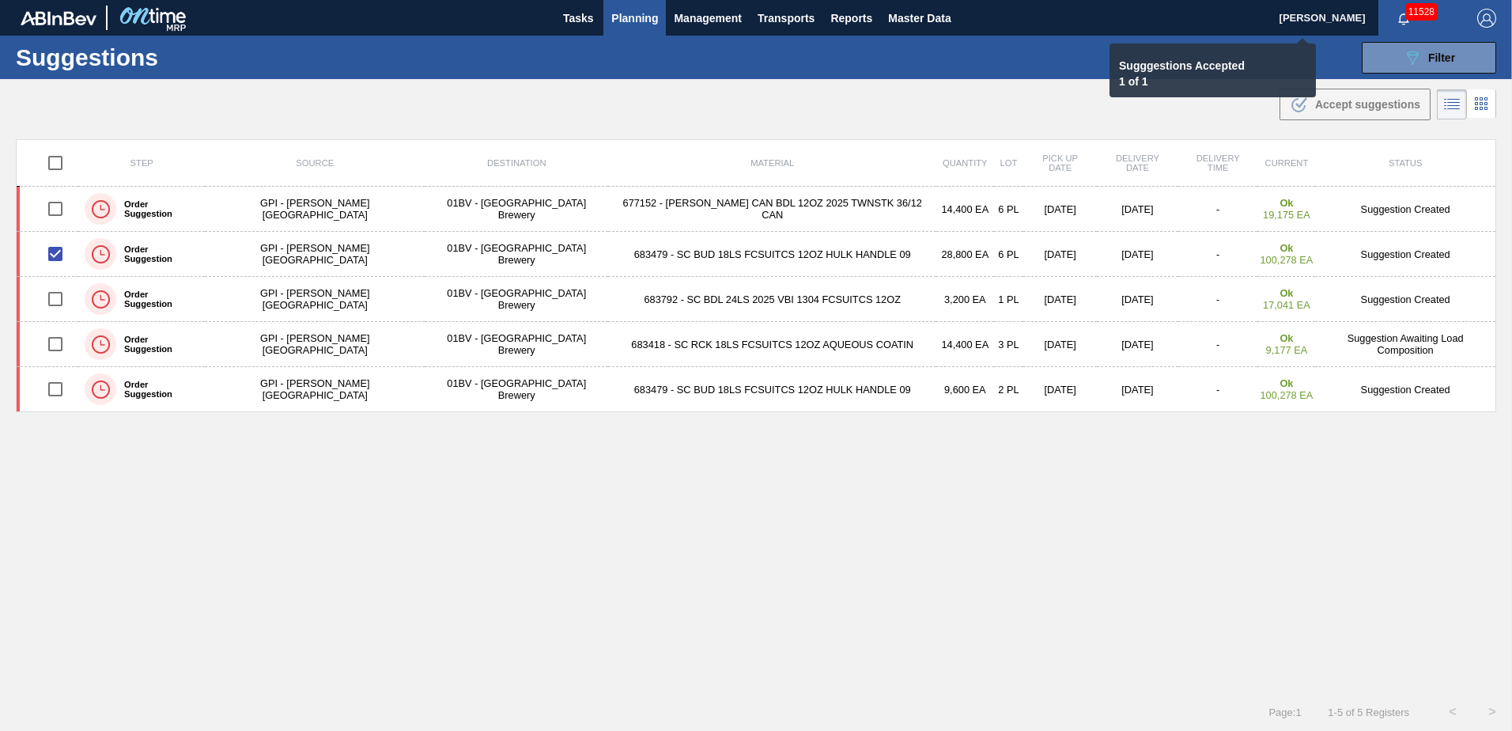
checkbox input "false"
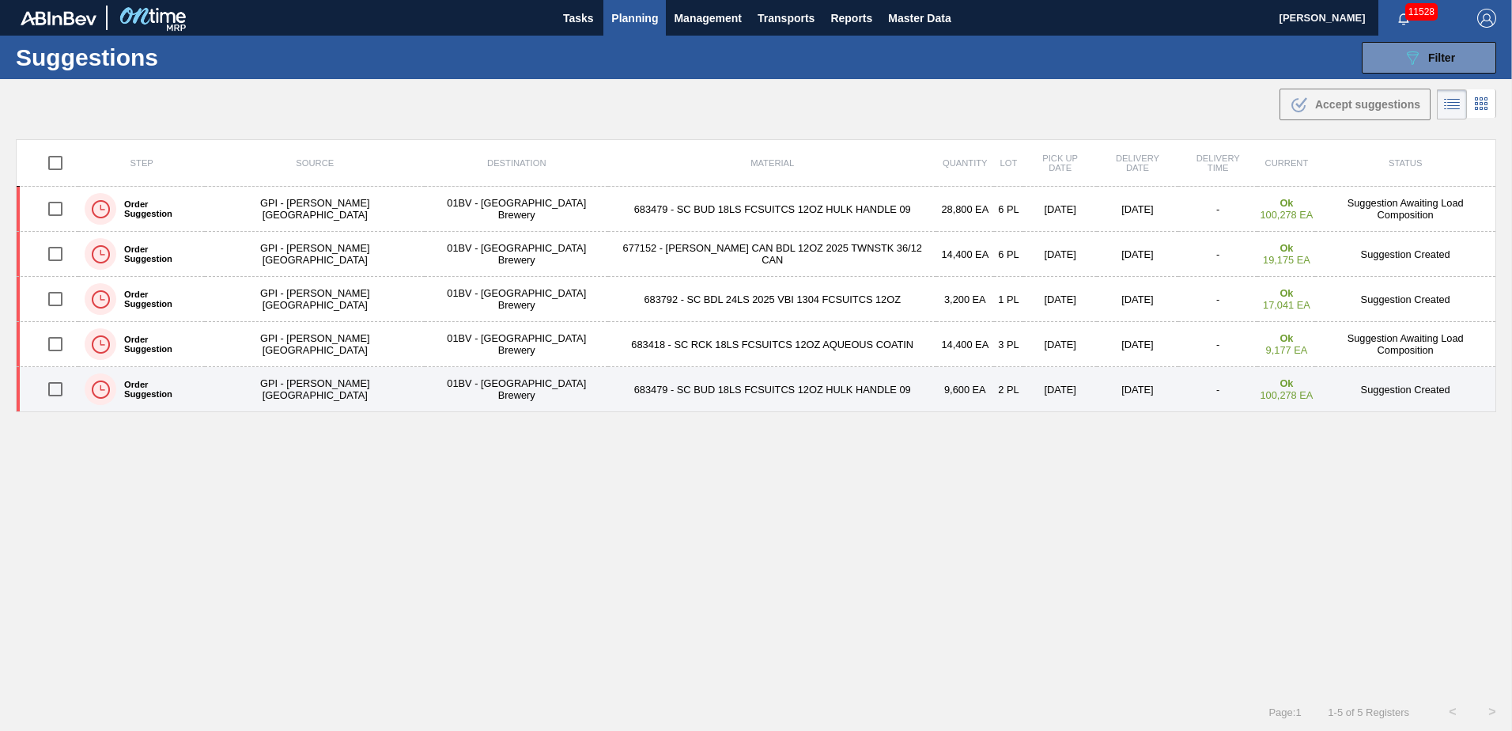
click at [55, 387] on input "checkbox" at bounding box center [55, 388] width 33 height 33
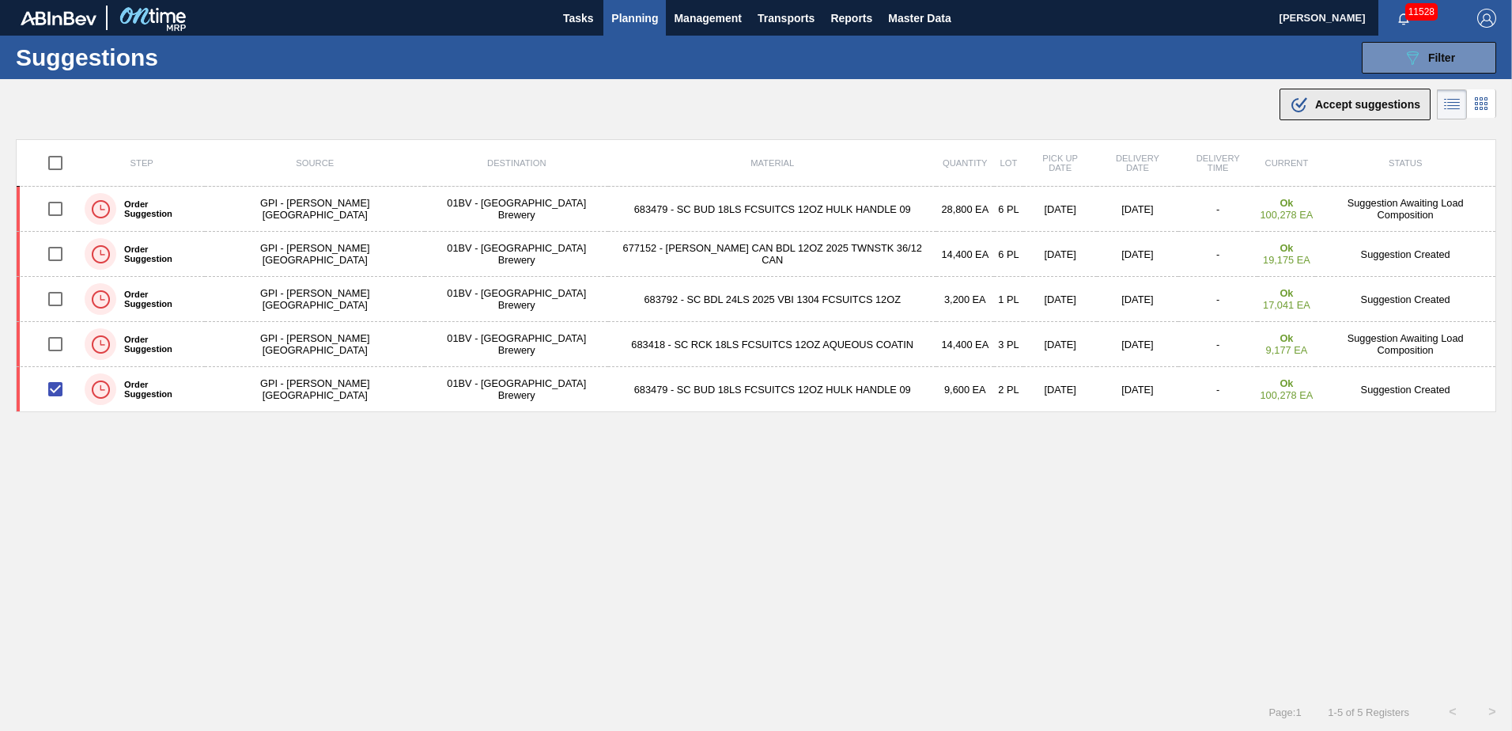
click at [1305, 107] on div ".b{fill:var(--color-action-default)} Accept suggestions" at bounding box center [1355, 104] width 130 height 19
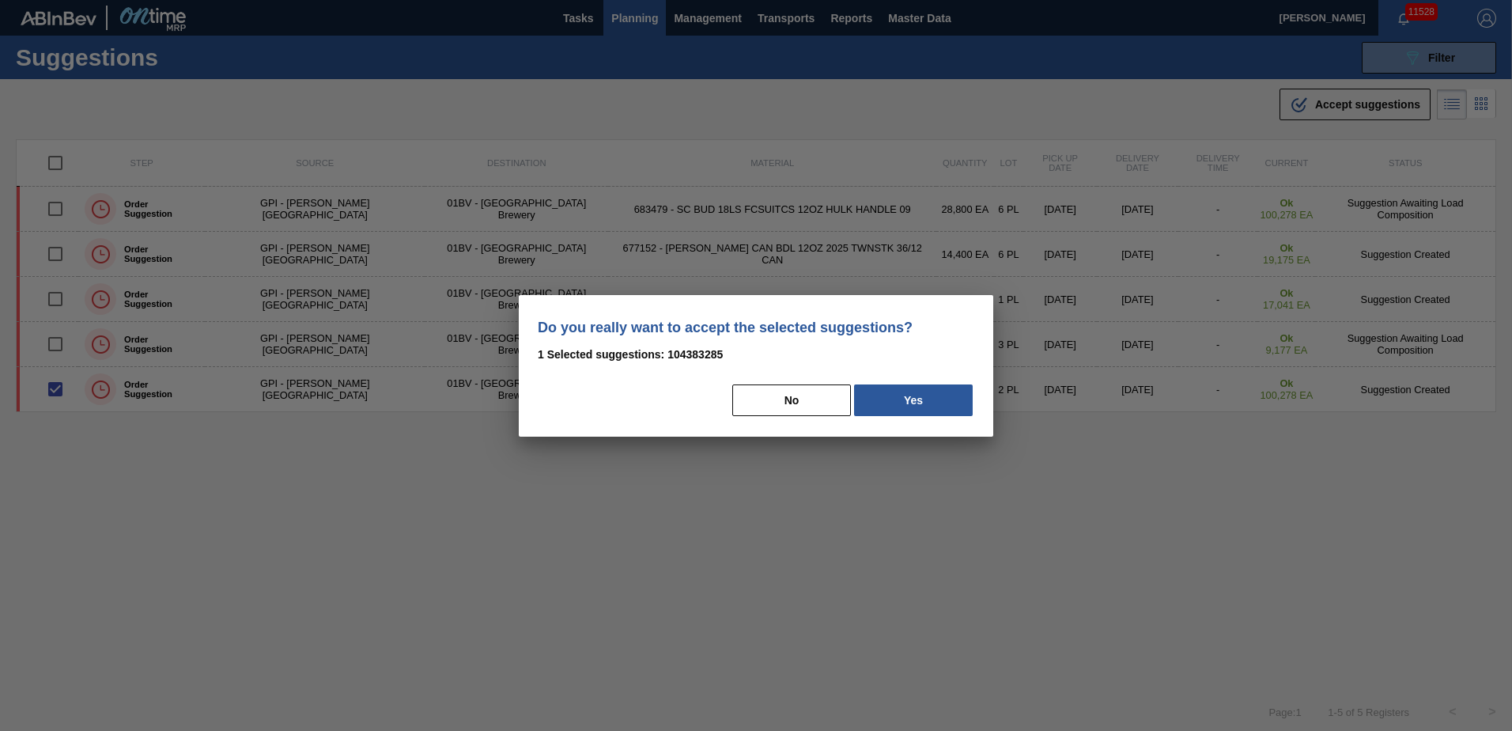
drag, startPoint x: 939, startPoint y: 398, endPoint x: 1361, endPoint y: 284, distance: 436.5
click at [946, 394] on button "Yes" at bounding box center [913, 400] width 119 height 32
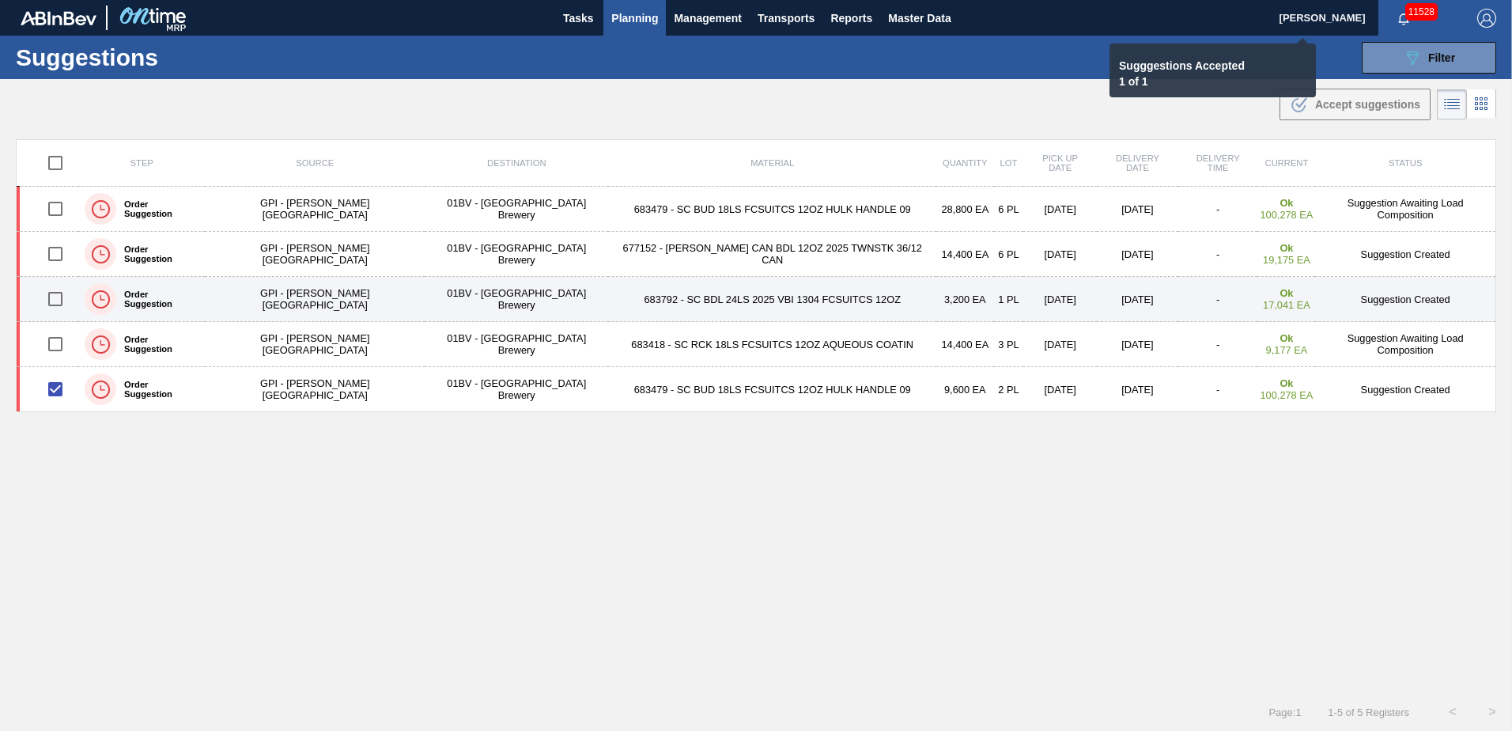
checkbox input "false"
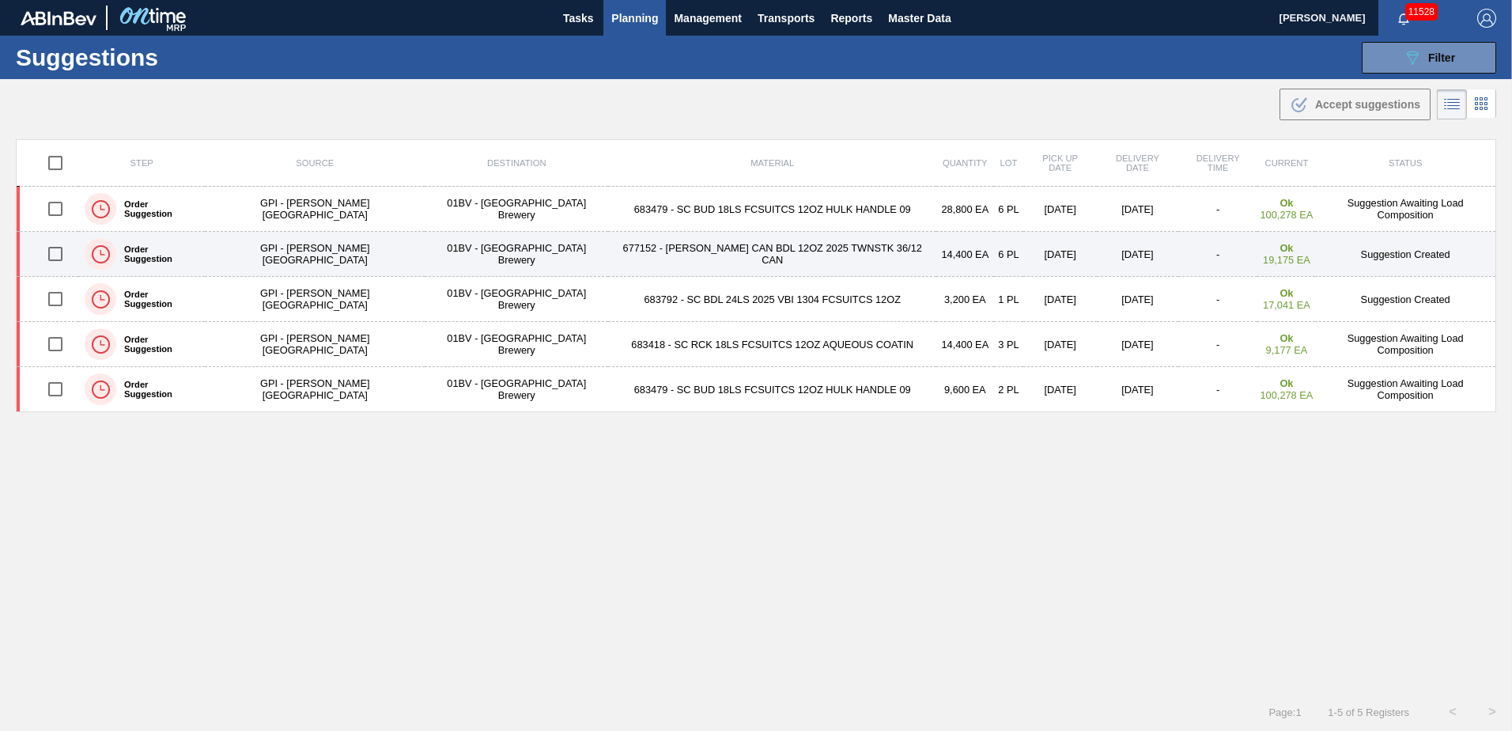
click at [60, 250] on input "checkbox" at bounding box center [55, 253] width 33 height 33
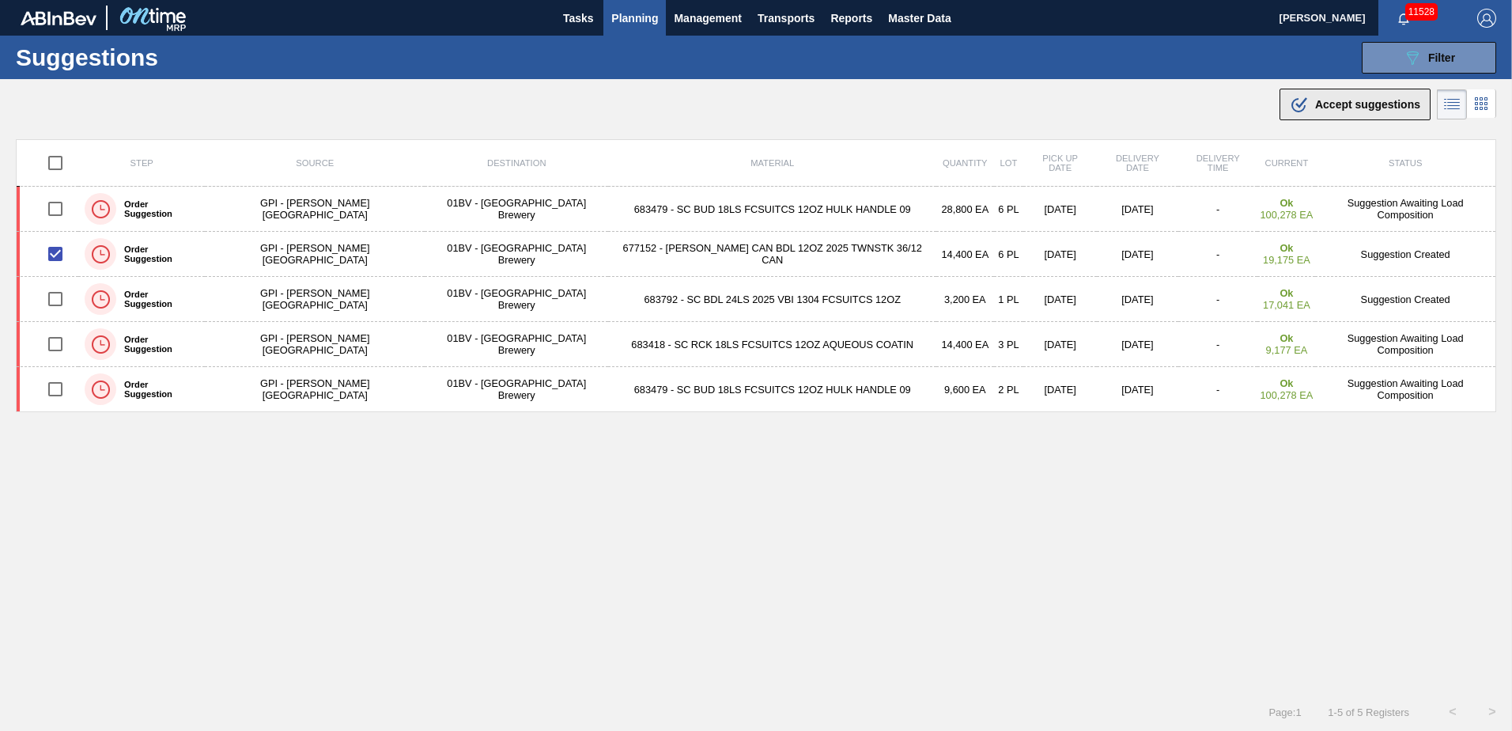
click at [1339, 104] on span "Accept suggestions" at bounding box center [1367, 104] width 105 height 13
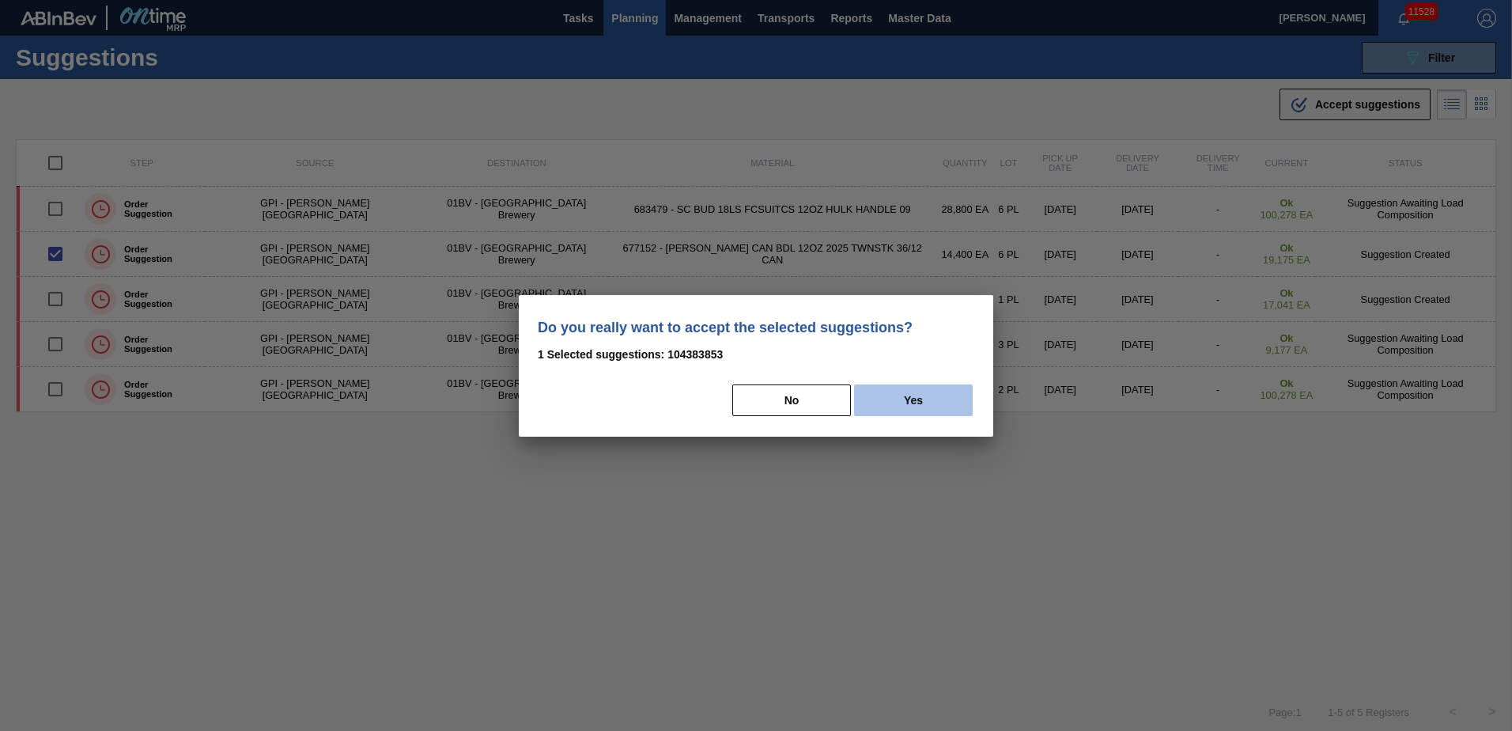
click at [907, 400] on button "Yes" at bounding box center [913, 400] width 119 height 32
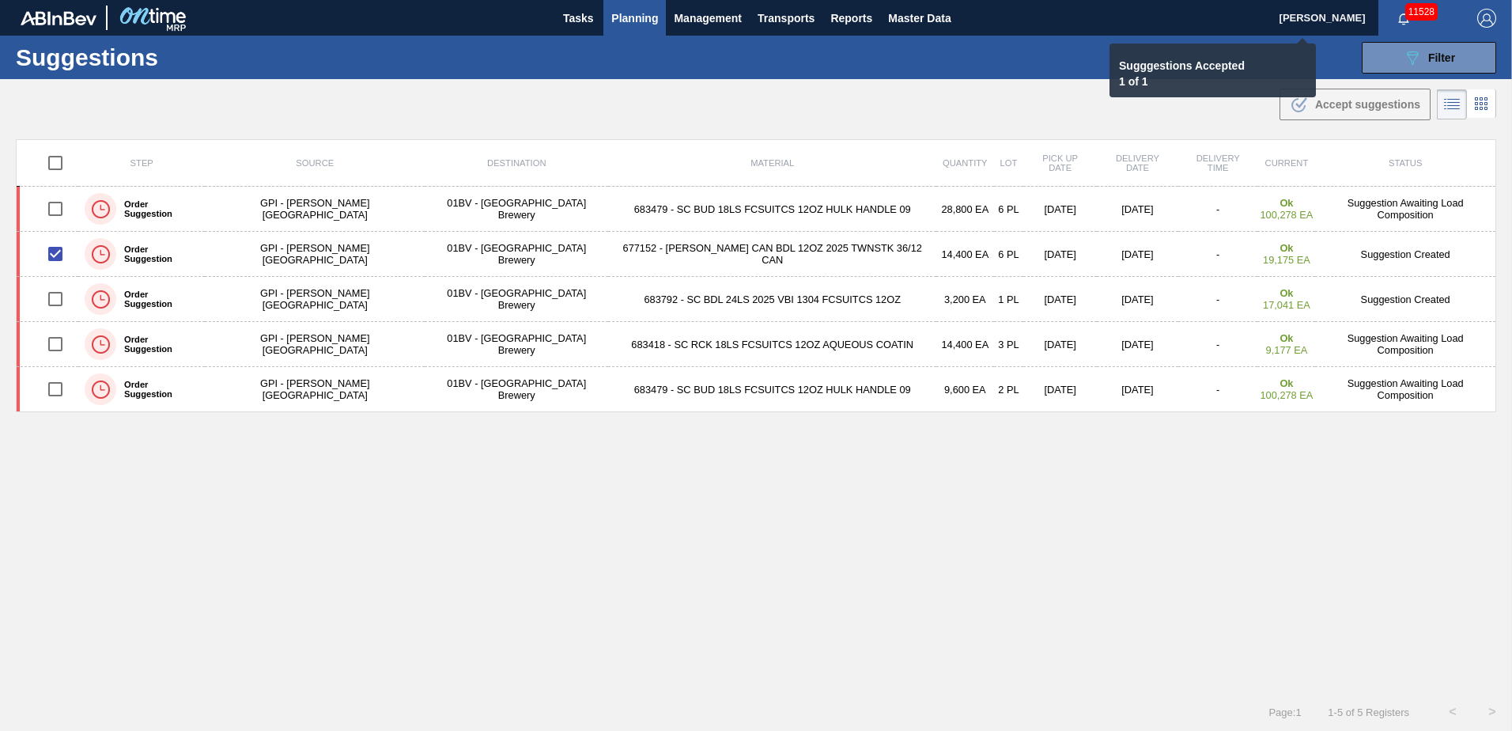
checkbox input "false"
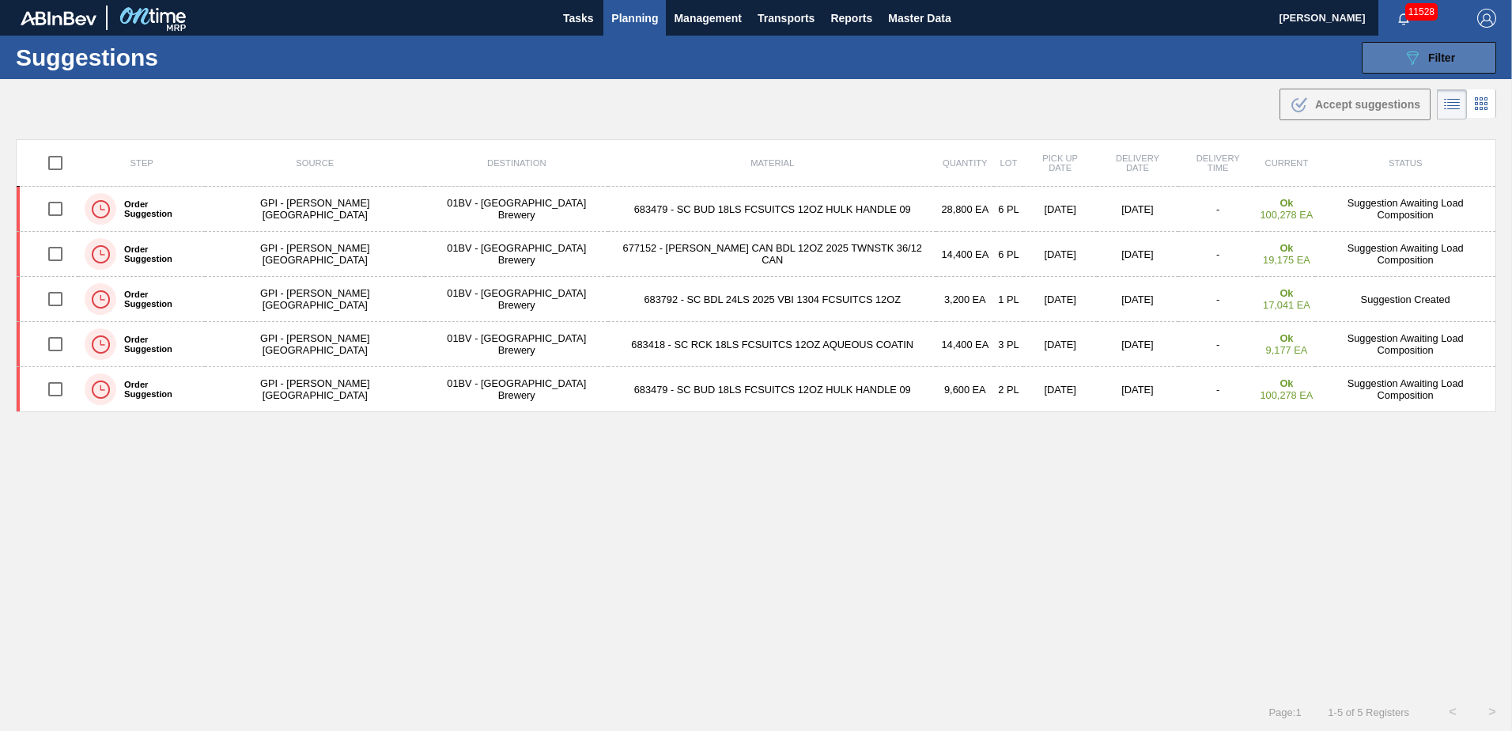
click at [1441, 54] on span "Filter" at bounding box center [1441, 57] width 27 height 13
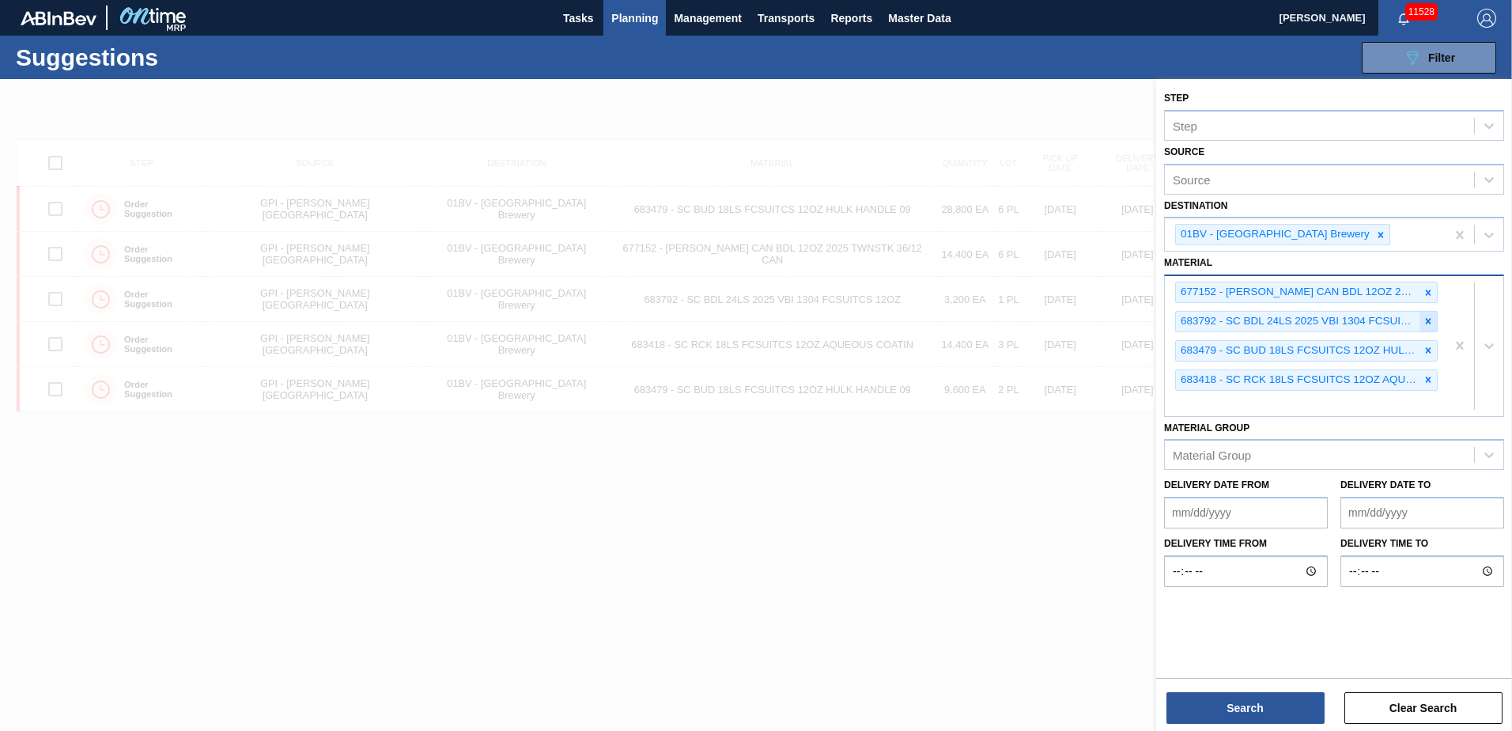
click at [1433, 319] on icon at bounding box center [1427, 320] width 11 height 11
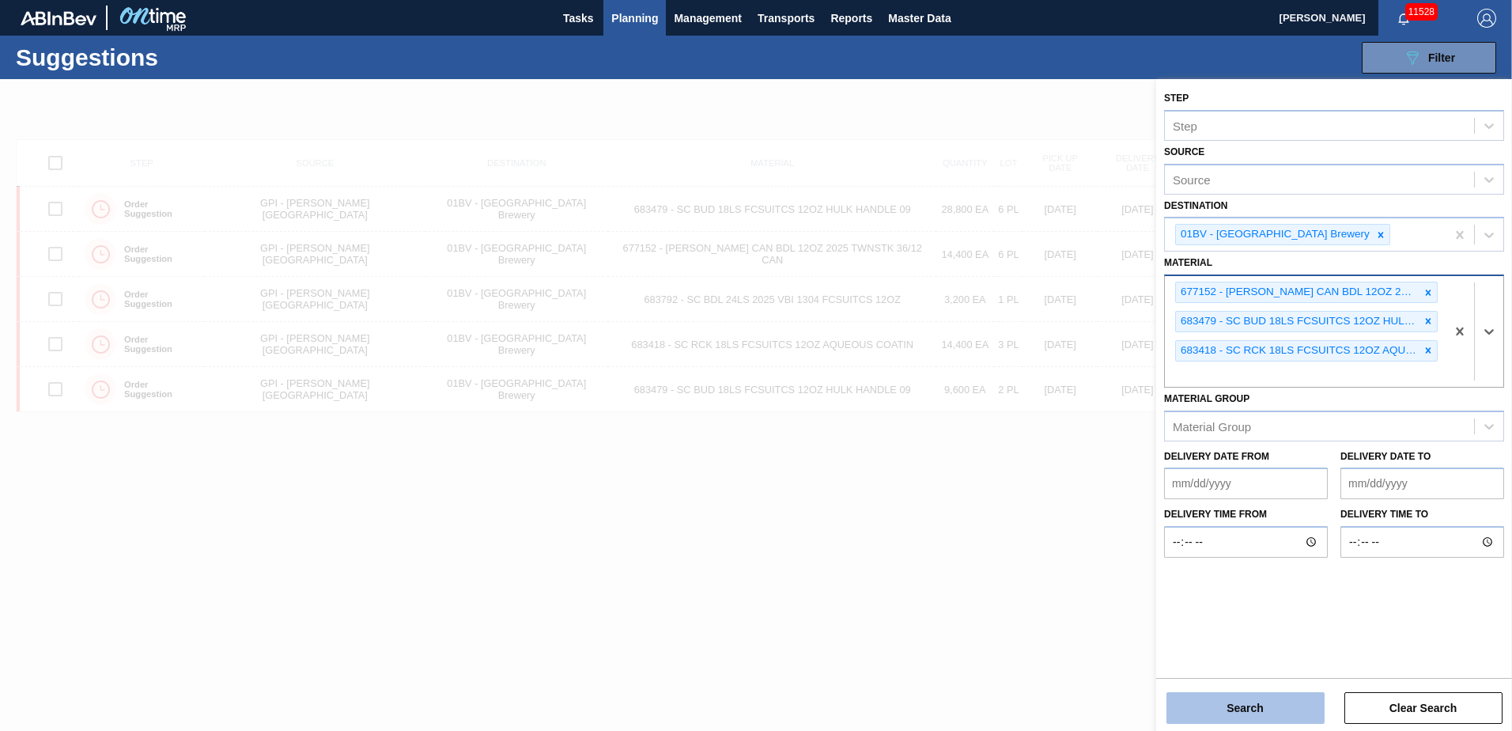
click at [1243, 713] on button "Search" at bounding box center [1245, 708] width 158 height 32
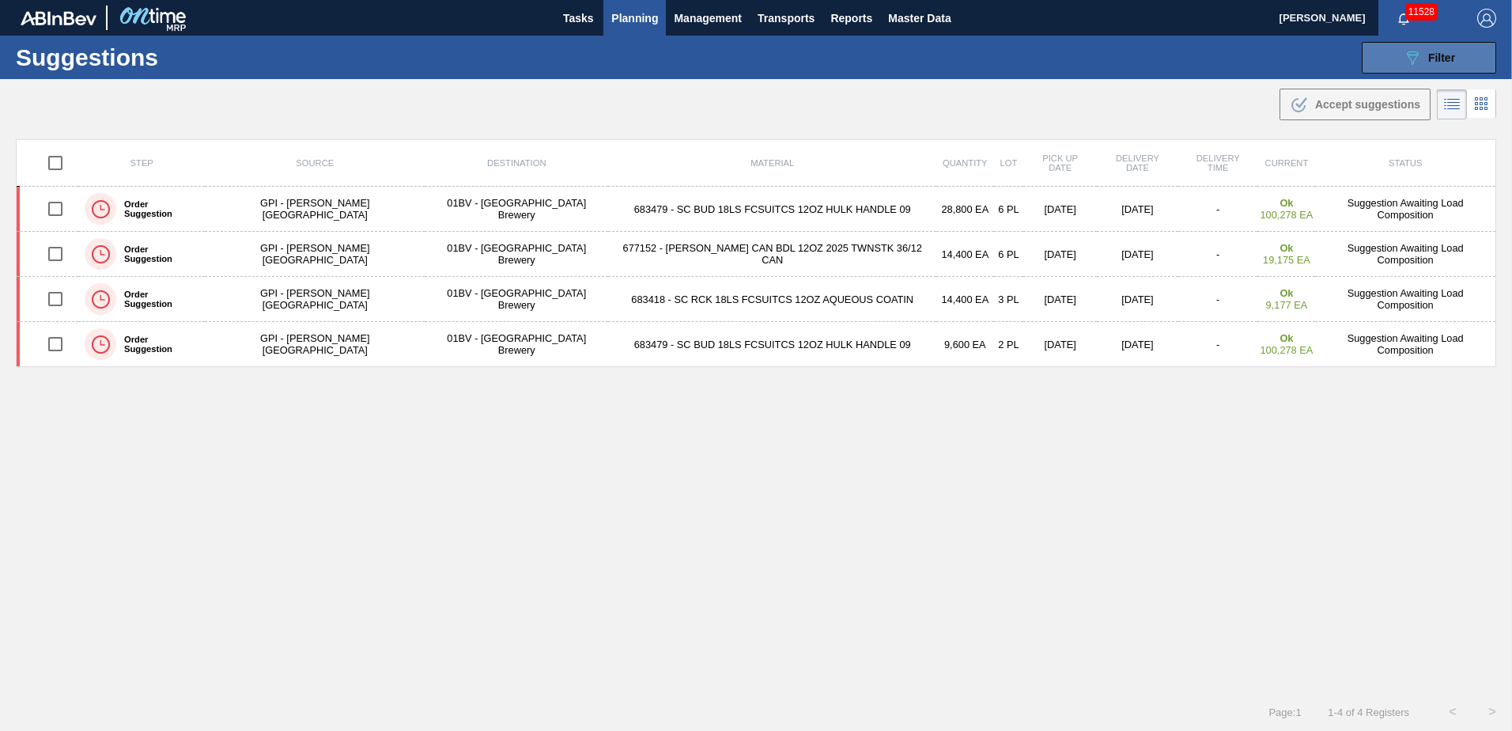
click at [1379, 55] on button "089F7B8B-B2A5-4AFE-B5C0-19BA573D28AC Filter" at bounding box center [1428, 58] width 134 height 32
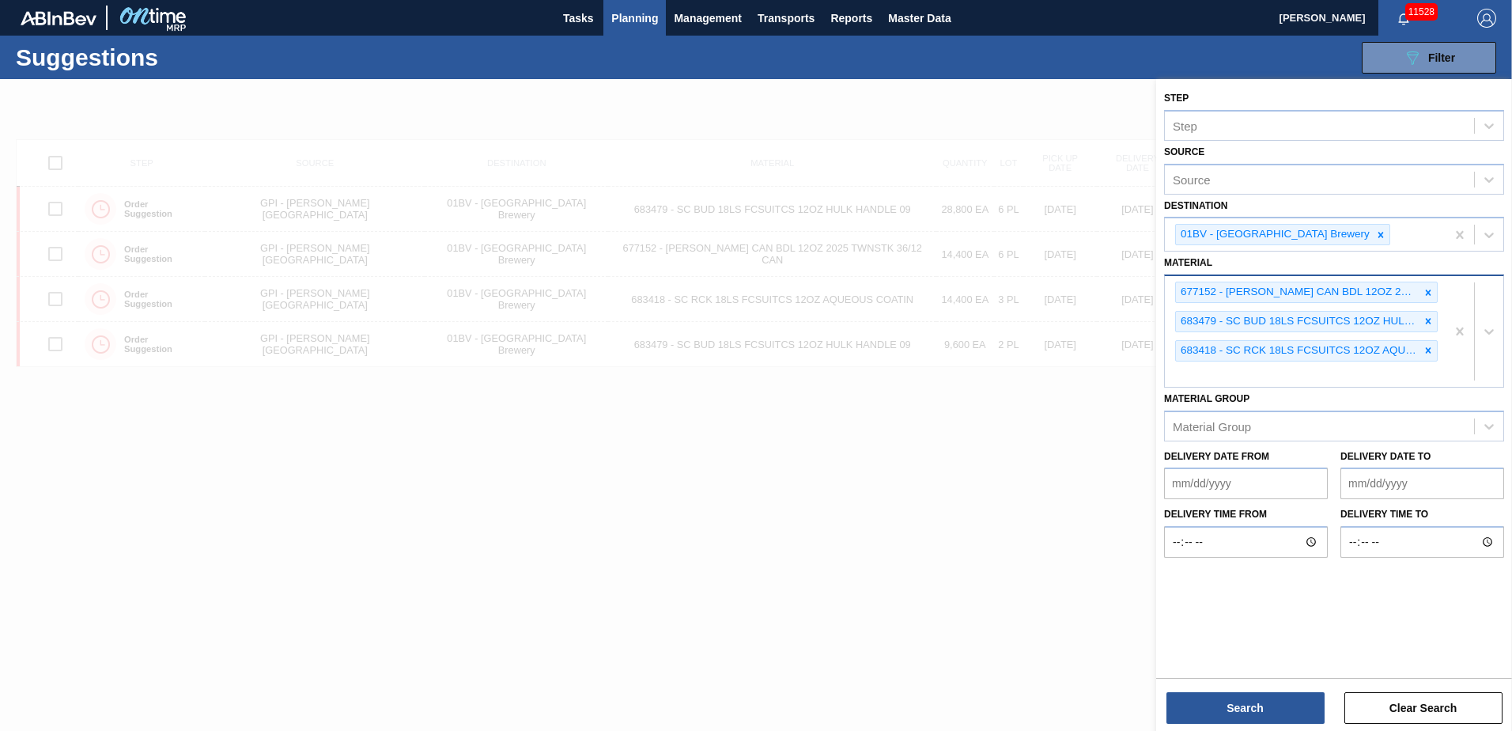
click at [1233, 375] on div "677152 - [PERSON_NAME] CAN BDL 12OZ 2025 TWNSTK 36/12 CAN 683479 - SC BUD 18LS …" at bounding box center [1305, 331] width 281 height 111
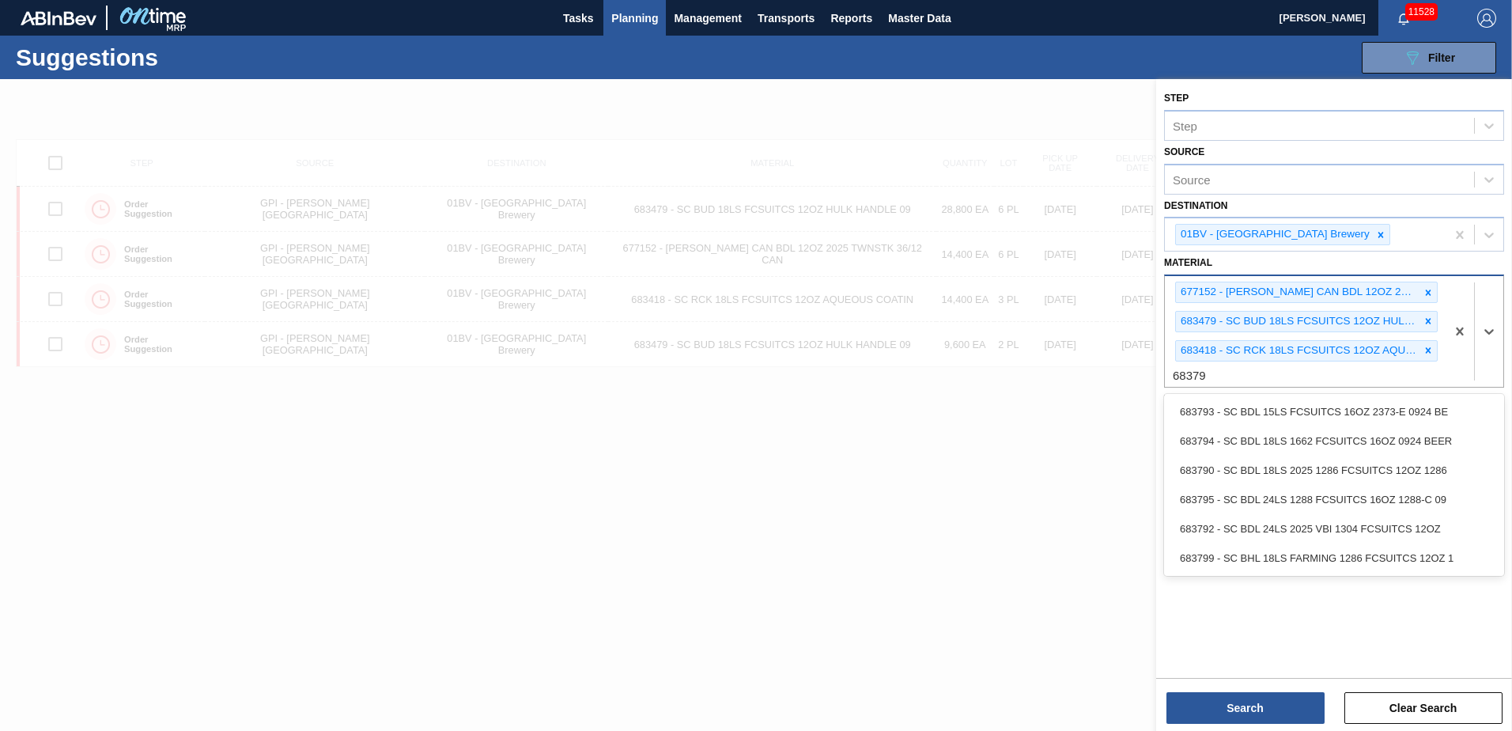
type input "683792"
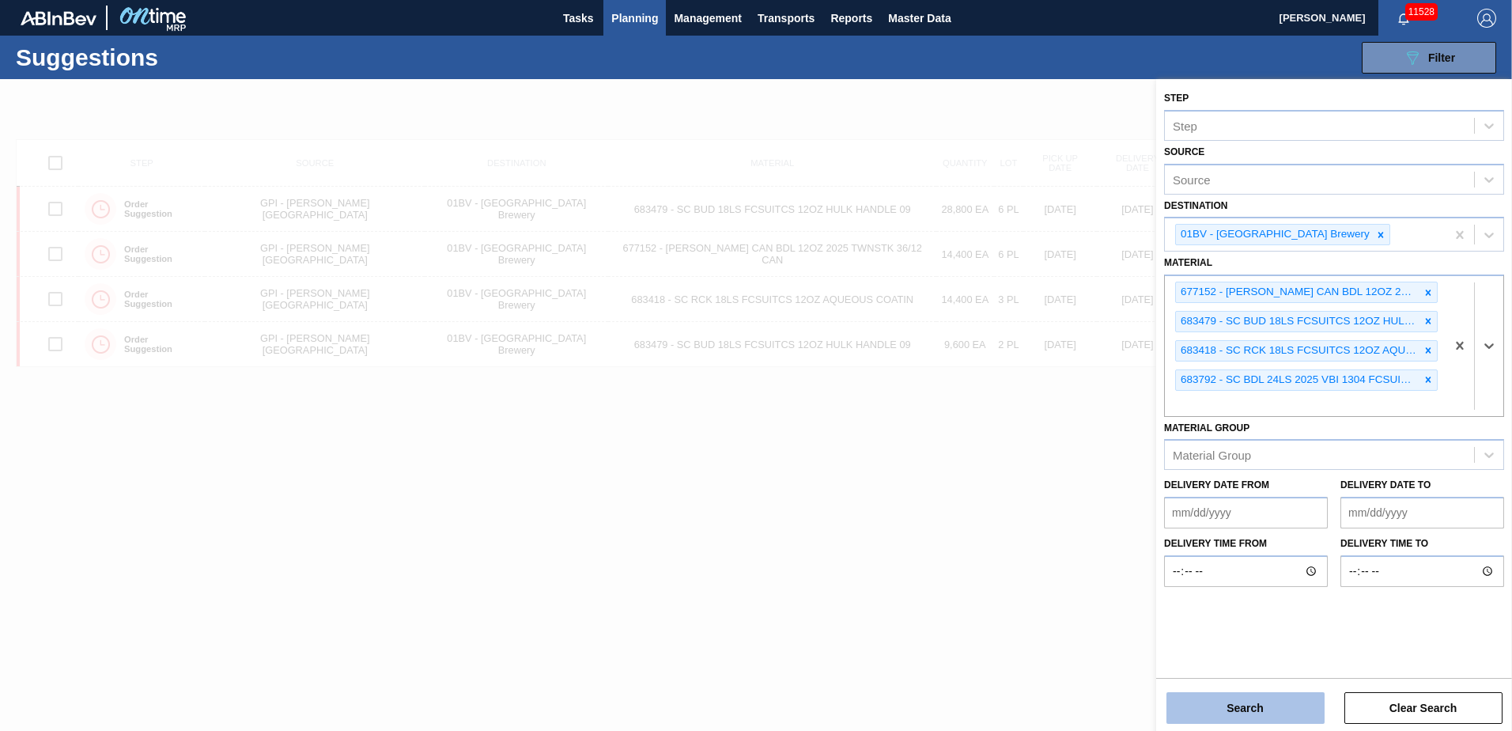
click at [1245, 710] on button "Search" at bounding box center [1245, 708] width 158 height 32
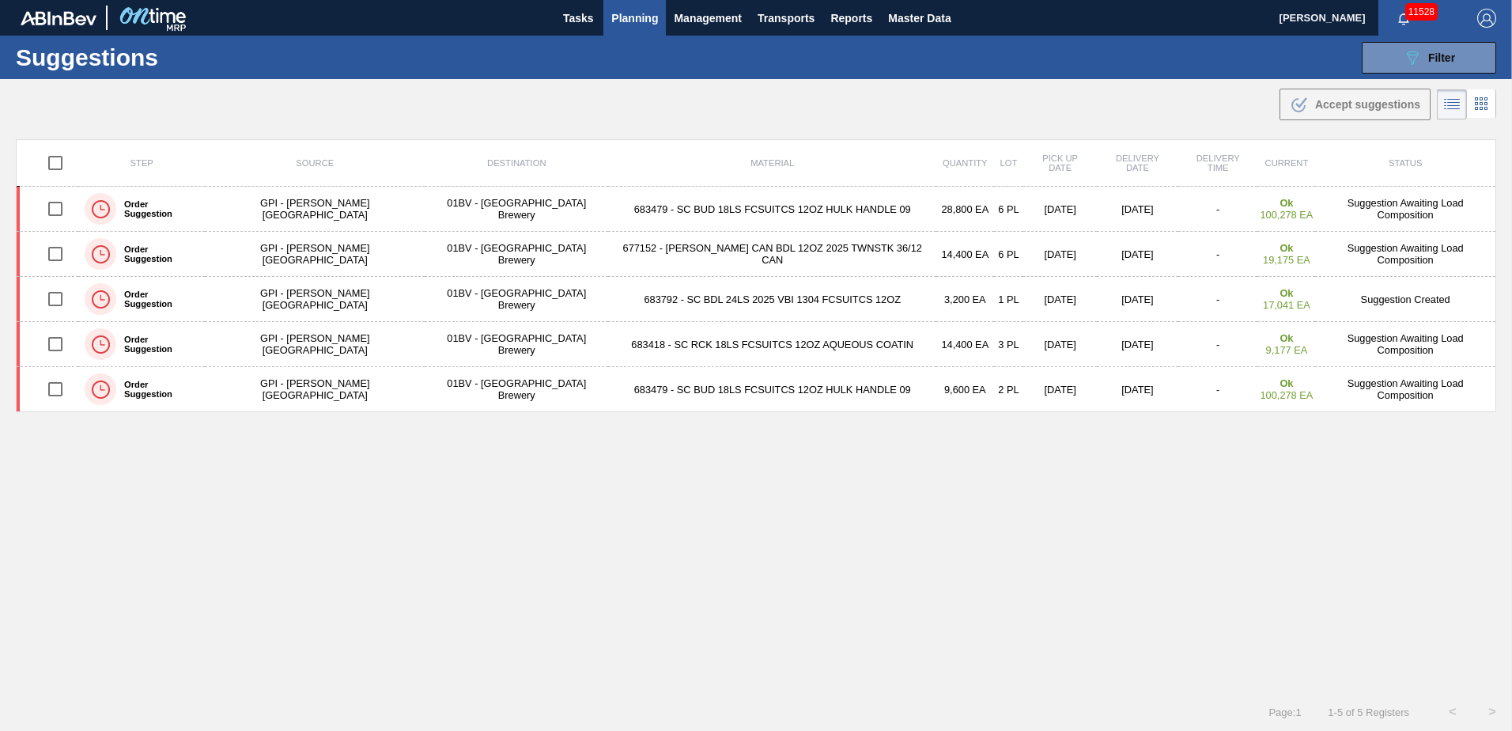
click at [1478, 13] on img "button" at bounding box center [1486, 18] width 19 height 19
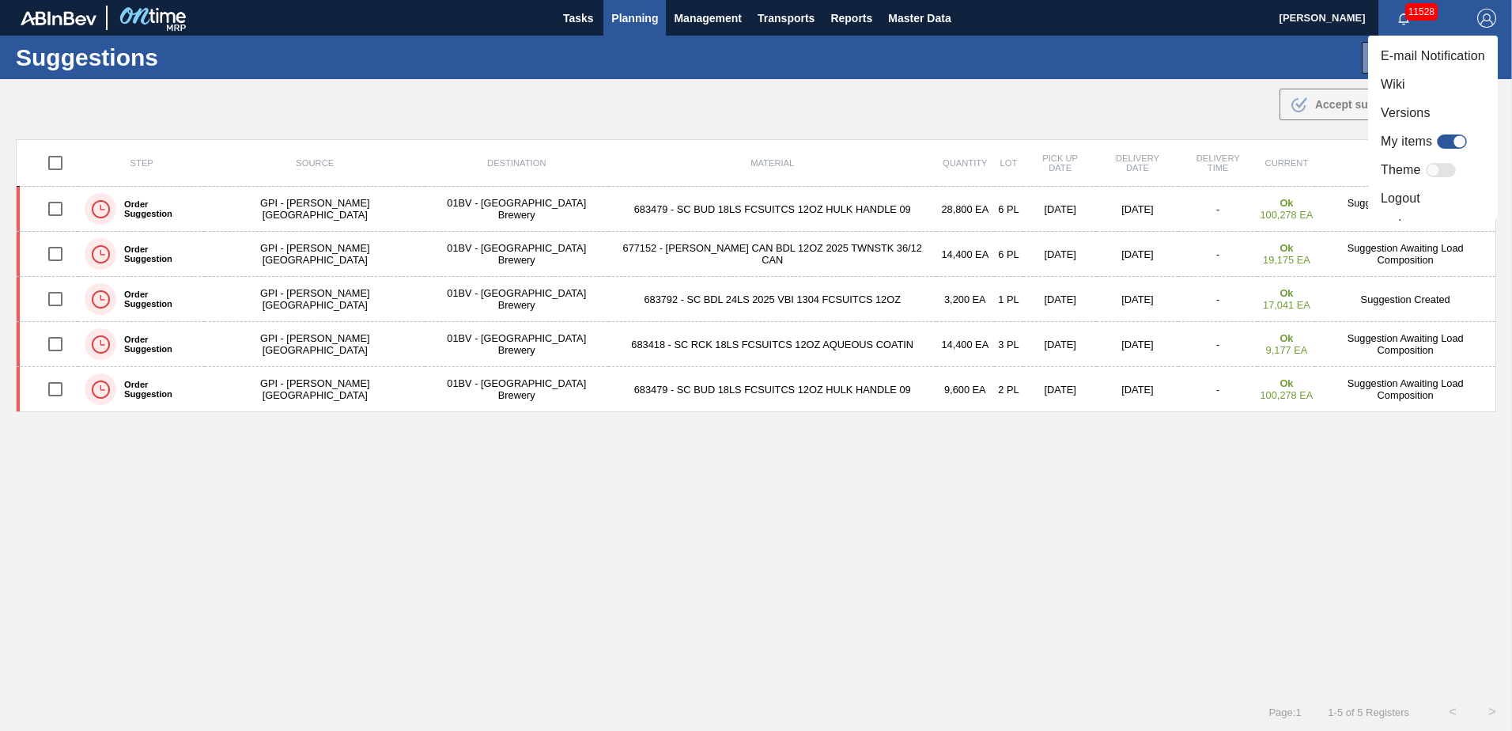
click at [1401, 198] on li "Logout" at bounding box center [1433, 198] width 130 height 28
